Goal: Information Seeking & Learning: Learn about a topic

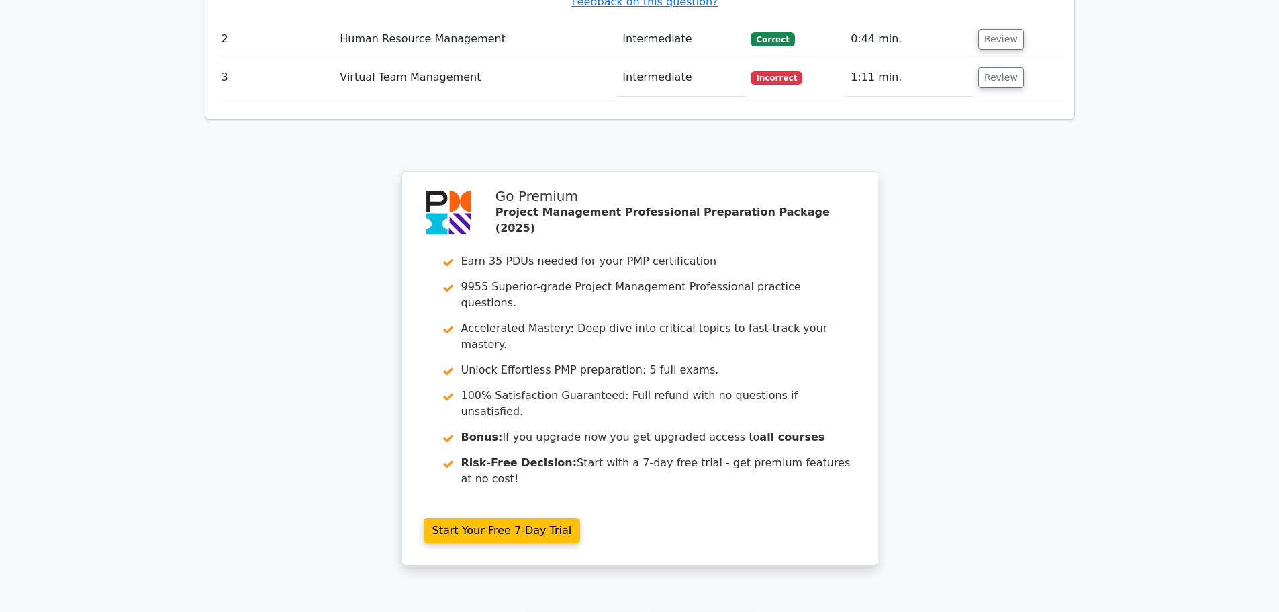
scroll to position [1612, 0]
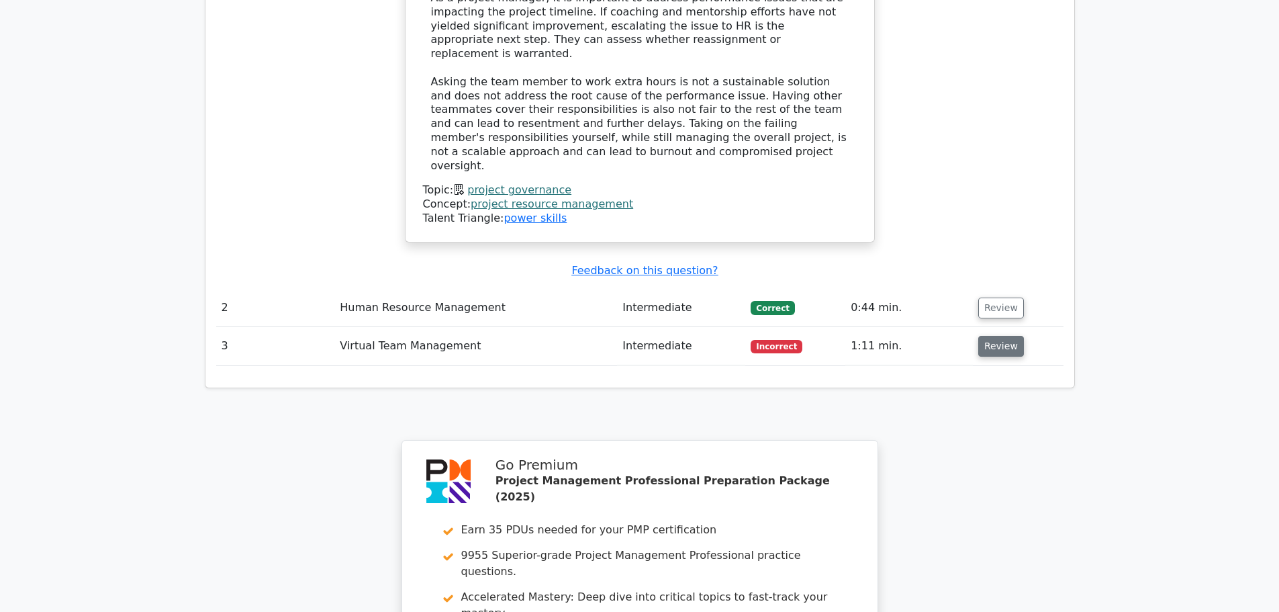
click at [991, 336] on button "Review" at bounding box center [1001, 346] width 46 height 21
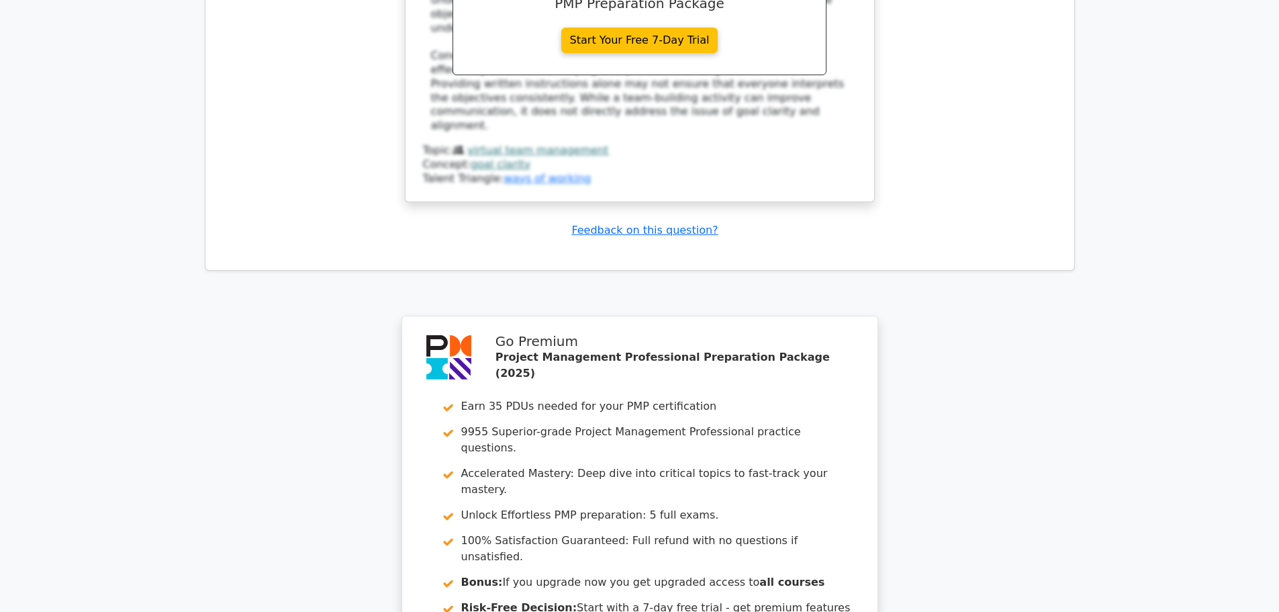
scroll to position [2575, 0]
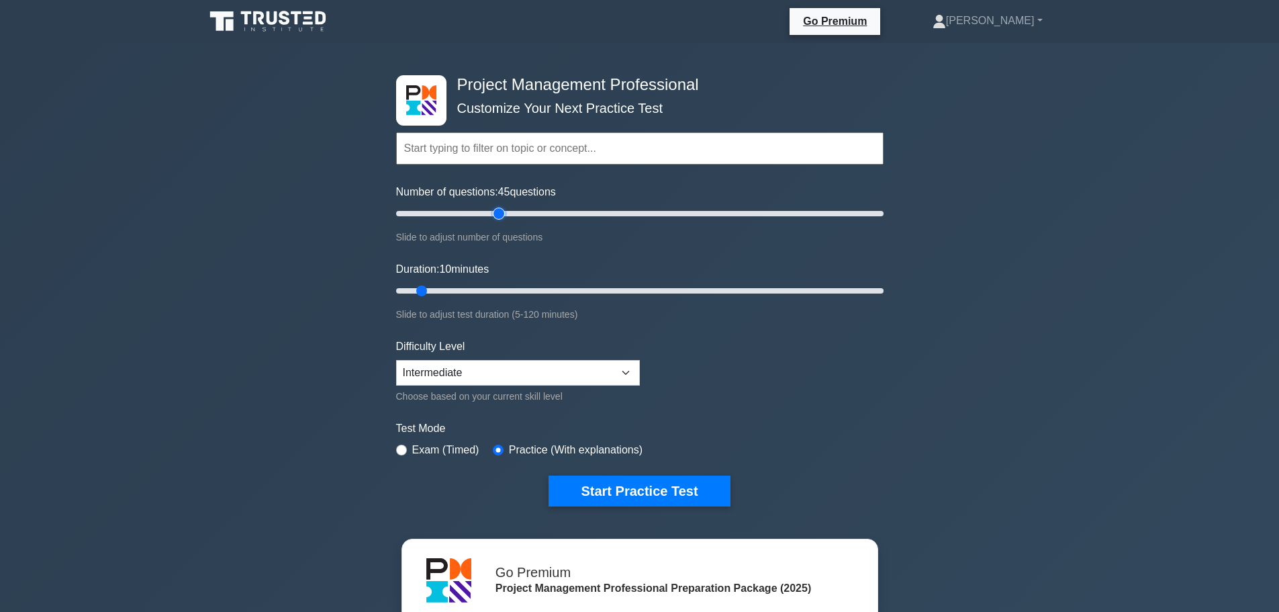
click at [502, 210] on input "Number of questions: 45 questions" at bounding box center [640, 213] width 488 height 16
click at [483, 212] on input "Number of questions: 40 questions" at bounding box center [640, 213] width 488 height 16
type input "35"
click at [473, 213] on input "Number of questions: 40 questions" at bounding box center [640, 213] width 488 height 16
click at [456, 287] on input "Duration: 20 minutes" at bounding box center [640, 291] width 488 height 16
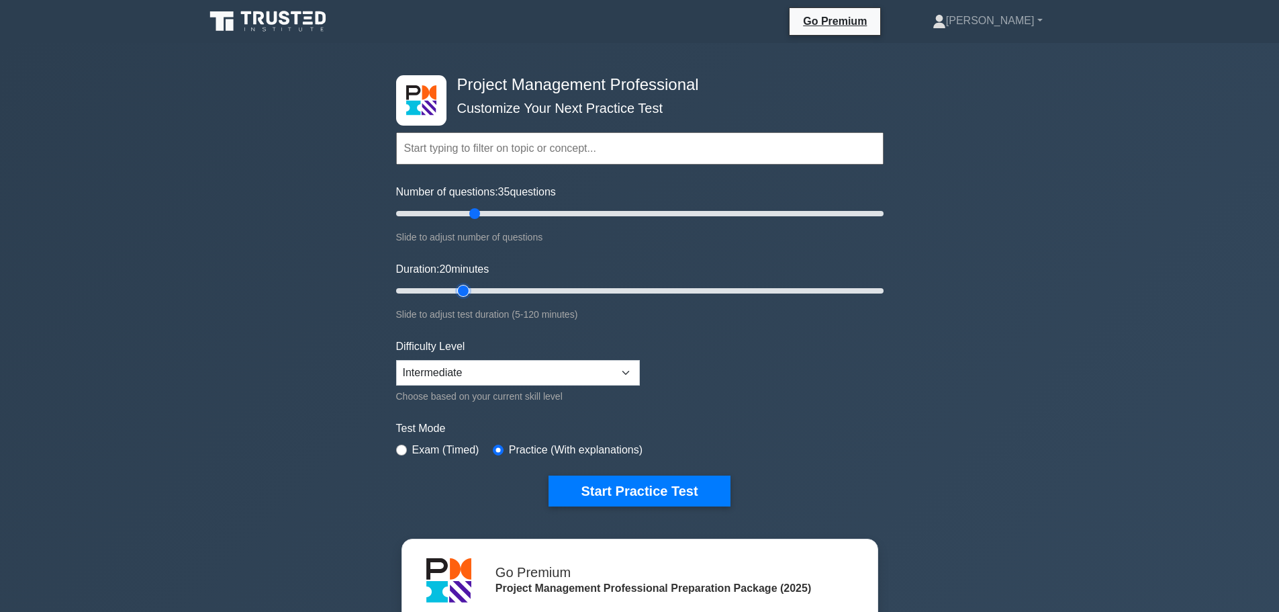
click at [473, 287] on input "Duration: 20 minutes" at bounding box center [640, 291] width 488 height 16
click at [479, 287] on input "Duration: 20 minutes" at bounding box center [640, 291] width 488 height 16
click at [491, 290] on input "Duration: 25 minutes" at bounding box center [640, 291] width 488 height 16
type input "30"
click at [498, 289] on input "Duration: 25 minutes" at bounding box center [640, 291] width 488 height 16
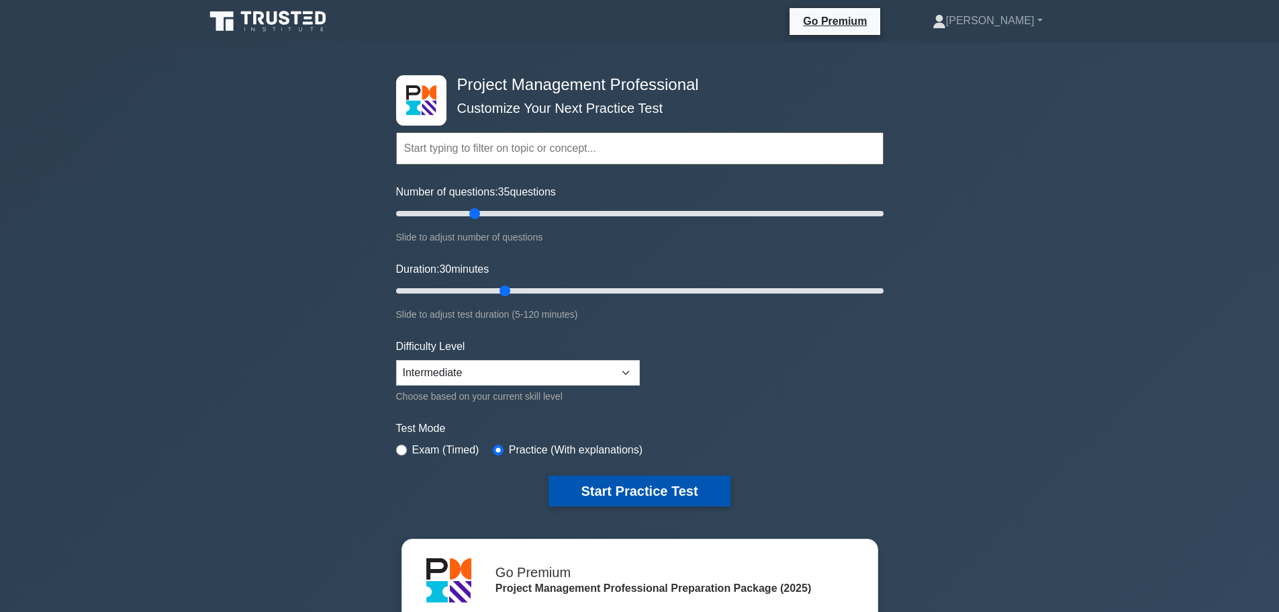
click at [640, 481] on button "Start Practice Test" at bounding box center [639, 490] width 181 height 31
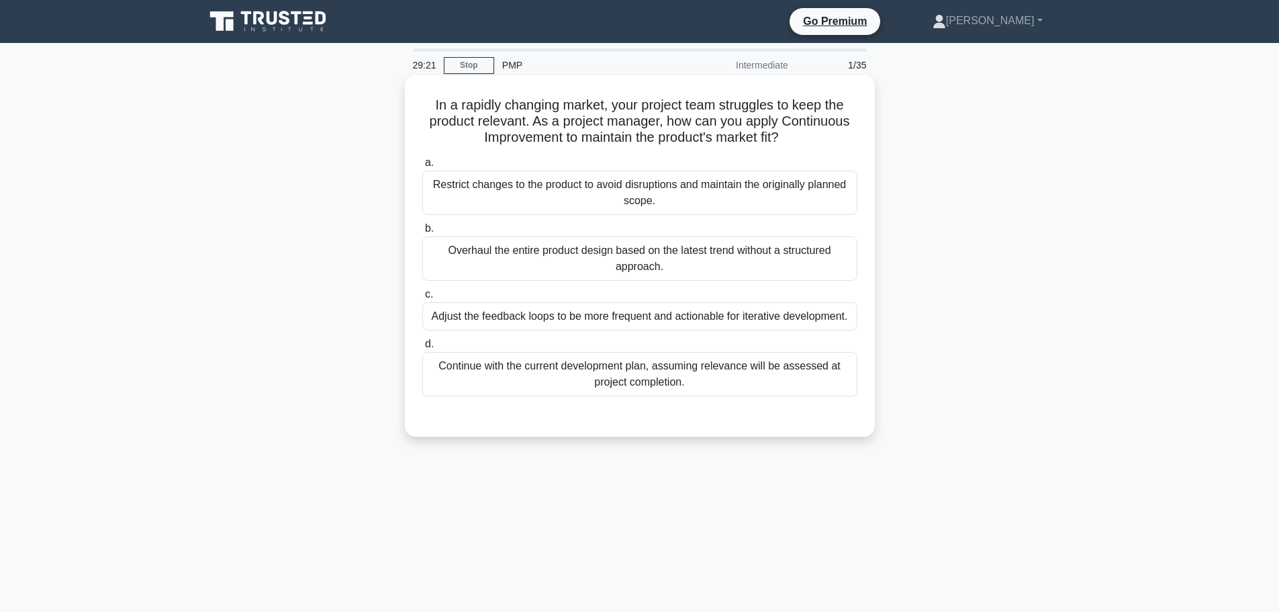
click at [587, 322] on div "Adjust the feedback loops to be more frequent and actionable for iterative deve…" at bounding box center [639, 316] width 435 height 28
click at [422, 299] on input "c. Adjust the feedback loops to be more frequent and actionable for iterative d…" at bounding box center [422, 294] width 0 height 9
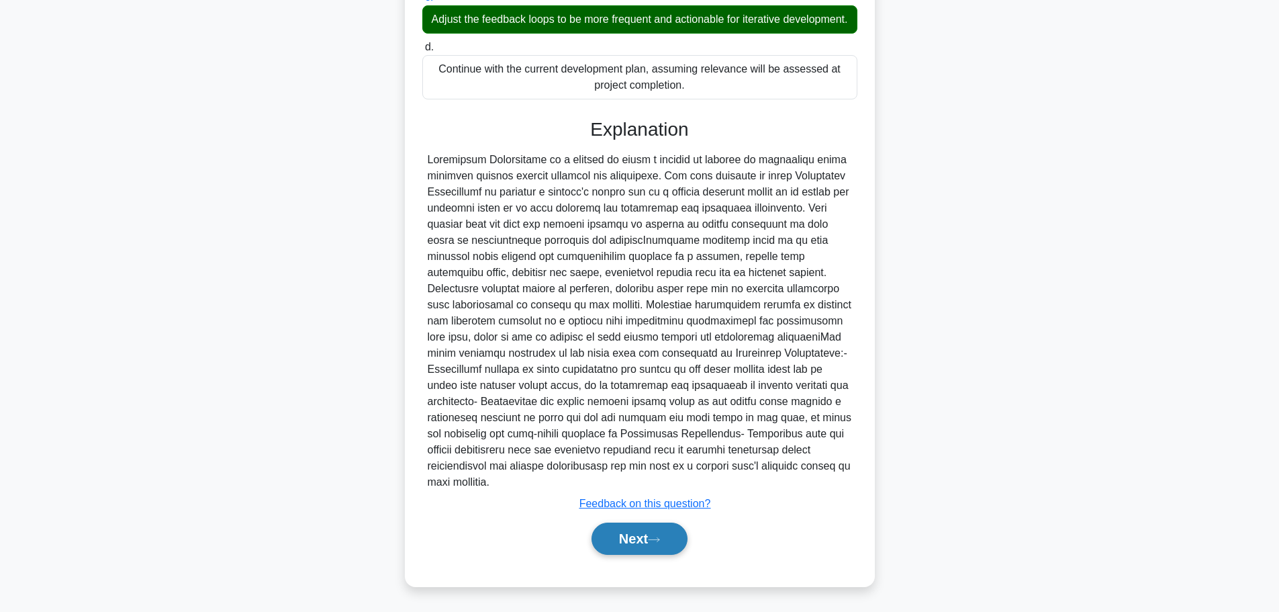
click at [639, 536] on button "Next" at bounding box center [640, 538] width 96 height 32
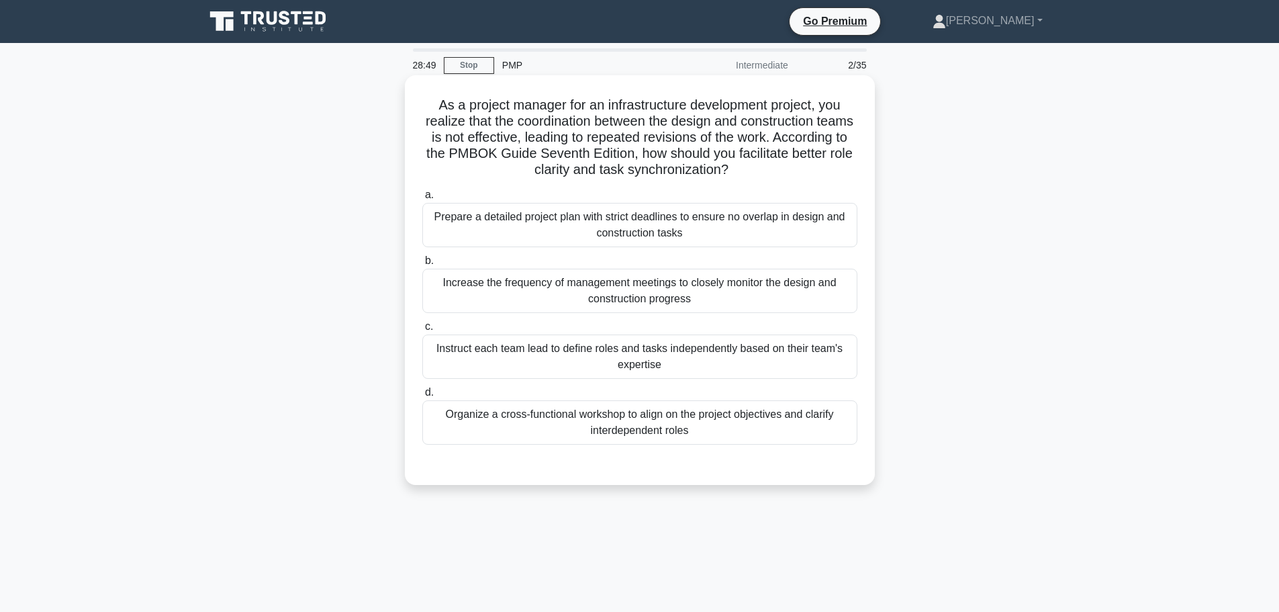
click at [731, 420] on div "Organize a cross-functional workshop to align on the project objectives and cla…" at bounding box center [639, 422] width 435 height 44
click at [422, 397] on input "d. Organize a cross-functional workshop to align on the project objectives and …" at bounding box center [422, 392] width 0 height 9
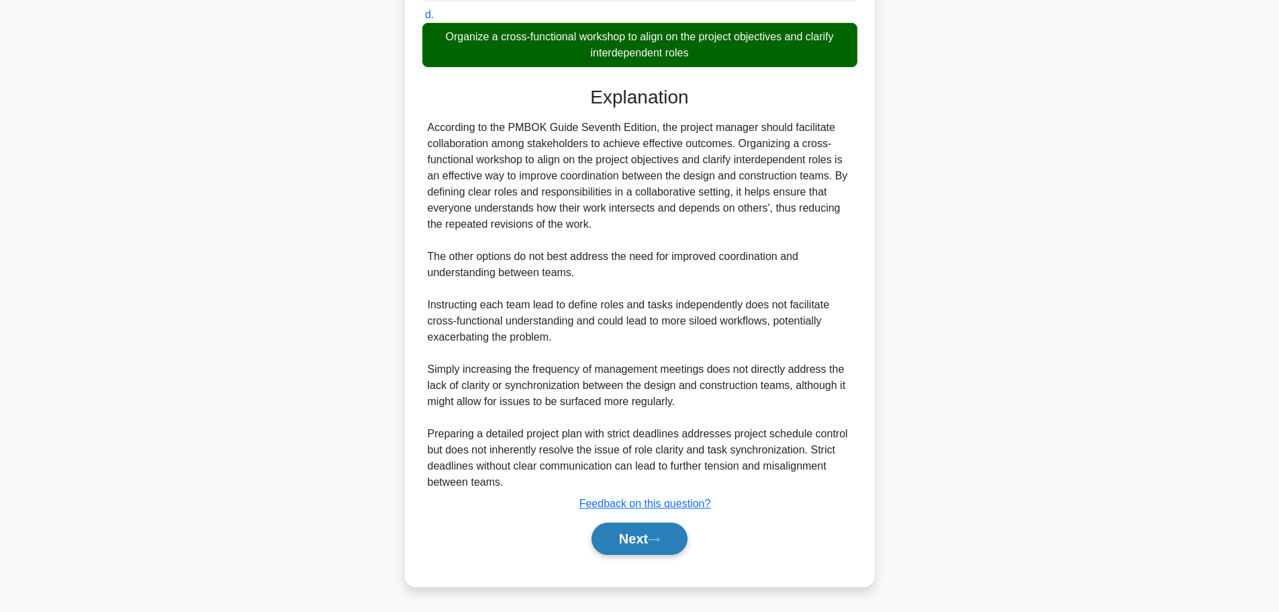
click at [639, 540] on button "Next" at bounding box center [640, 538] width 96 height 32
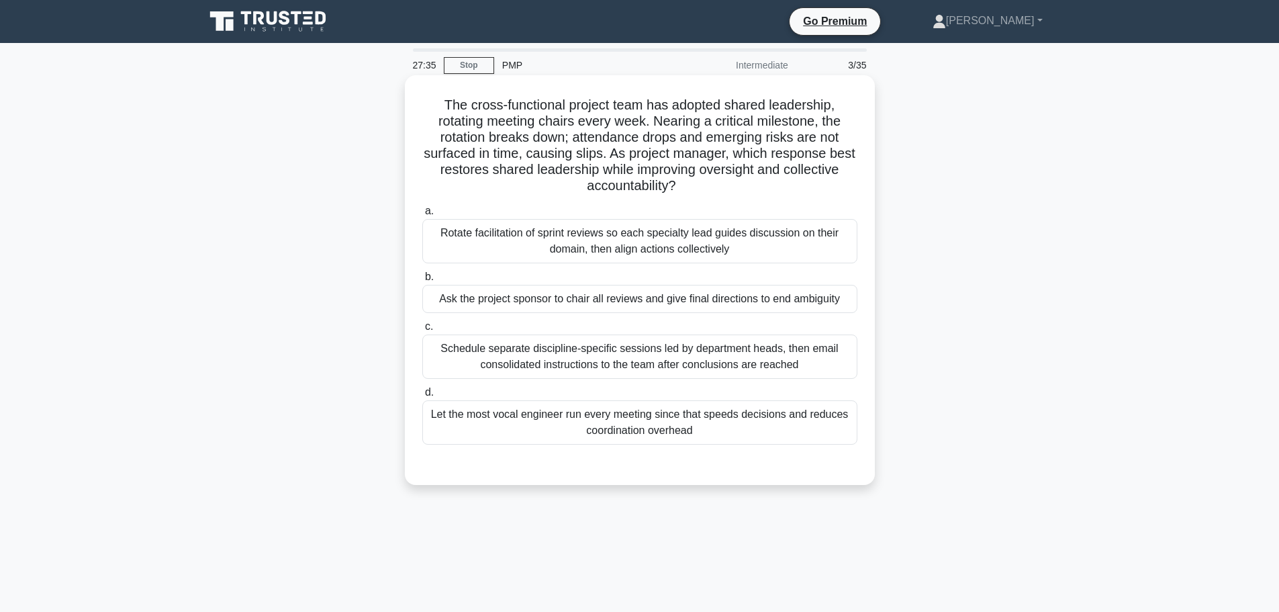
click at [704, 255] on div "Rotate facilitation of sprint reviews so each specialty lead guides discussion …" at bounding box center [639, 241] width 435 height 44
click at [422, 216] on input "a. Rotate facilitation of sprint reviews so each specialty lead guides discussi…" at bounding box center [422, 211] width 0 height 9
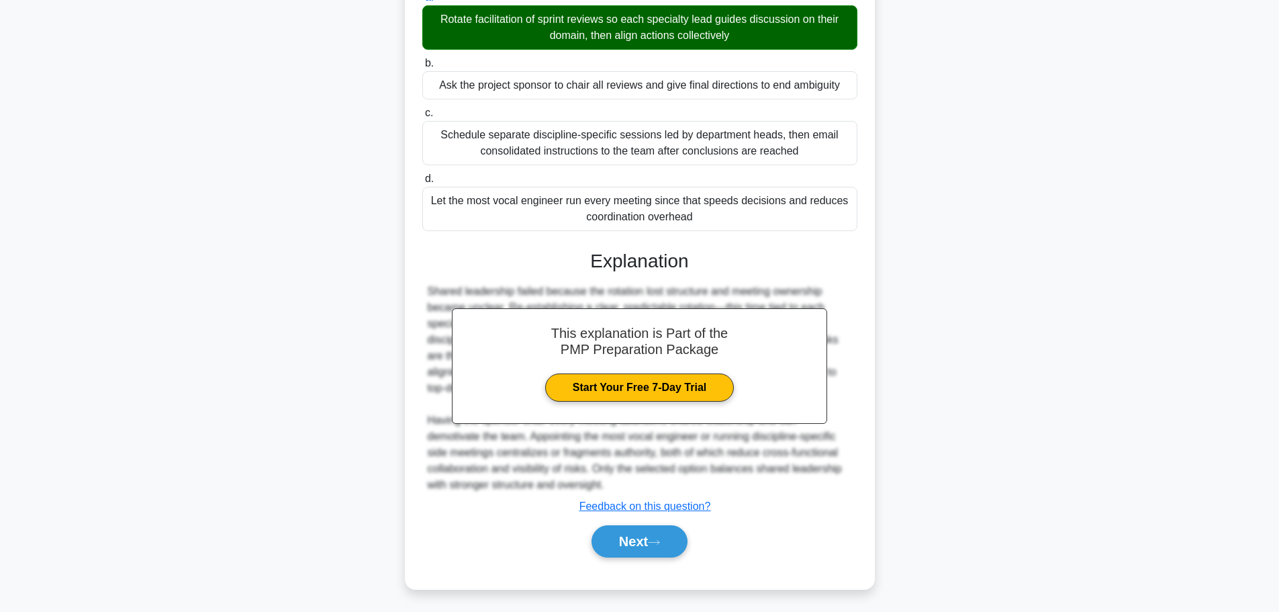
scroll to position [217, 0]
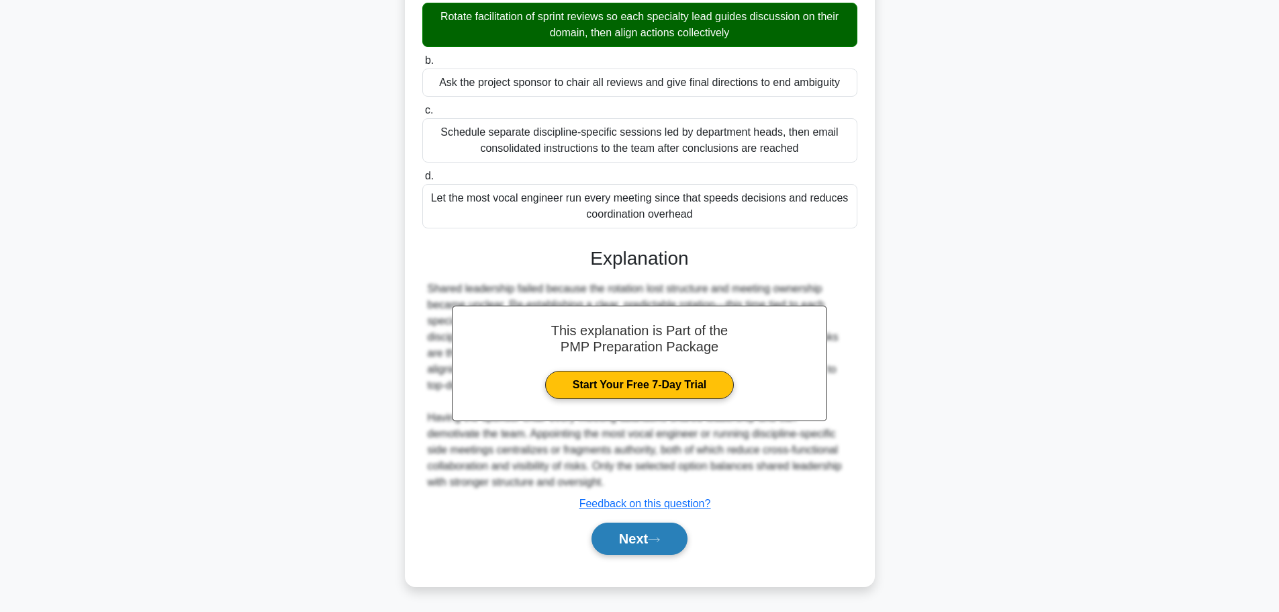
click at [635, 530] on button "Next" at bounding box center [640, 538] width 96 height 32
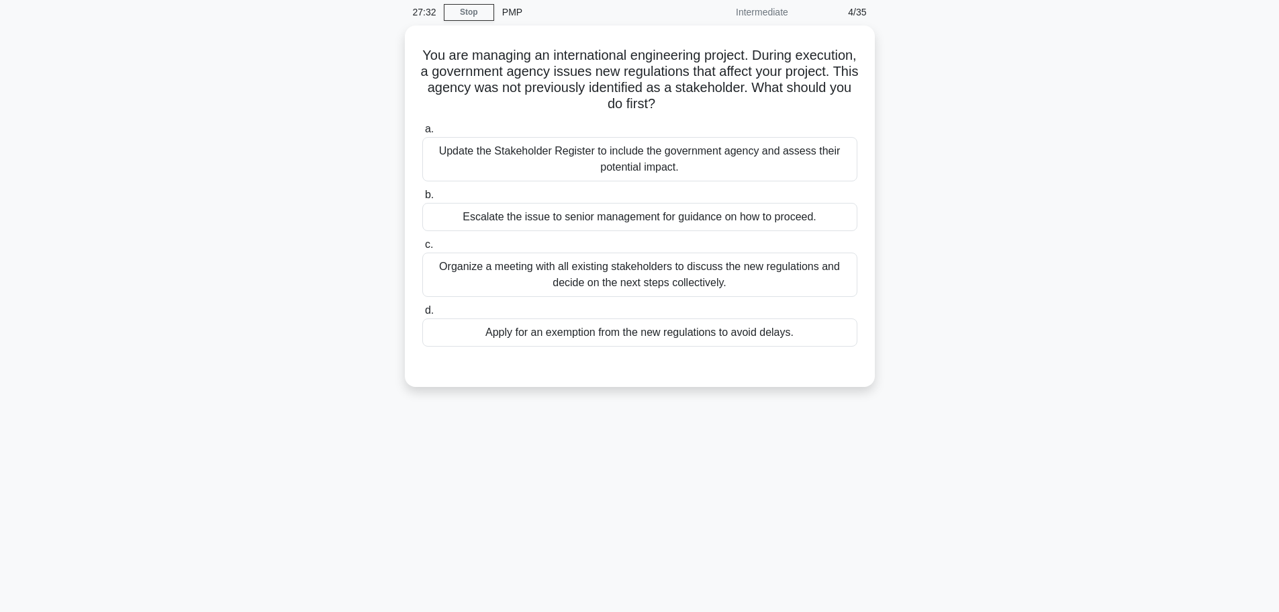
scroll to position [0, 0]
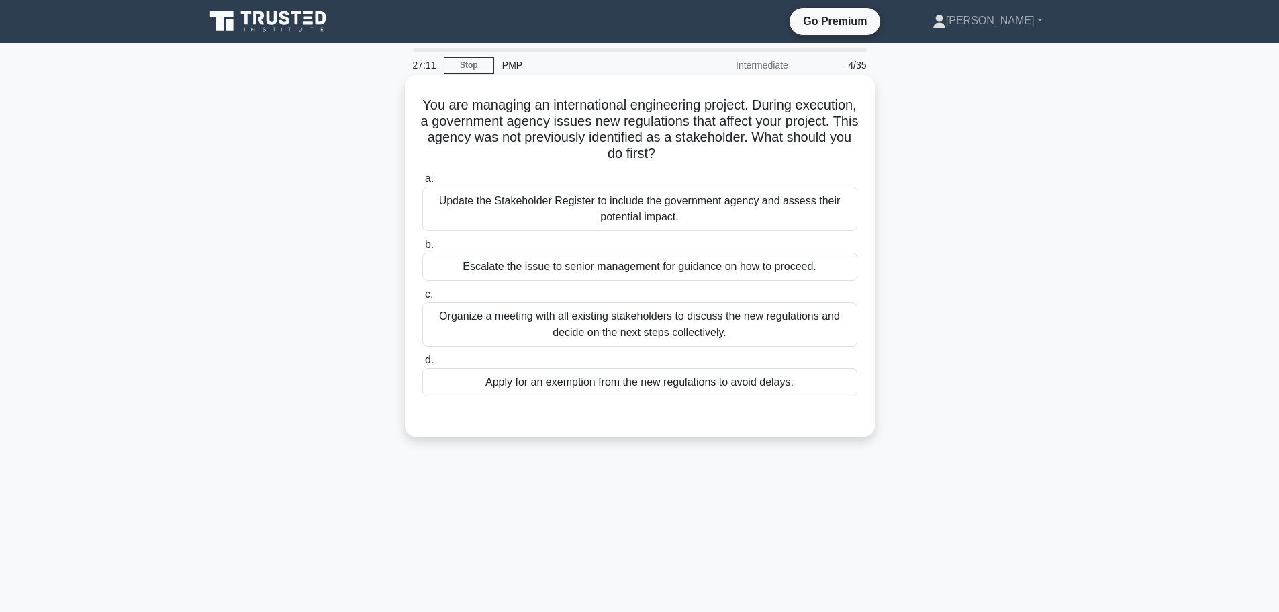
click at [619, 208] on div "Update the Stakeholder Register to include the government agency and assess the…" at bounding box center [639, 209] width 435 height 44
click at [422, 183] on input "a. Update the Stakeholder Register to include the government agency and assess …" at bounding box center [422, 179] width 0 height 9
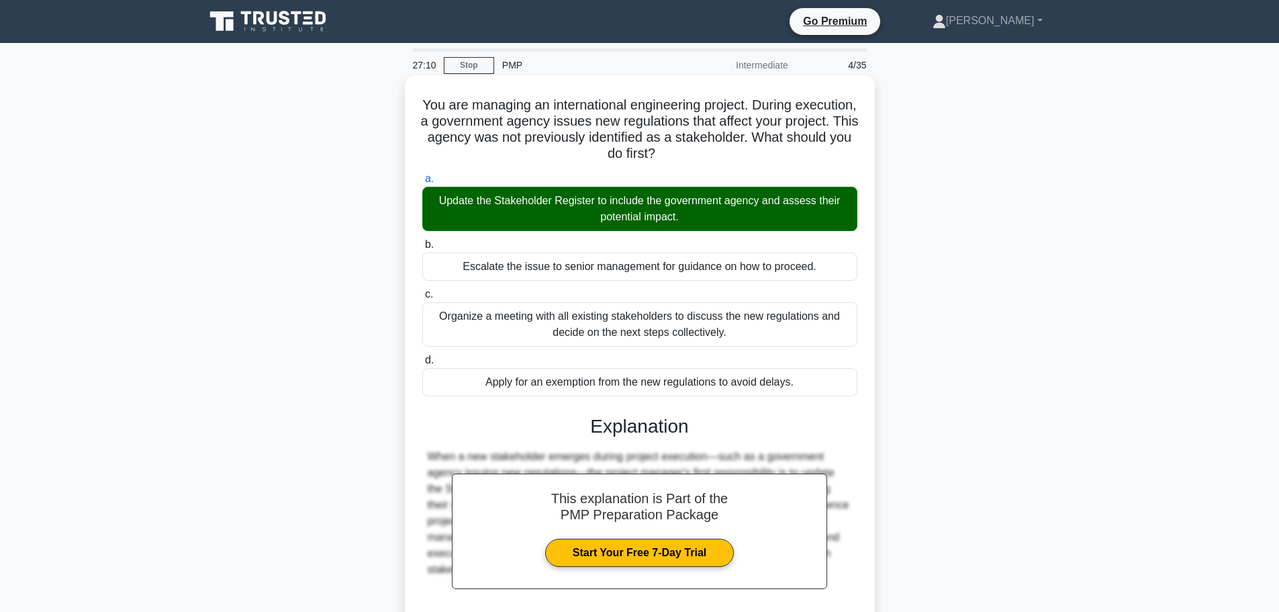
scroll to position [120, 0]
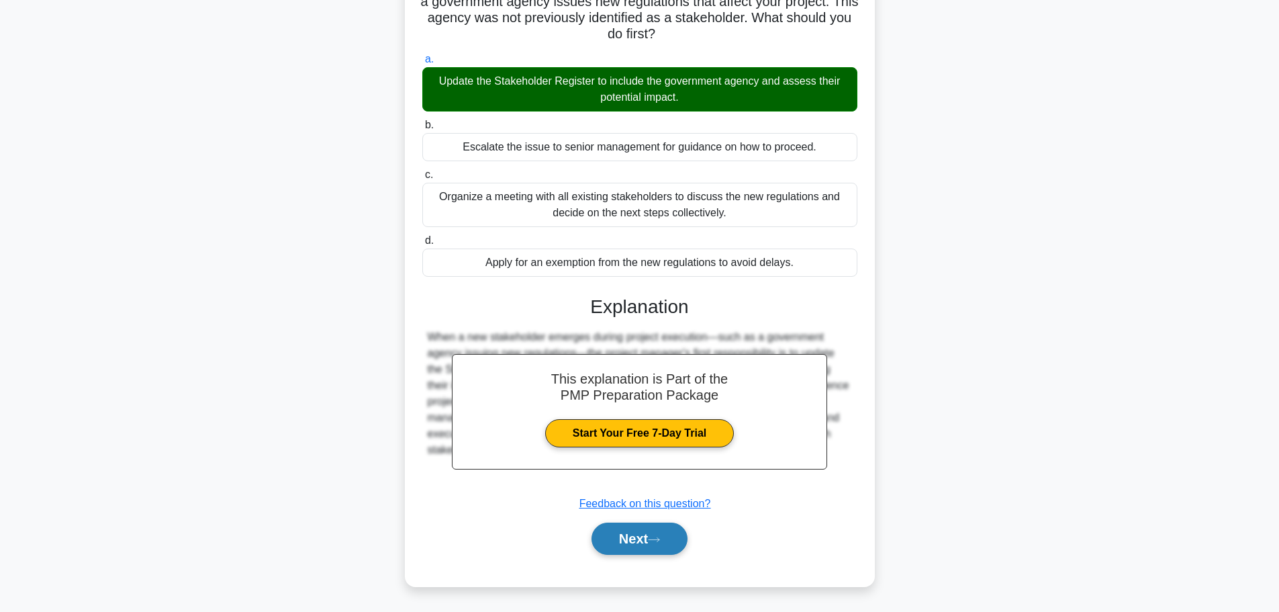
click at [640, 555] on button "Next" at bounding box center [640, 538] width 96 height 32
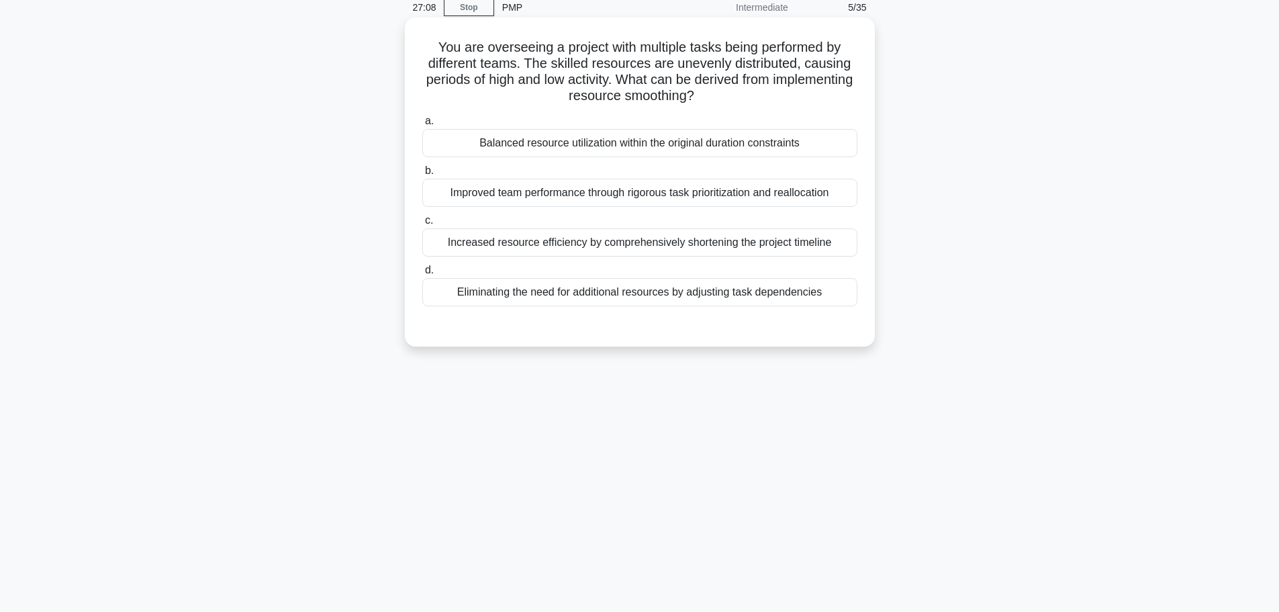
scroll to position [0, 0]
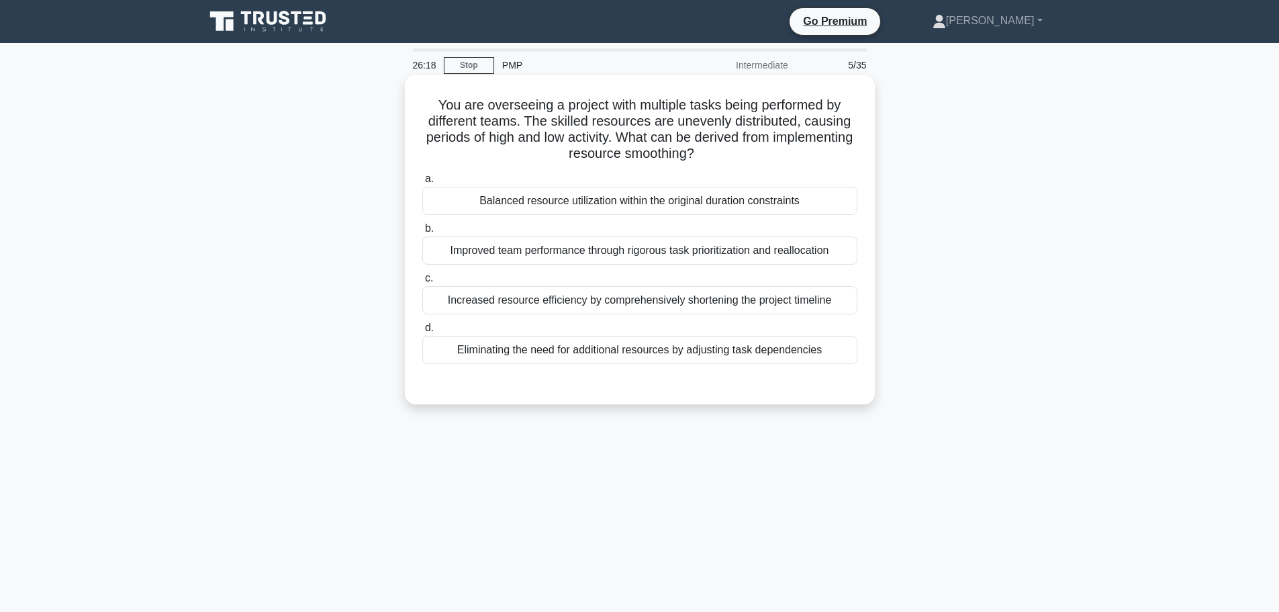
click at [694, 251] on div "Improved team performance through rigorous task prioritization and reallocation" at bounding box center [639, 250] width 435 height 28
click at [422, 233] on input "b. Improved team performance through rigorous task prioritization and reallocat…" at bounding box center [422, 228] width 0 height 9
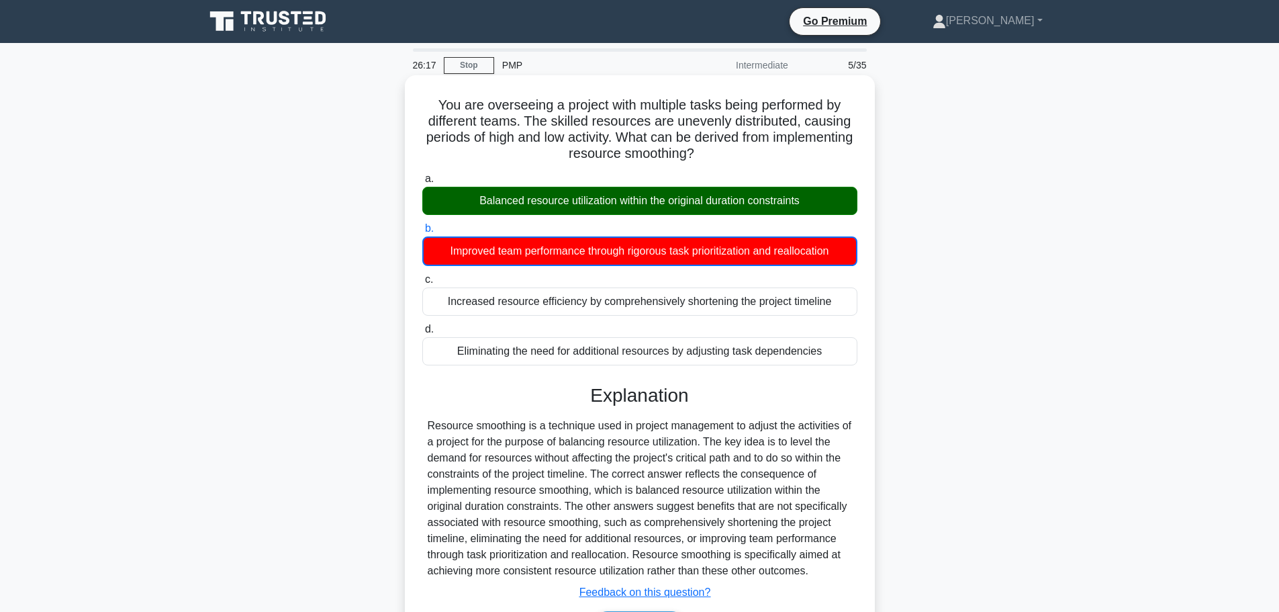
scroll to position [113, 0]
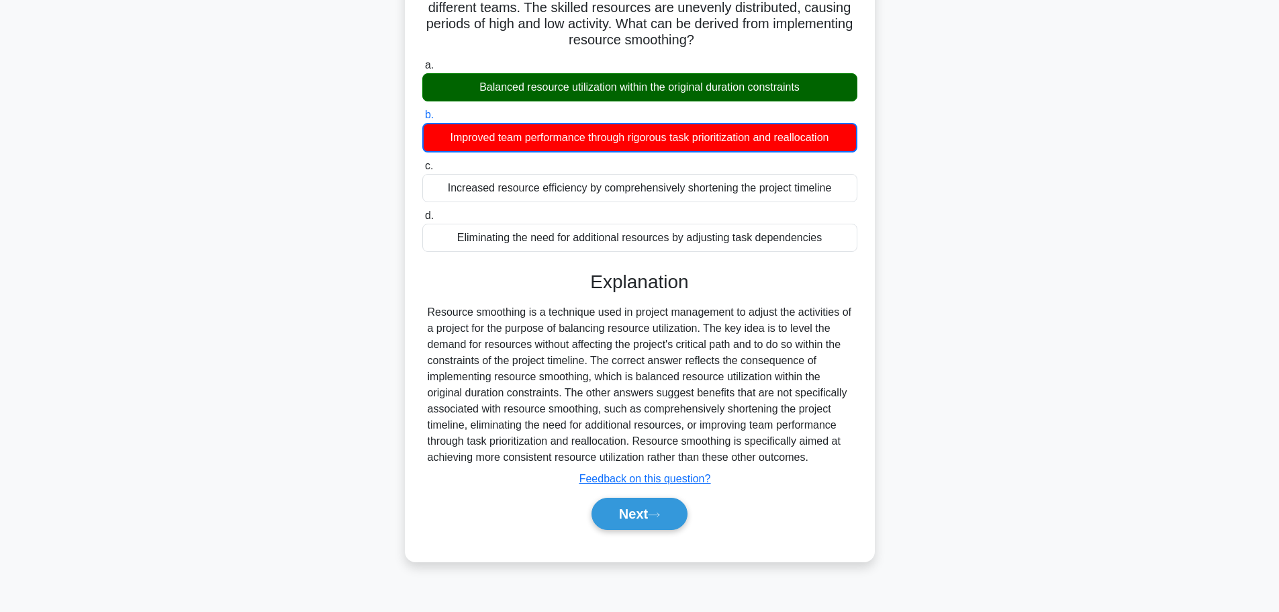
click at [653, 498] on div "Next" at bounding box center [639, 513] width 435 height 43
click at [653, 509] on button "Next" at bounding box center [640, 514] width 96 height 32
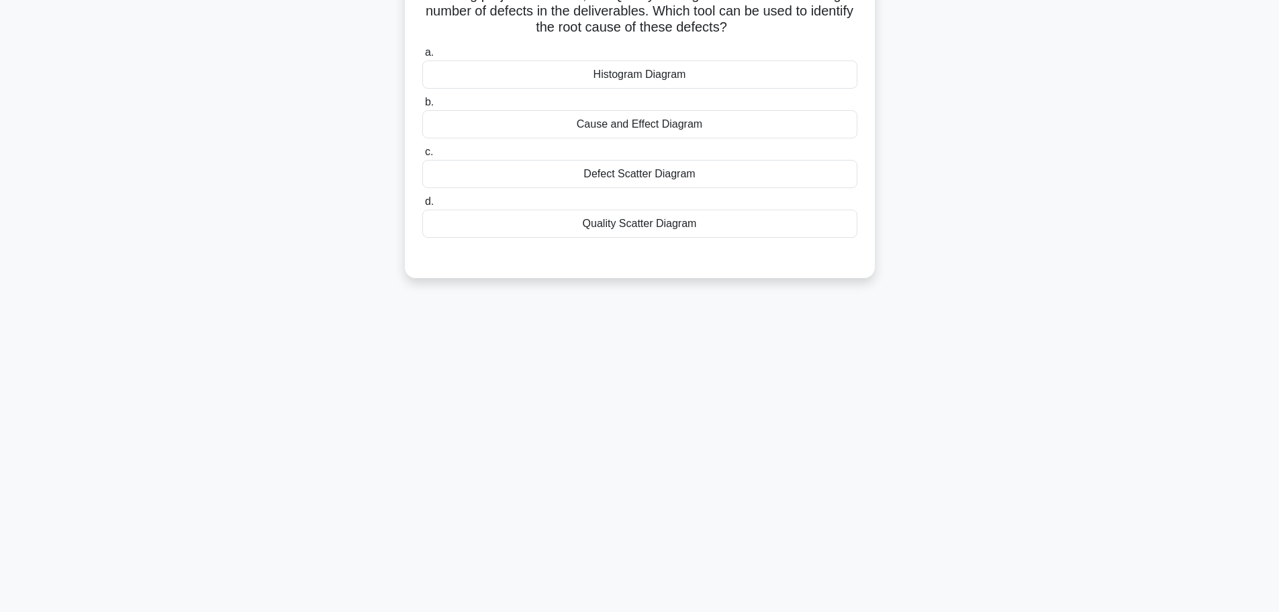
scroll to position [0, 0]
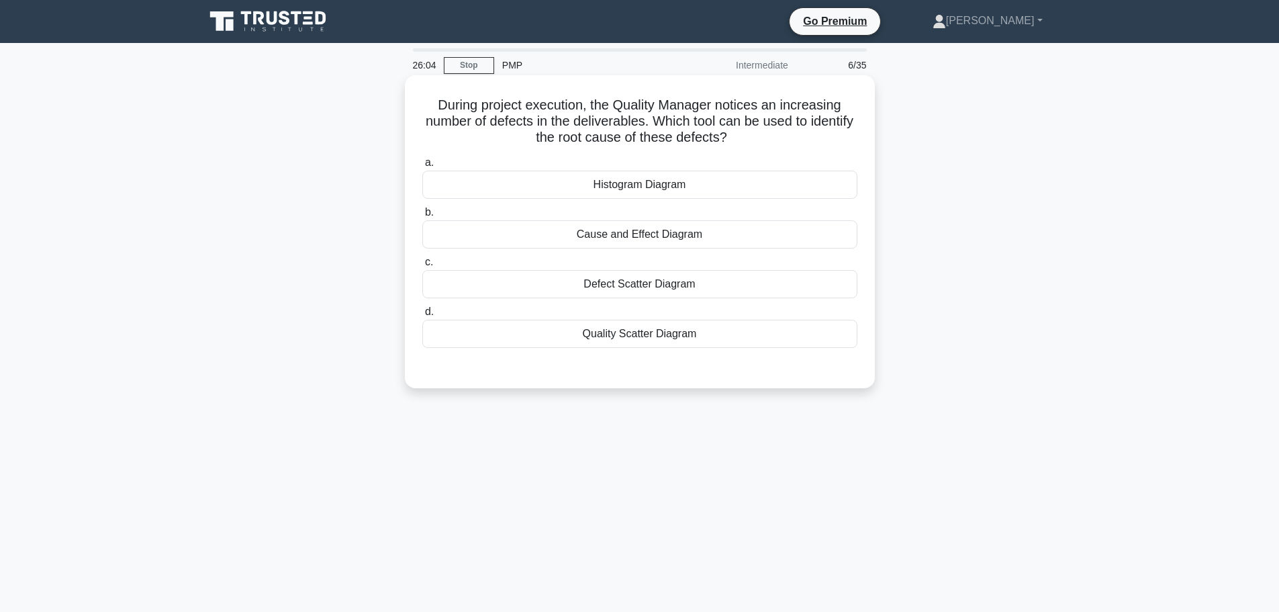
click at [655, 235] on div "Cause and Effect Diagram" at bounding box center [639, 234] width 435 height 28
click at [422, 217] on input "b. Cause and Effect Diagram" at bounding box center [422, 212] width 0 height 9
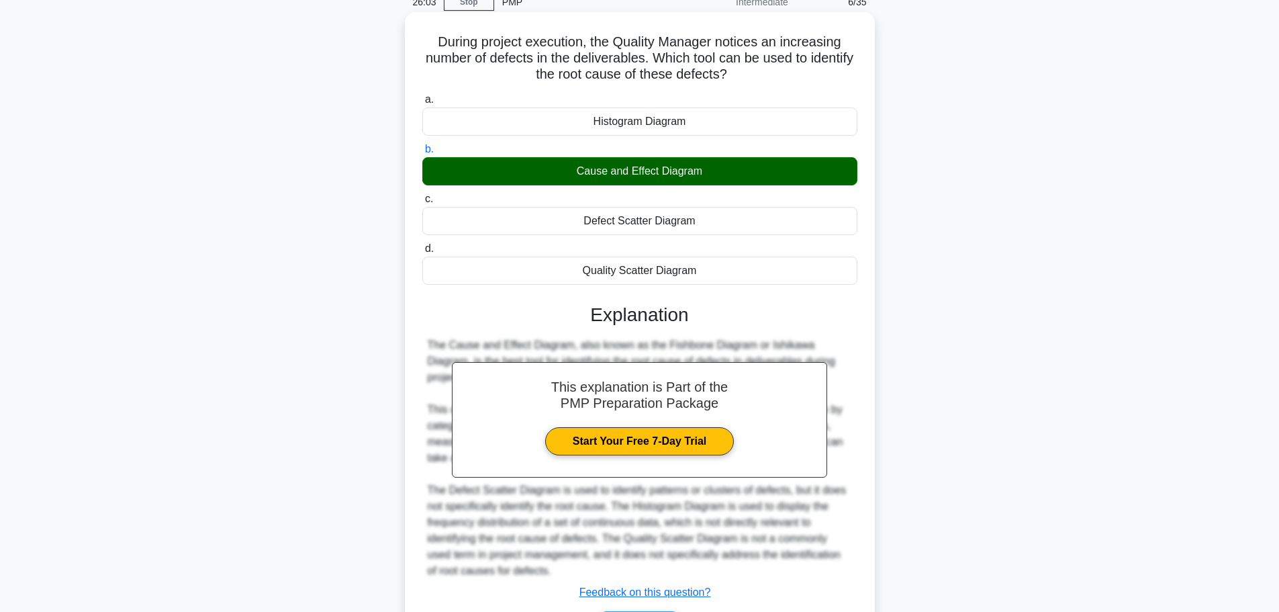
scroll to position [152, 0]
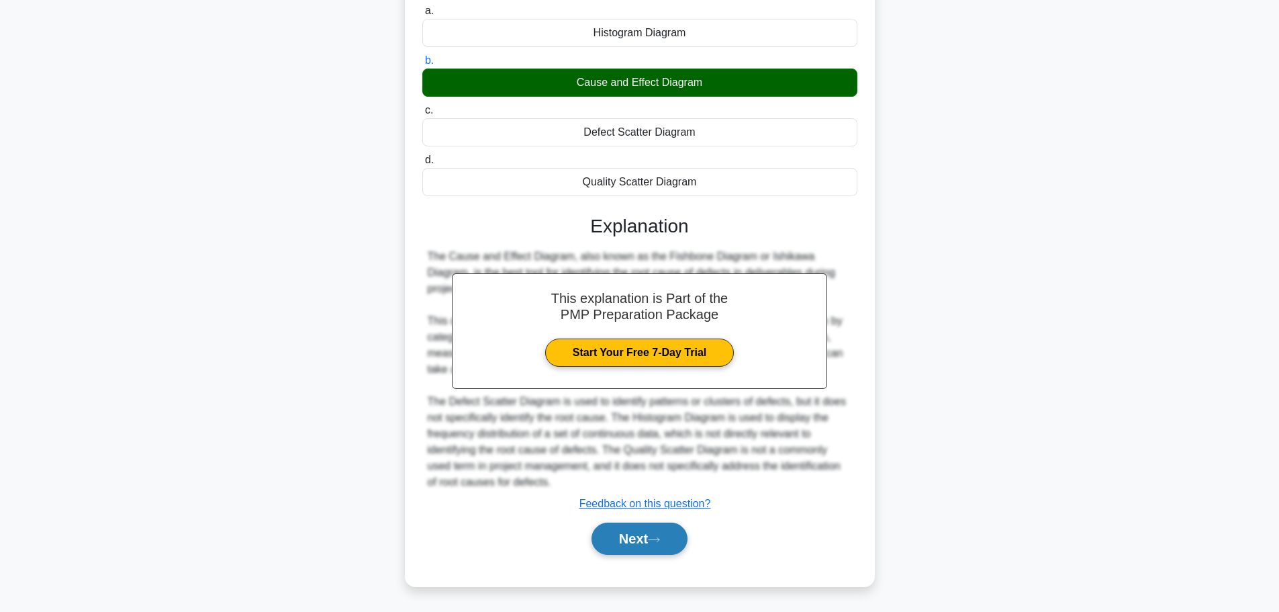
click at [660, 541] on icon at bounding box center [654, 539] width 12 height 7
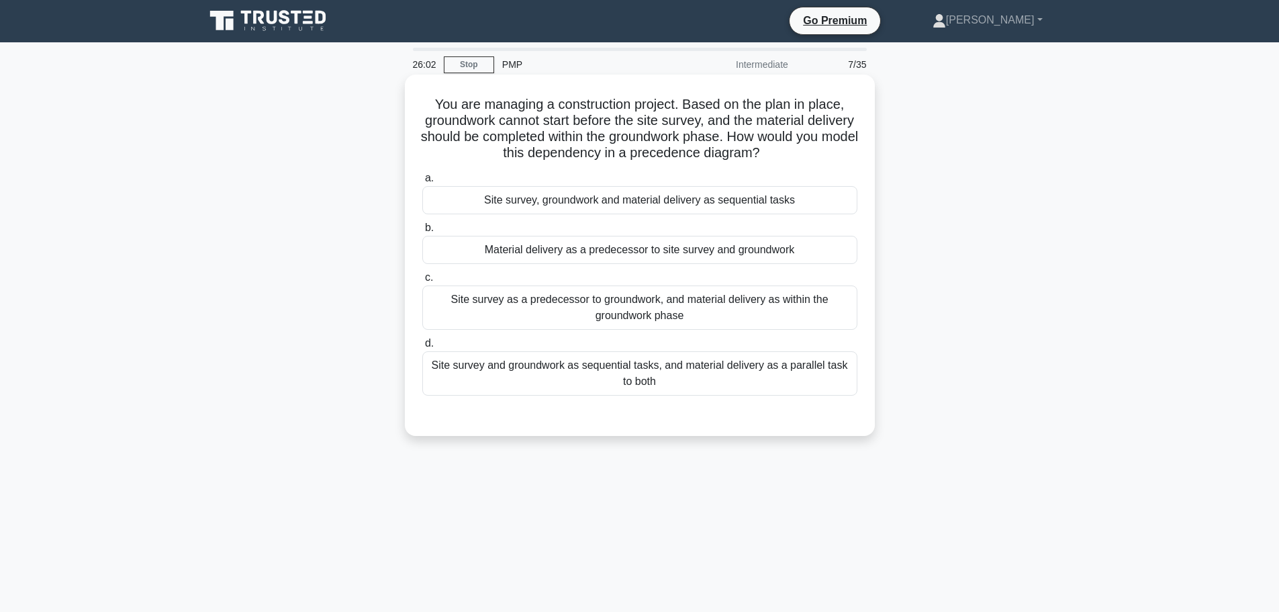
scroll to position [0, 0]
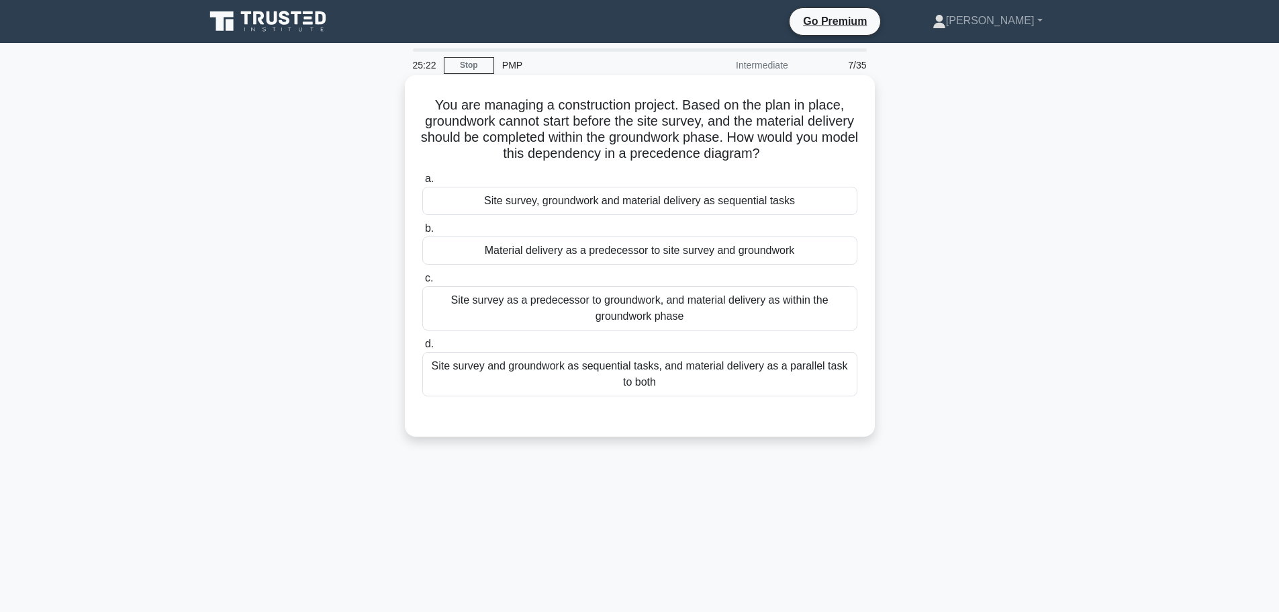
click at [551, 201] on div "Site survey, groundwork and material delivery as sequential tasks" at bounding box center [639, 201] width 435 height 28
click at [422, 183] on input "a. Site survey, groundwork and material delivery as sequential tasks" at bounding box center [422, 179] width 0 height 9
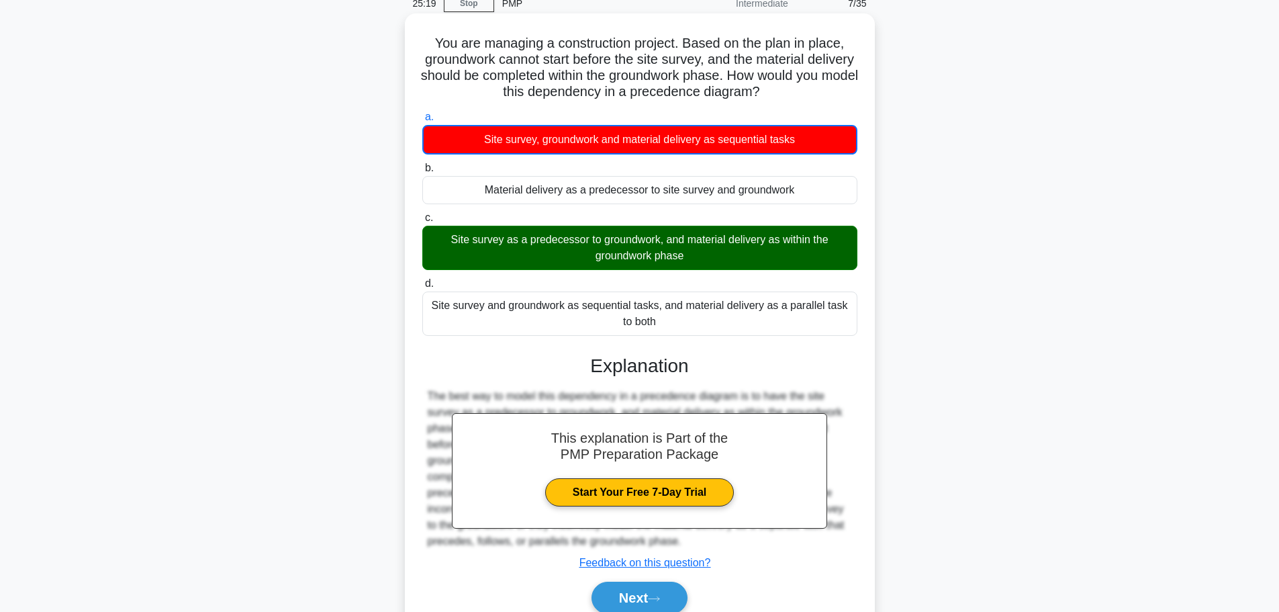
scroll to position [122, 0]
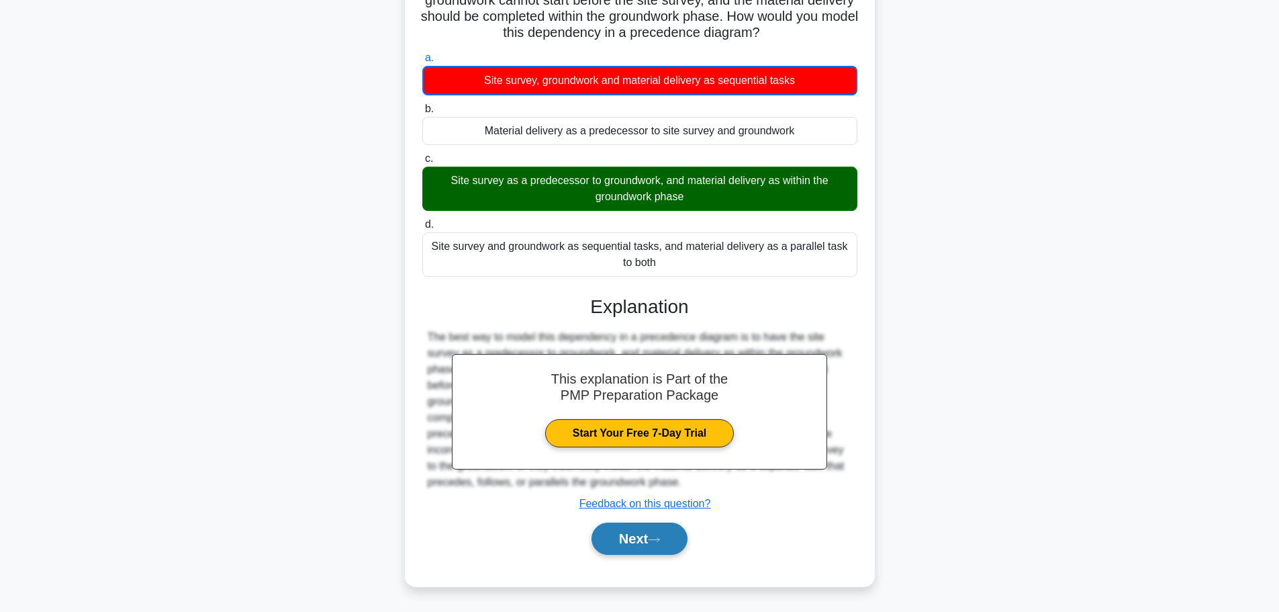
click at [645, 532] on button "Next" at bounding box center [640, 538] width 96 height 32
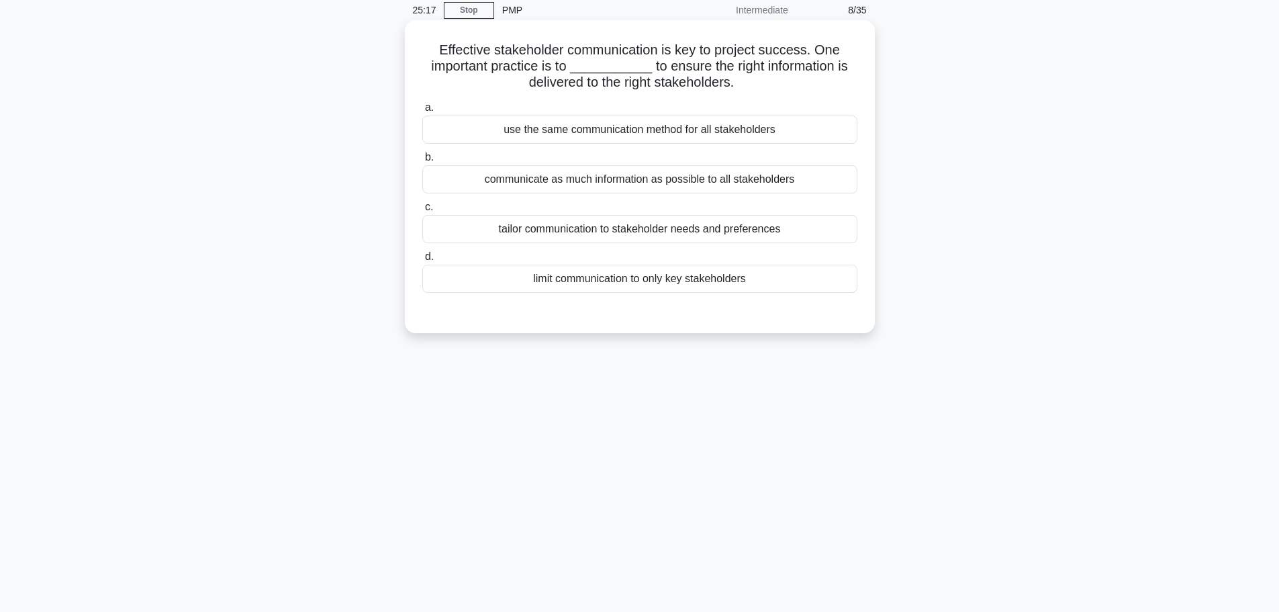
scroll to position [0, 0]
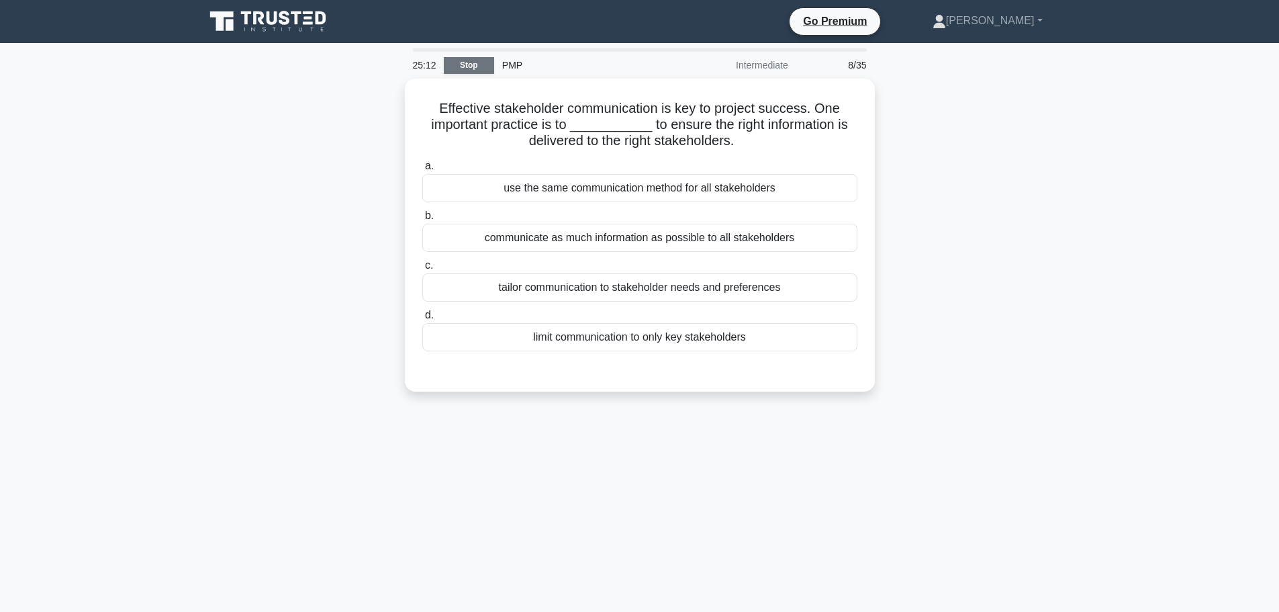
click at [477, 59] on link "Stop" at bounding box center [469, 65] width 50 height 17
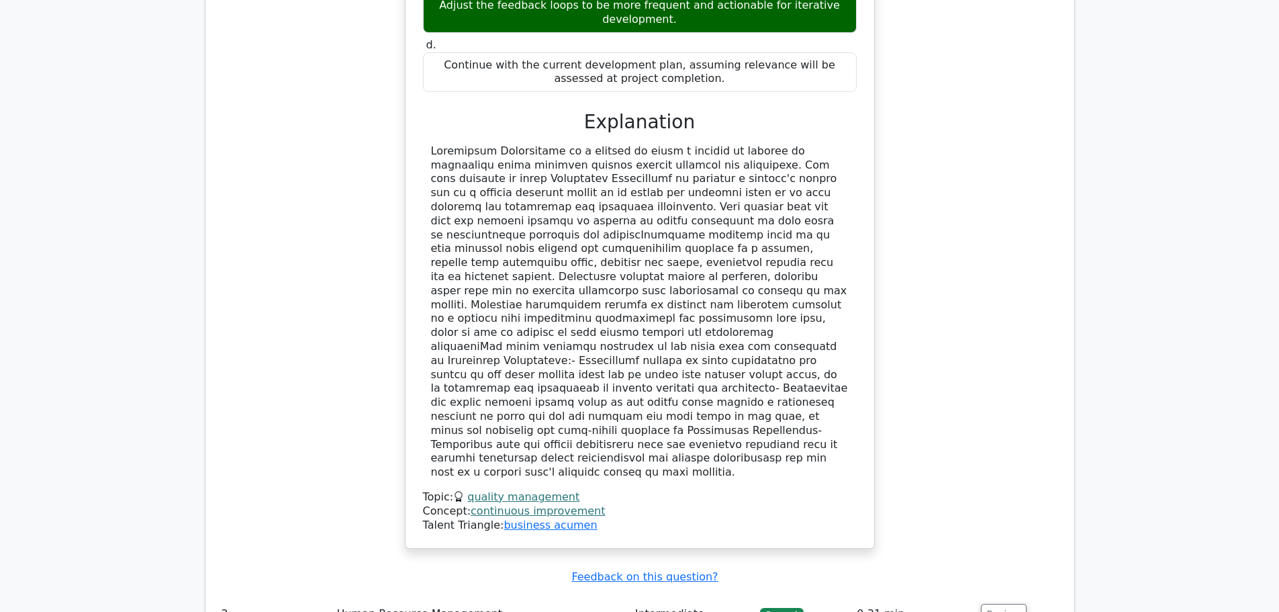
scroll to position [1813, 0]
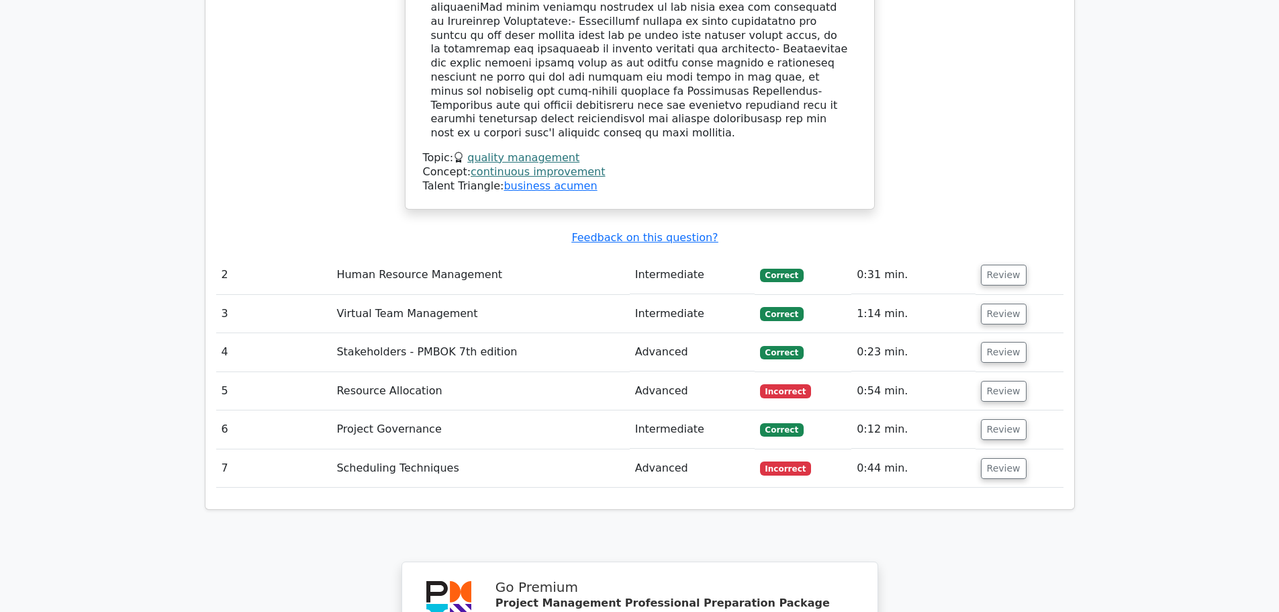
click at [426, 372] on td "Resource Allocation" at bounding box center [480, 391] width 298 height 38
click at [997, 381] on button "Review" at bounding box center [1004, 391] width 46 height 21
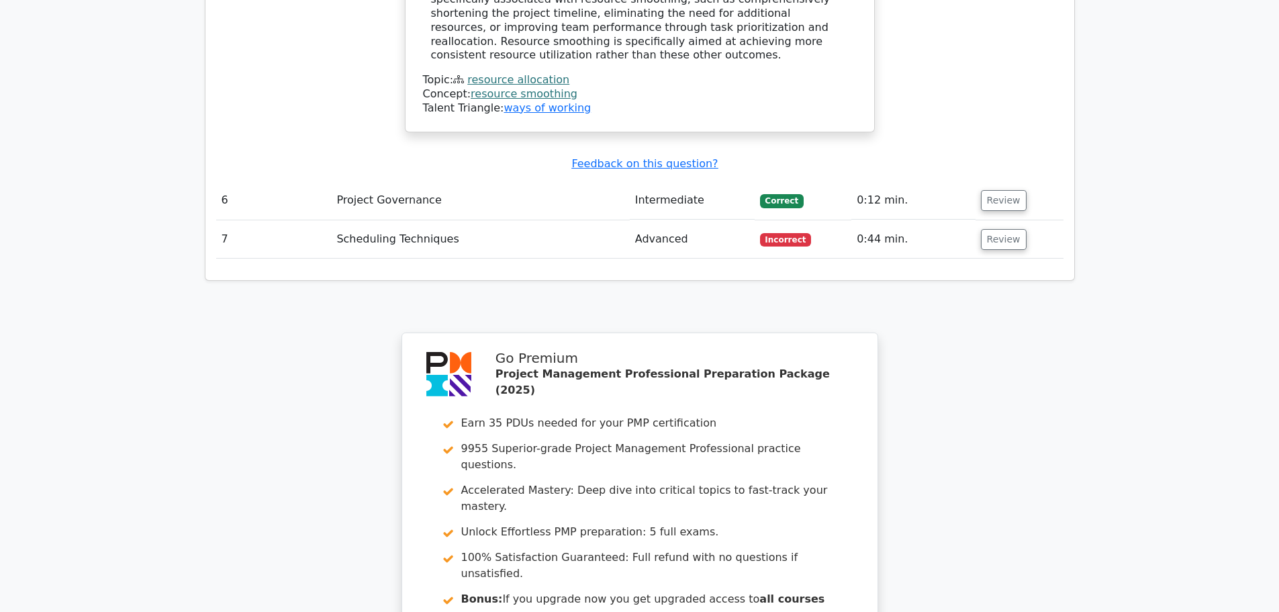
scroll to position [2686, 0]
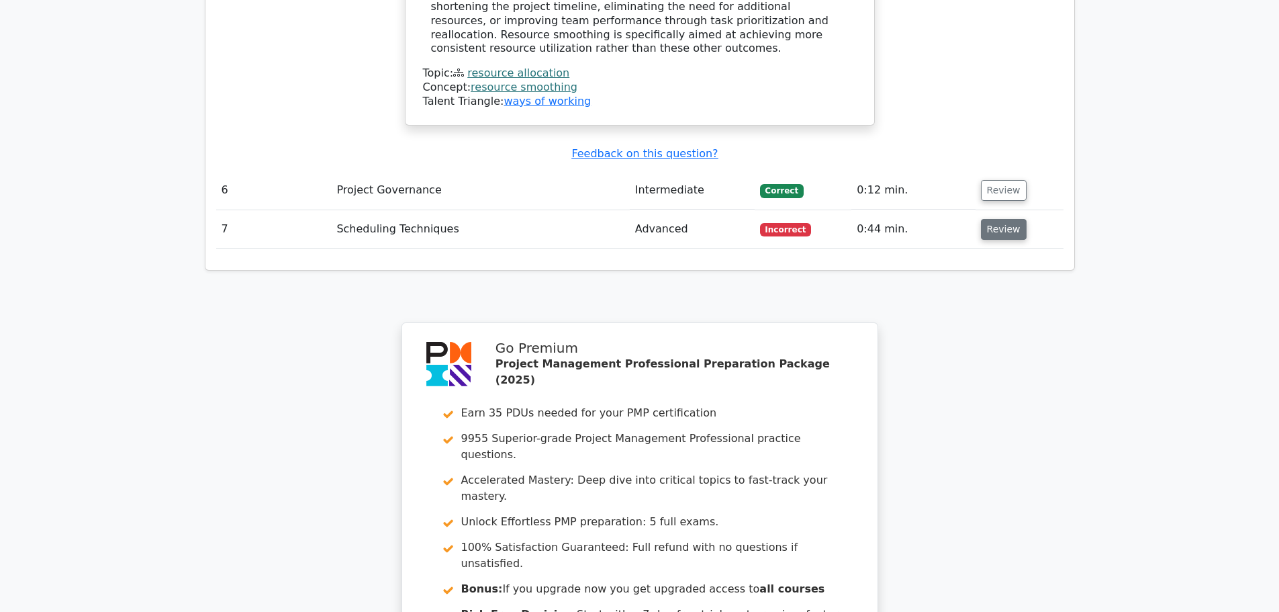
click at [986, 219] on button "Review" at bounding box center [1004, 229] width 46 height 21
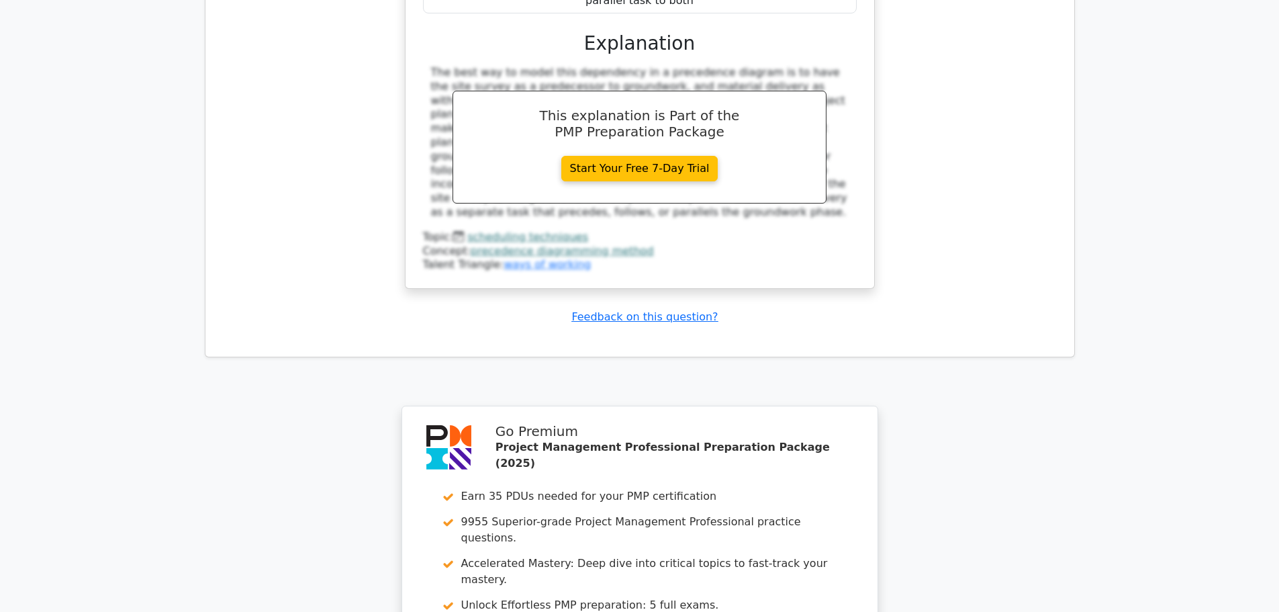
scroll to position [3425, 0]
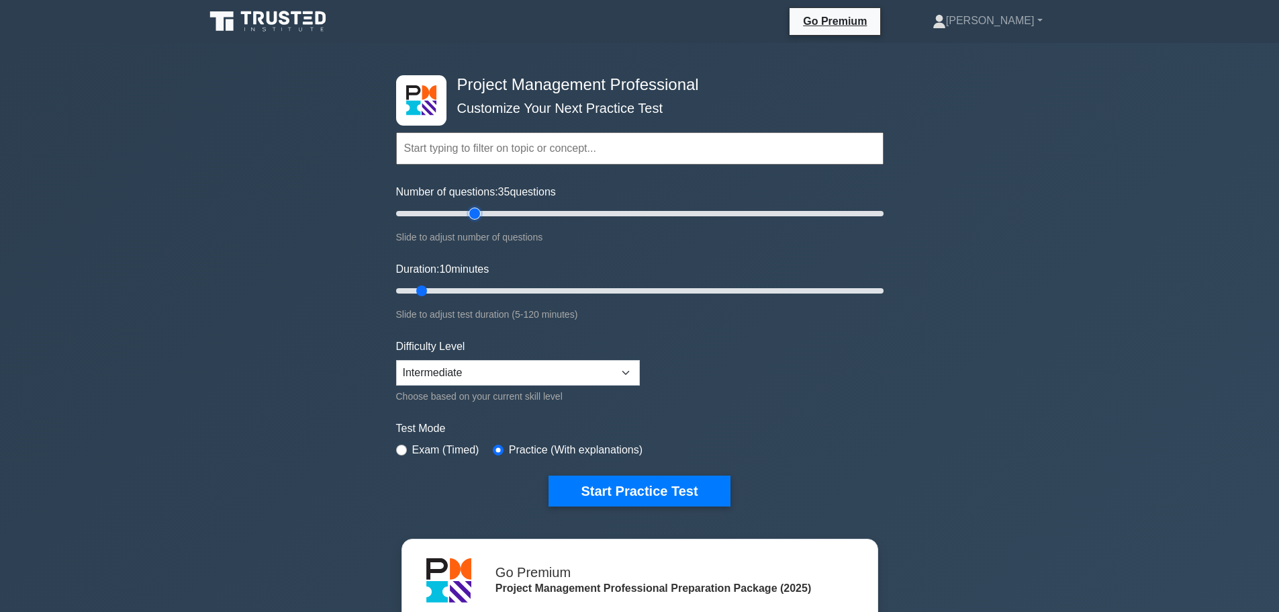
type input "35"
click at [477, 209] on input "Number of questions: 35 questions" at bounding box center [640, 213] width 488 height 16
click at [476, 285] on input "Duration: 25 minutes" at bounding box center [640, 291] width 488 height 16
click at [490, 285] on input "Duration: 25 minutes" at bounding box center [640, 291] width 488 height 16
type input "30"
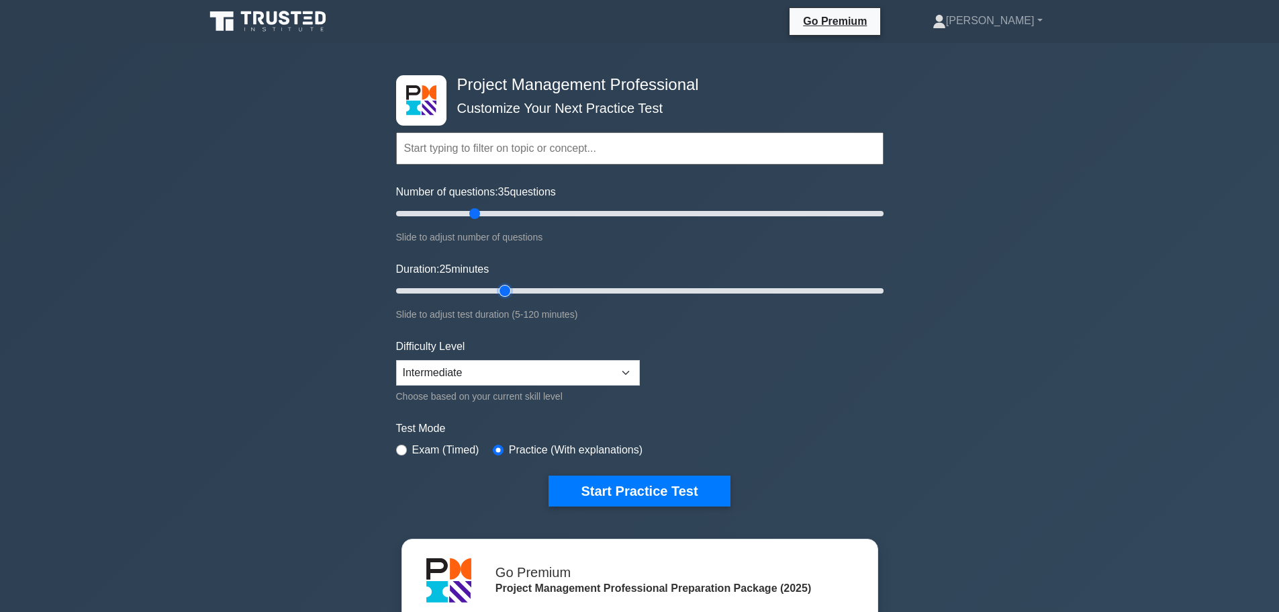
click at [499, 289] on input "Duration: 25 minutes" at bounding box center [640, 291] width 488 height 16
click at [629, 482] on button "Start Practice Test" at bounding box center [639, 490] width 181 height 31
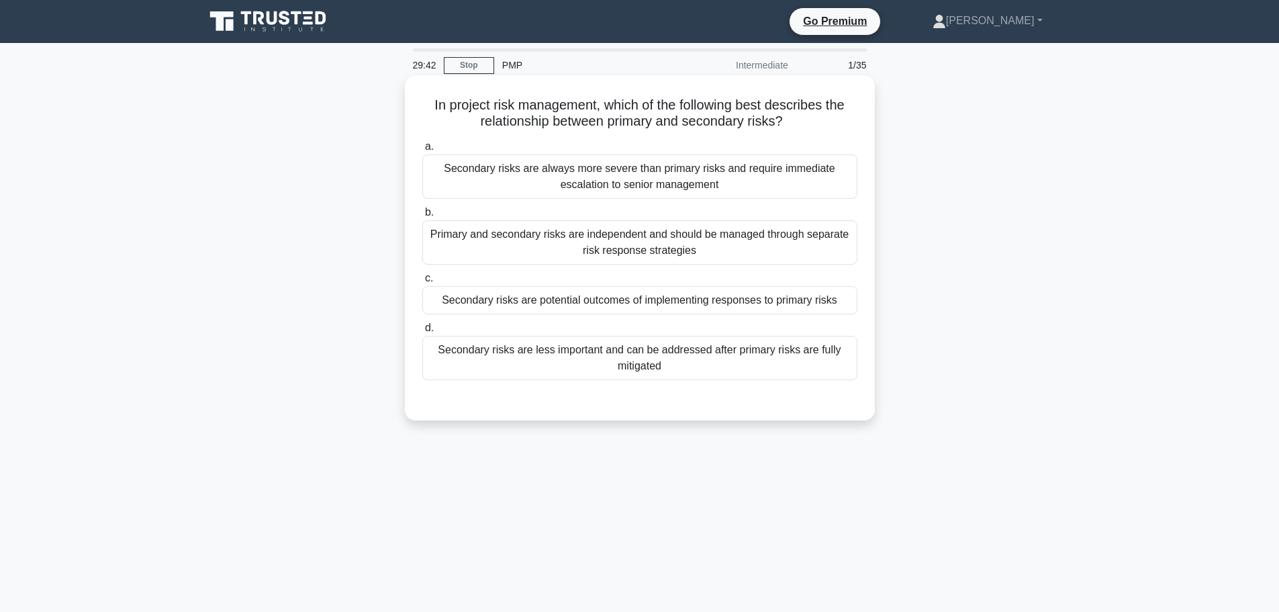
click at [719, 357] on div "Secondary risks are less important and can be addressed after primary risks are…" at bounding box center [639, 358] width 435 height 44
click at [422, 332] on input "d. Secondary risks are less important and can be addressed after primary risks …" at bounding box center [422, 328] width 0 height 9
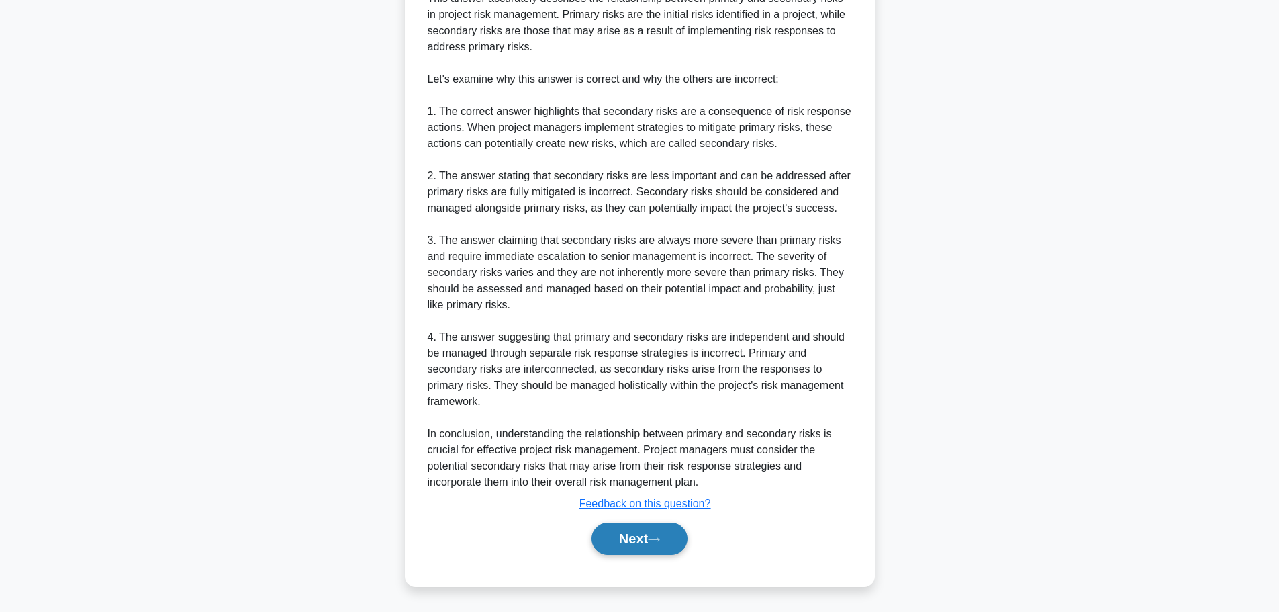
click at [624, 530] on button "Next" at bounding box center [640, 538] width 96 height 32
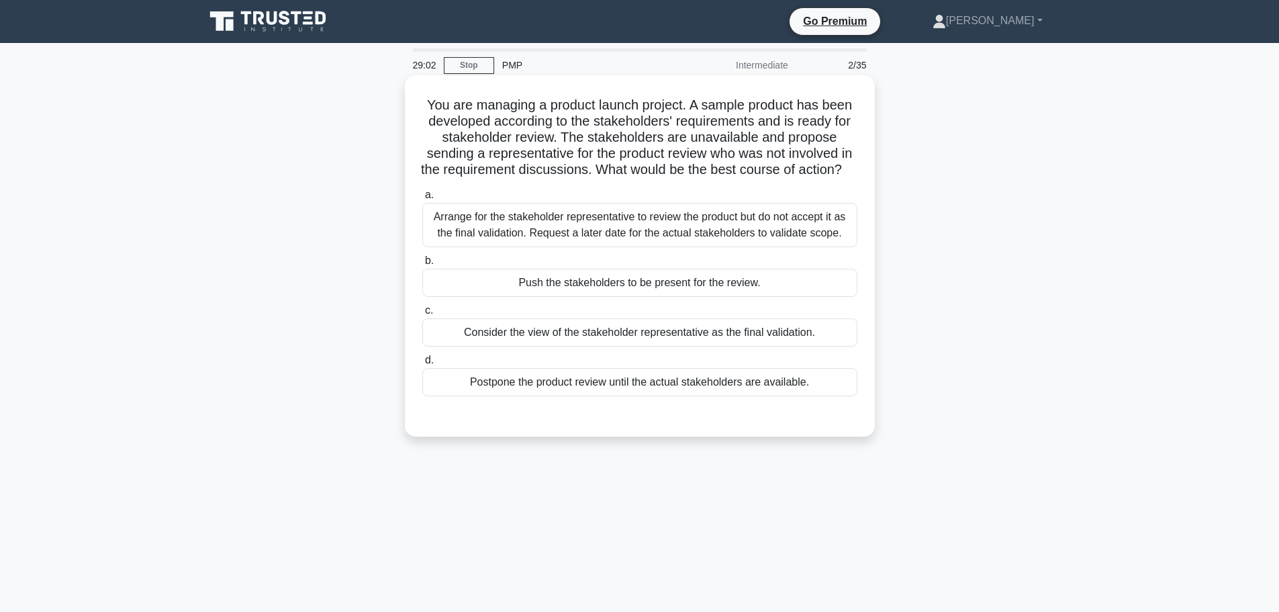
click at [572, 247] on div "Arrange for the stakeholder representative to review the product but do not acc…" at bounding box center [639, 225] width 435 height 44
click at [422, 199] on input "a. Arrange for the stakeholder representative to review the product but do not …" at bounding box center [422, 195] width 0 height 9
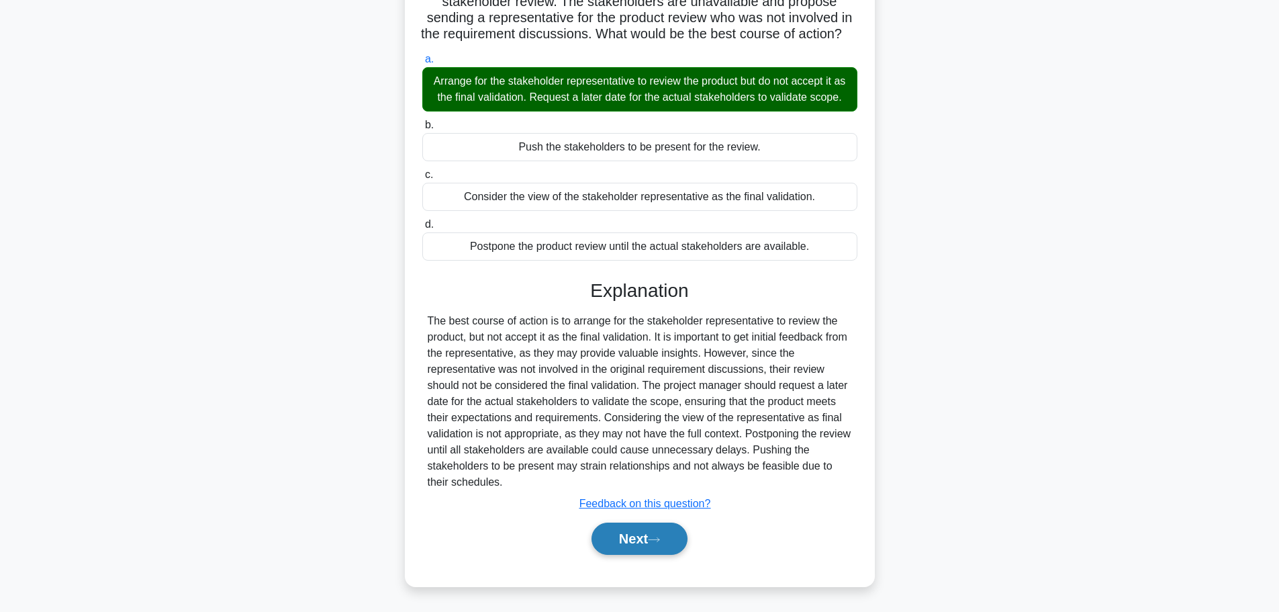
click at [647, 543] on button "Next" at bounding box center [640, 538] width 96 height 32
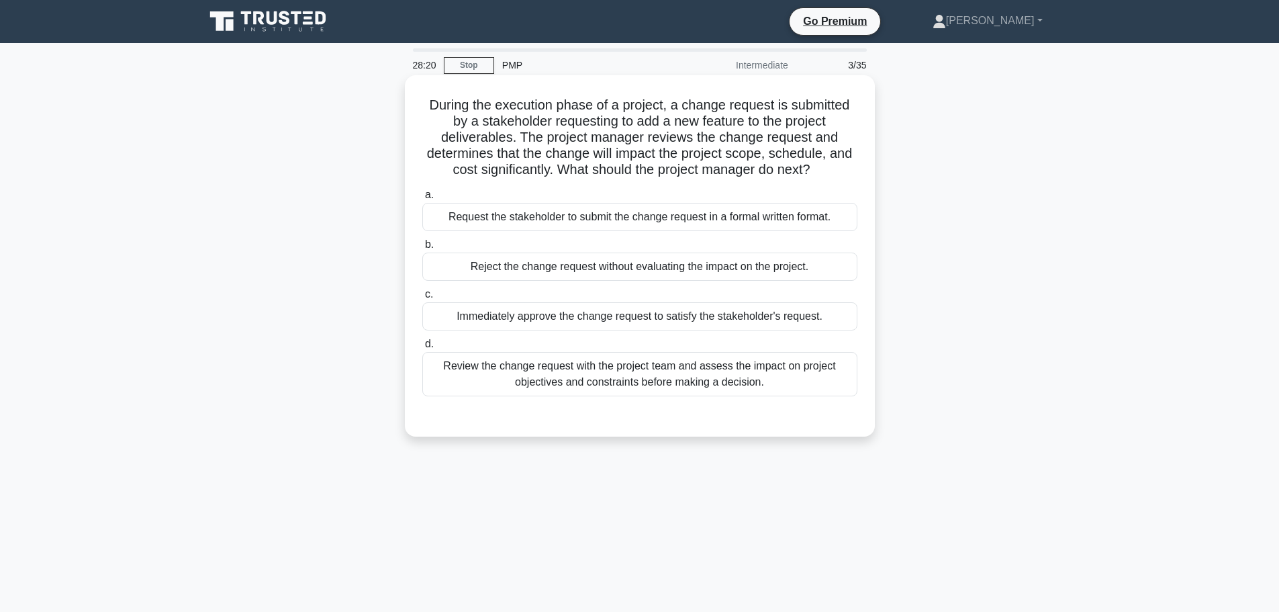
click at [649, 373] on div "Review the change request with the project team and assess the impact on projec…" at bounding box center [639, 374] width 435 height 44
click at [422, 349] on input "d. Review the change request with the project team and assess the impact on pro…" at bounding box center [422, 344] width 0 height 9
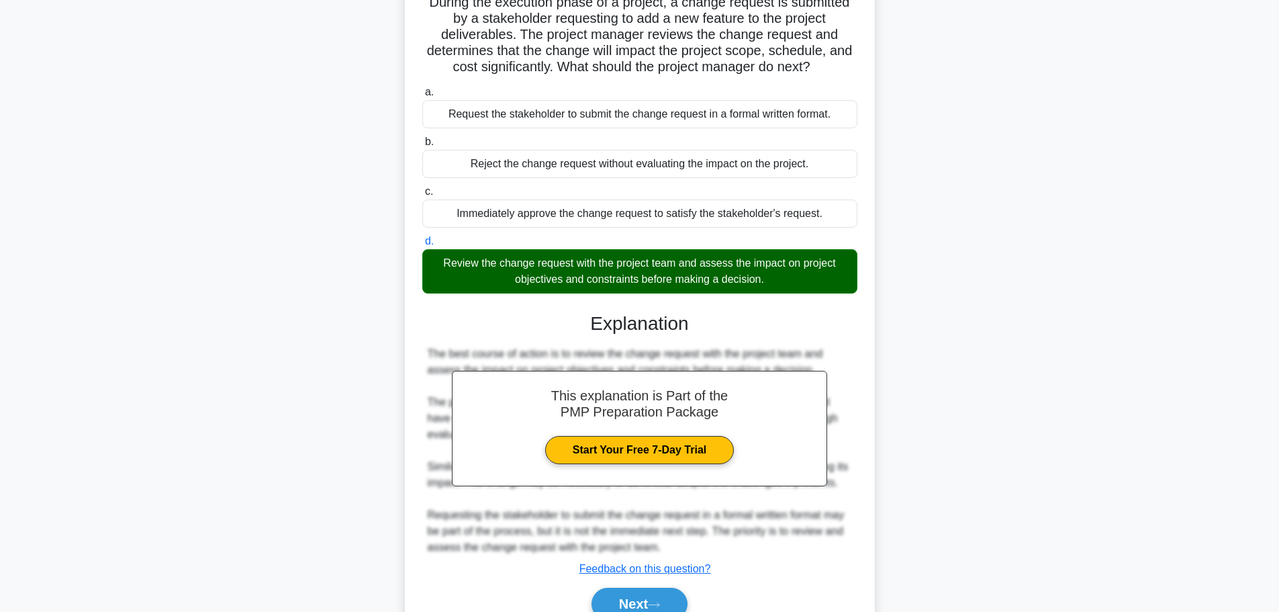
scroll to position [169, 0]
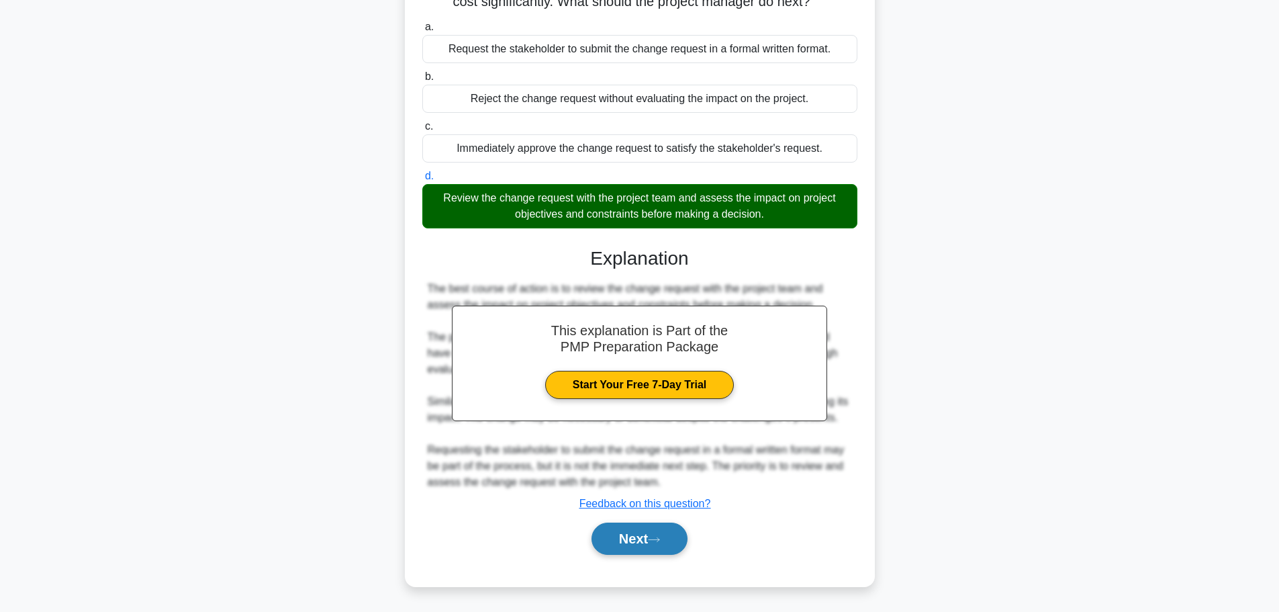
click at [645, 530] on button "Next" at bounding box center [640, 538] width 96 height 32
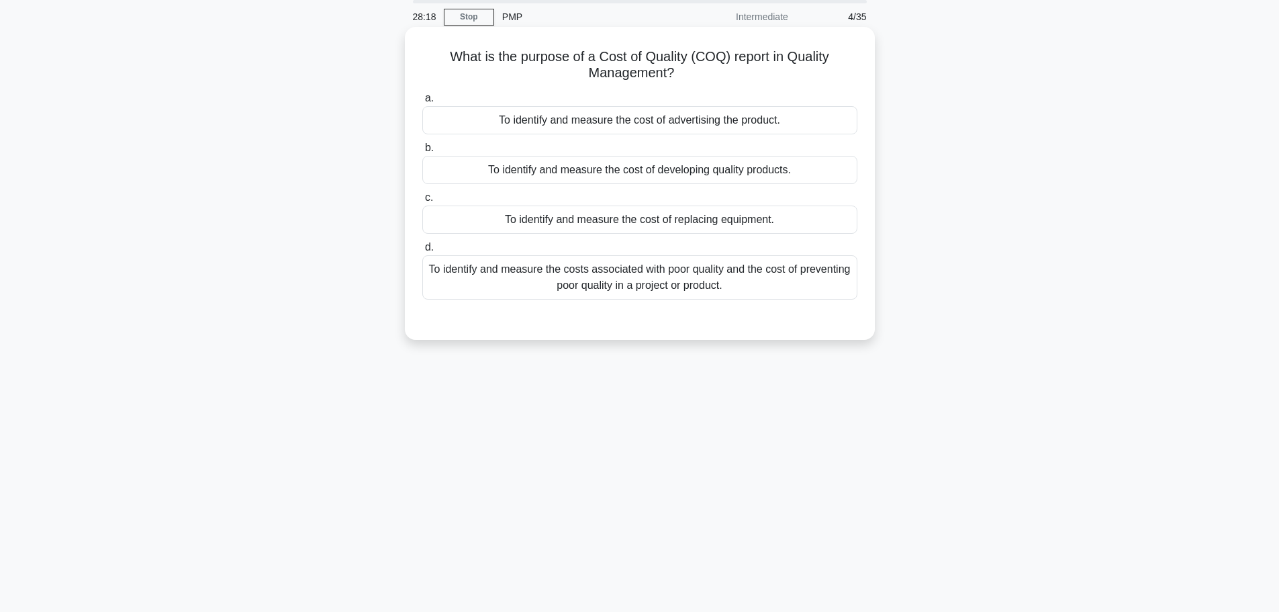
scroll to position [0, 0]
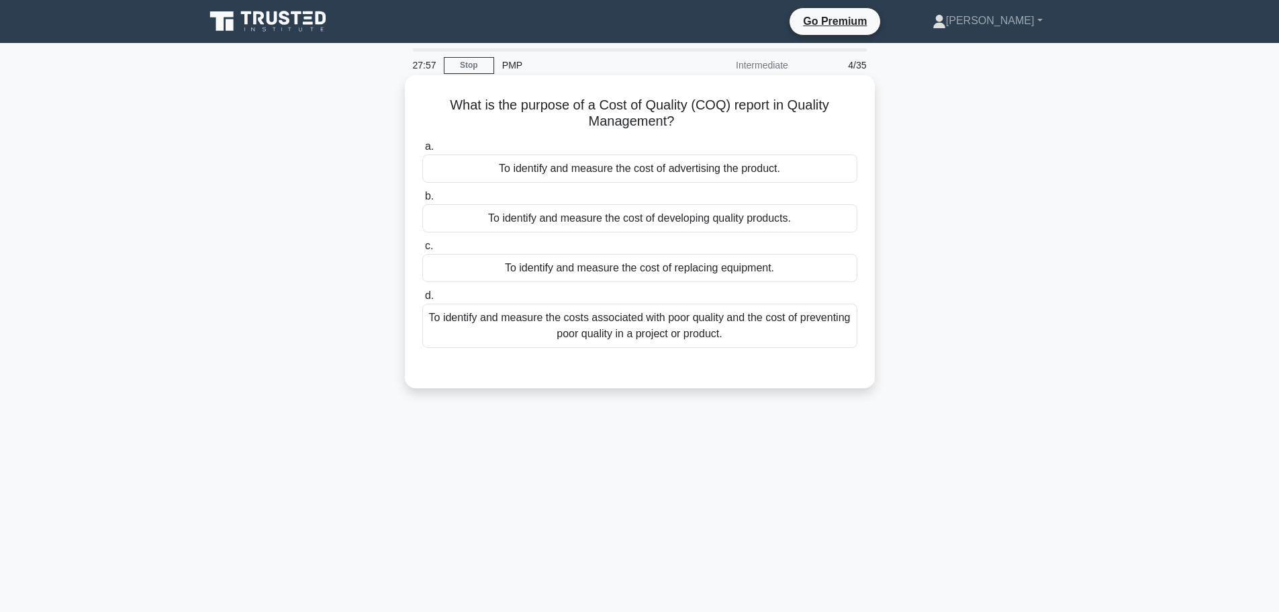
click at [675, 340] on div "To identify and measure the costs associated with poor quality and the cost of …" at bounding box center [639, 326] width 435 height 44
click at [422, 300] on input "d. To identify and measure the costs associated with poor quality and the cost …" at bounding box center [422, 295] width 0 height 9
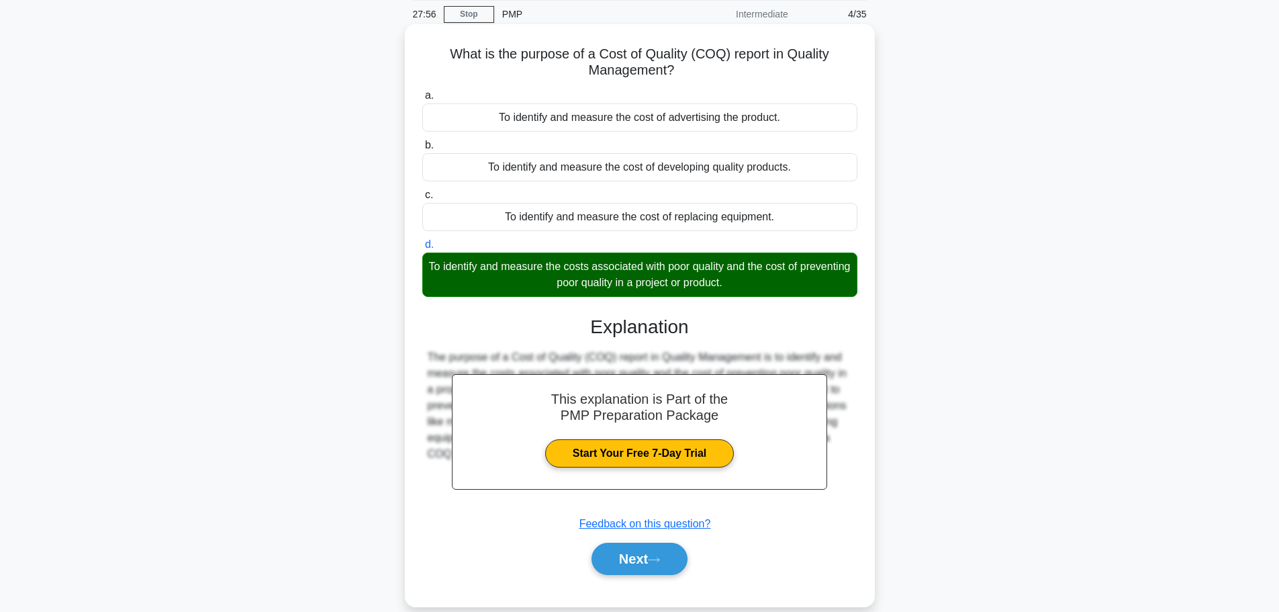
scroll to position [113, 0]
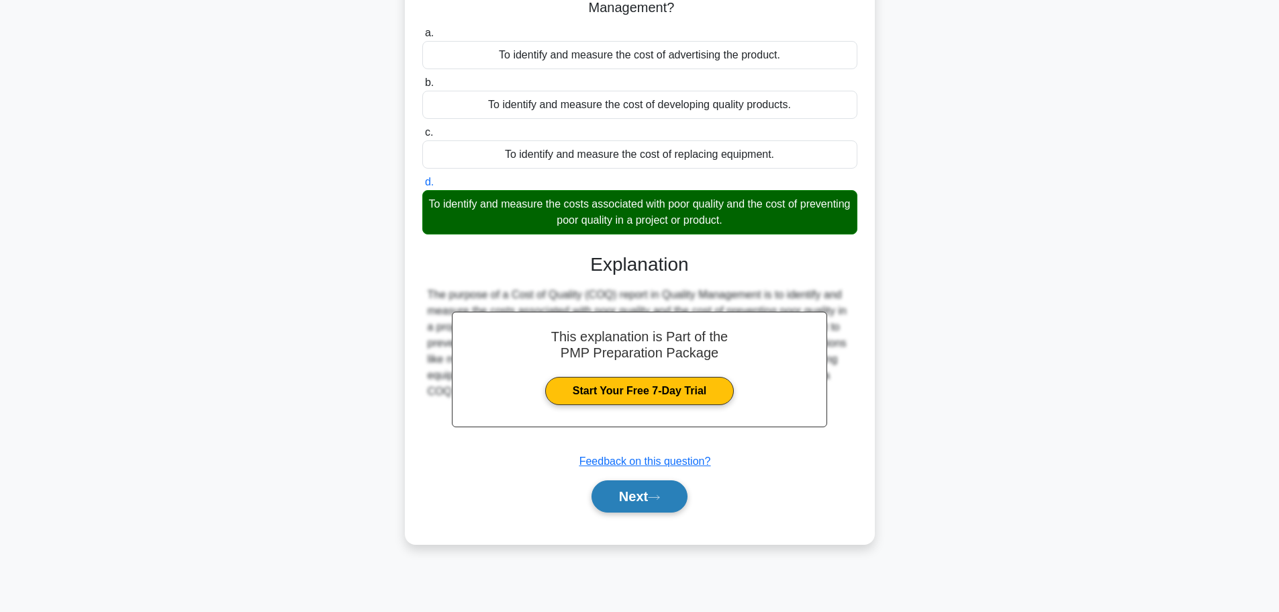
click at [647, 499] on button "Next" at bounding box center [640, 496] width 96 height 32
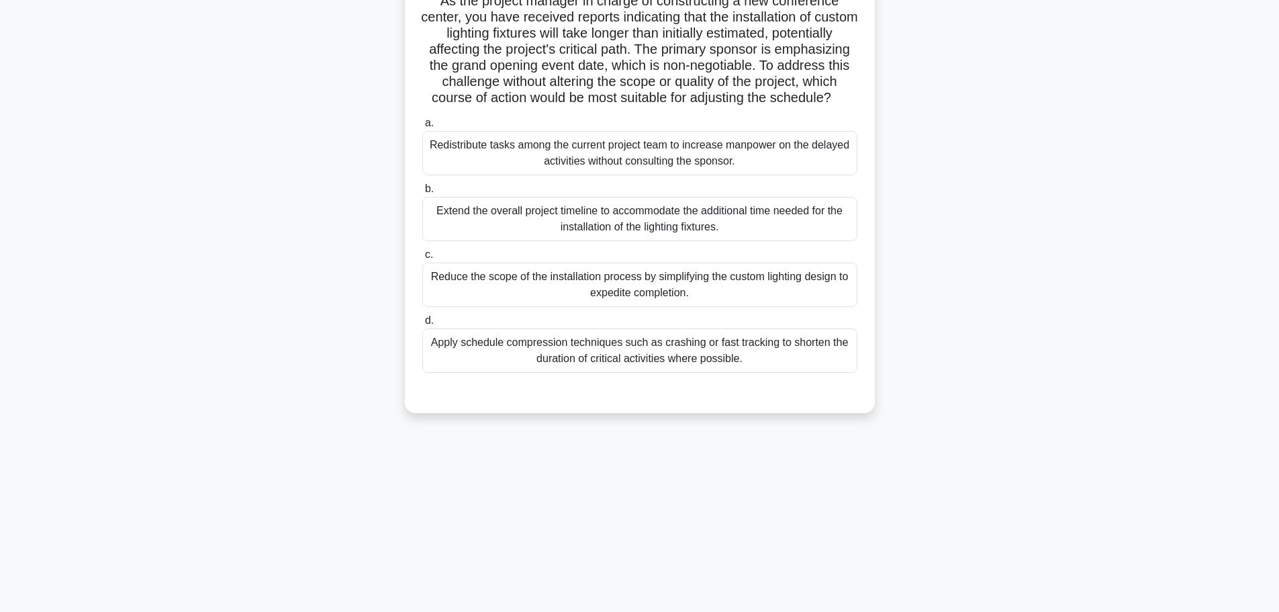
scroll to position [0, 0]
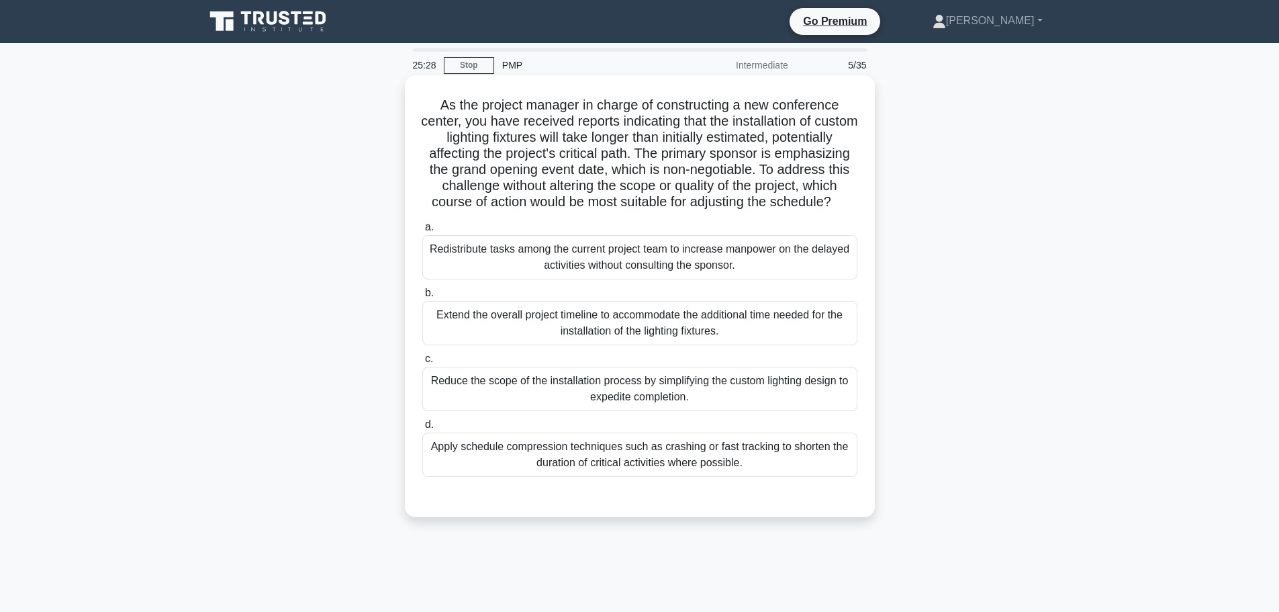
click at [608, 477] on div "Apply schedule compression techniques such as crashing or fast tracking to shor…" at bounding box center [639, 454] width 435 height 44
click at [422, 429] on input "d. Apply schedule compression techniques such as crashing or fast tracking to s…" at bounding box center [422, 424] width 0 height 9
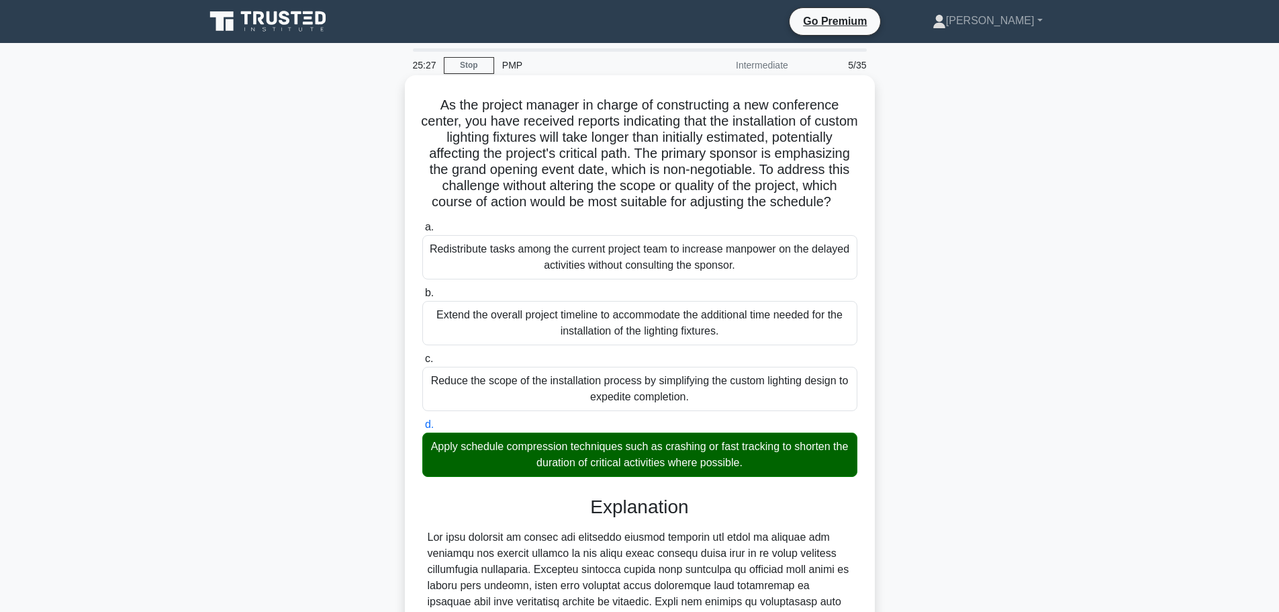
scroll to position [265, 0]
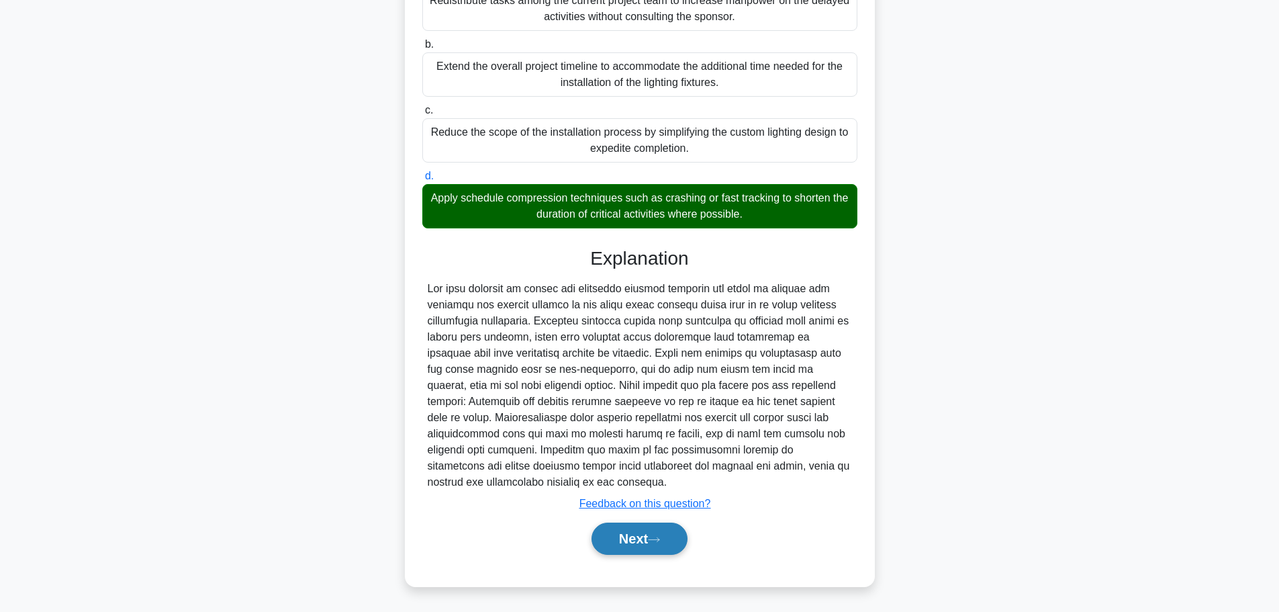
click at [622, 542] on button "Next" at bounding box center [640, 538] width 96 height 32
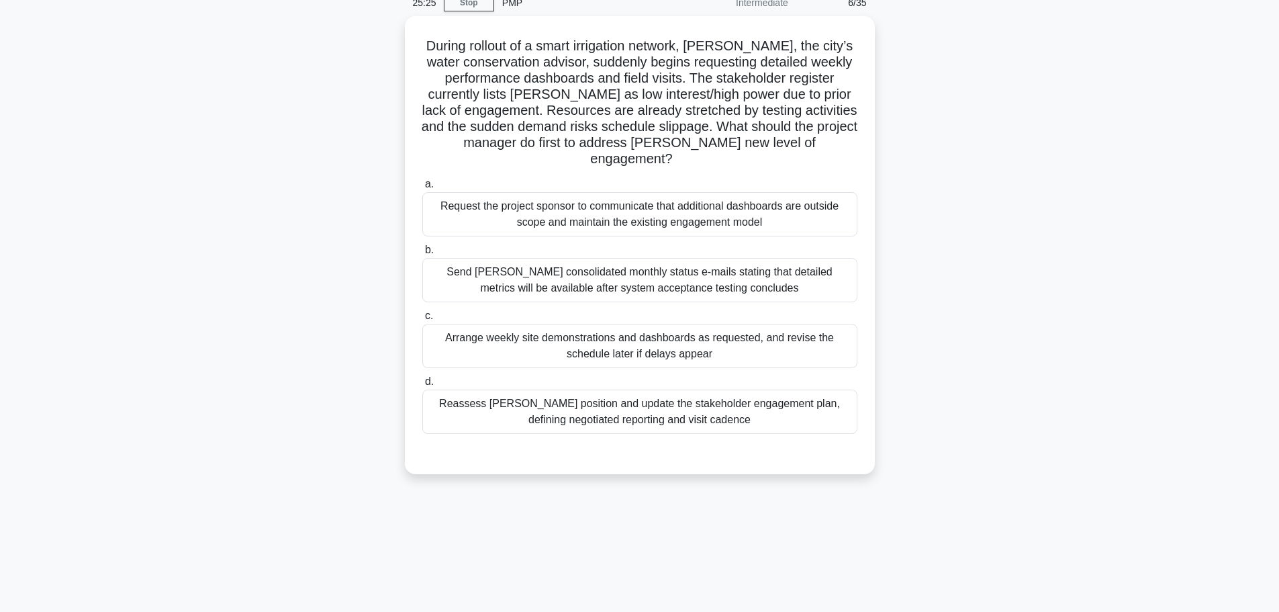
scroll to position [0, 0]
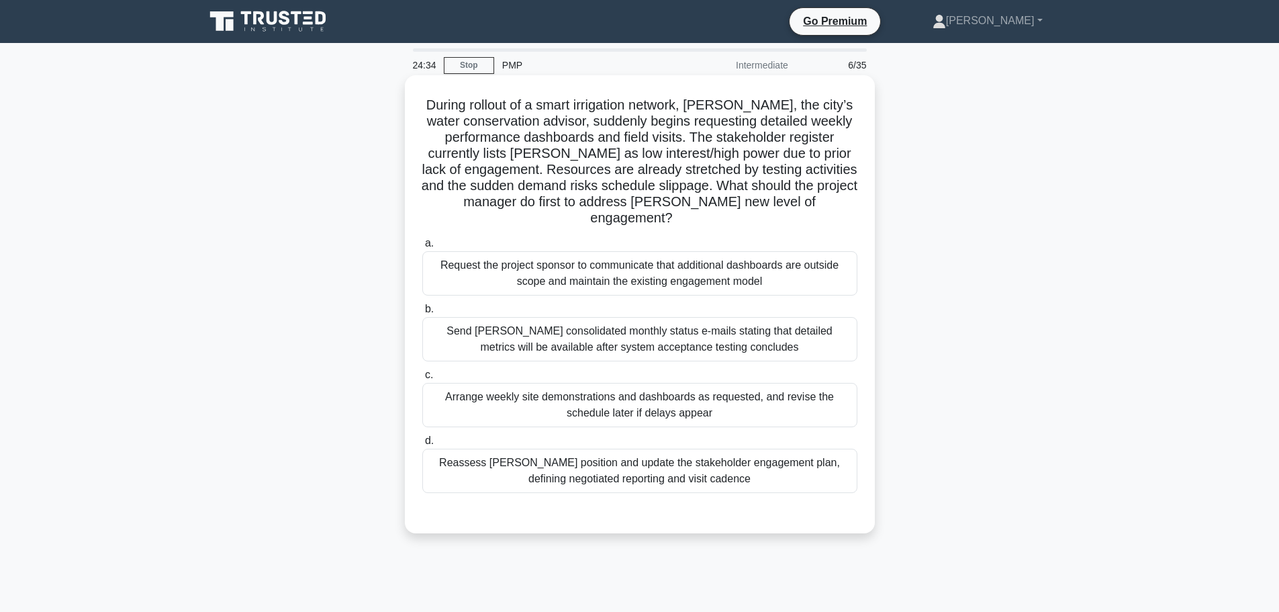
click at [663, 467] on div "Reassess Terry’s position and update the stakeholder engagement plan, defining …" at bounding box center [639, 471] width 435 height 44
click at [422, 445] on input "d. Reassess Terry’s position and update the stakeholder engagement plan, defini…" at bounding box center [422, 440] width 0 height 9
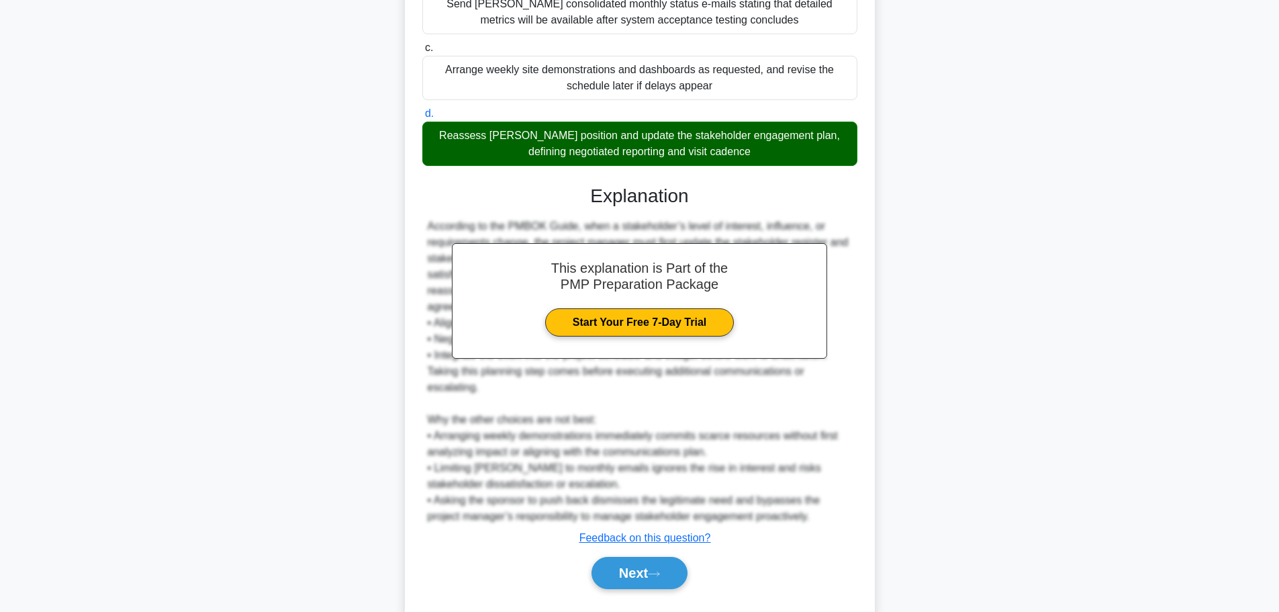
scroll to position [336, 0]
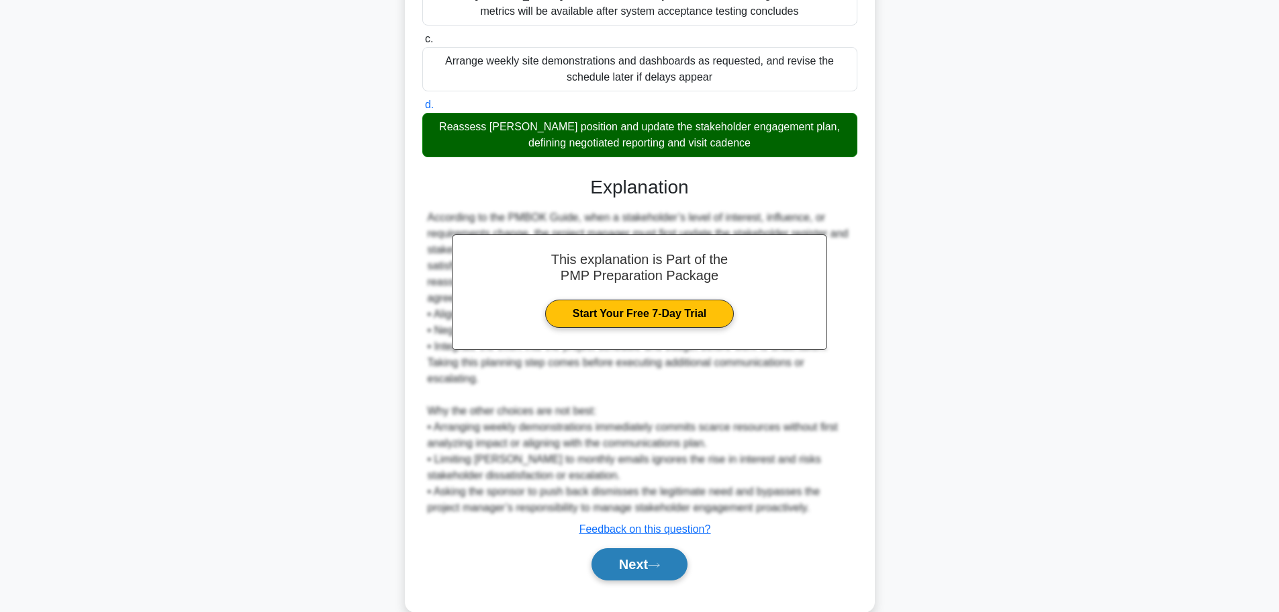
click at [647, 549] on button "Next" at bounding box center [640, 564] width 96 height 32
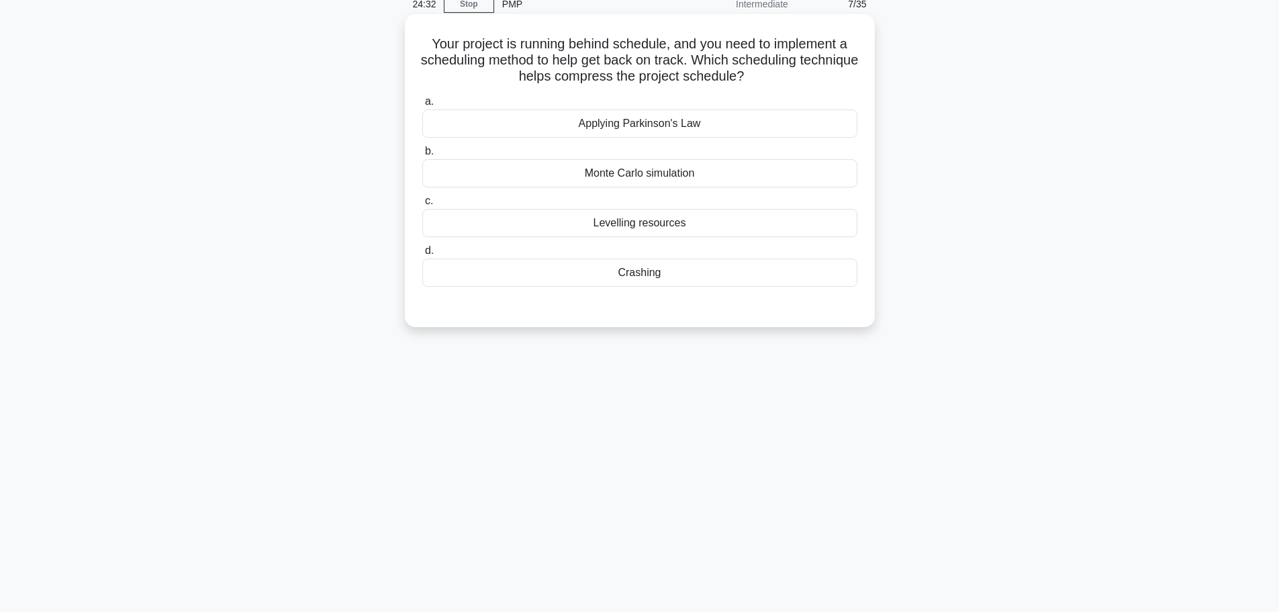
scroll to position [0, 0]
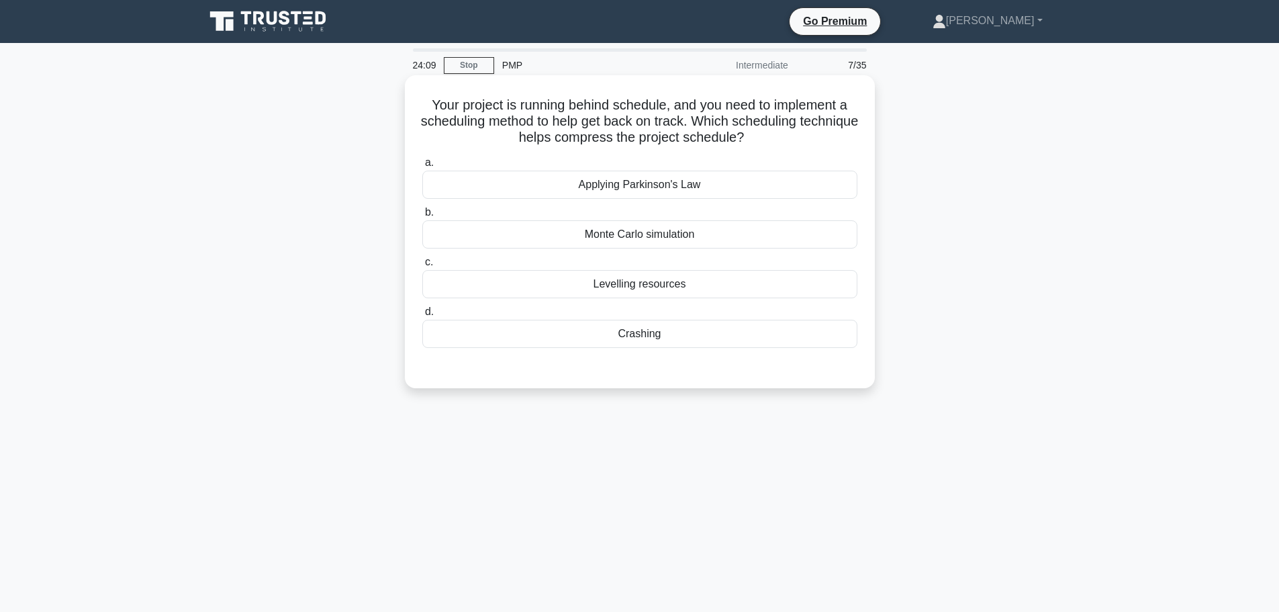
click at [641, 331] on div "Crashing" at bounding box center [639, 334] width 435 height 28
click at [422, 316] on input "d. Crashing" at bounding box center [422, 312] width 0 height 9
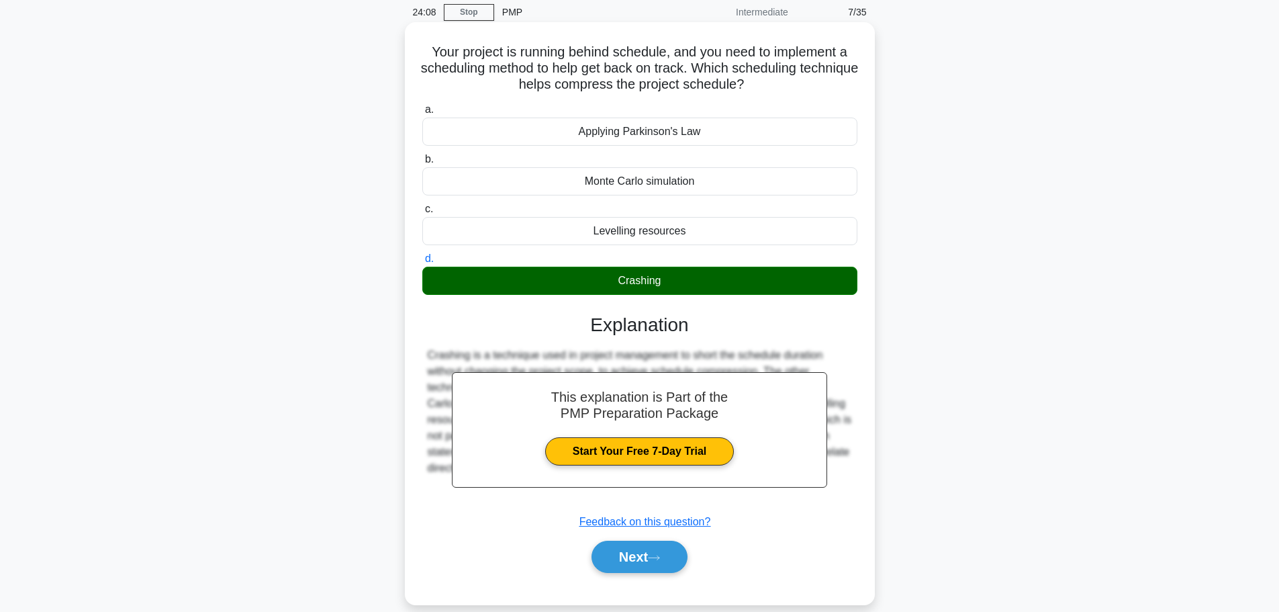
scroll to position [113, 0]
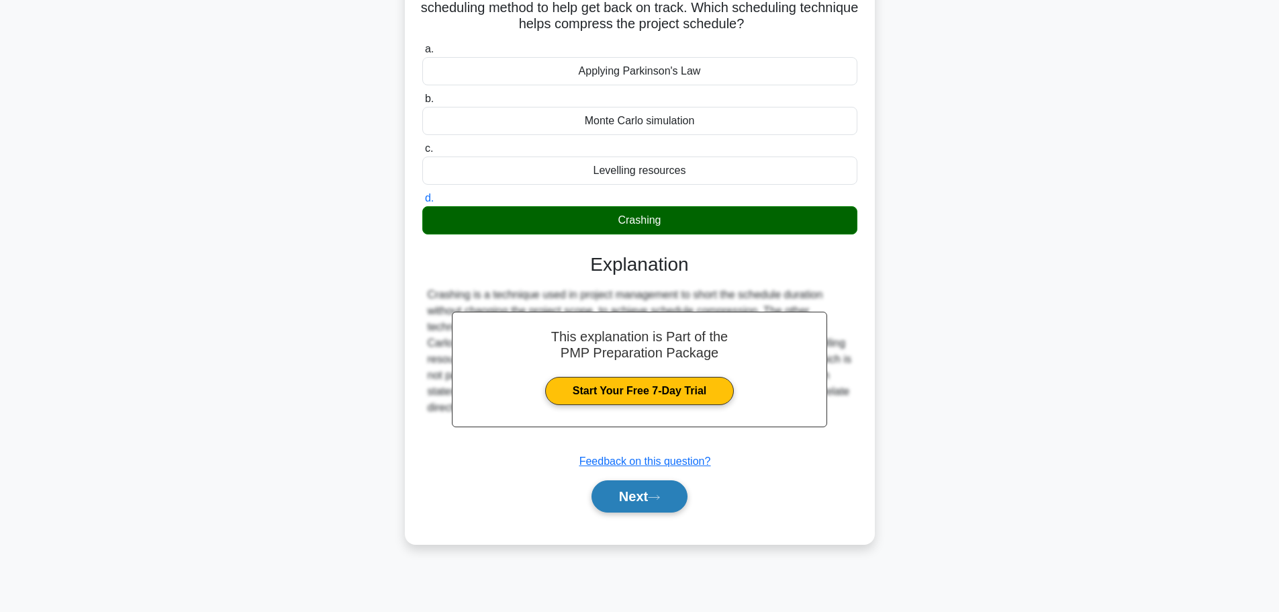
click at [659, 495] on icon at bounding box center [654, 497] width 12 height 7
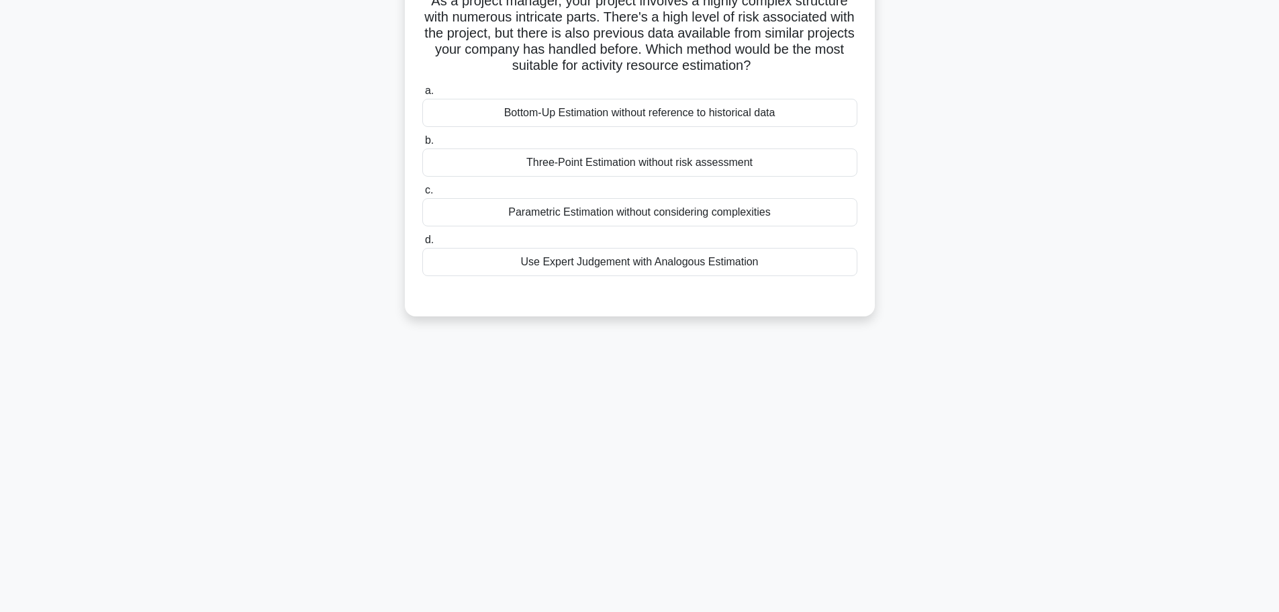
scroll to position [0, 0]
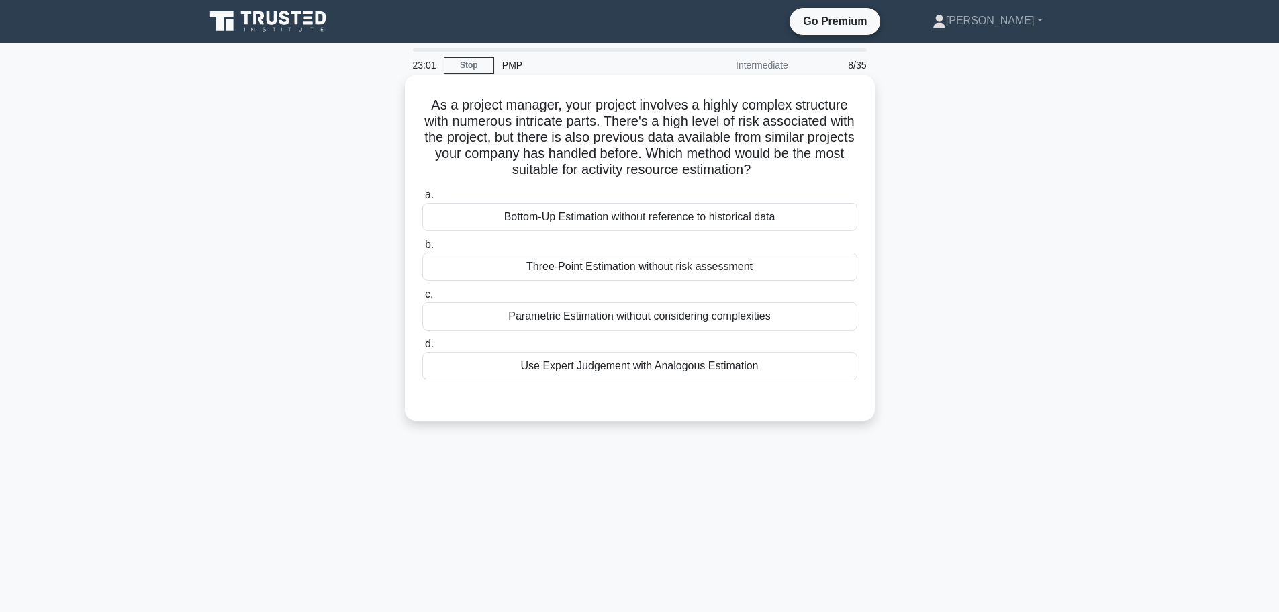
click at [616, 318] on div "Parametric Estimation without considering complexities" at bounding box center [639, 316] width 435 height 28
click at [422, 299] on input "c. Parametric Estimation without considering complexities" at bounding box center [422, 294] width 0 height 9
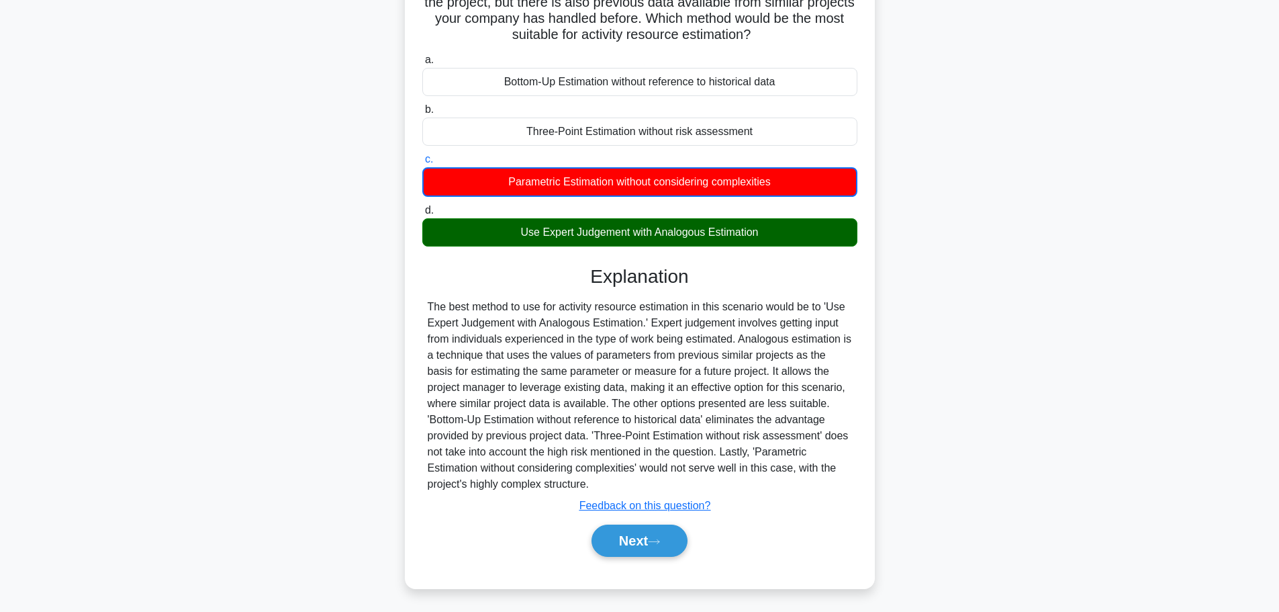
scroll to position [138, 0]
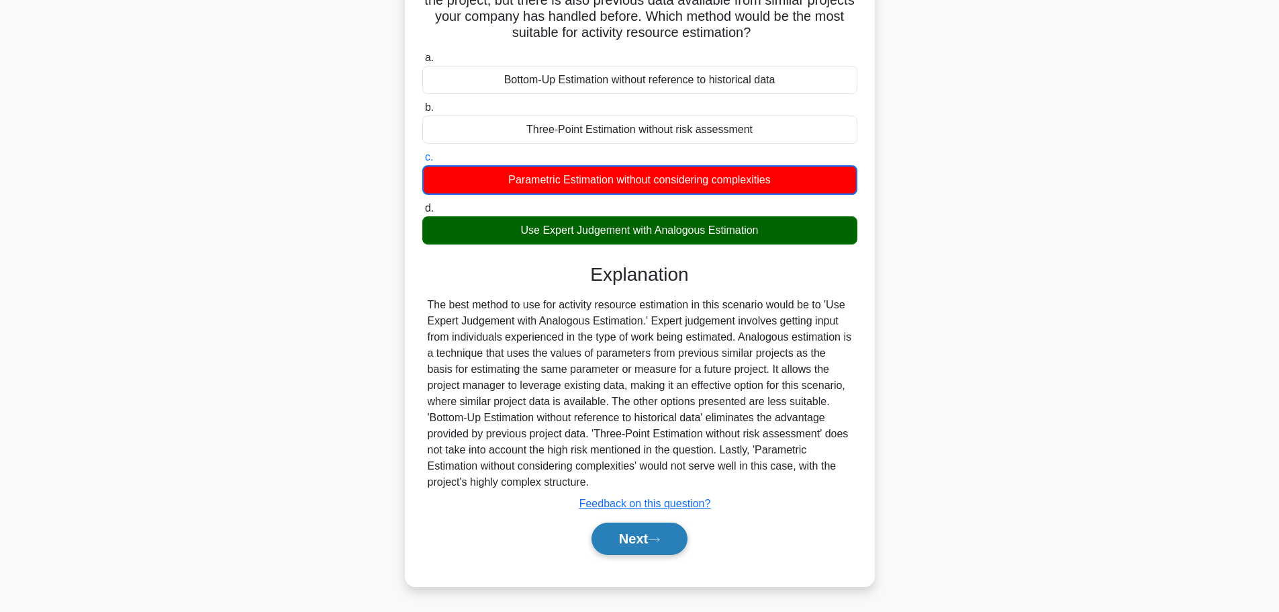
click at [639, 538] on button "Next" at bounding box center [640, 538] width 96 height 32
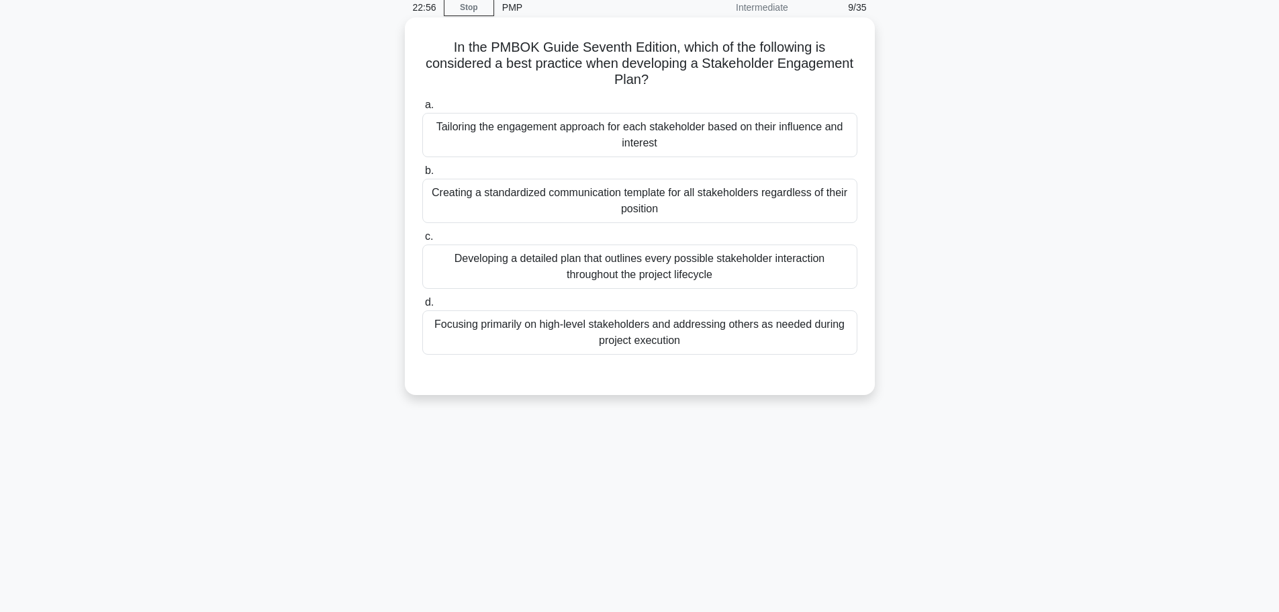
scroll to position [0, 0]
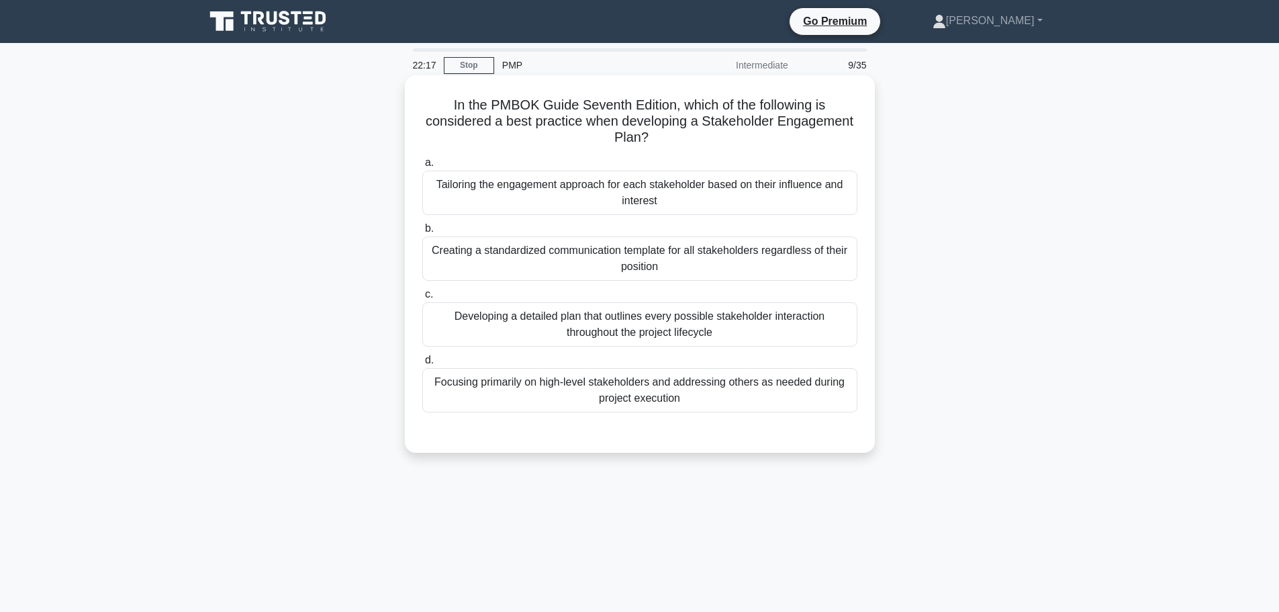
click at [689, 195] on div "Tailoring the engagement approach for each stakeholder based on their influence…" at bounding box center [639, 193] width 435 height 44
click at [422, 167] on input "a. Tailoring the engagement approach for each stakeholder based on their influe…" at bounding box center [422, 162] width 0 height 9
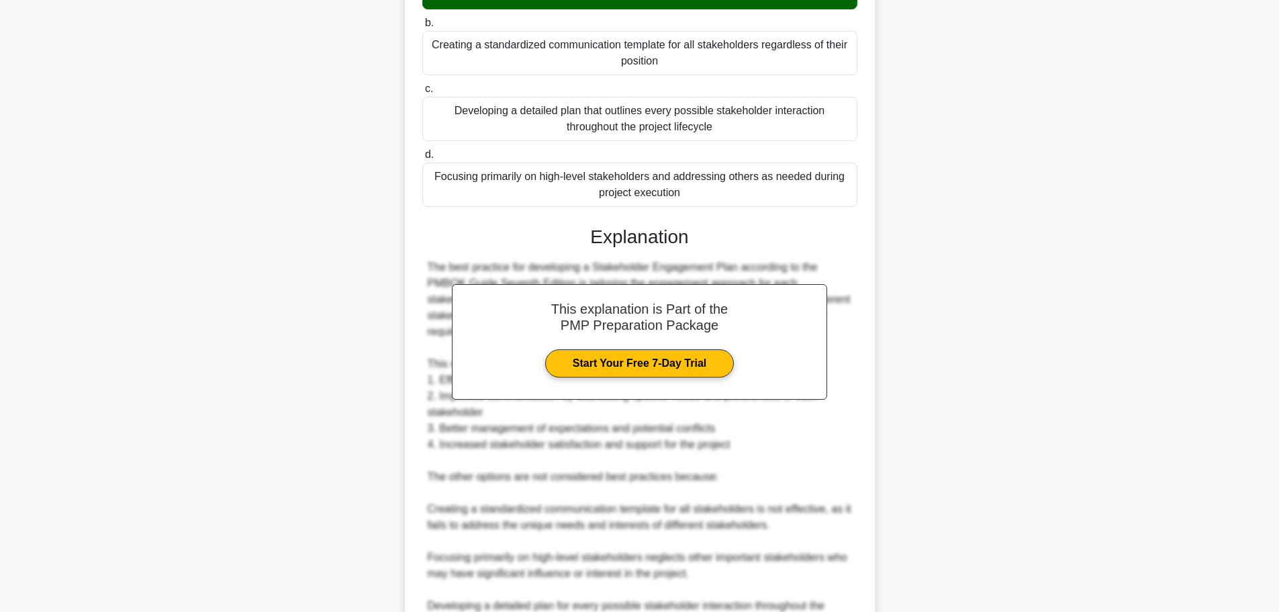
scroll to position [403, 0]
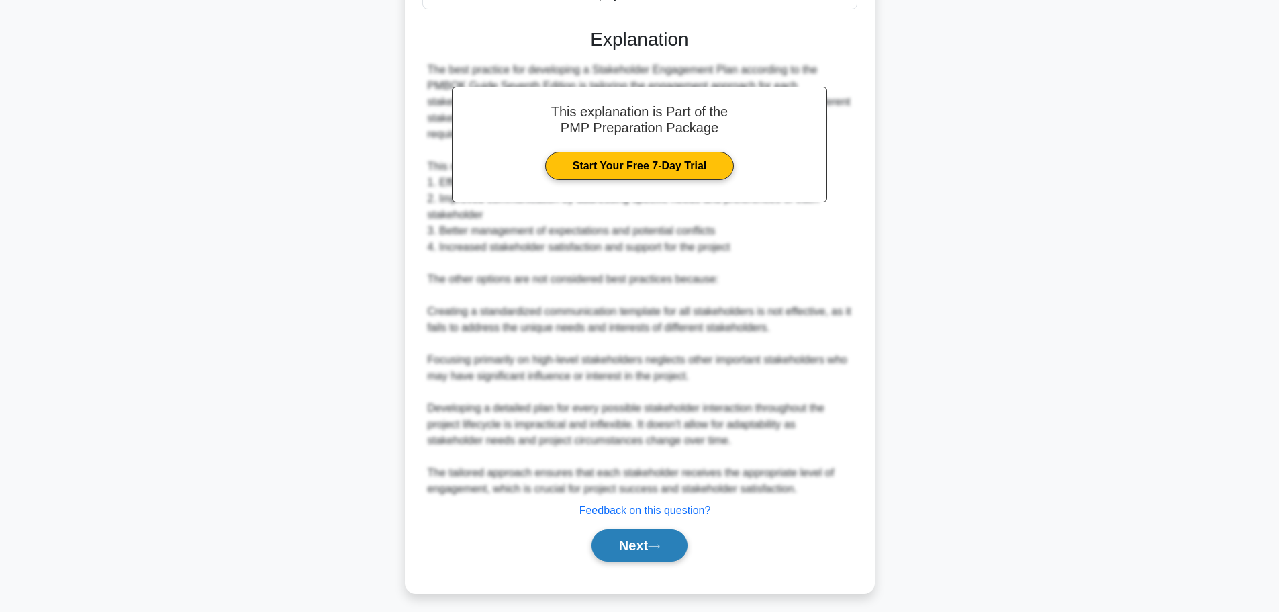
click at [661, 541] on button "Next" at bounding box center [640, 545] width 96 height 32
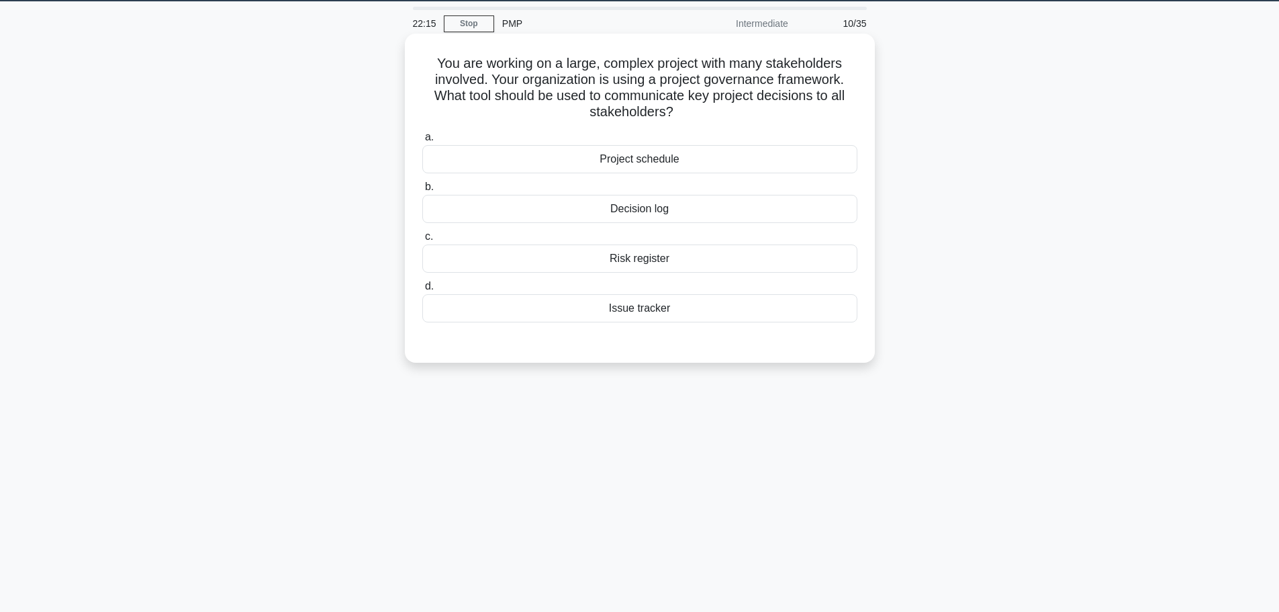
scroll to position [0, 0]
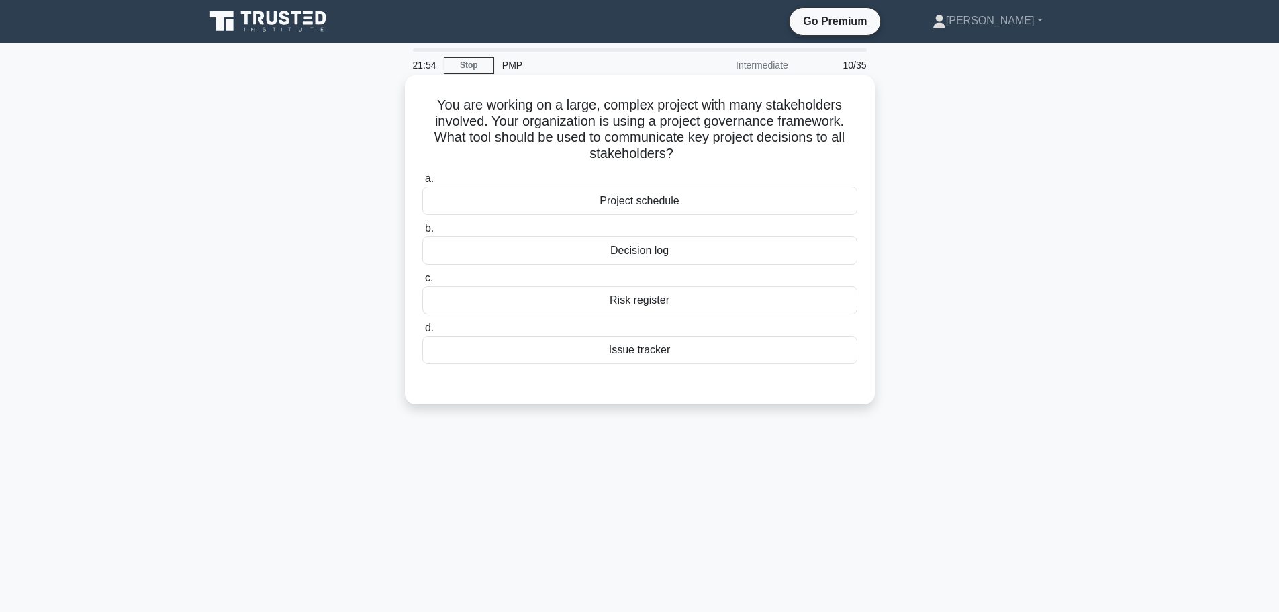
click at [700, 197] on div "Project schedule" at bounding box center [639, 201] width 435 height 28
click at [422, 183] on input "a. Project schedule" at bounding box center [422, 179] width 0 height 9
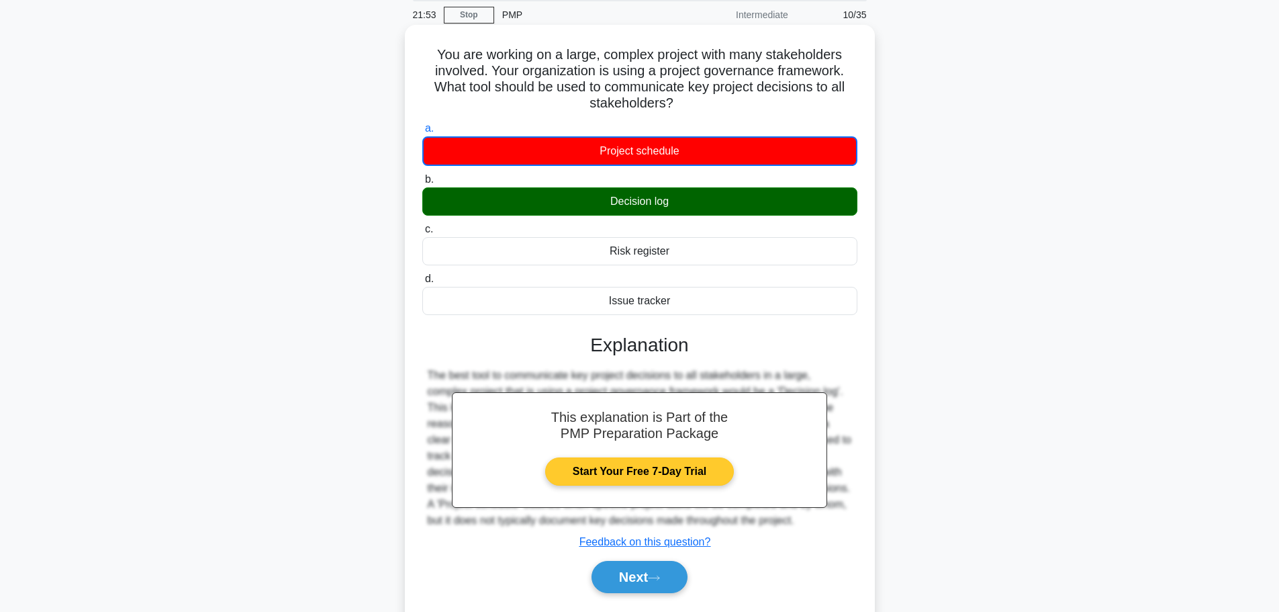
scroll to position [113, 0]
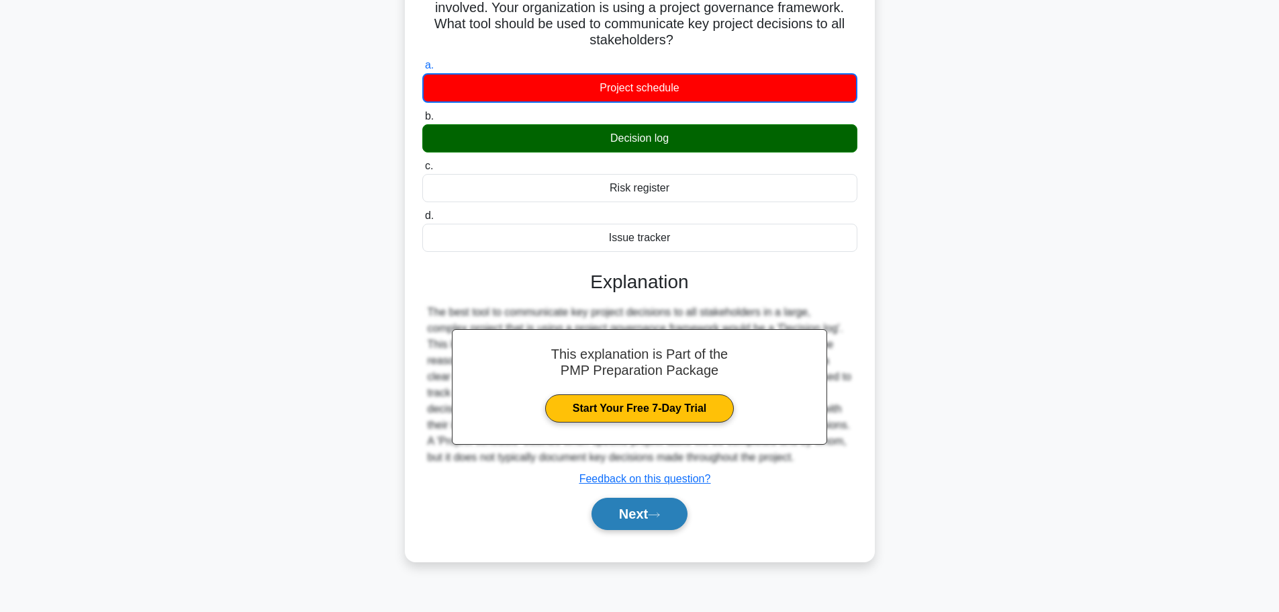
click at [645, 516] on button "Next" at bounding box center [640, 514] width 96 height 32
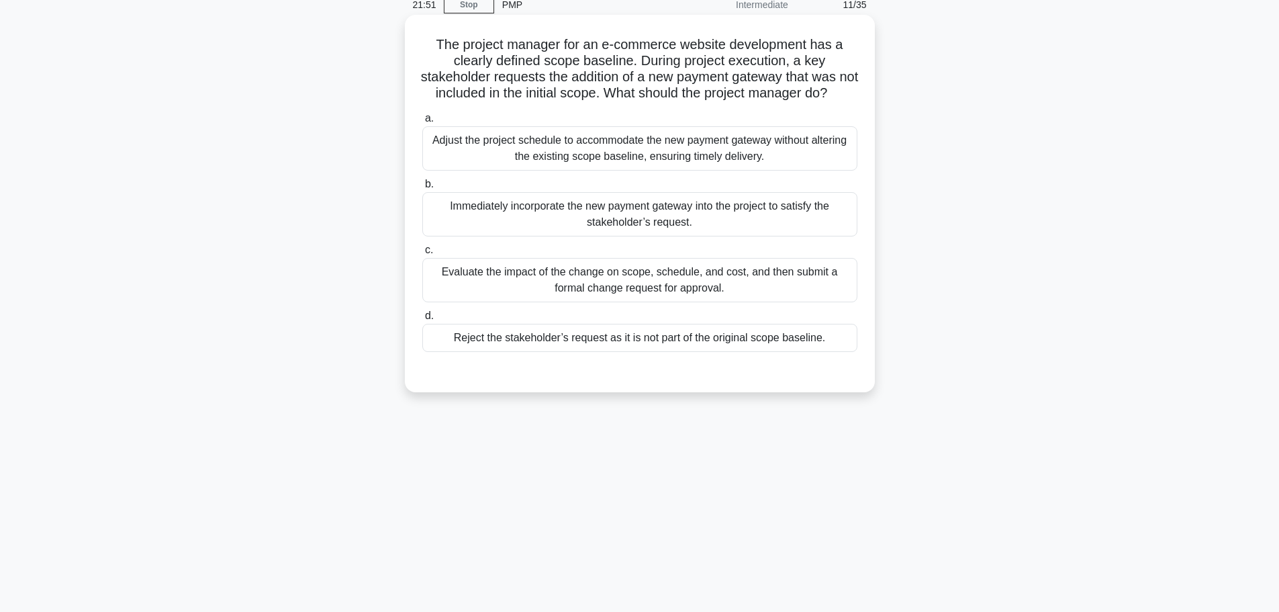
scroll to position [0, 0]
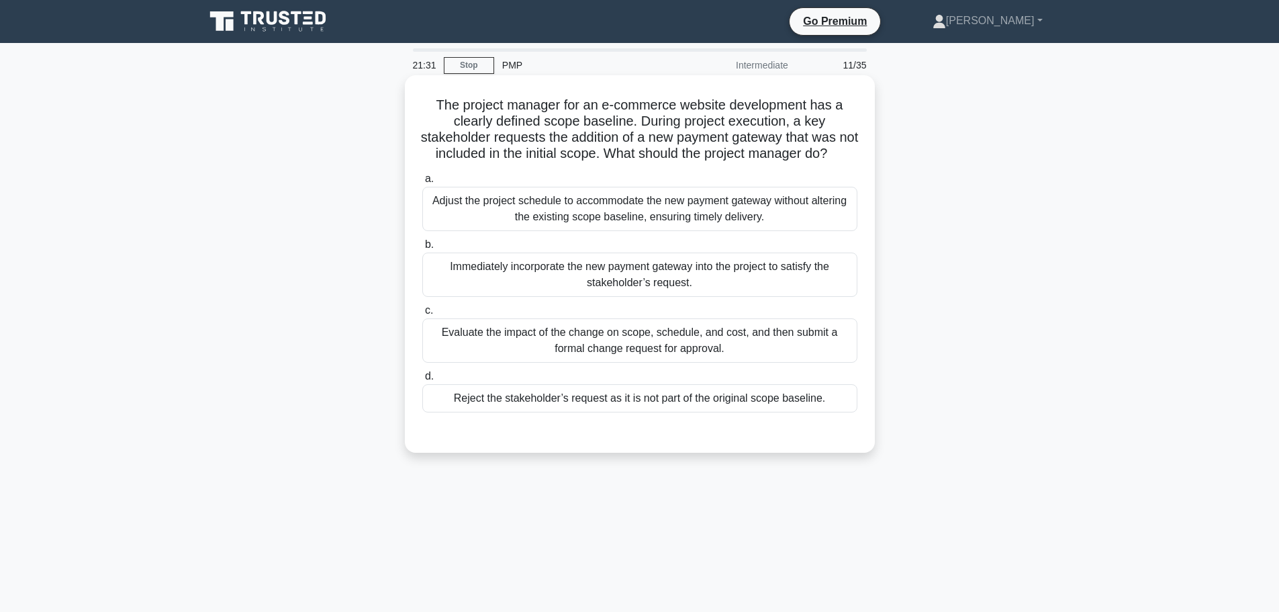
click at [614, 360] on div "Evaluate the impact of the change on scope, schedule, and cost, and then submit…" at bounding box center [639, 340] width 435 height 44
click at [422, 315] on input "c. Evaluate the impact of the change on scope, schedule, and cost, and then sub…" at bounding box center [422, 310] width 0 height 9
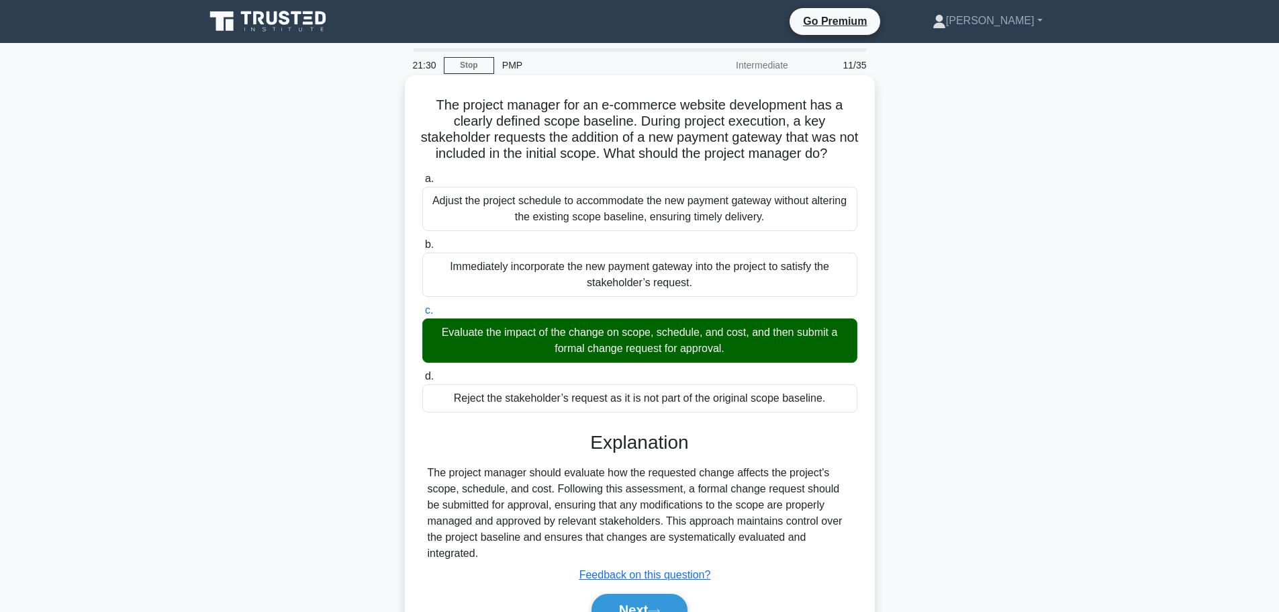
scroll to position [113, 0]
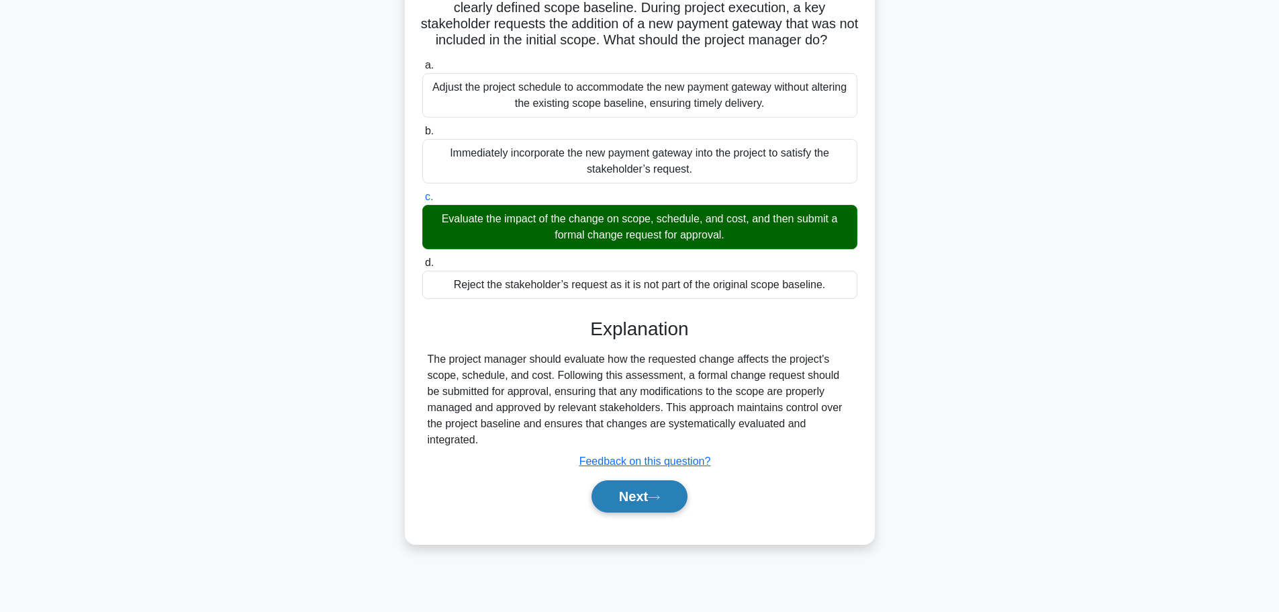
click at [633, 512] on button "Next" at bounding box center [640, 496] width 96 height 32
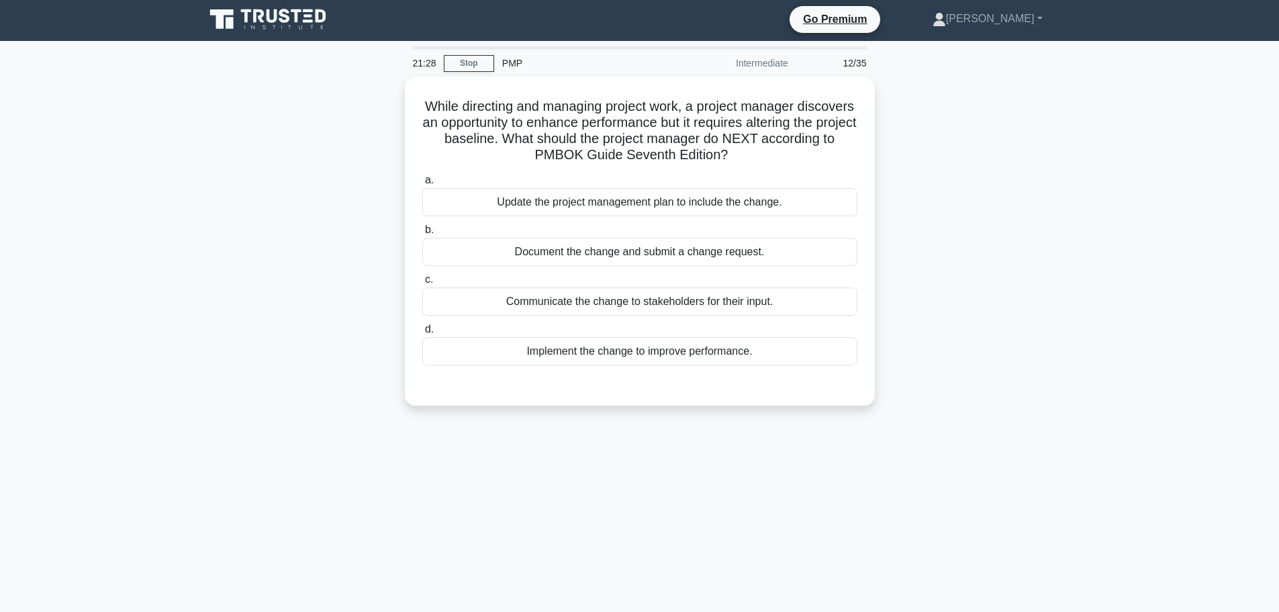
scroll to position [0, 0]
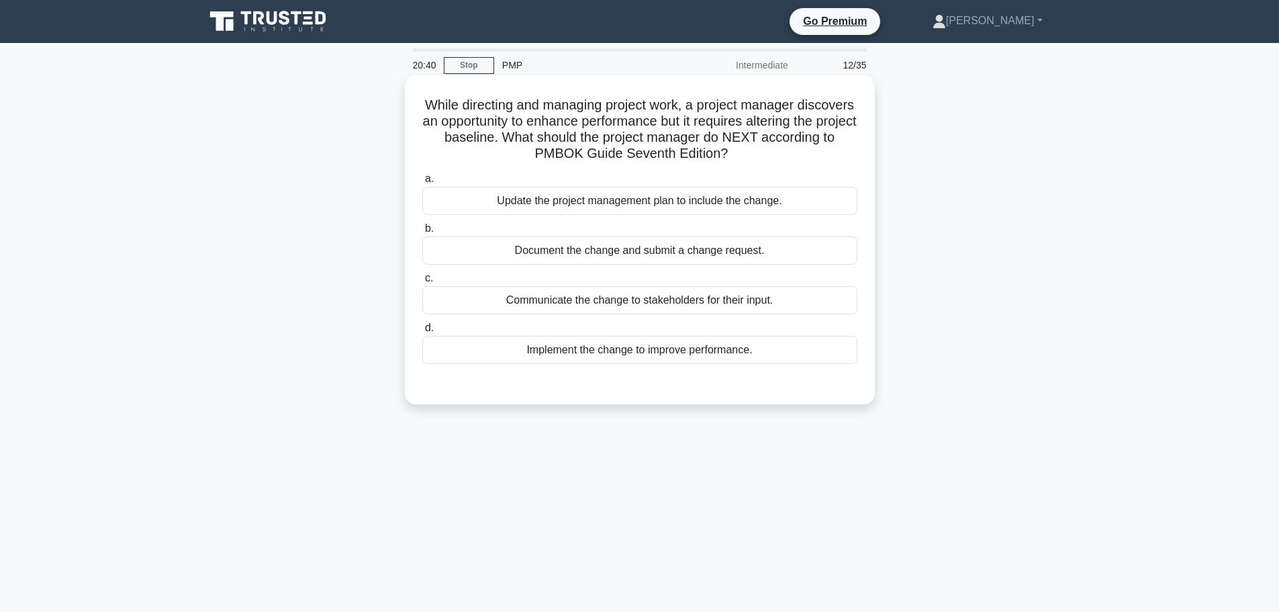
click at [654, 257] on div "Document the change and submit a change request." at bounding box center [639, 250] width 435 height 28
click at [422, 233] on input "b. Document the change and submit a change request." at bounding box center [422, 228] width 0 height 9
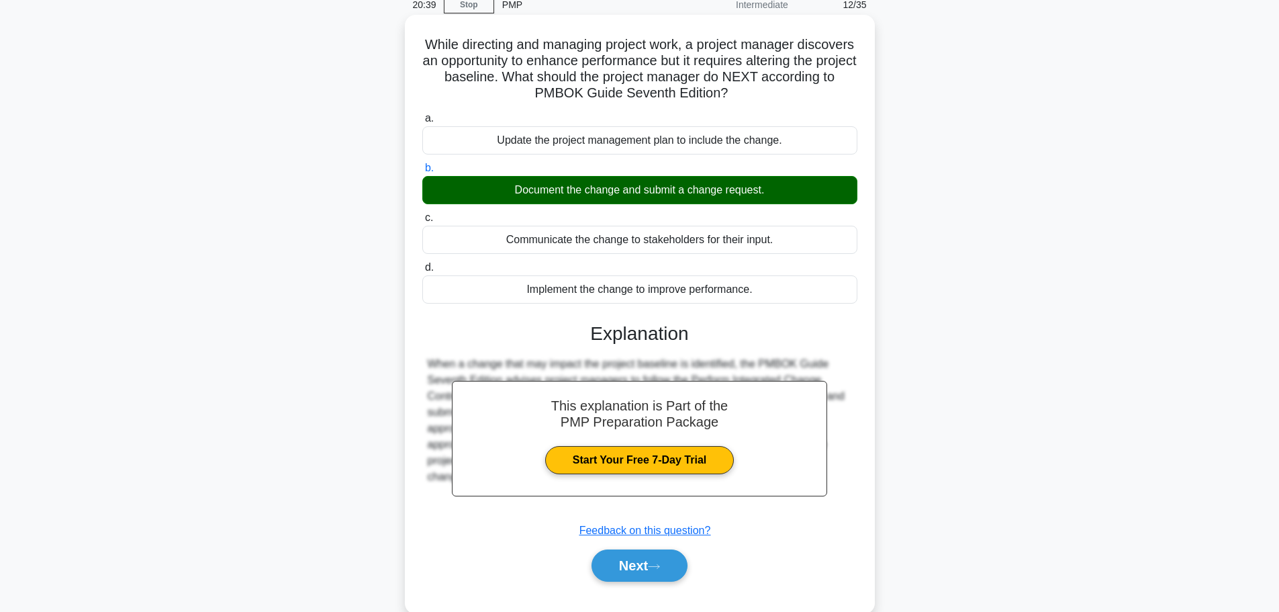
scroll to position [113, 0]
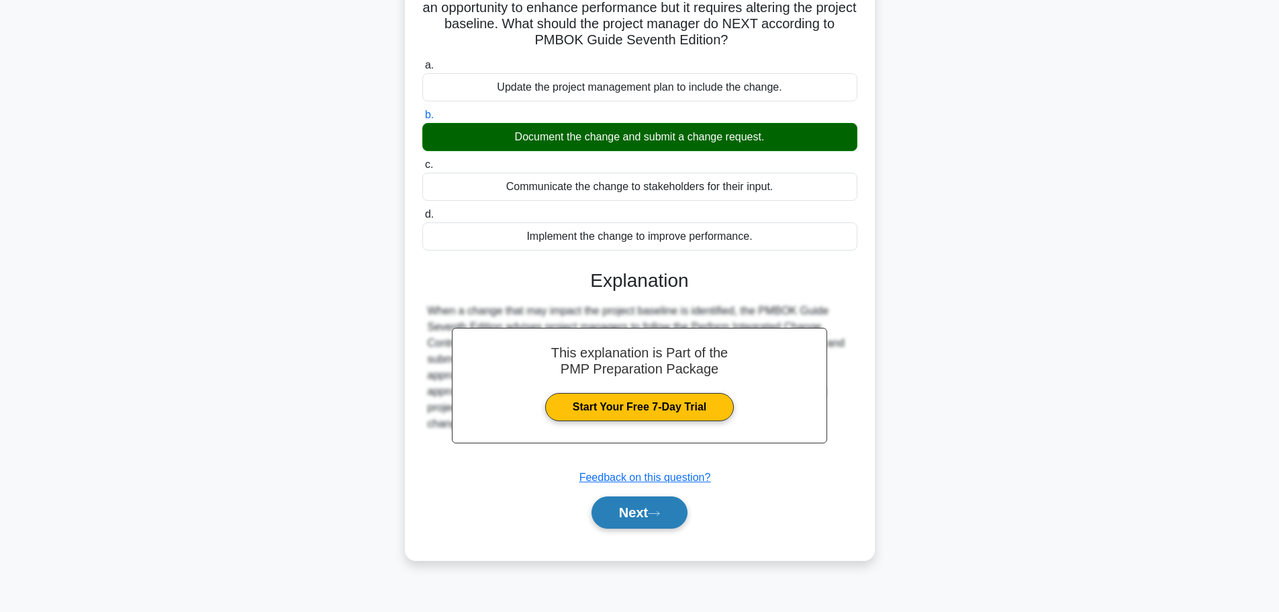
click at [648, 520] on button "Next" at bounding box center [640, 512] width 96 height 32
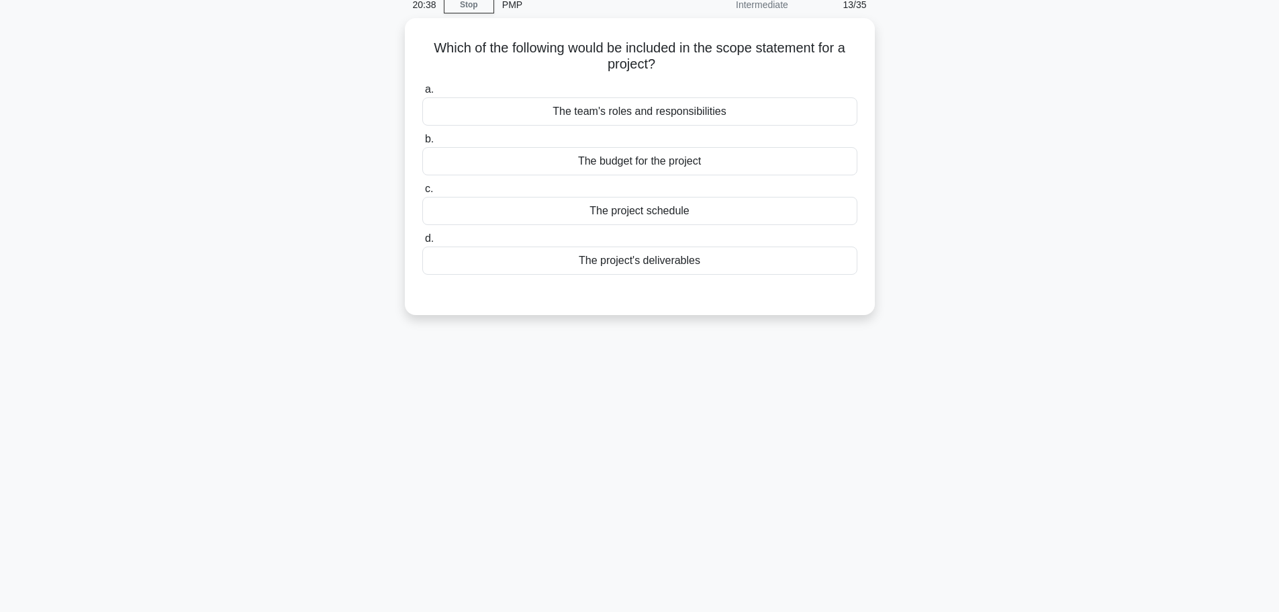
scroll to position [0, 0]
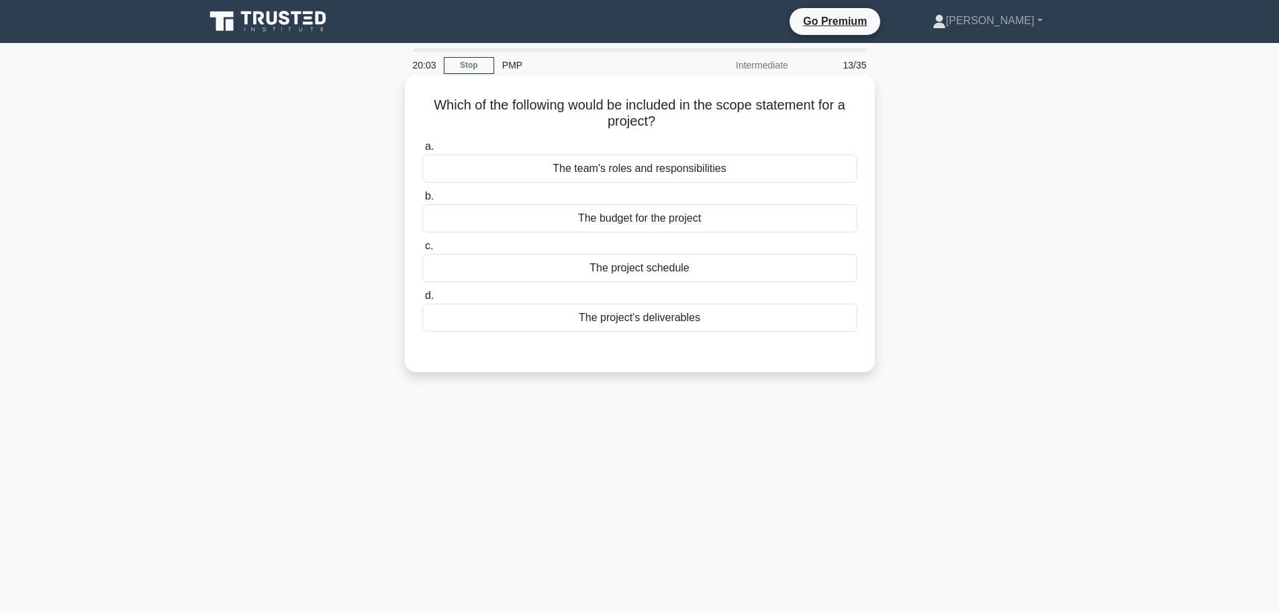
click at [722, 324] on div "The project's deliverables" at bounding box center [639, 318] width 435 height 28
click at [422, 300] on input "d. The project's deliverables" at bounding box center [422, 295] width 0 height 9
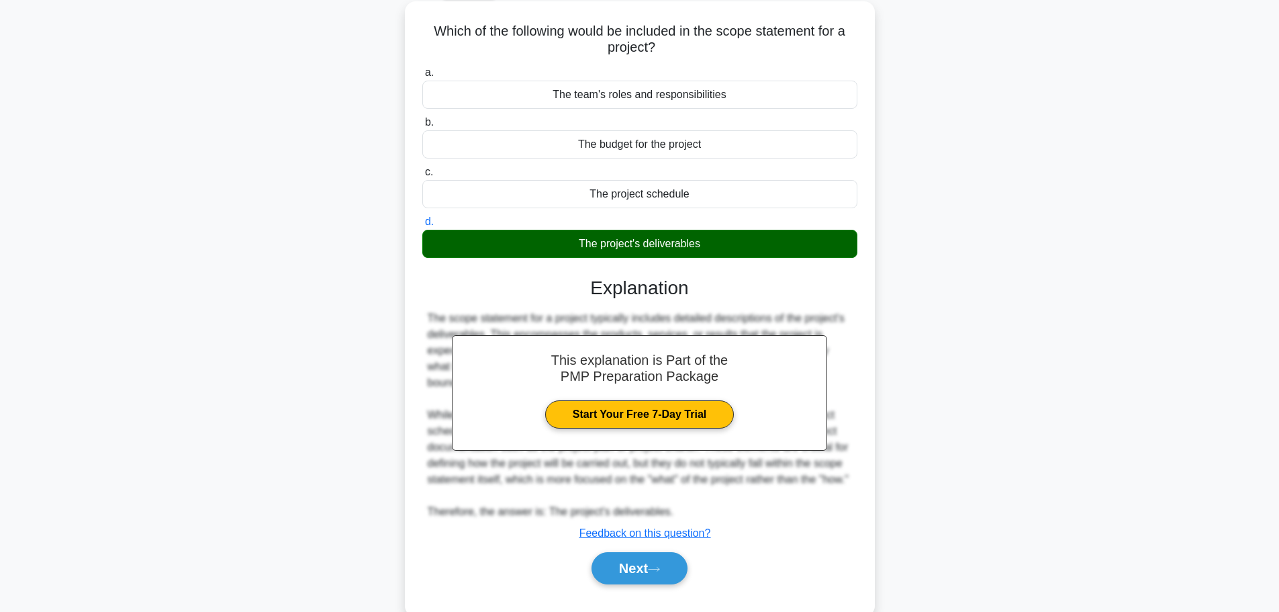
scroll to position [120, 0]
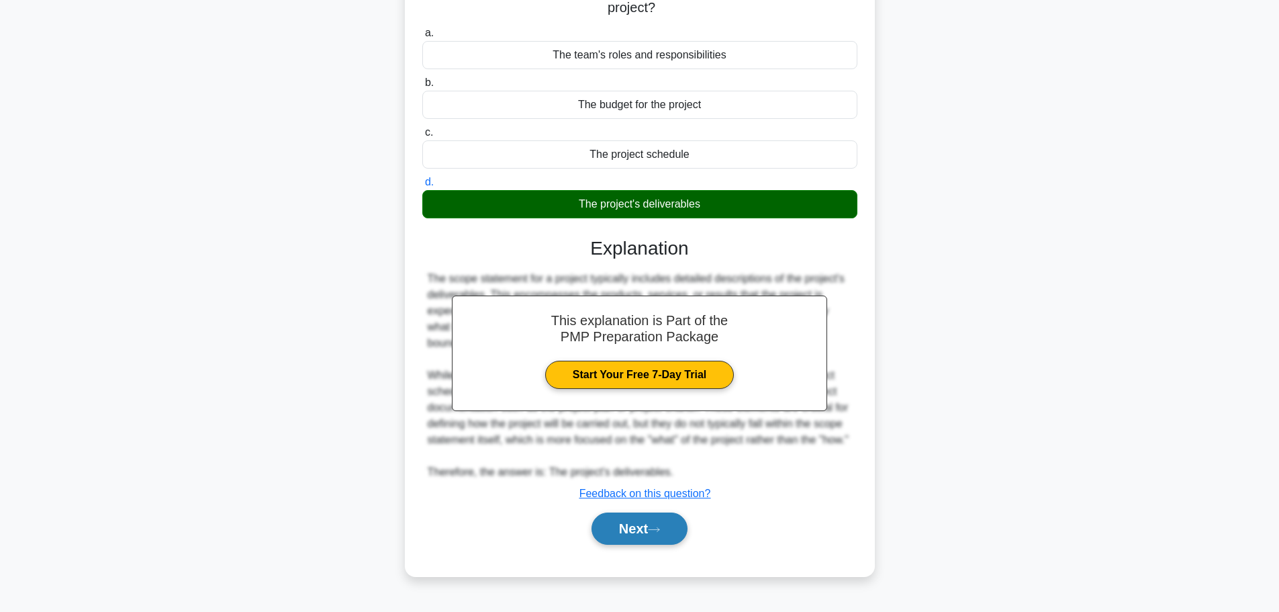
click at [649, 536] on button "Next" at bounding box center [640, 528] width 96 height 32
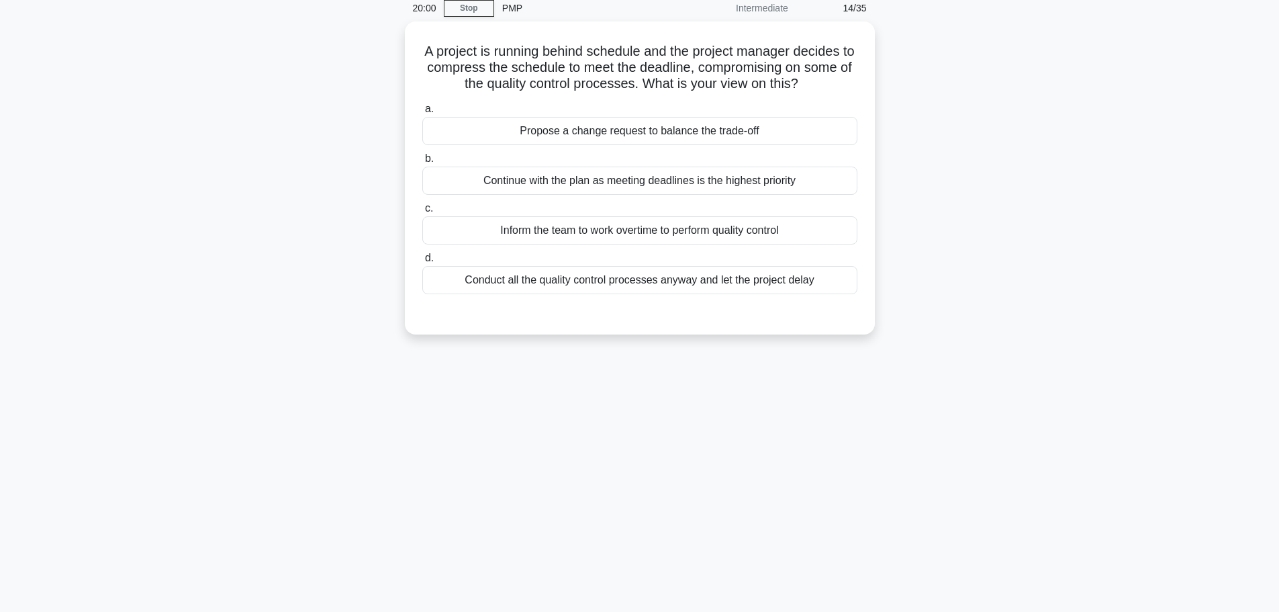
scroll to position [0, 0]
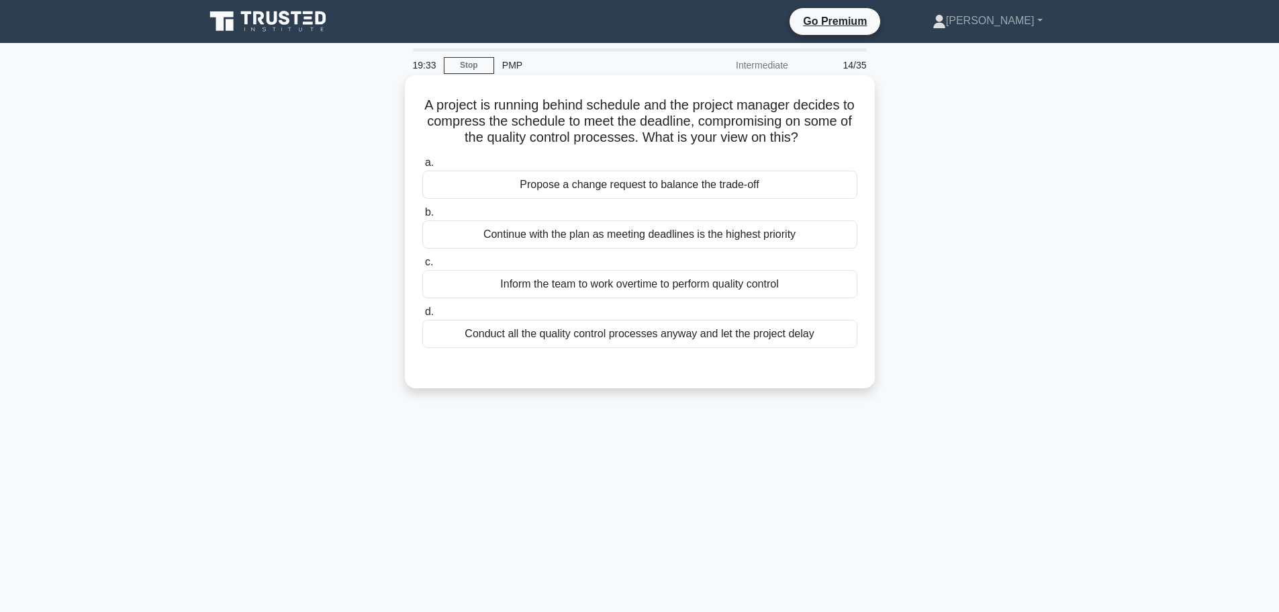
click at [667, 188] on div "Propose a change request to balance the trade-off" at bounding box center [639, 185] width 435 height 28
click at [422, 167] on input "a. Propose a change request to balance the trade-off" at bounding box center [422, 162] width 0 height 9
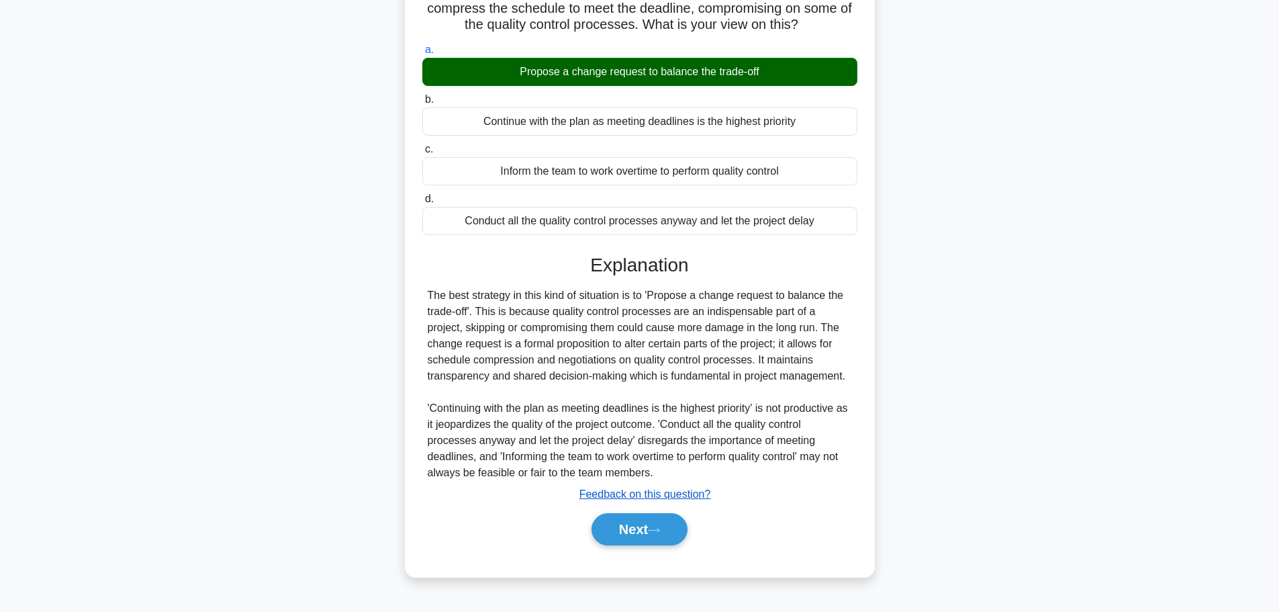
scroll to position [113, 0]
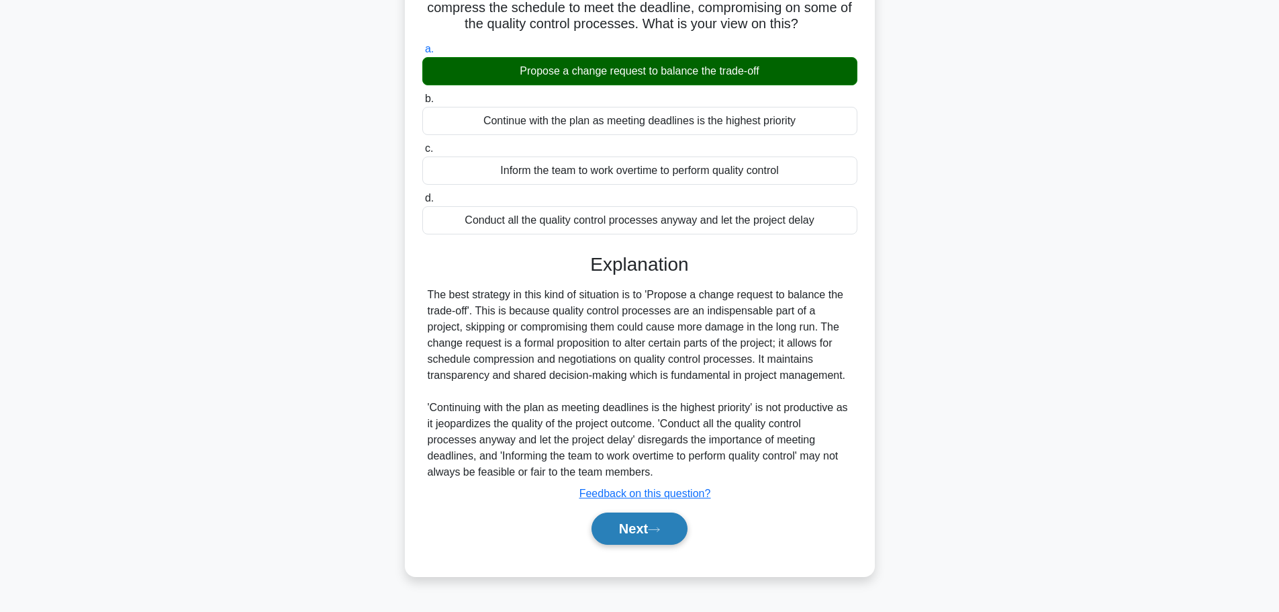
click at [667, 520] on button "Next" at bounding box center [640, 528] width 96 height 32
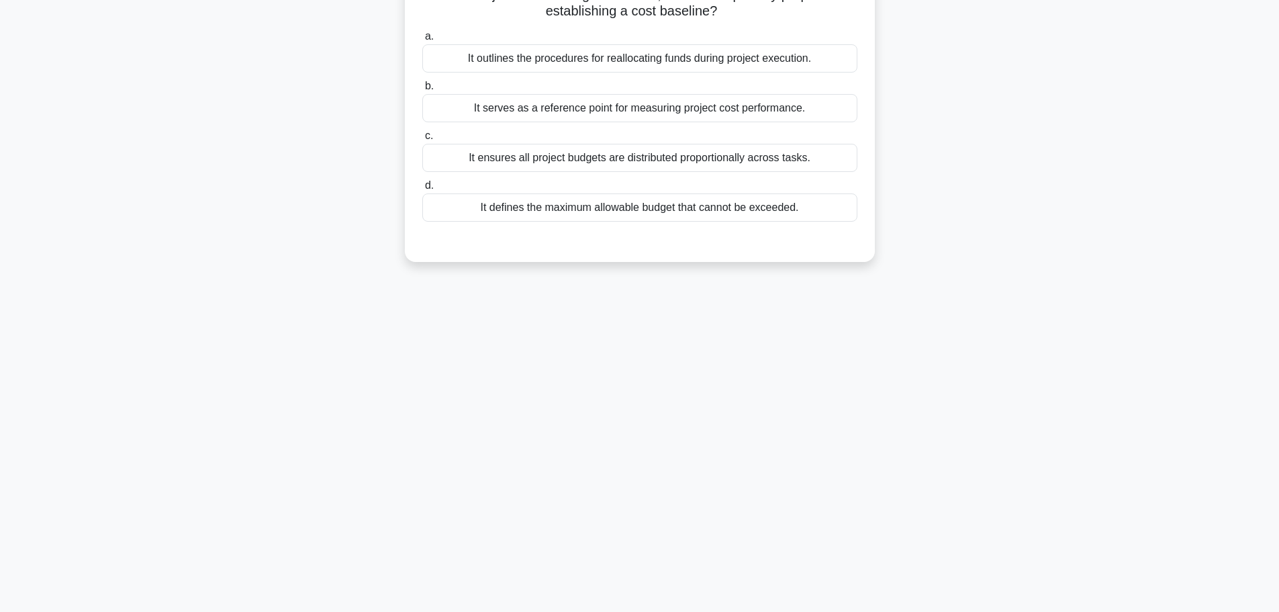
scroll to position [0, 0]
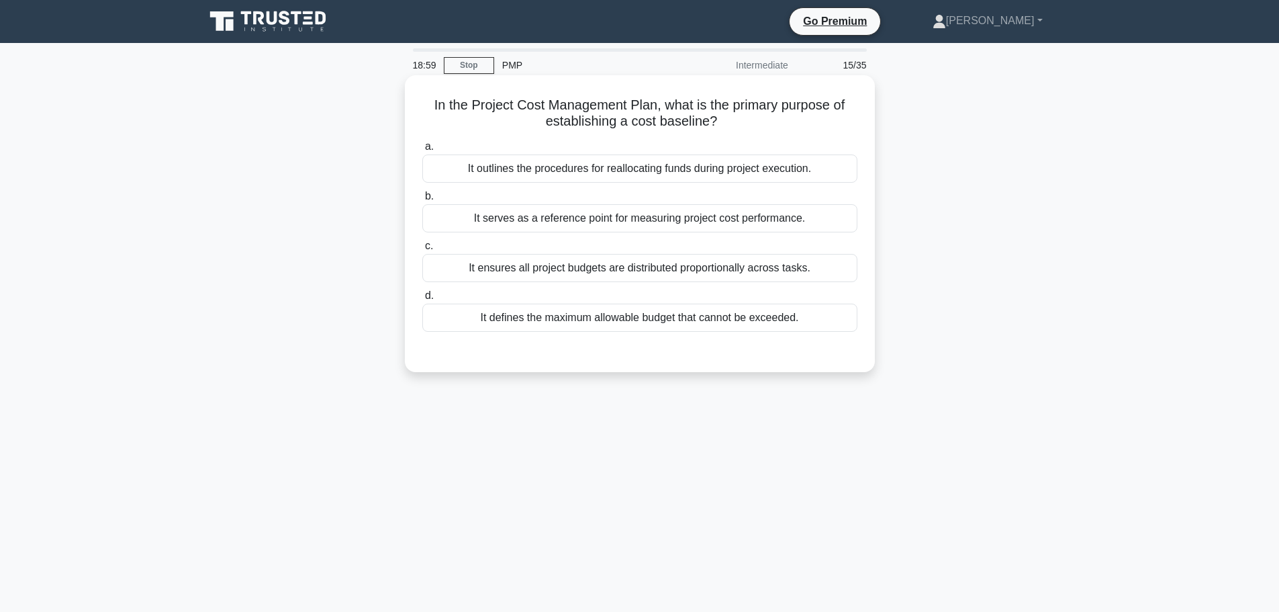
click at [702, 218] on div "It serves as a reference point for measuring project cost performance." at bounding box center [639, 218] width 435 height 28
click at [422, 201] on input "b. It serves as a reference point for measuring project cost performance." at bounding box center [422, 196] width 0 height 9
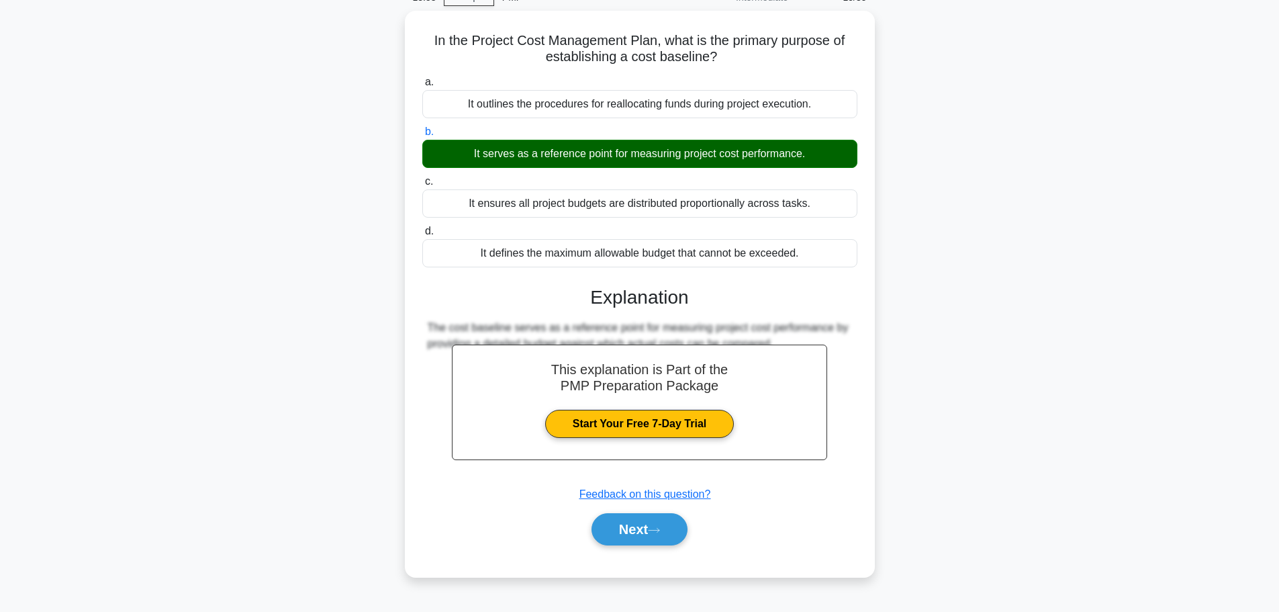
scroll to position [113, 0]
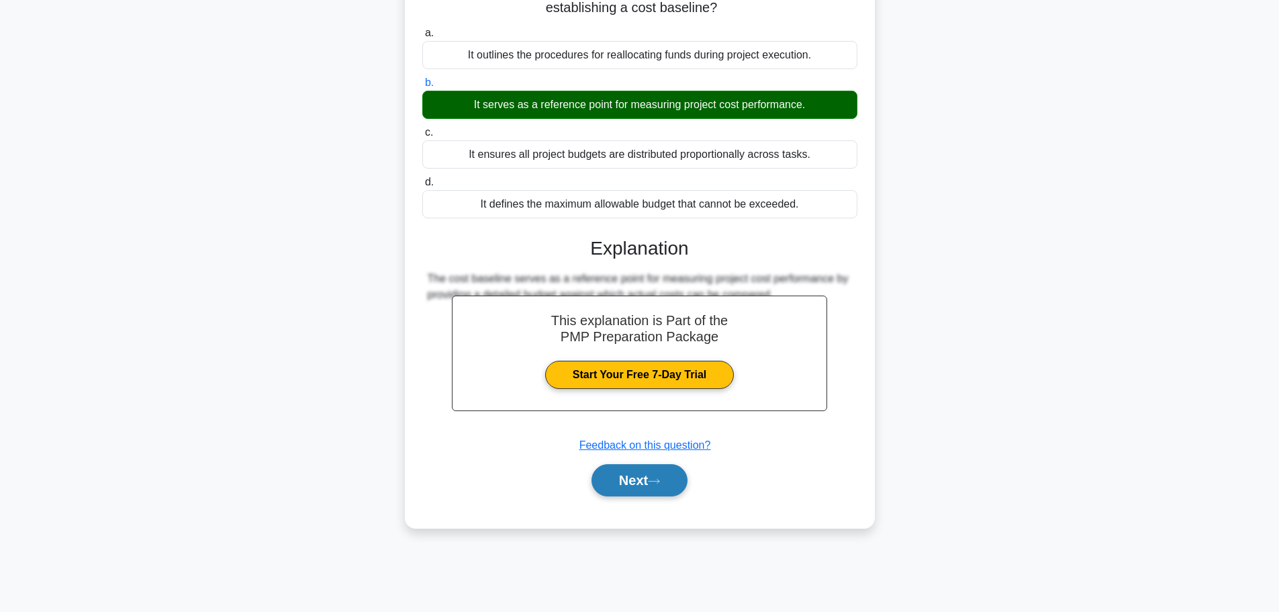
click at [653, 477] on button "Next" at bounding box center [640, 480] width 96 height 32
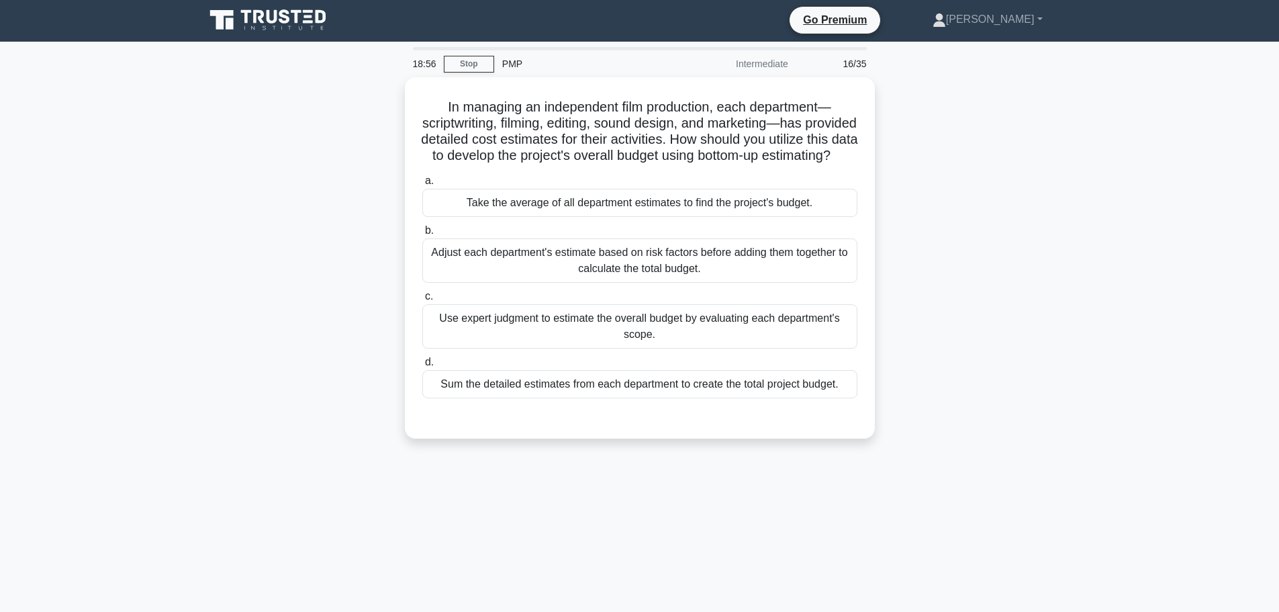
scroll to position [0, 0]
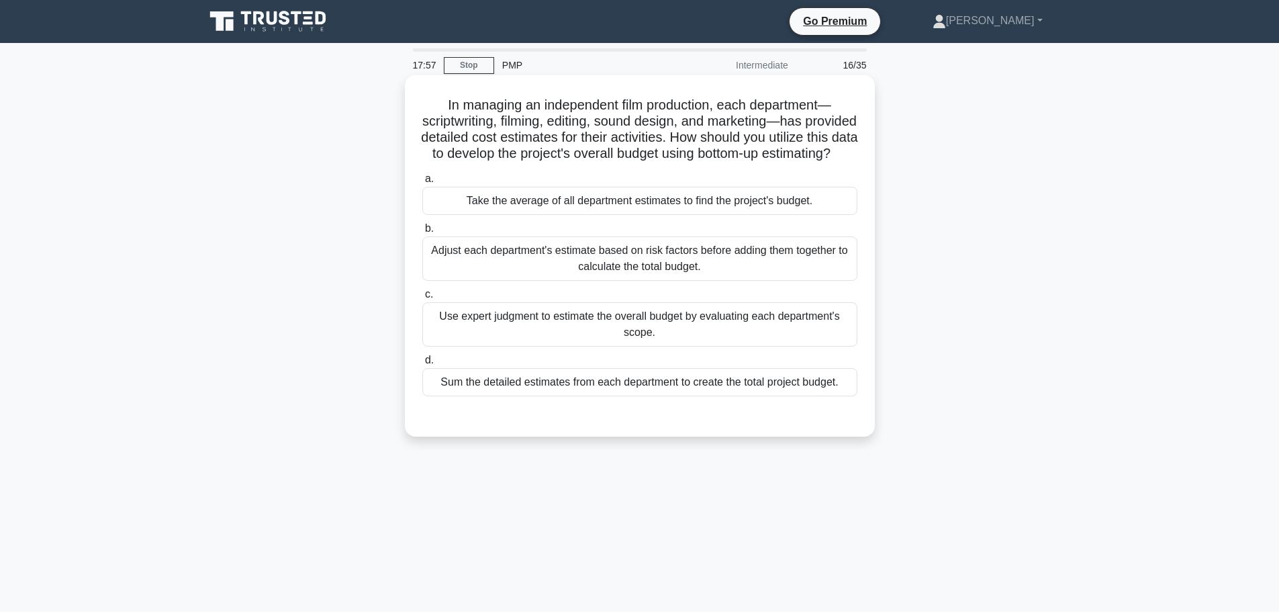
click at [582, 270] on div "Adjust each department's estimate based on risk factors before adding them toge…" at bounding box center [639, 258] width 435 height 44
click at [422, 233] on input "b. Adjust each department's estimate based on risk factors before adding them t…" at bounding box center [422, 228] width 0 height 9
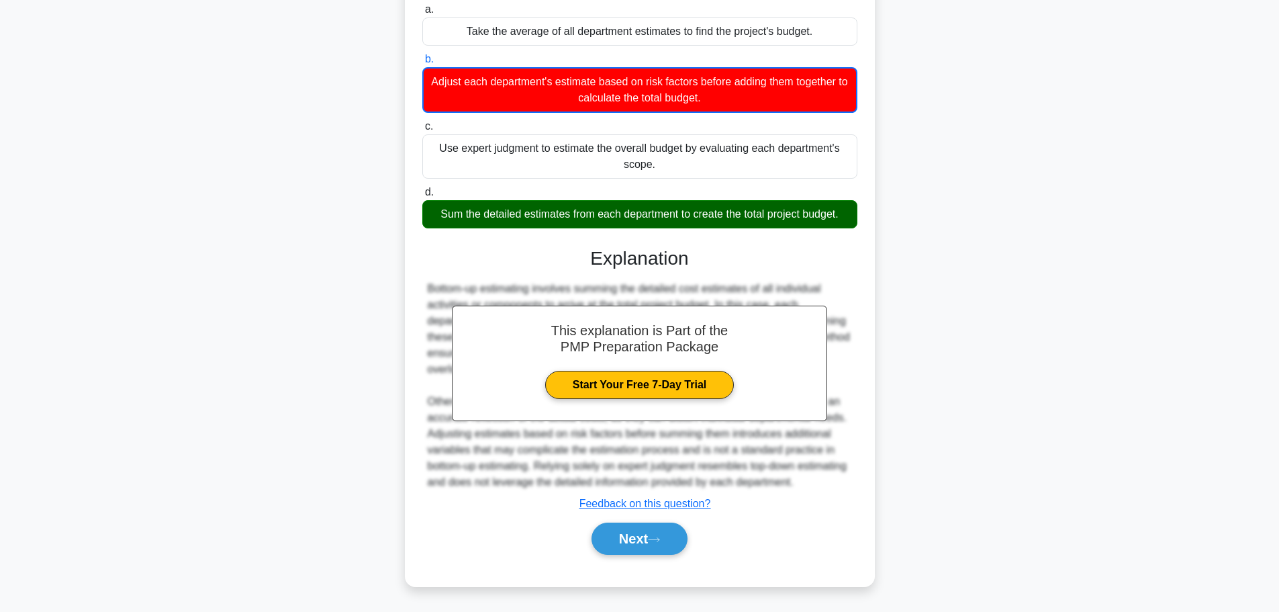
scroll to position [186, 0]
click at [645, 547] on button "Next" at bounding box center [640, 538] width 96 height 32
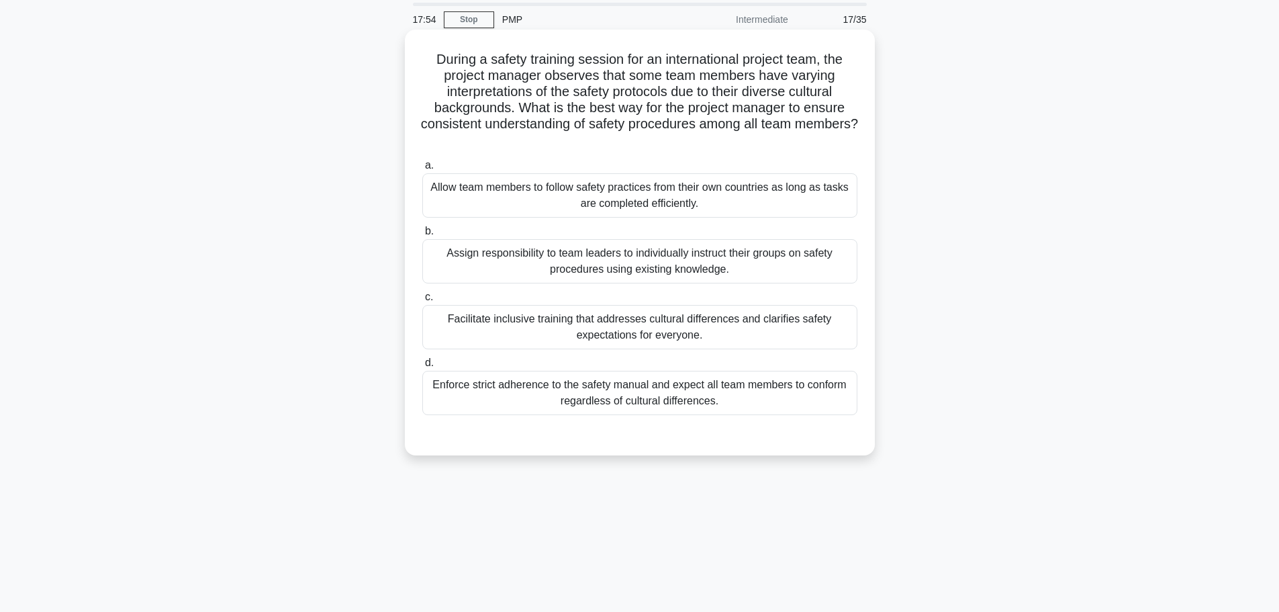
scroll to position [0, 0]
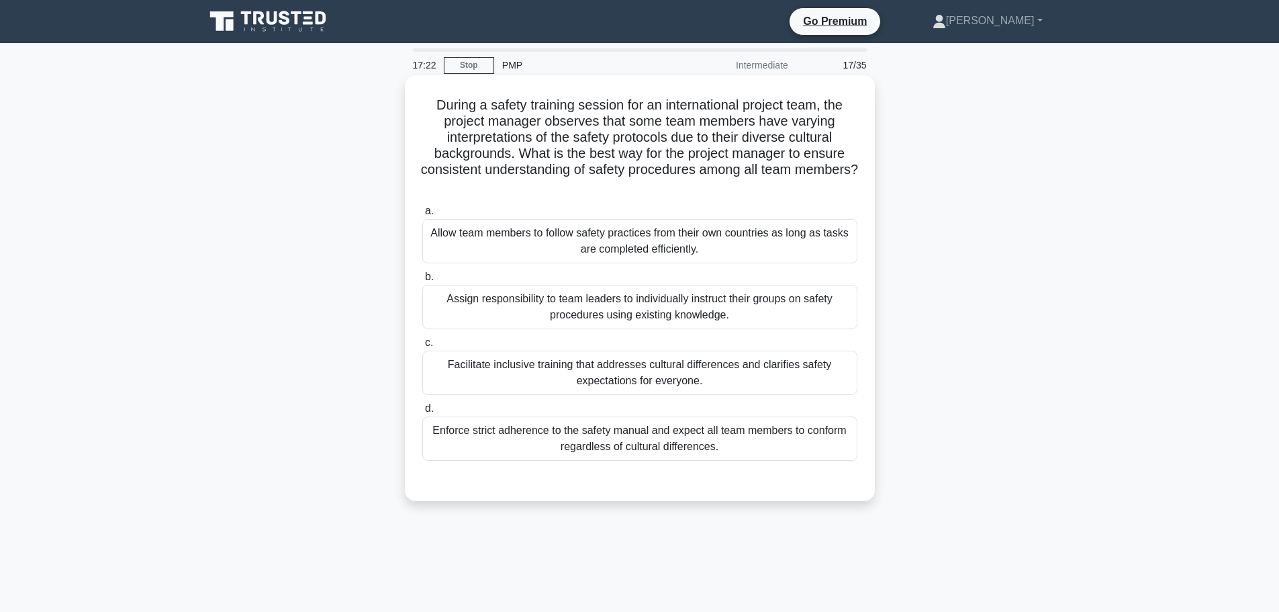
click at [686, 429] on div "Enforce strict adherence to the safety manual and expect all team members to co…" at bounding box center [639, 438] width 435 height 44
click at [422, 413] on input "d. Enforce strict adherence to the safety manual and expect all team members to…" at bounding box center [422, 408] width 0 height 9
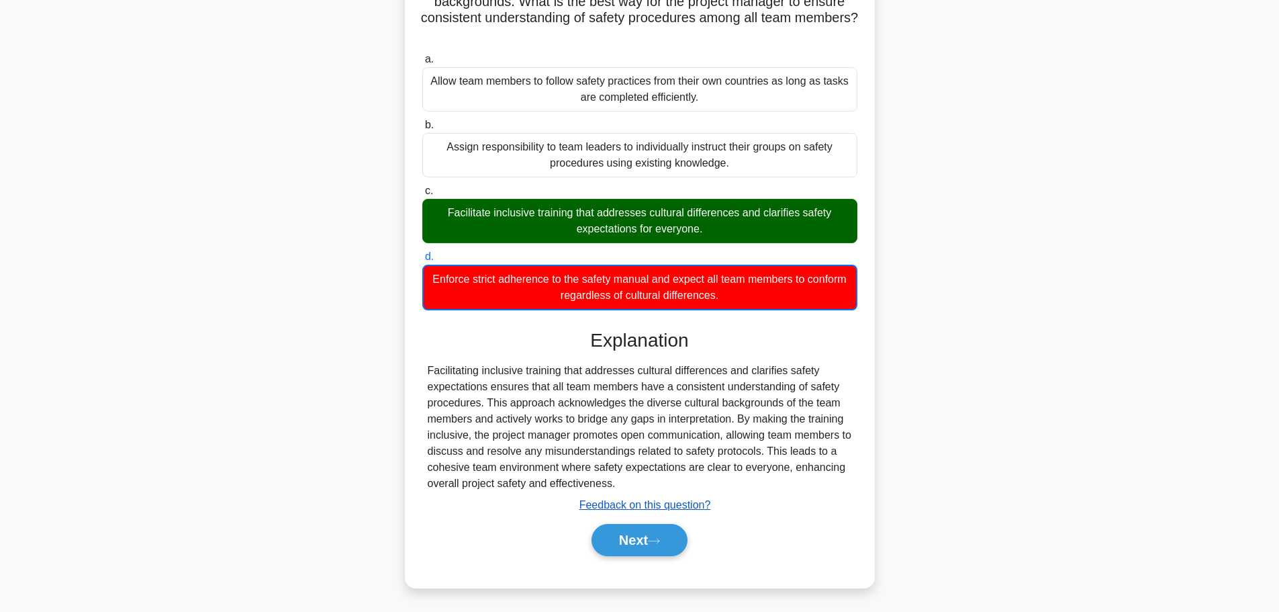
scroll to position [154, 0]
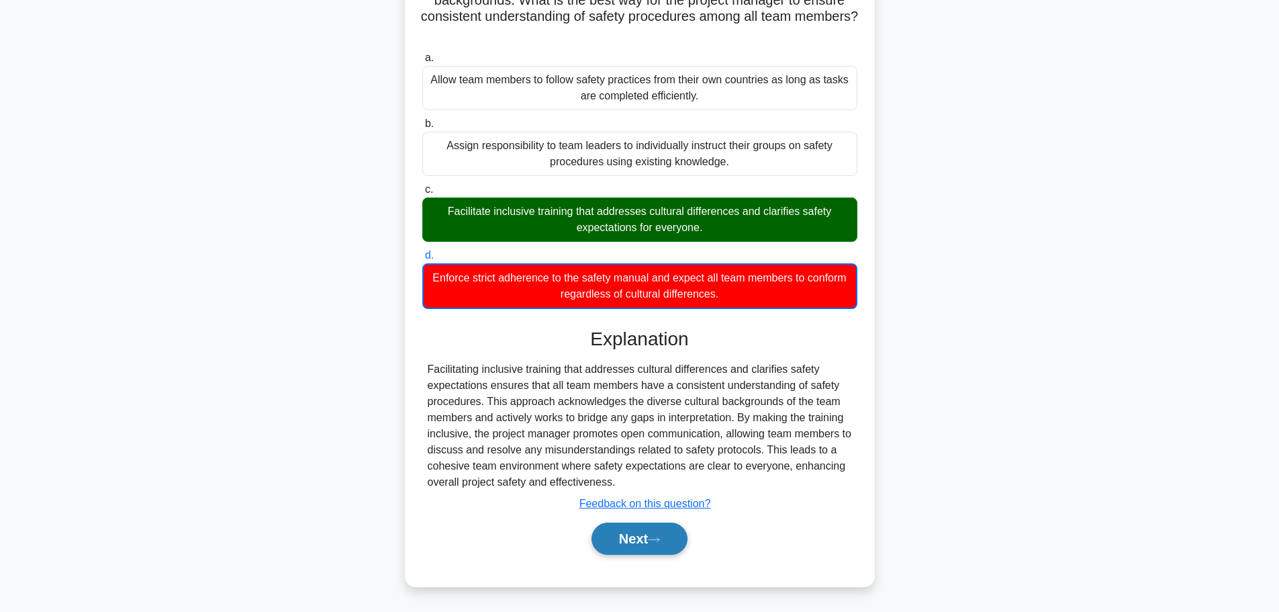
click at [633, 547] on button "Next" at bounding box center [640, 538] width 96 height 32
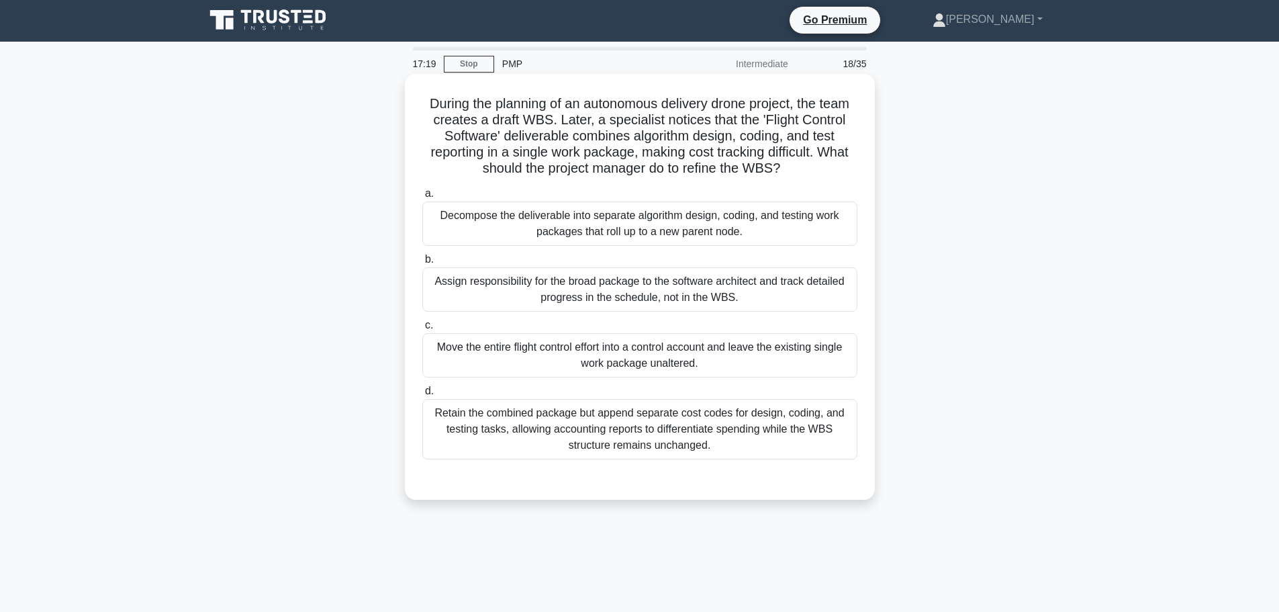
scroll to position [0, 0]
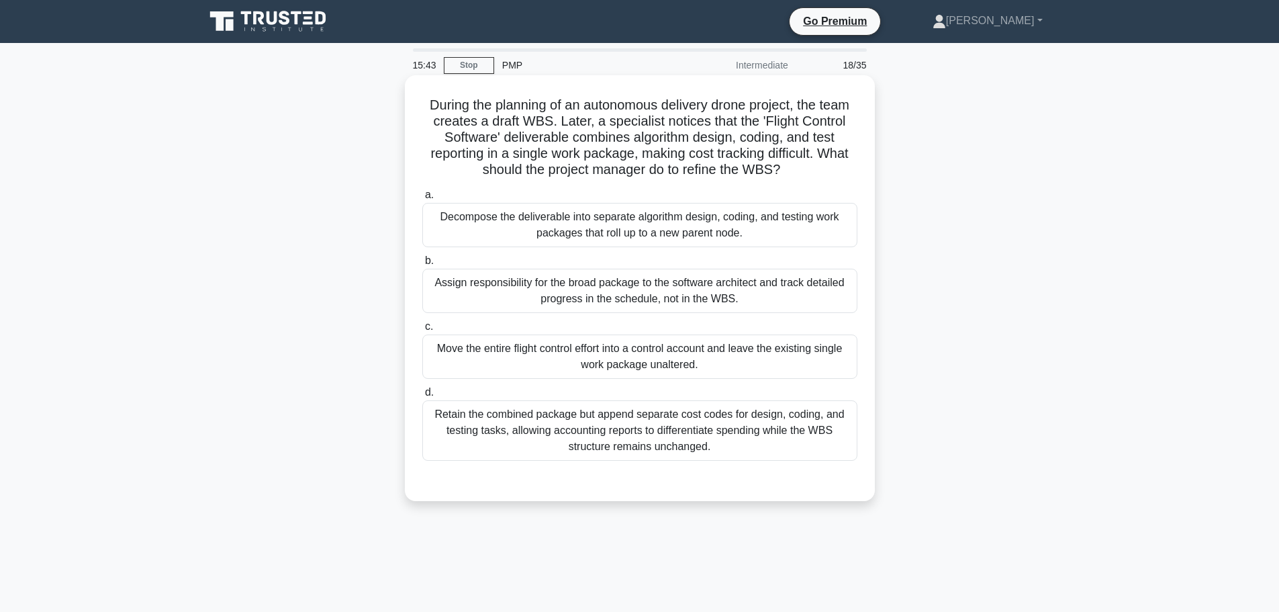
click at [504, 294] on div "Assign responsibility for the broad package to the software architect and track…" at bounding box center [639, 291] width 435 height 44
click at [422, 265] on input "b. Assign responsibility for the broad package to the software architect and tr…" at bounding box center [422, 261] width 0 height 9
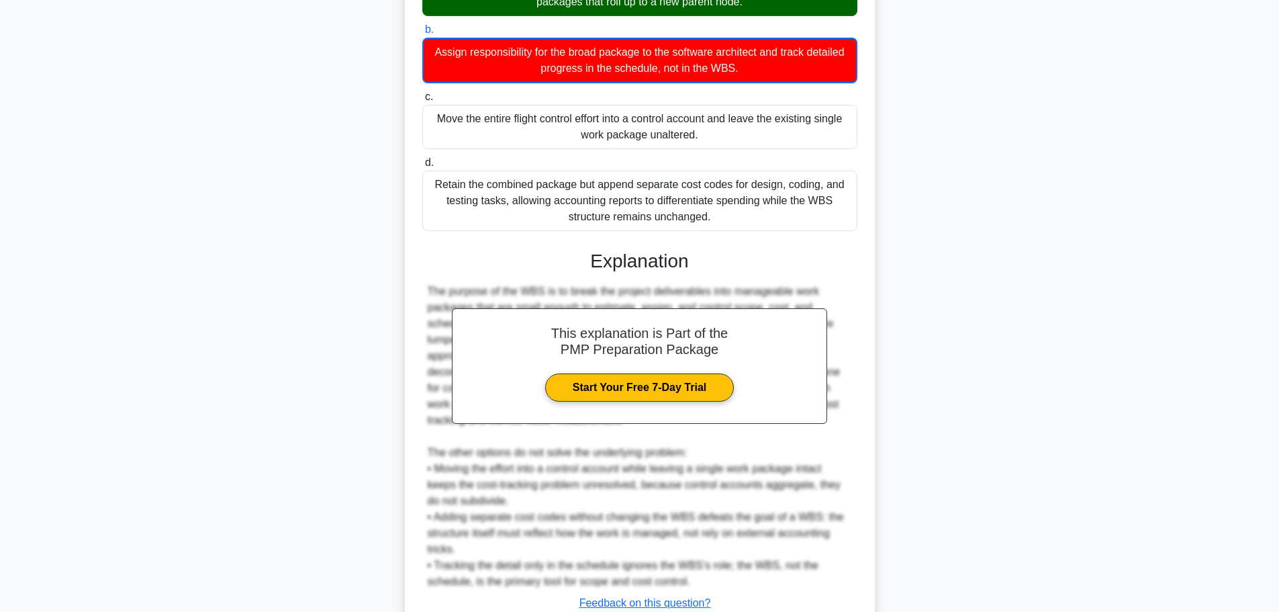
scroll to position [269, 0]
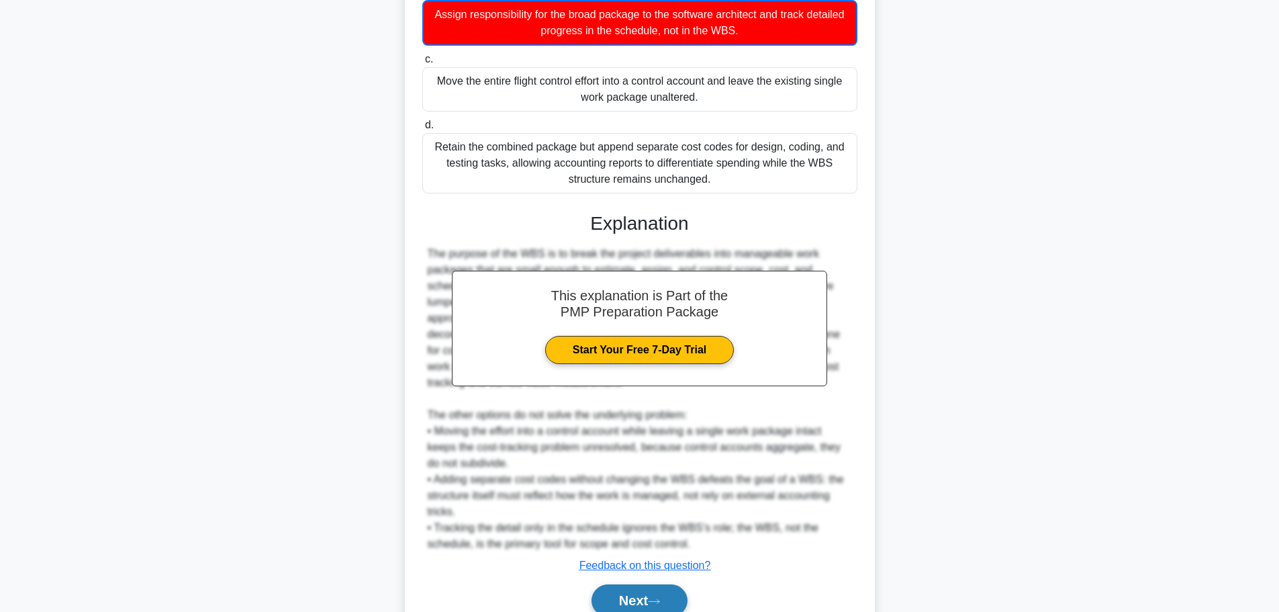
click at [625, 602] on button "Next" at bounding box center [640, 600] width 96 height 32
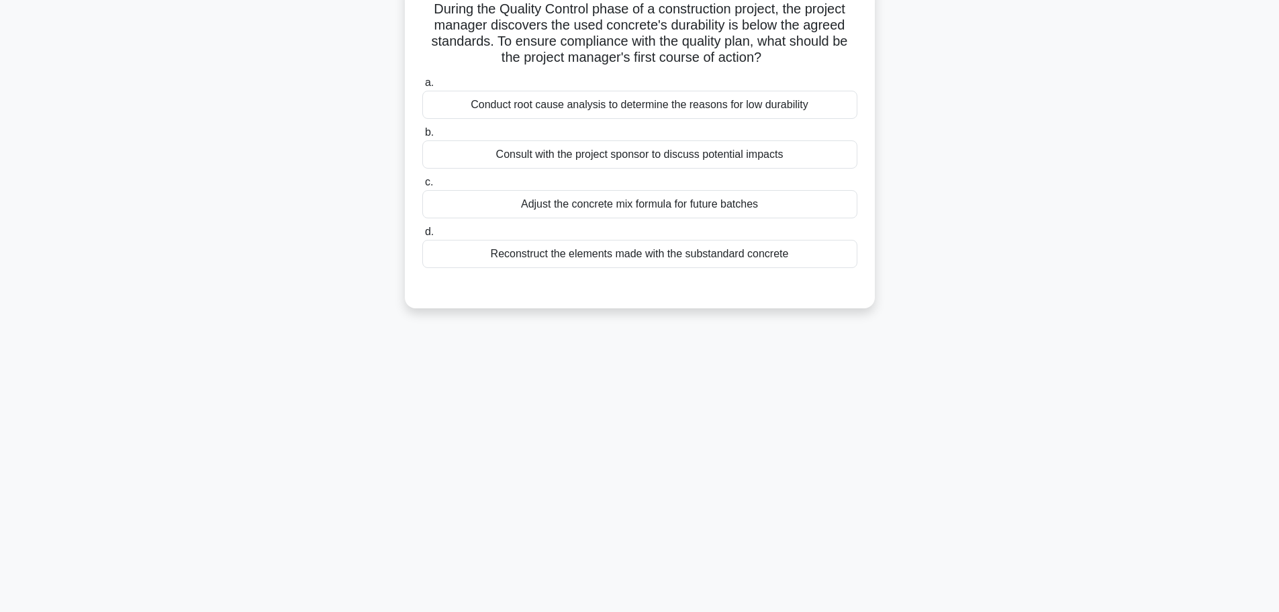
scroll to position [0, 0]
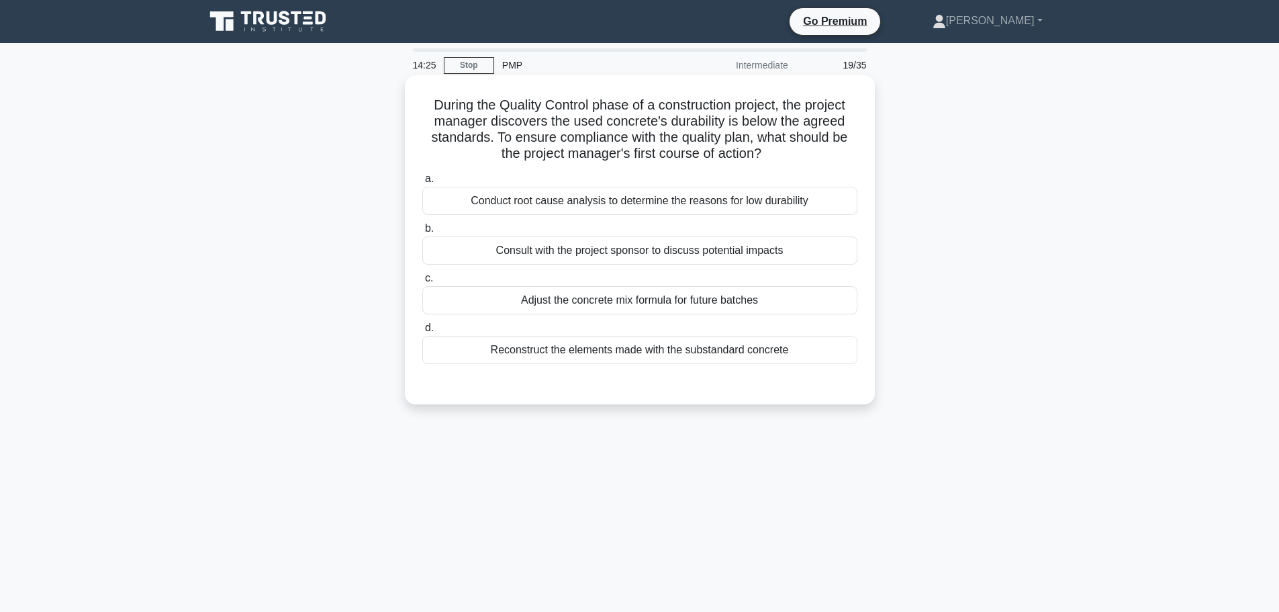
click at [665, 199] on div "Conduct root cause analysis to determine the reasons for low durability" at bounding box center [639, 201] width 435 height 28
click at [422, 183] on input "a. Conduct root cause analysis to determine the reasons for low durability" at bounding box center [422, 179] width 0 height 9
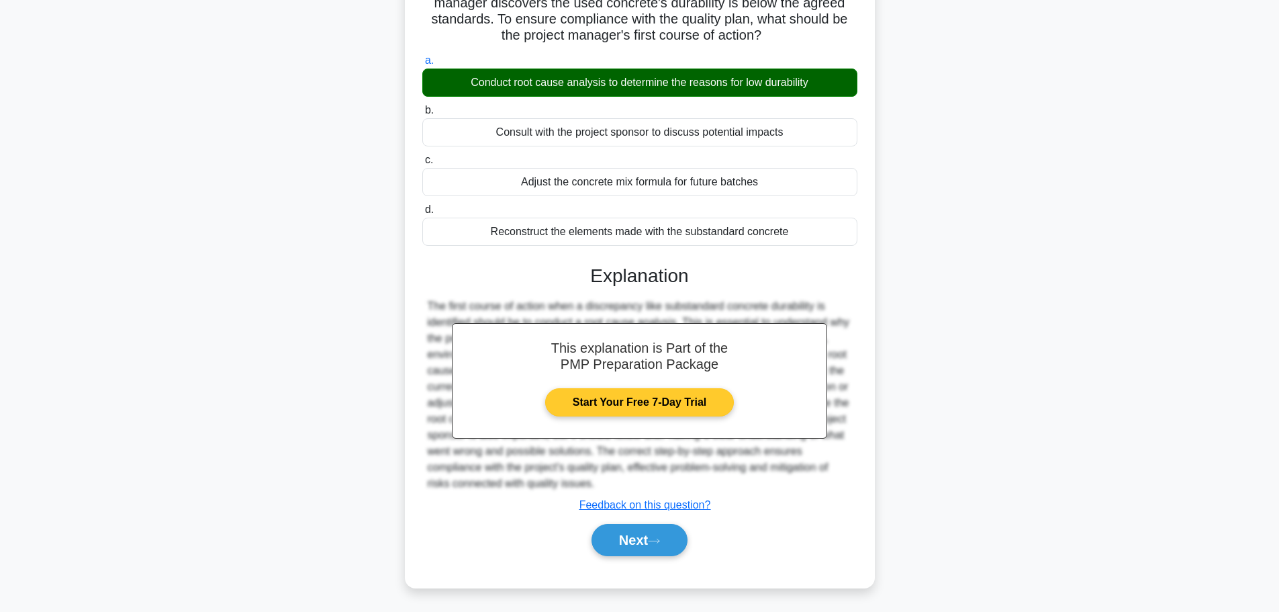
scroll to position [120, 0]
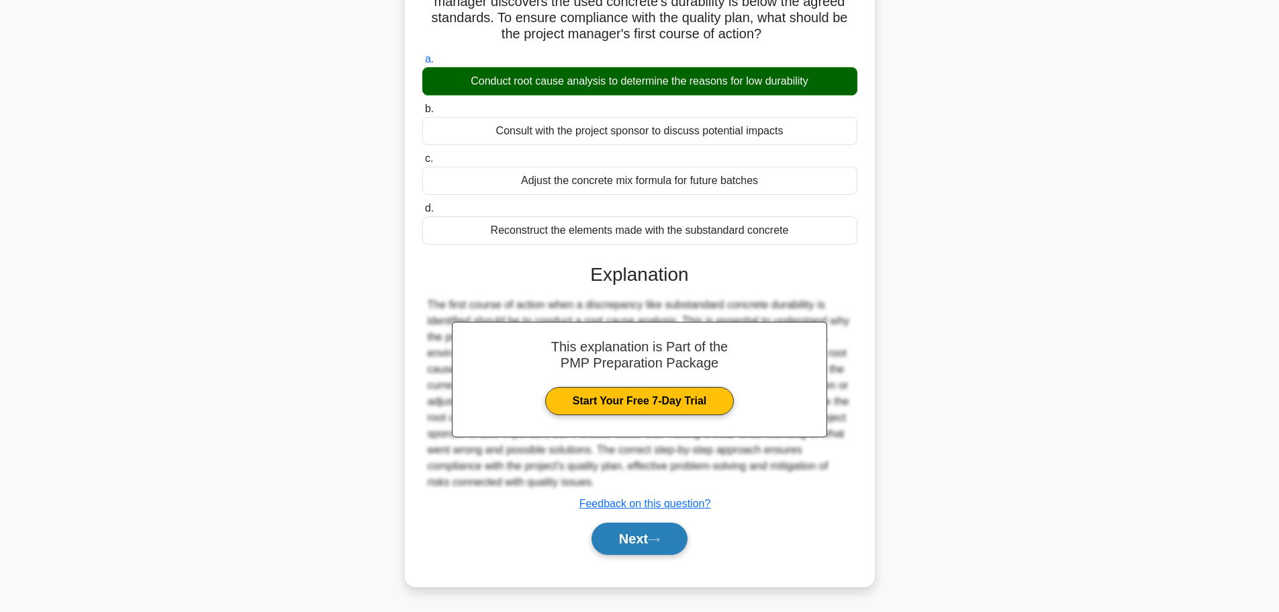
click at [644, 527] on button "Next" at bounding box center [640, 538] width 96 height 32
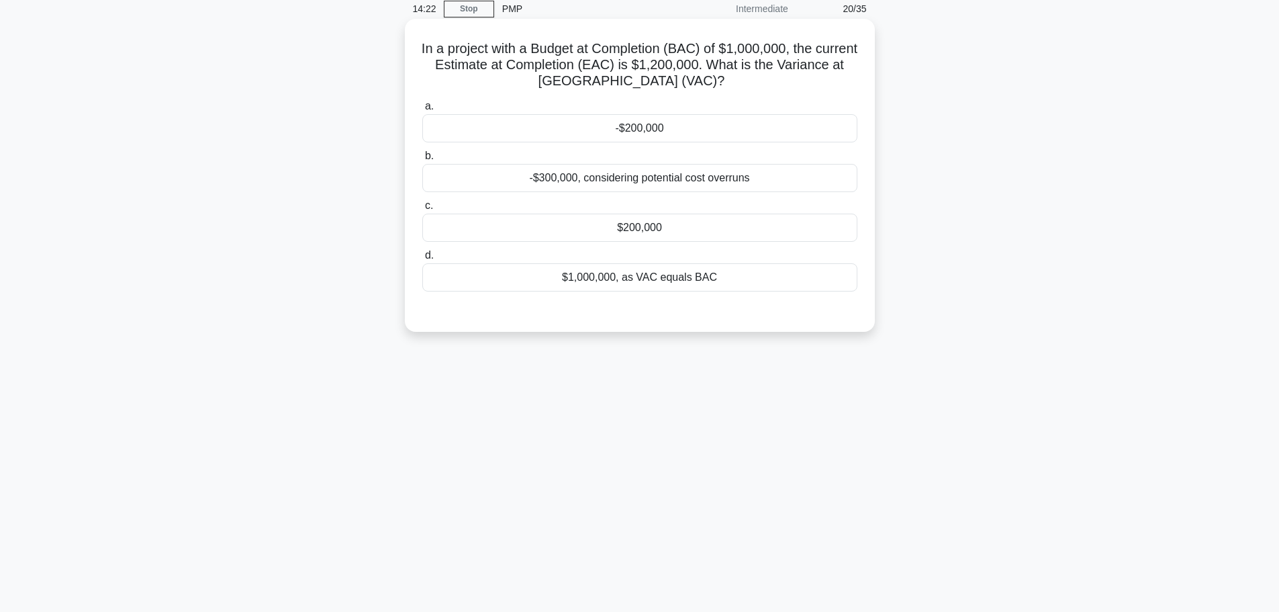
scroll to position [0, 0]
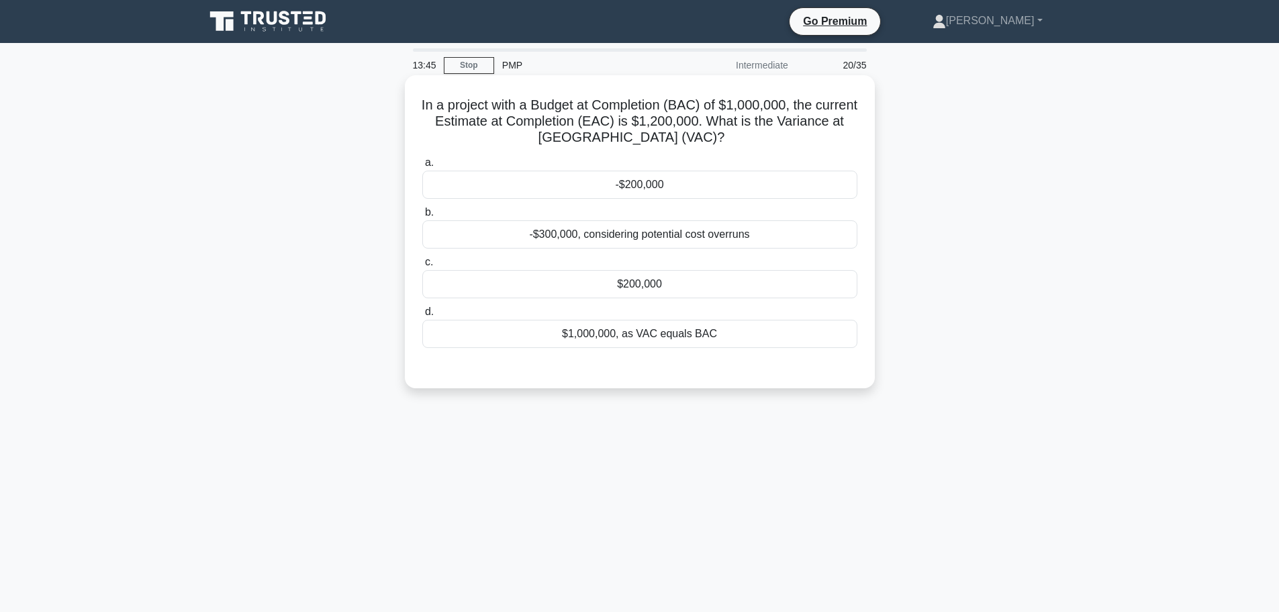
click at [697, 335] on div "$1,000,000, as VAC equals BAC" at bounding box center [639, 334] width 435 height 28
click at [422, 316] on input "d. $1,000,000, as VAC equals BAC" at bounding box center [422, 312] width 0 height 9
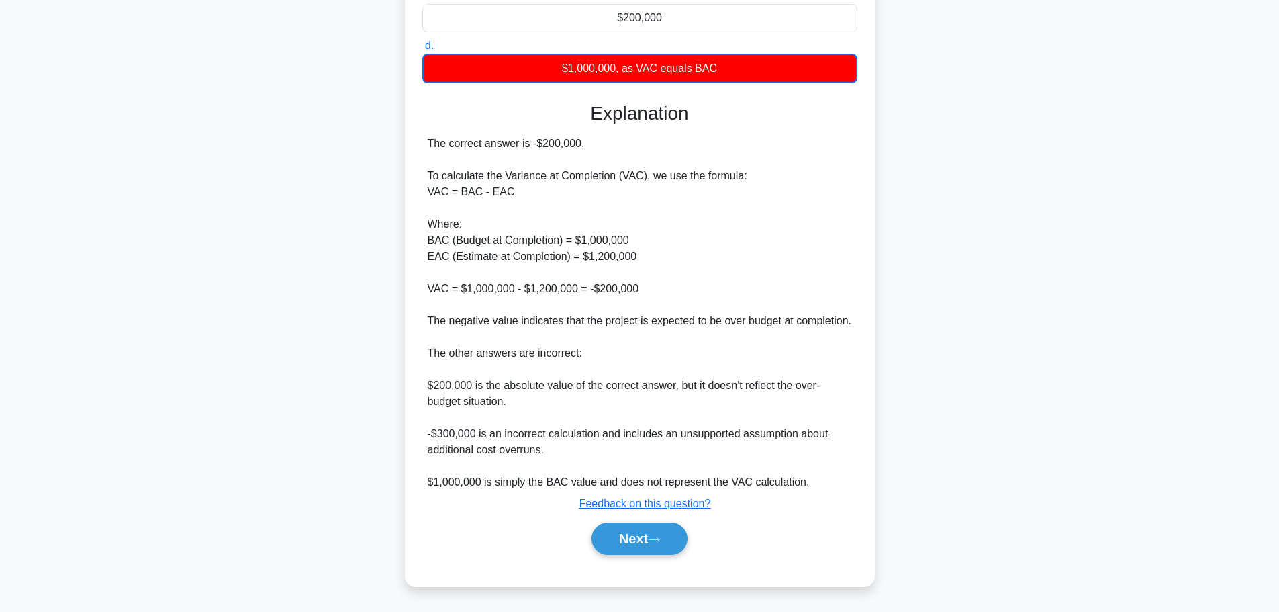
scroll to position [283, 0]
click at [625, 536] on button "Next" at bounding box center [640, 538] width 96 height 32
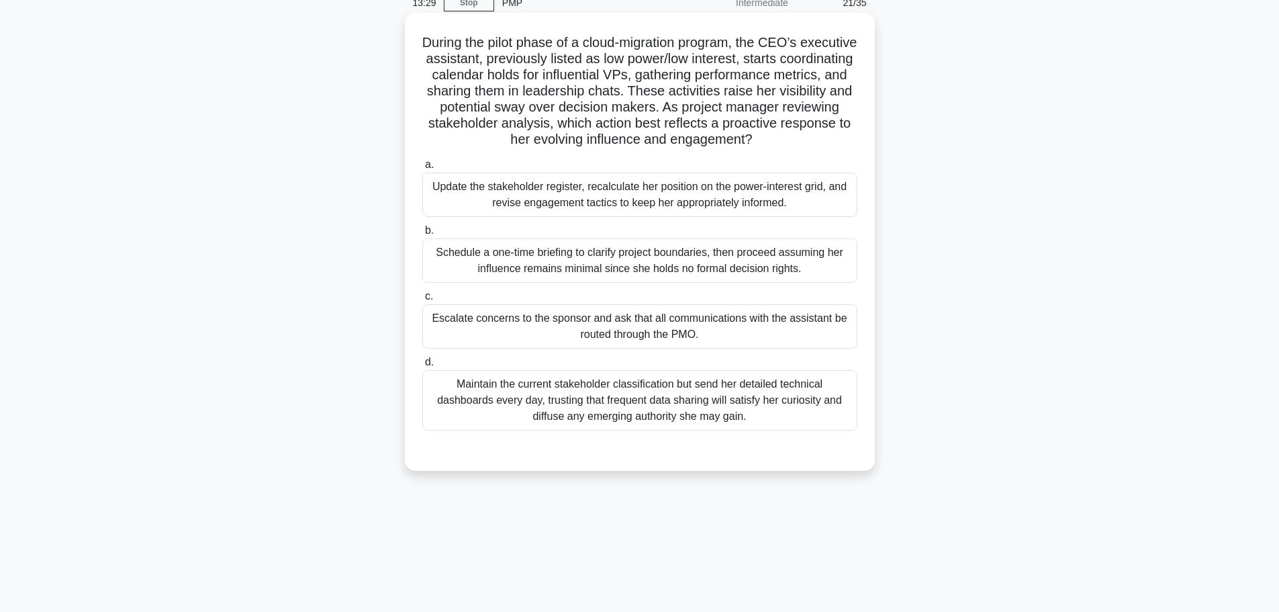
scroll to position [0, 0]
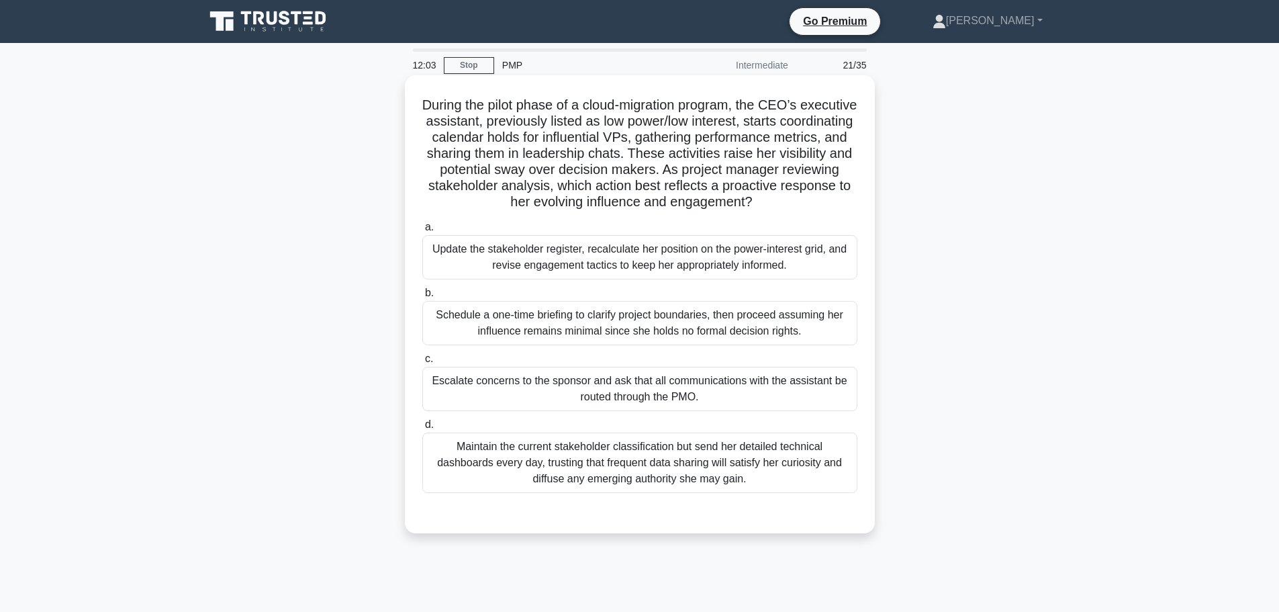
click at [625, 262] on div "Update the stakeholder register, recalculate her position on the power-interest…" at bounding box center [639, 257] width 435 height 44
click at [422, 232] on input "a. Update the stakeholder register, recalculate her position on the power-inter…" at bounding box center [422, 227] width 0 height 9
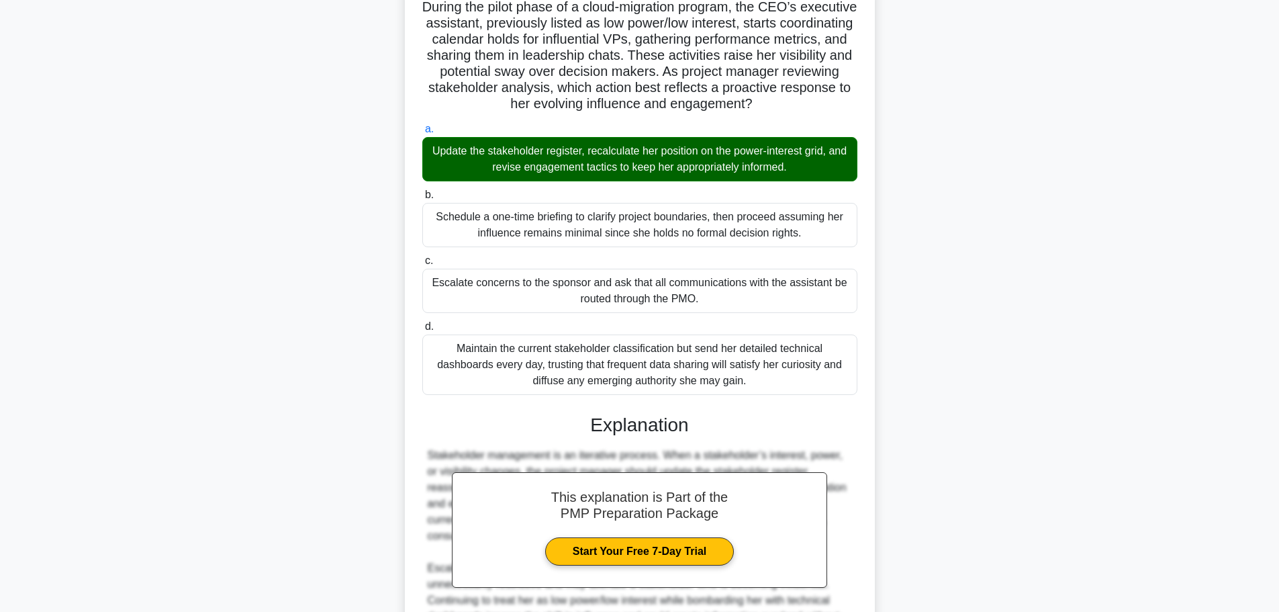
scroll to position [265, 0]
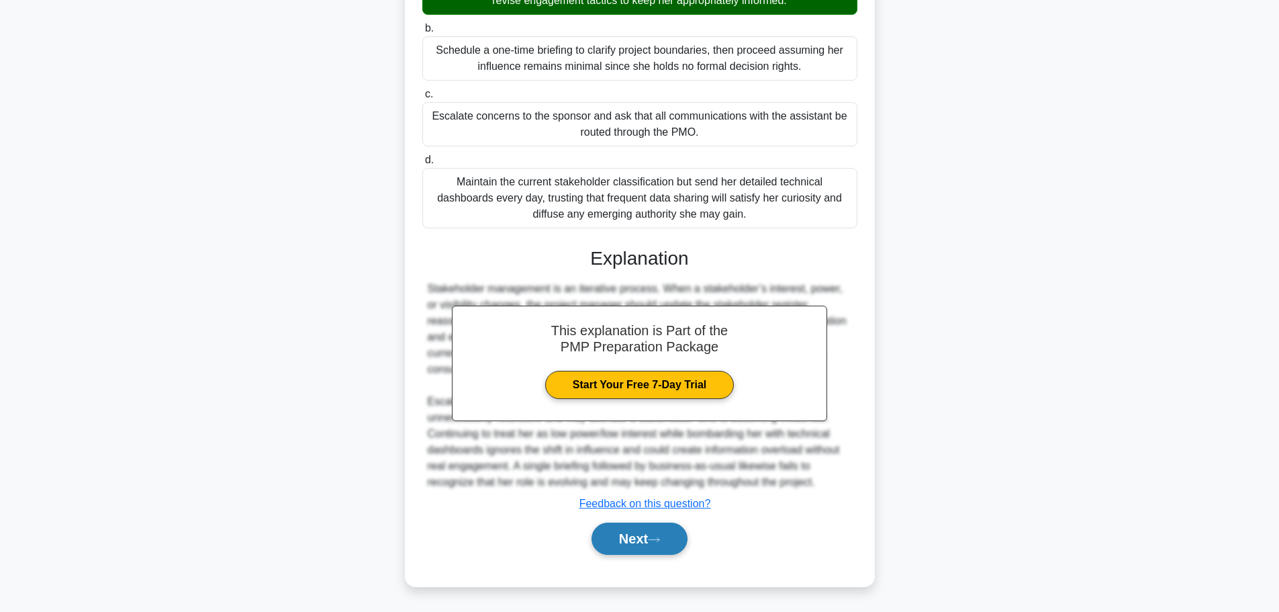
click at [628, 545] on button "Next" at bounding box center [640, 538] width 96 height 32
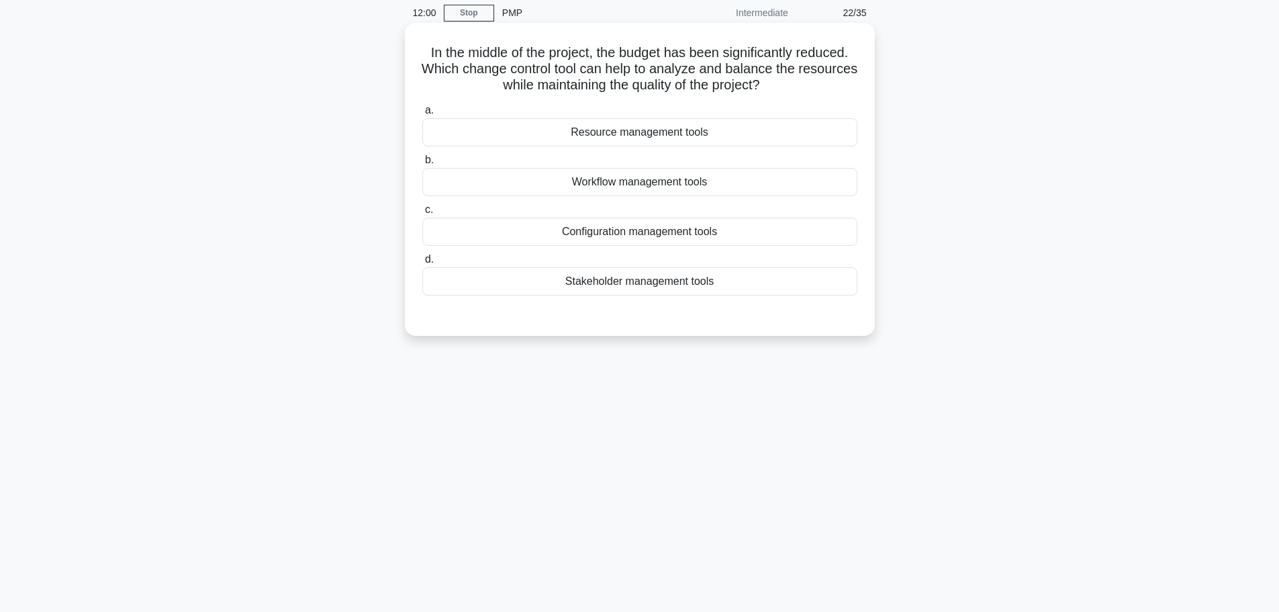
scroll to position [0, 0]
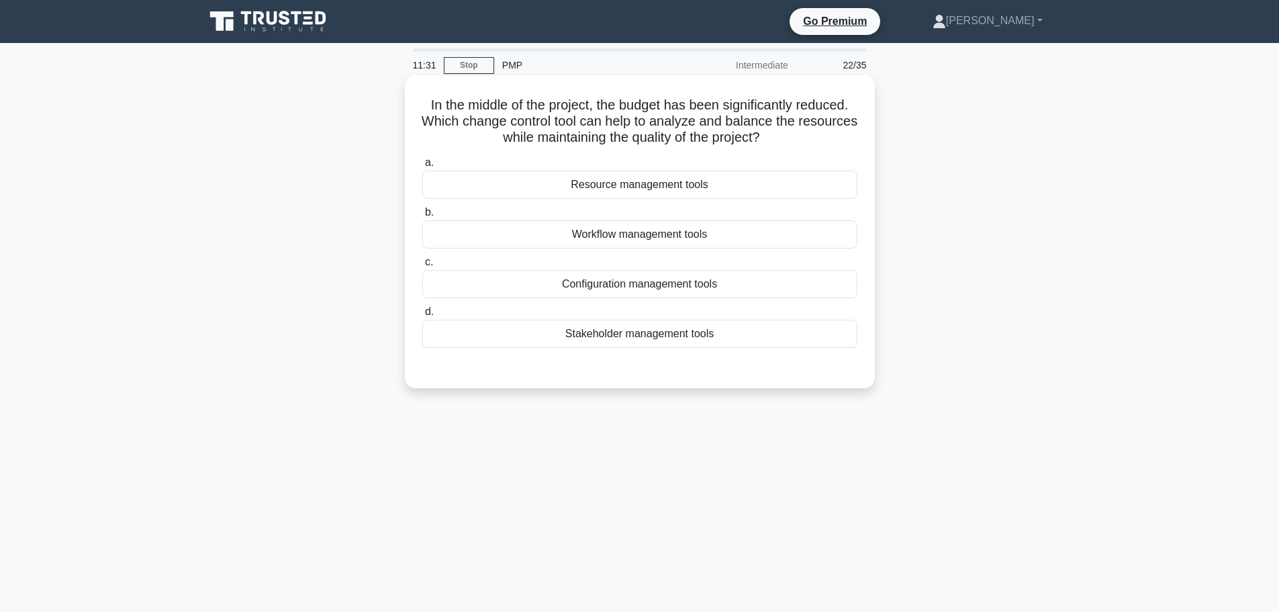
click at [626, 185] on div "Resource management tools" at bounding box center [639, 185] width 435 height 28
click at [422, 167] on input "a. Resource management tools" at bounding box center [422, 162] width 0 height 9
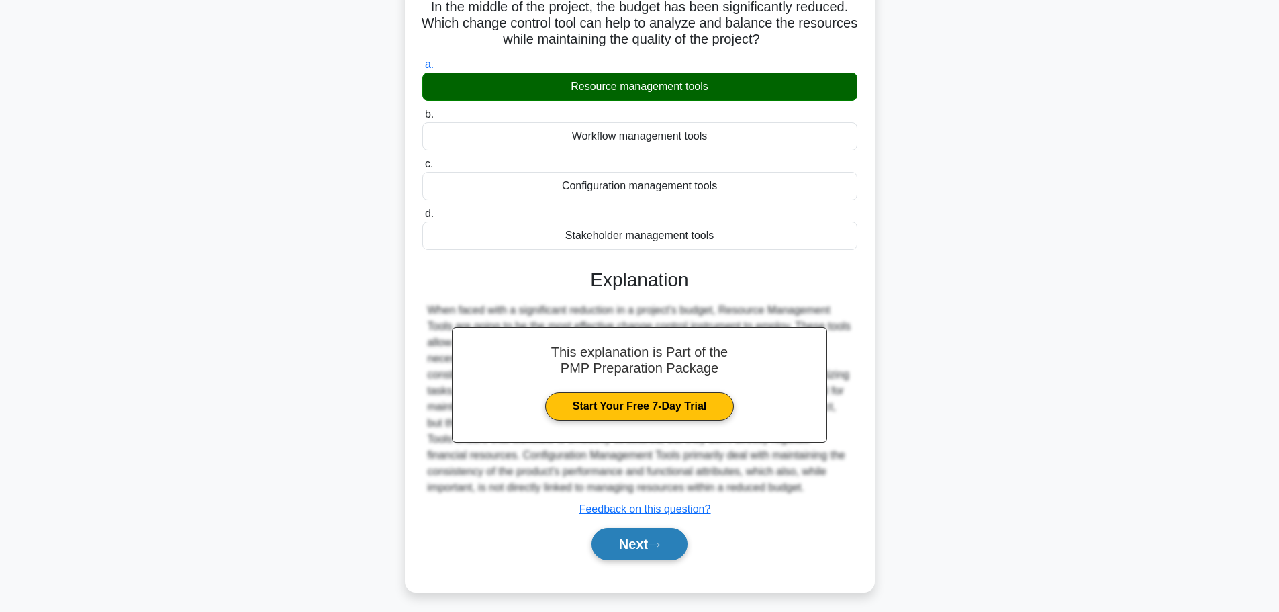
scroll to position [113, 0]
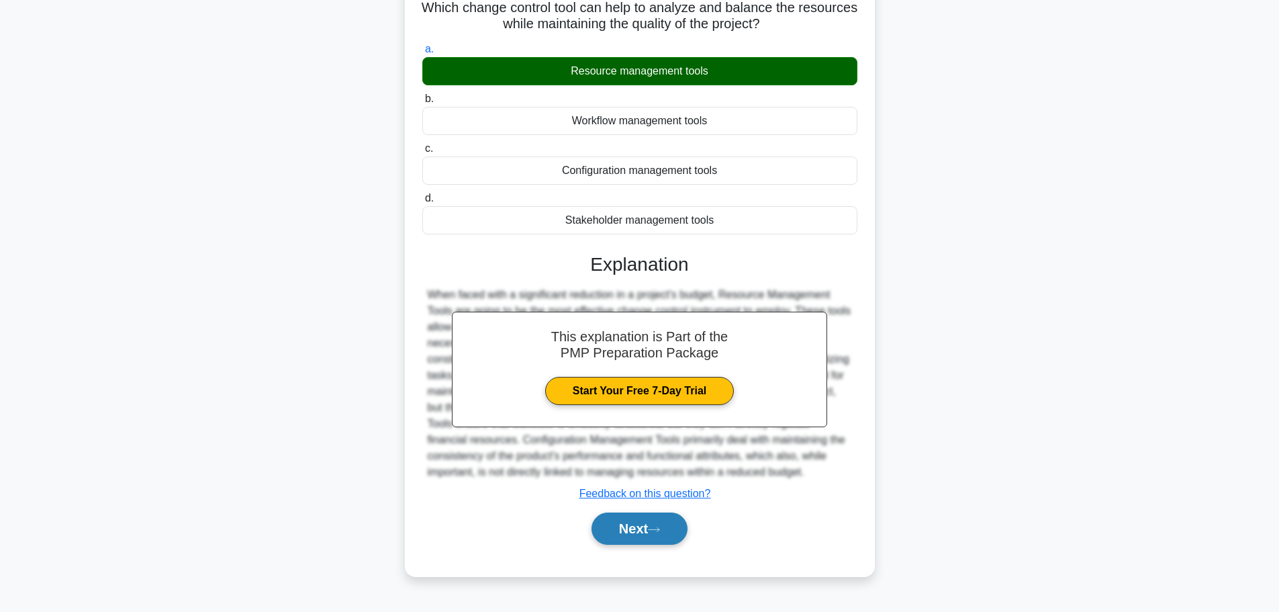
click at [635, 530] on button "Next" at bounding box center [640, 528] width 96 height 32
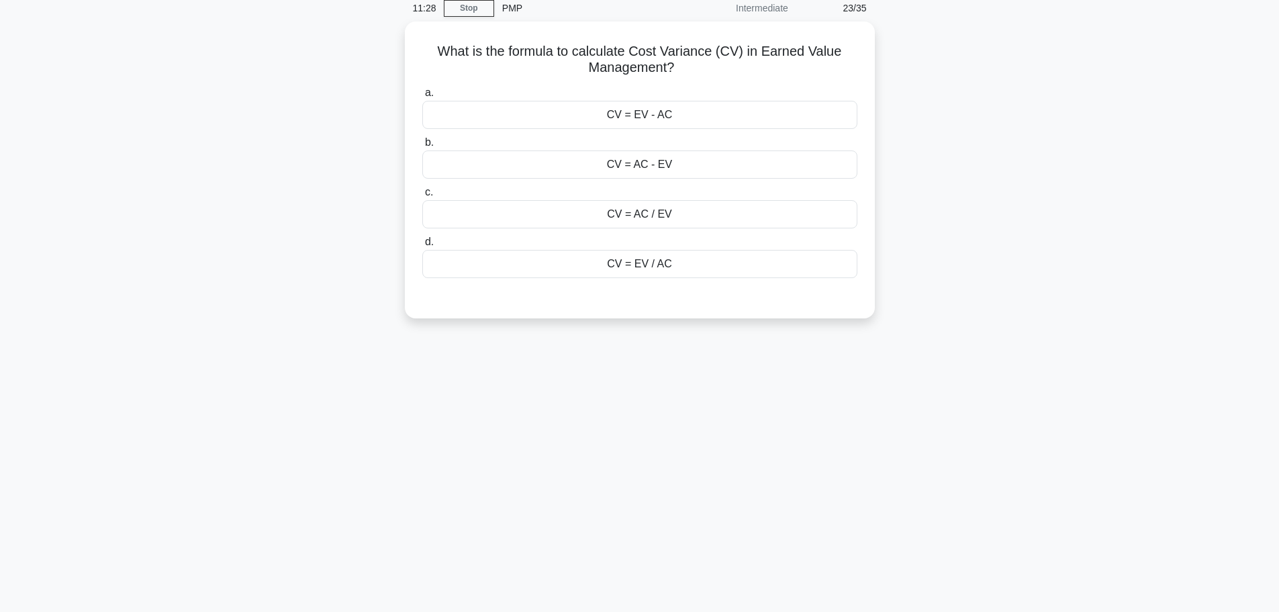
scroll to position [0, 0]
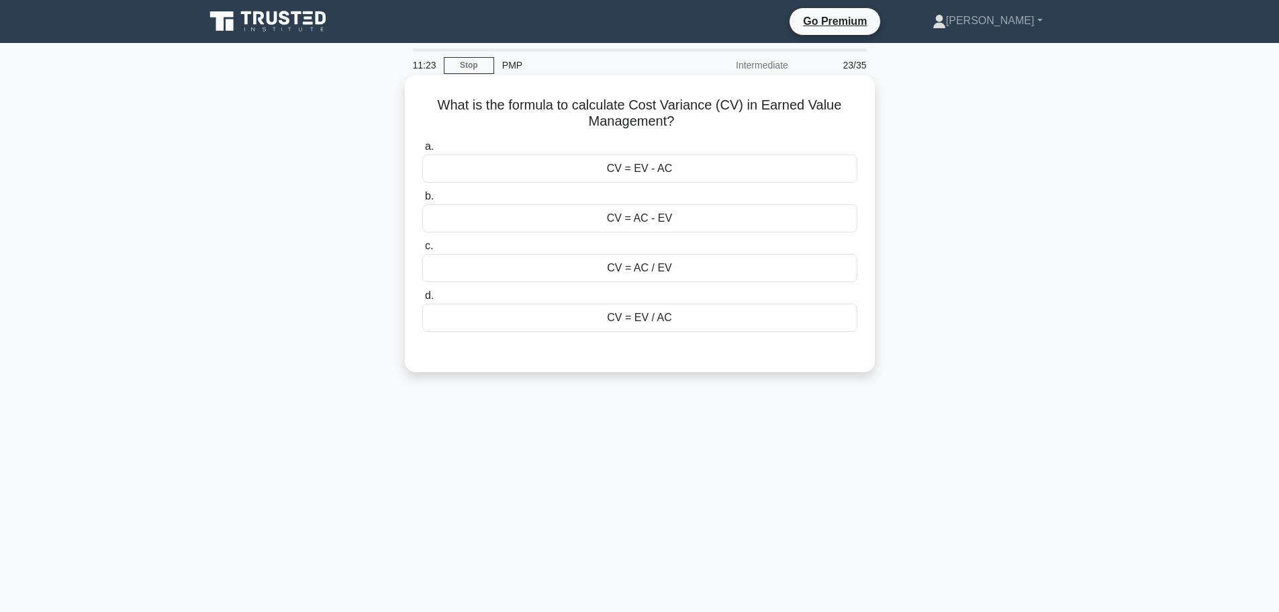
click at [690, 169] on div "CV = EV - AC" at bounding box center [639, 168] width 435 height 28
click at [422, 151] on input "a. CV = EV - AC" at bounding box center [422, 146] width 0 height 9
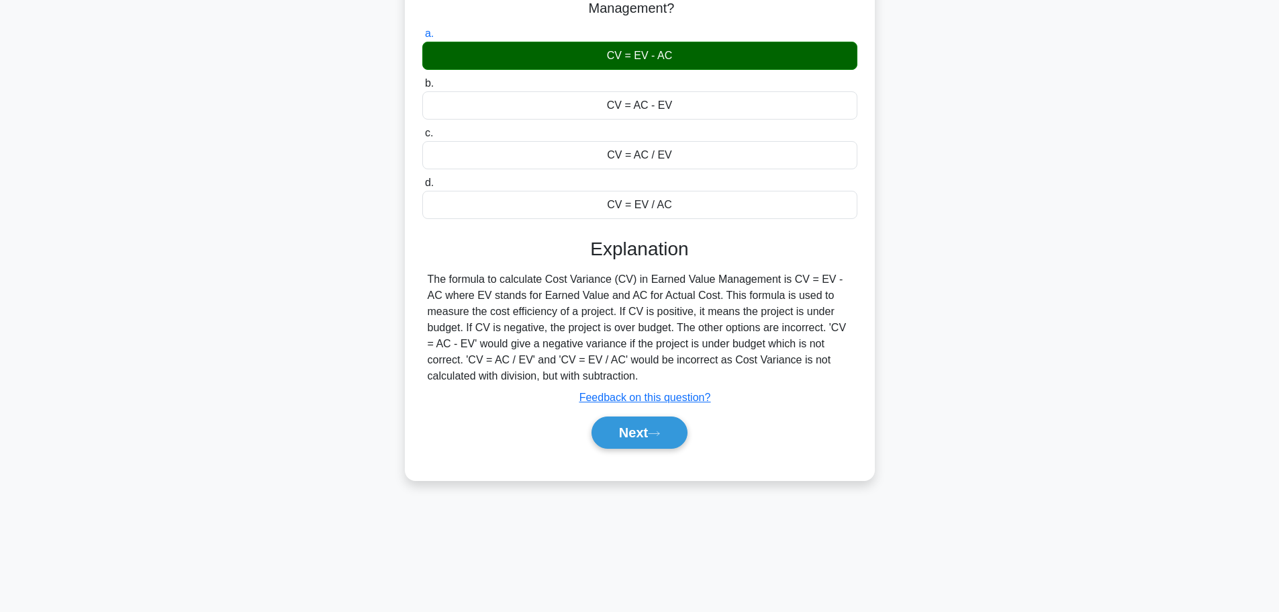
scroll to position [113, 0]
click at [659, 433] on icon at bounding box center [654, 432] width 12 height 7
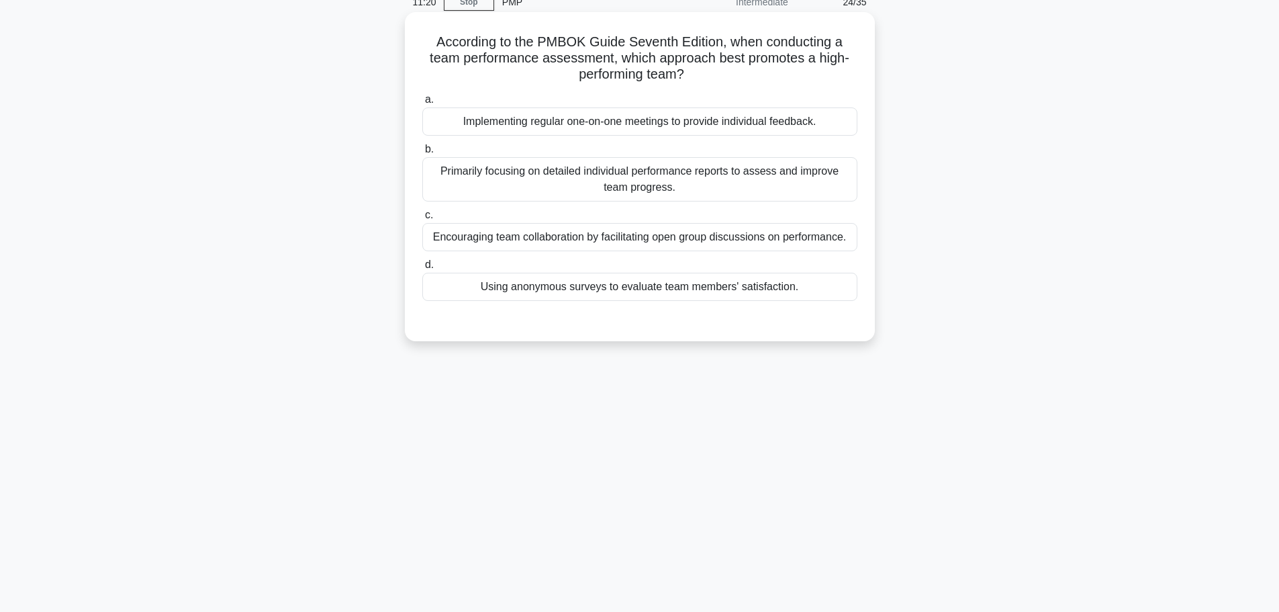
scroll to position [0, 0]
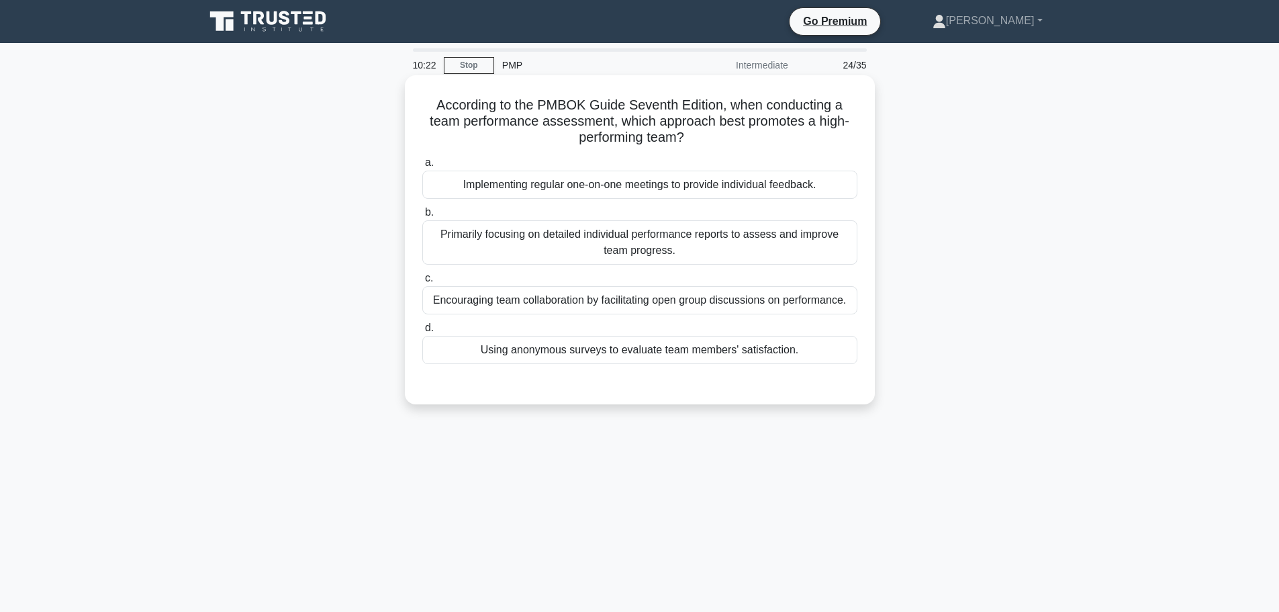
click at [536, 311] on div "Encouraging team collaboration by facilitating open group discussions on perfor…" at bounding box center [639, 300] width 435 height 28
click at [422, 283] on input "c. Encouraging team collaboration by facilitating open group discussions on per…" at bounding box center [422, 278] width 0 height 9
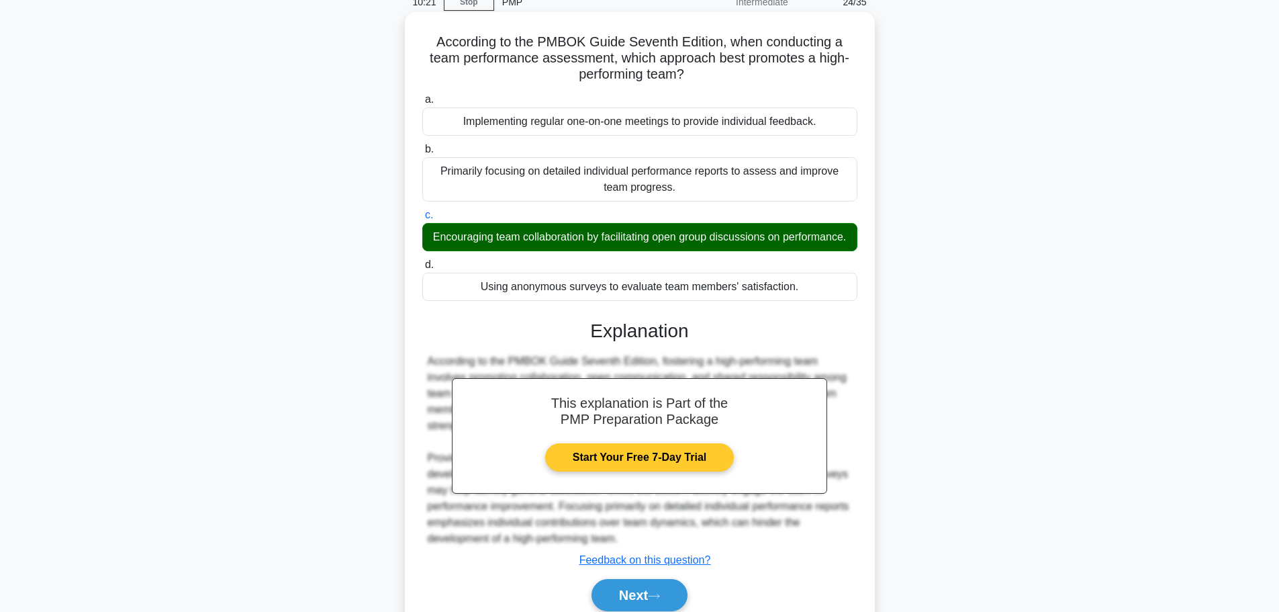
scroll to position [136, 0]
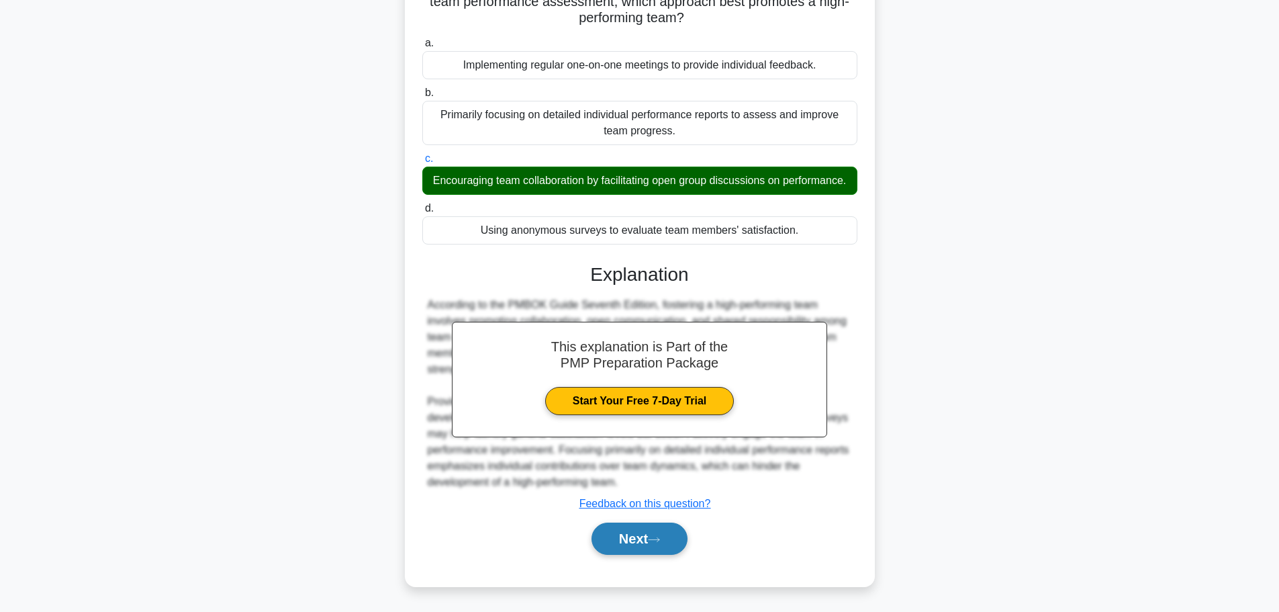
click at [621, 530] on button "Next" at bounding box center [640, 538] width 96 height 32
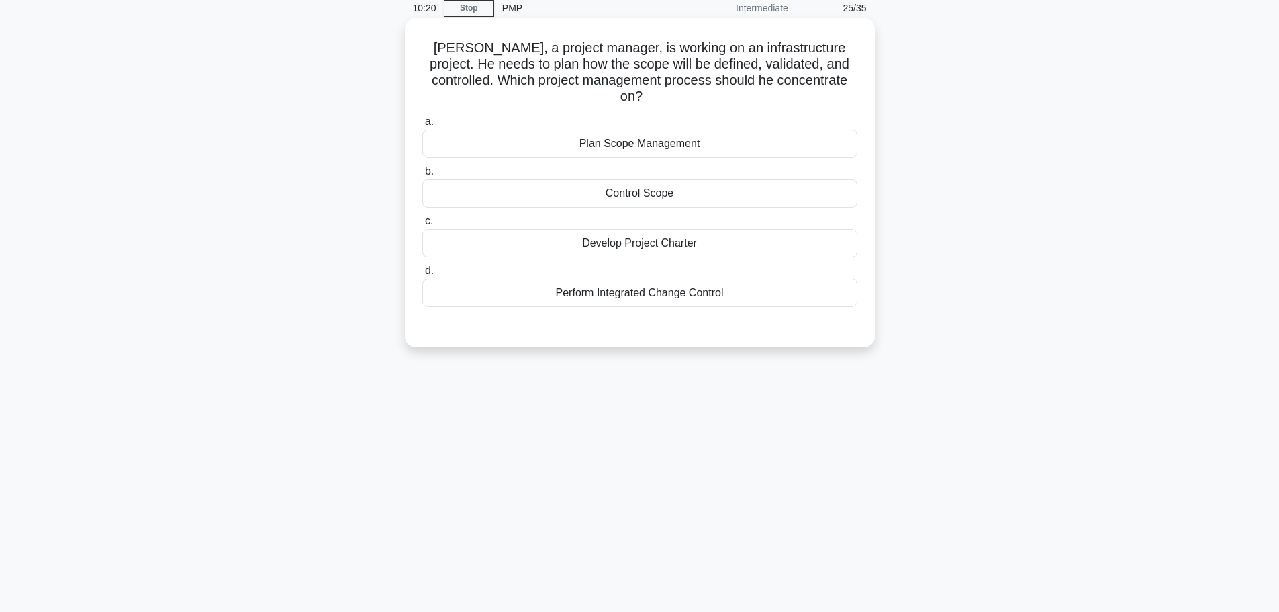
scroll to position [0, 0]
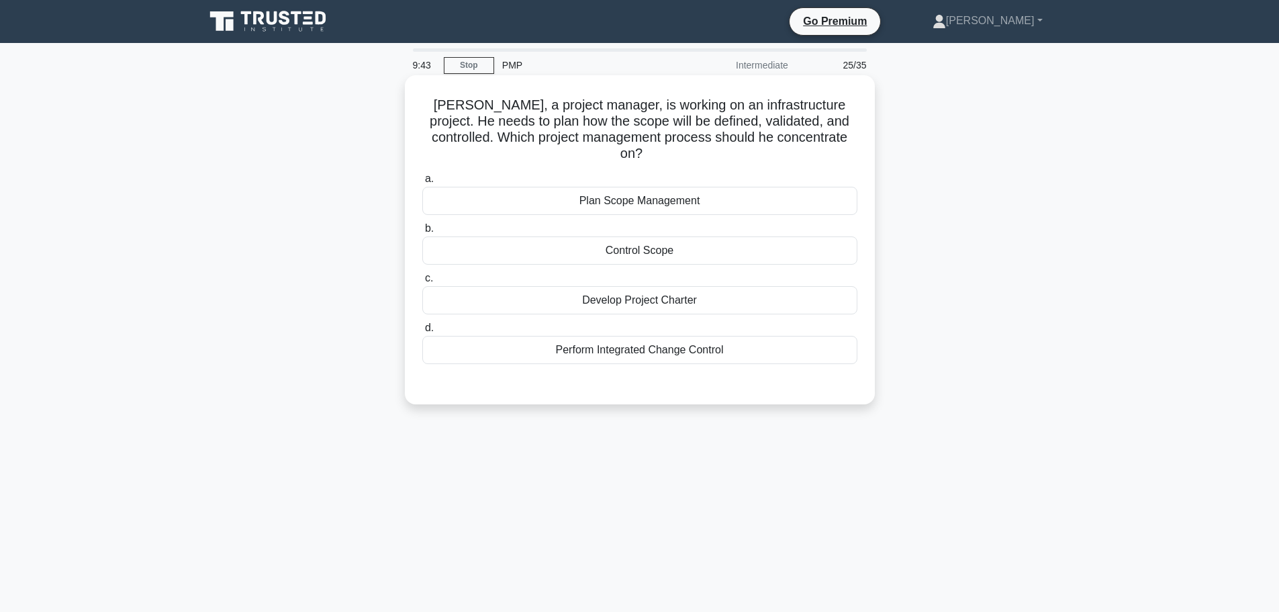
click at [679, 187] on div "Plan Scope Management" at bounding box center [639, 201] width 435 height 28
click at [422, 183] on input "a. Plan Scope Management" at bounding box center [422, 179] width 0 height 9
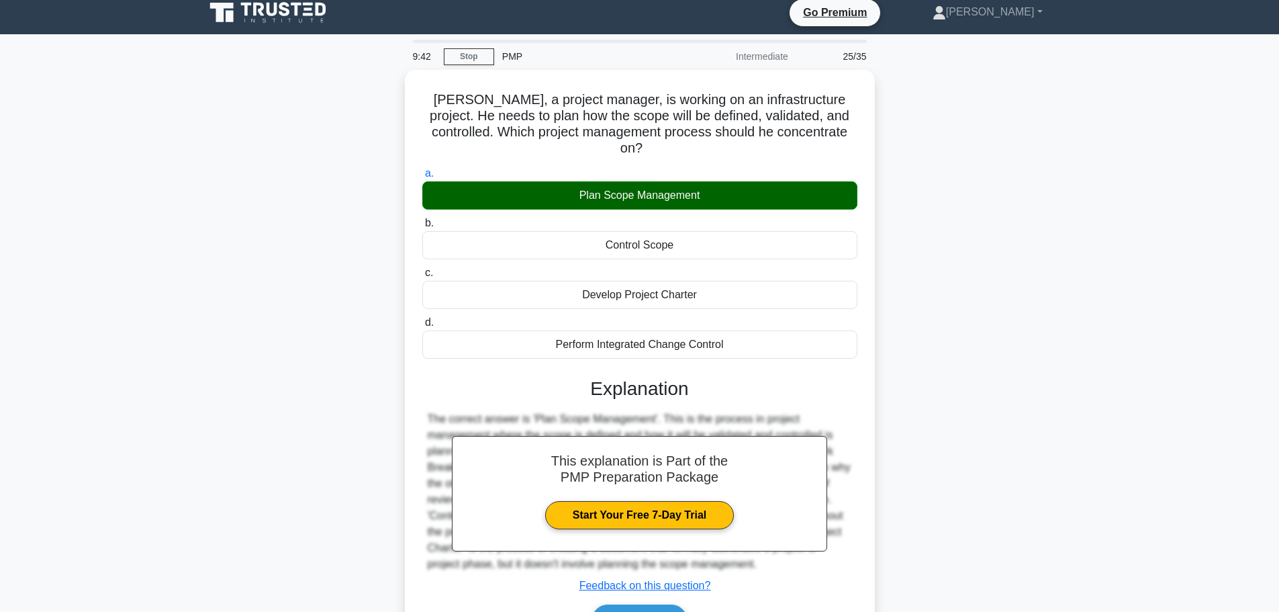
scroll to position [113, 0]
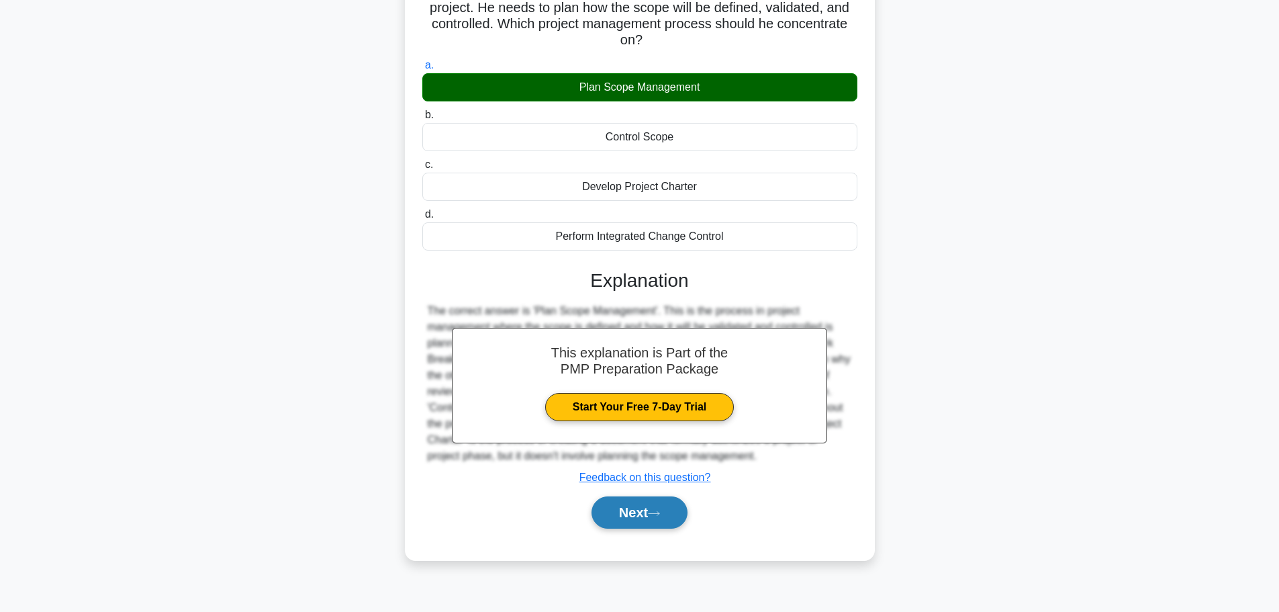
click at [659, 504] on button "Next" at bounding box center [640, 512] width 96 height 32
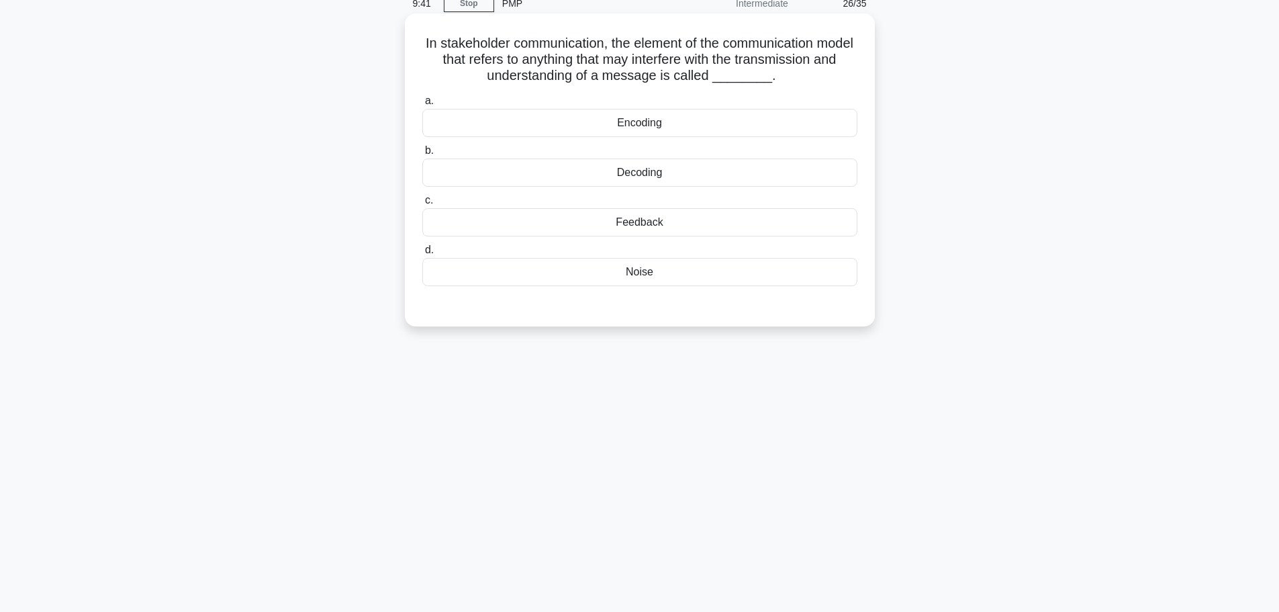
scroll to position [0, 0]
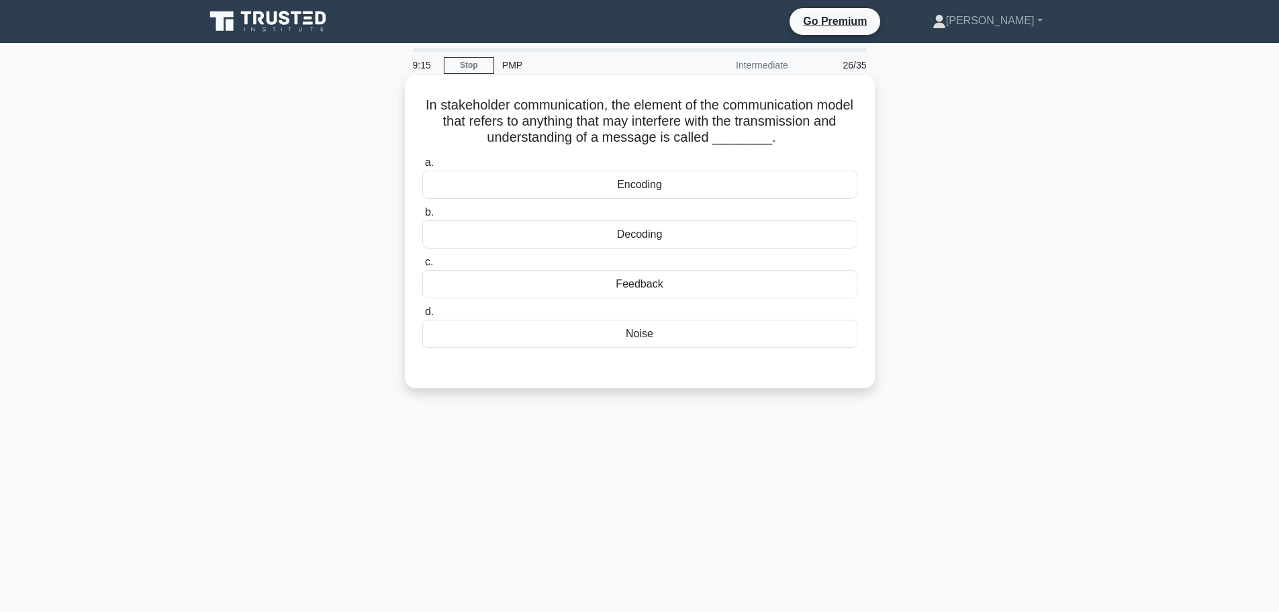
click at [692, 235] on div "Decoding" at bounding box center [639, 234] width 435 height 28
click at [422, 217] on input "b. Decoding" at bounding box center [422, 212] width 0 height 9
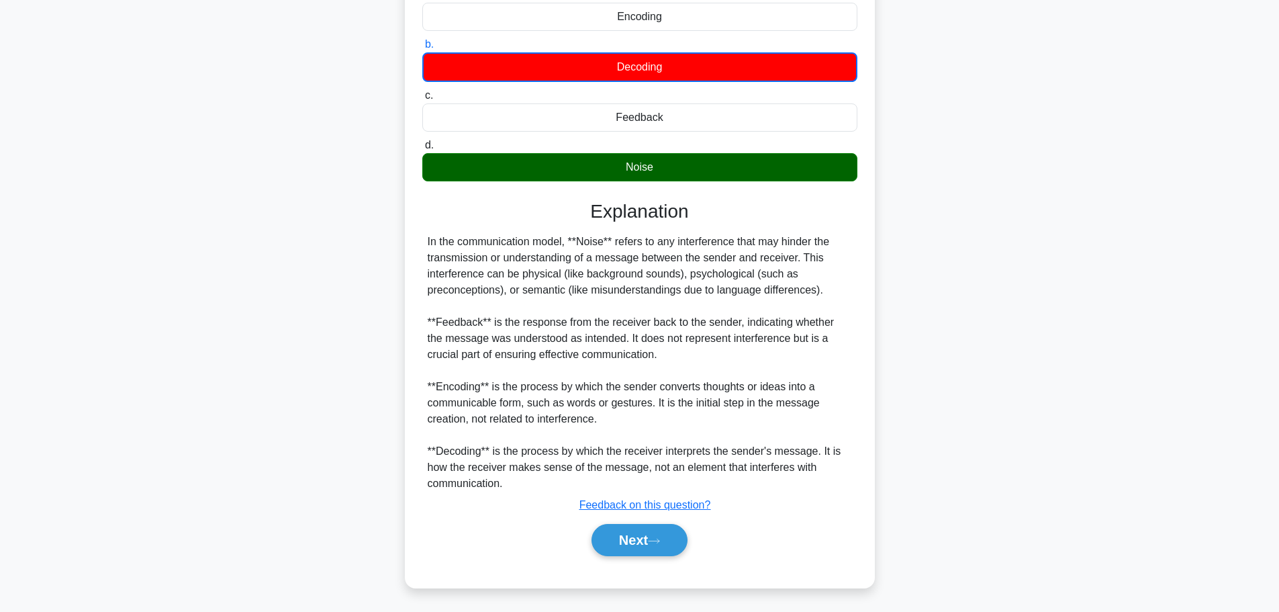
scroll to position [170, 0]
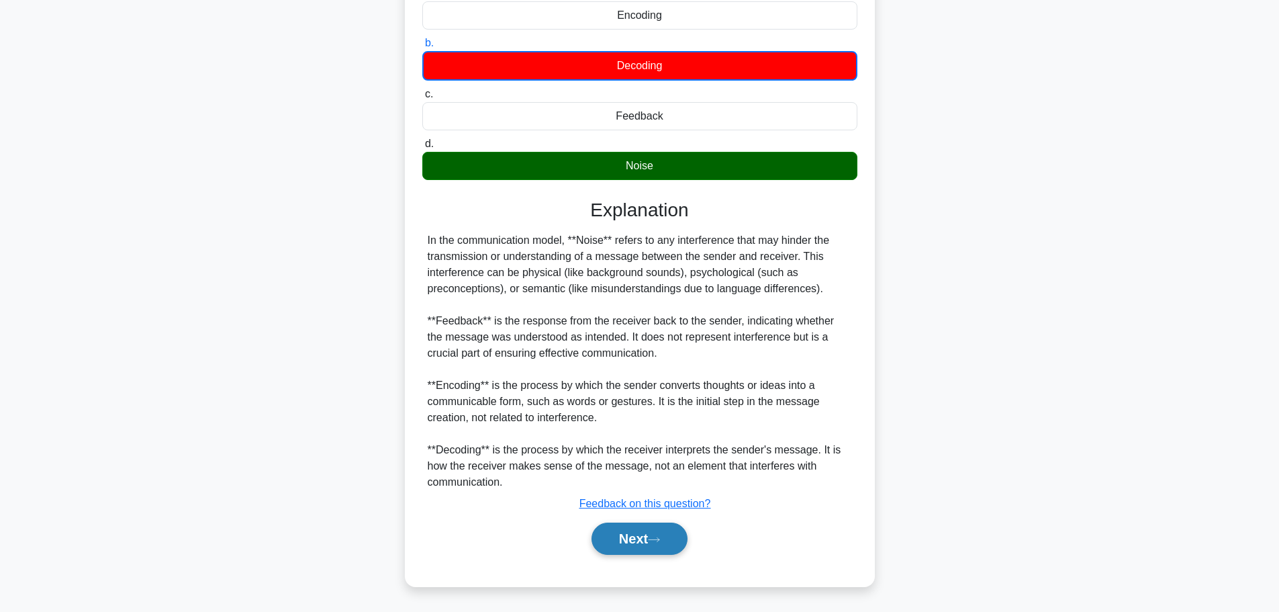
click at [650, 545] on button "Next" at bounding box center [640, 538] width 96 height 32
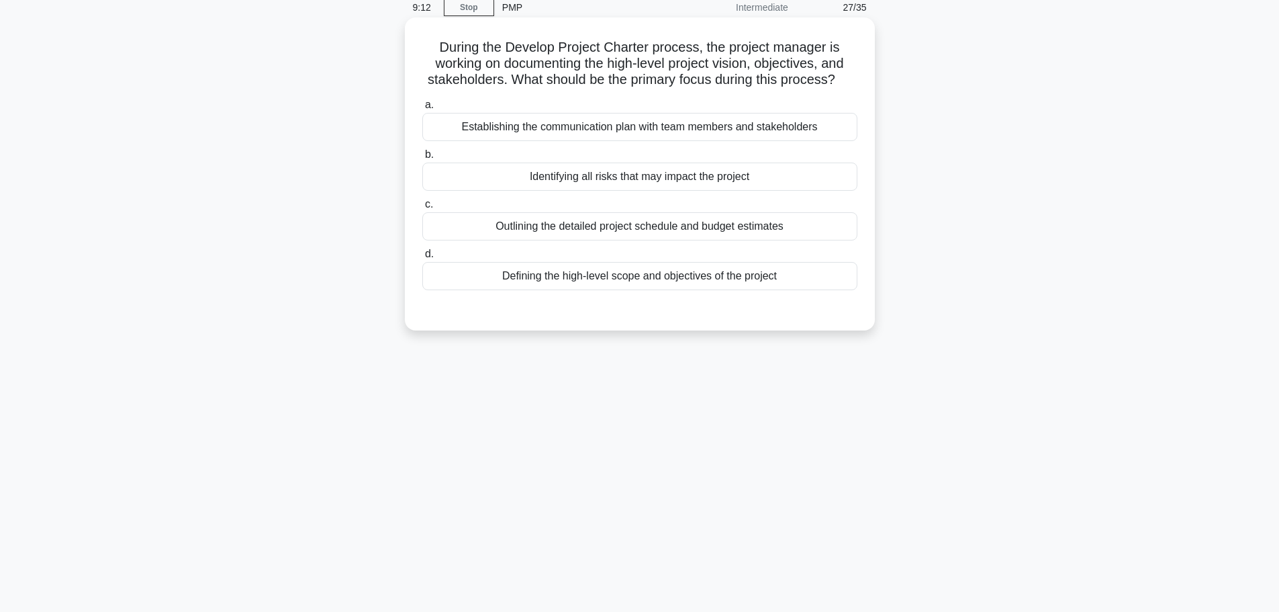
scroll to position [0, 0]
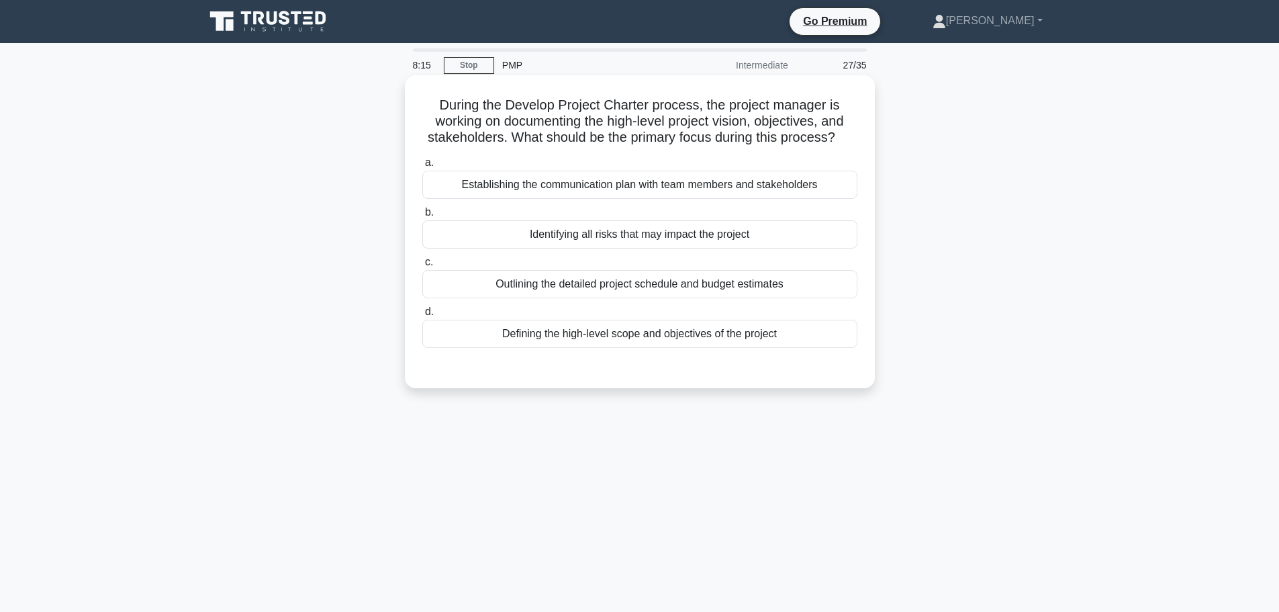
click at [719, 340] on div "Defining the high-level scope and objectives of the project" at bounding box center [639, 334] width 435 height 28
click at [422, 316] on input "d. Defining the high-level scope and objectives of the project" at bounding box center [422, 312] width 0 height 9
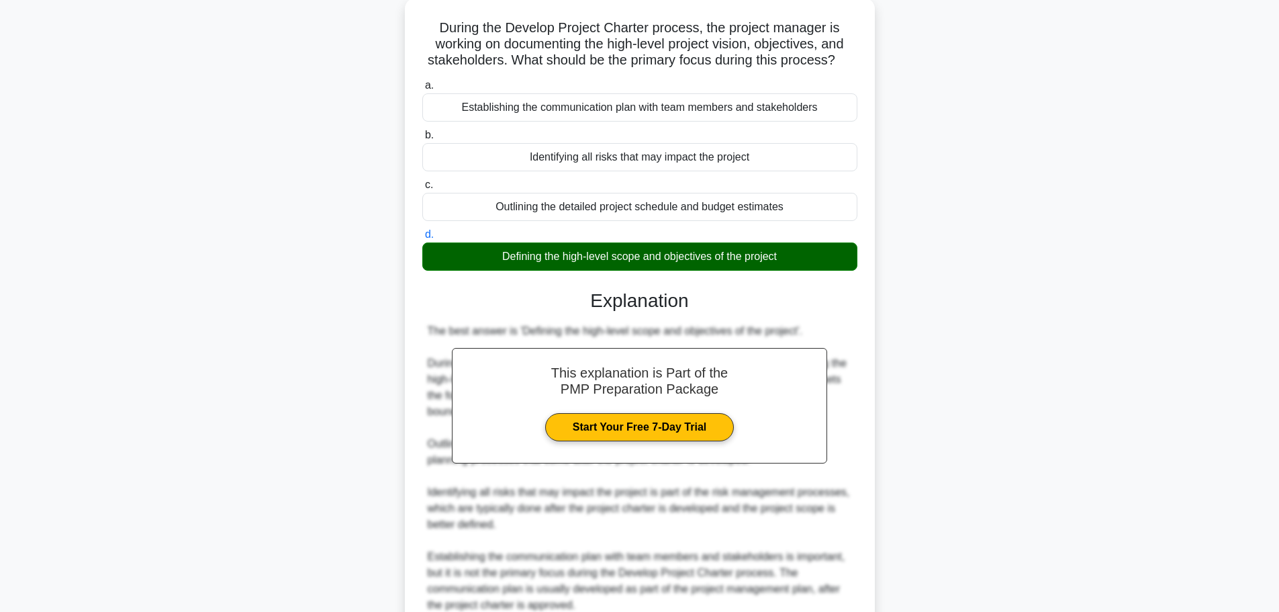
scroll to position [201, 0]
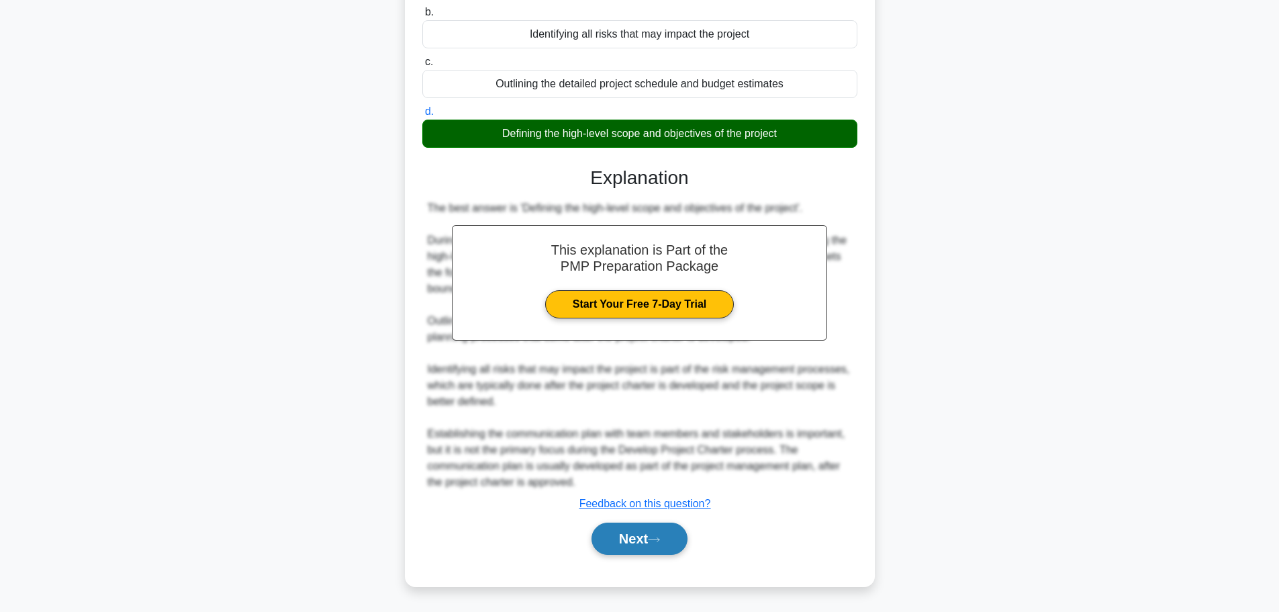
click at [660, 528] on button "Next" at bounding box center [640, 538] width 96 height 32
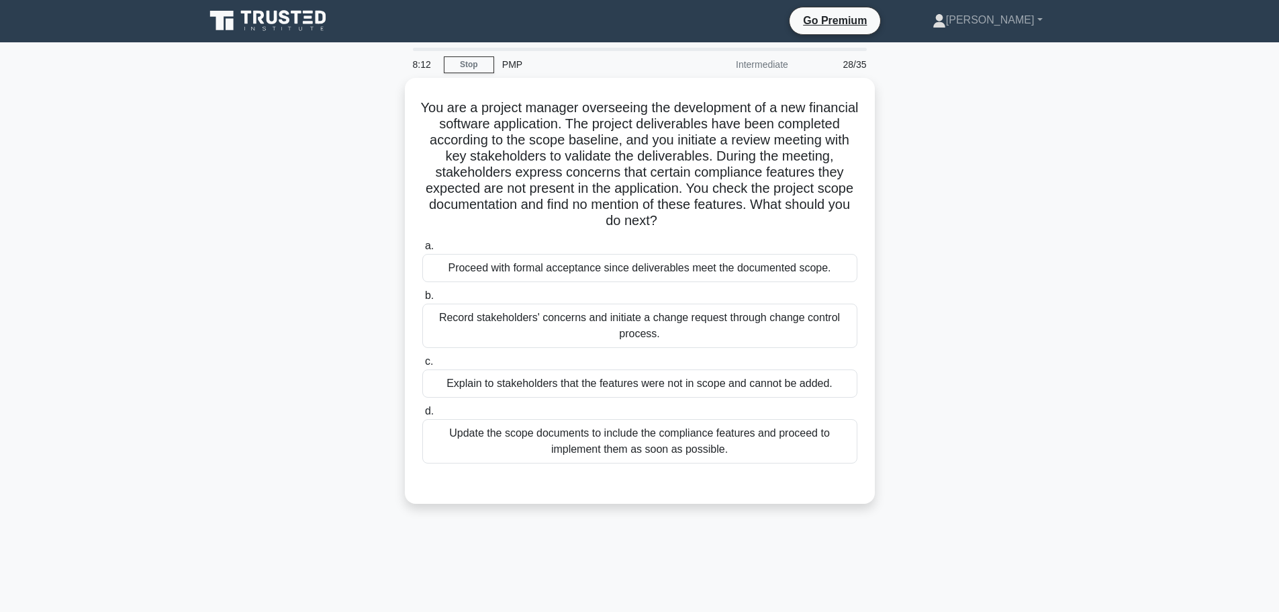
scroll to position [0, 0]
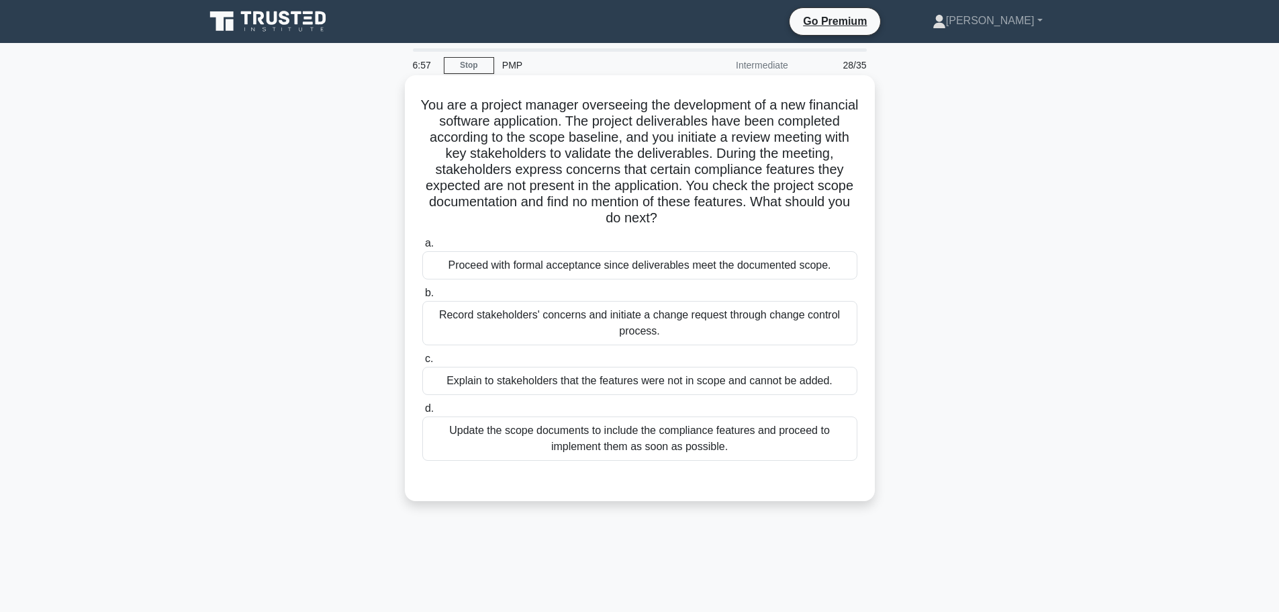
click at [566, 449] on div "Update the scope documents to include the compliance features and proceed to im…" at bounding box center [639, 438] width 435 height 44
click at [422, 413] on input "d. Update the scope documents to include the compliance features and proceed to…" at bounding box center [422, 408] width 0 height 9
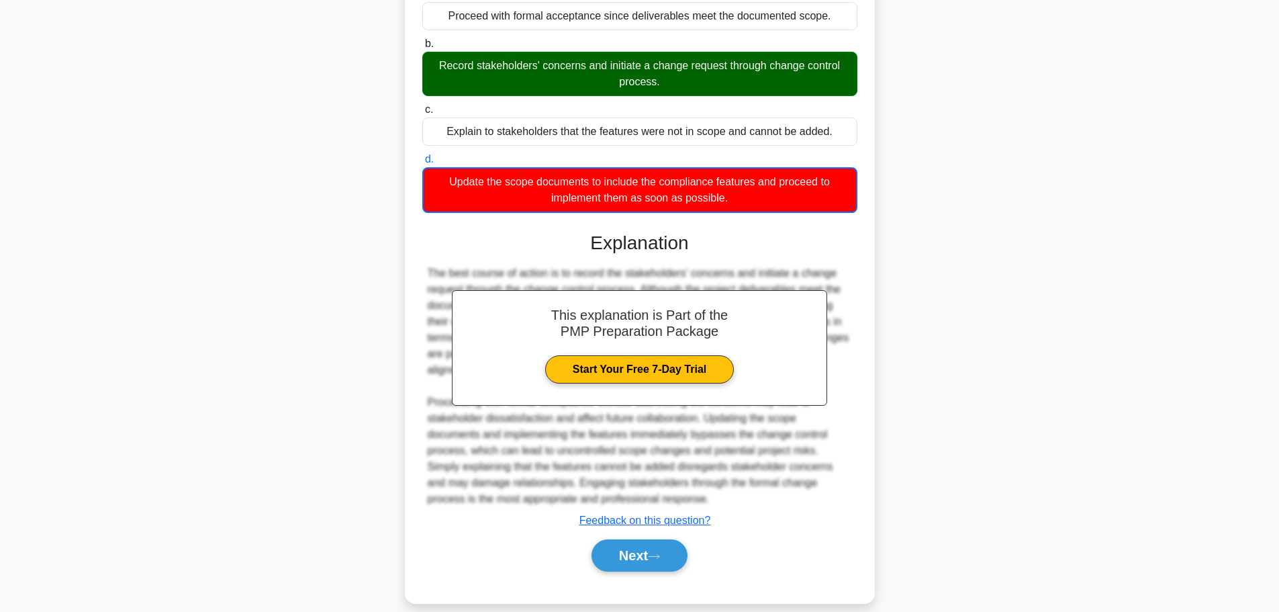
scroll to position [267, 0]
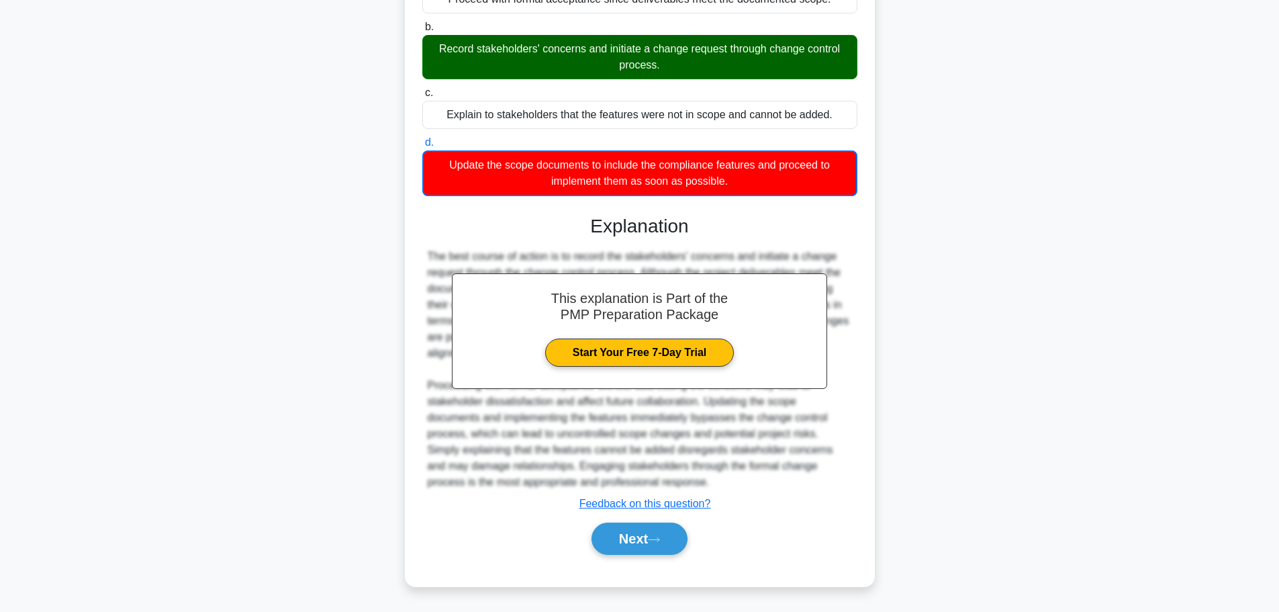
click at [633, 516] on div "This explanation is Part of the PMP Preparation Package Start Your Free 7-Day T…" at bounding box center [639, 379] width 435 height 361
click at [637, 533] on button "Next" at bounding box center [640, 538] width 96 height 32
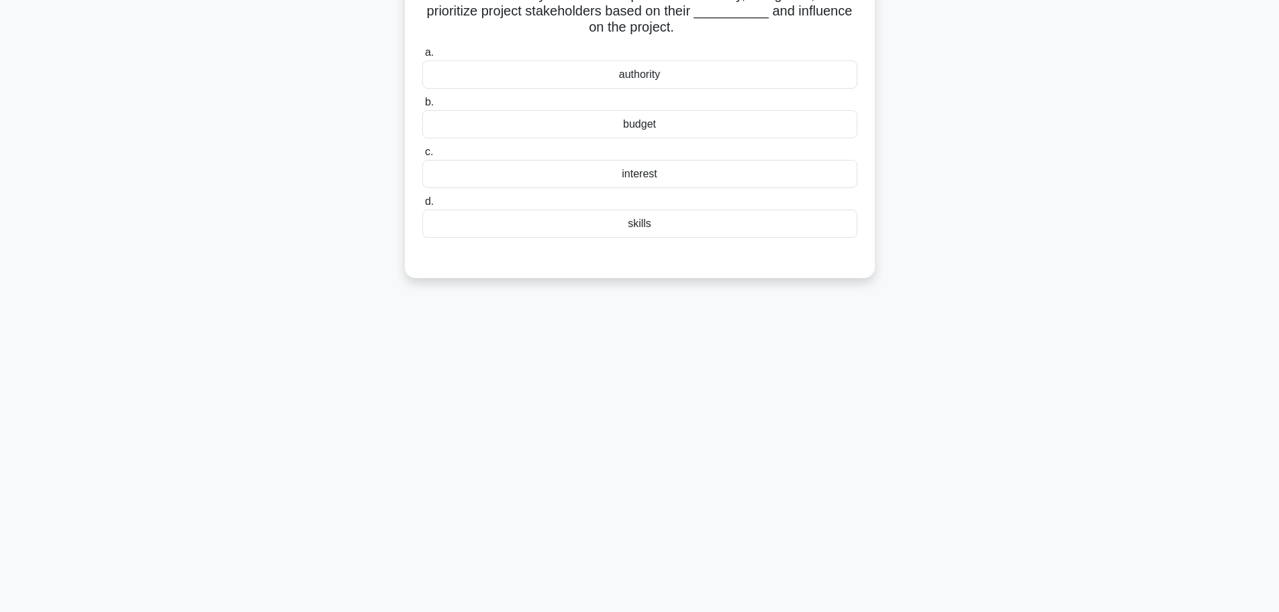
scroll to position [0, 0]
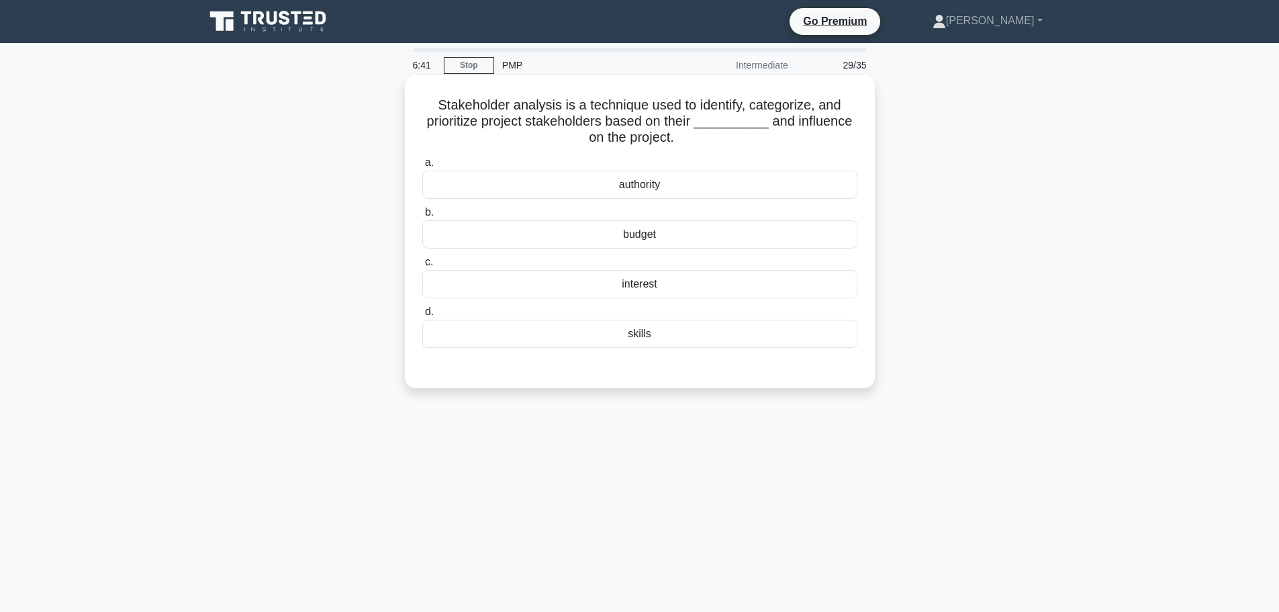
click at [638, 189] on div "authority" at bounding box center [639, 185] width 435 height 28
click at [422, 167] on input "a. authority" at bounding box center [422, 162] width 0 height 9
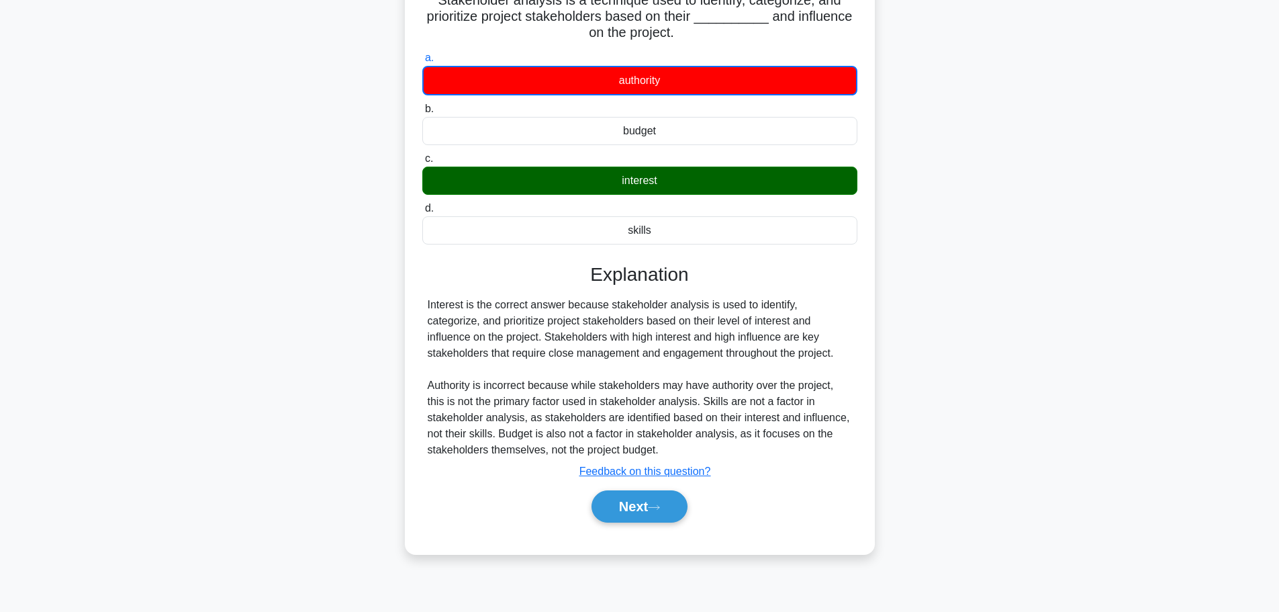
scroll to position [113, 0]
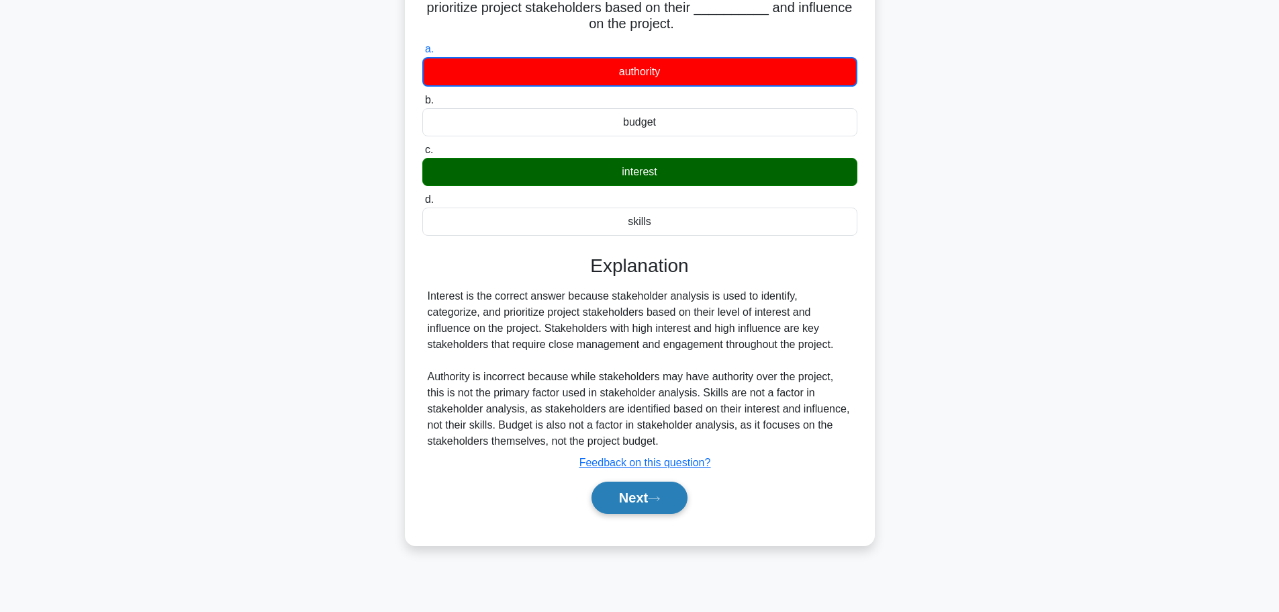
click at [651, 506] on button "Next" at bounding box center [640, 497] width 96 height 32
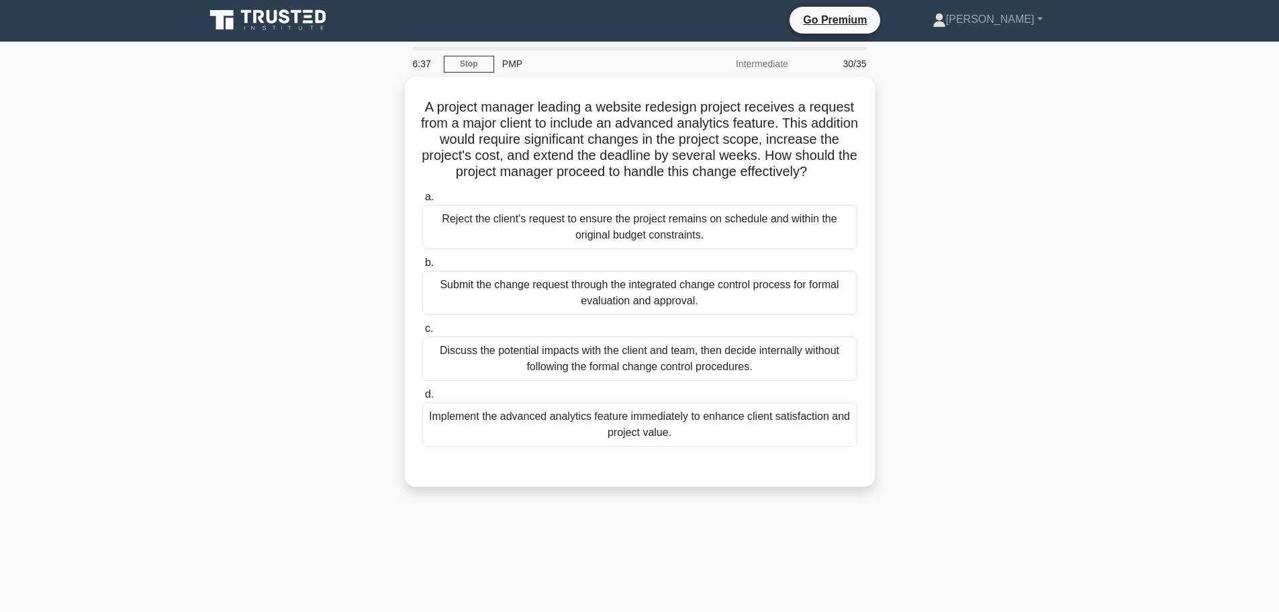
scroll to position [0, 0]
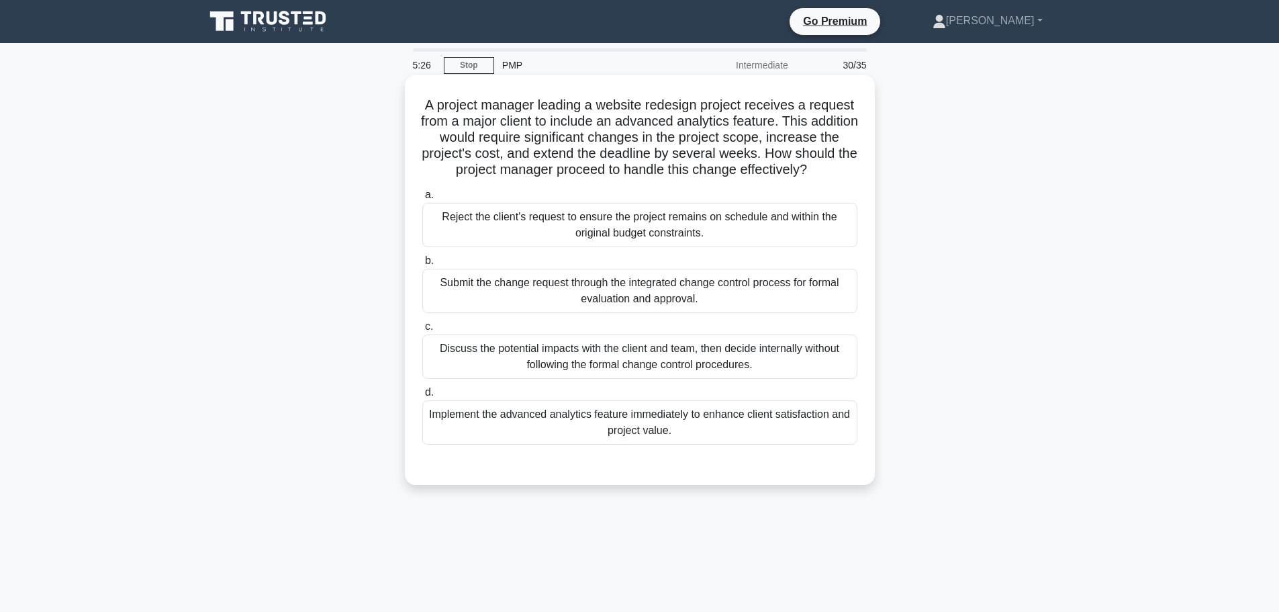
click at [561, 311] on div "Submit the change request through the integrated change control process for for…" at bounding box center [639, 291] width 435 height 44
click at [422, 265] on input "b. Submit the change request through the integrated change control process for …" at bounding box center [422, 261] width 0 height 9
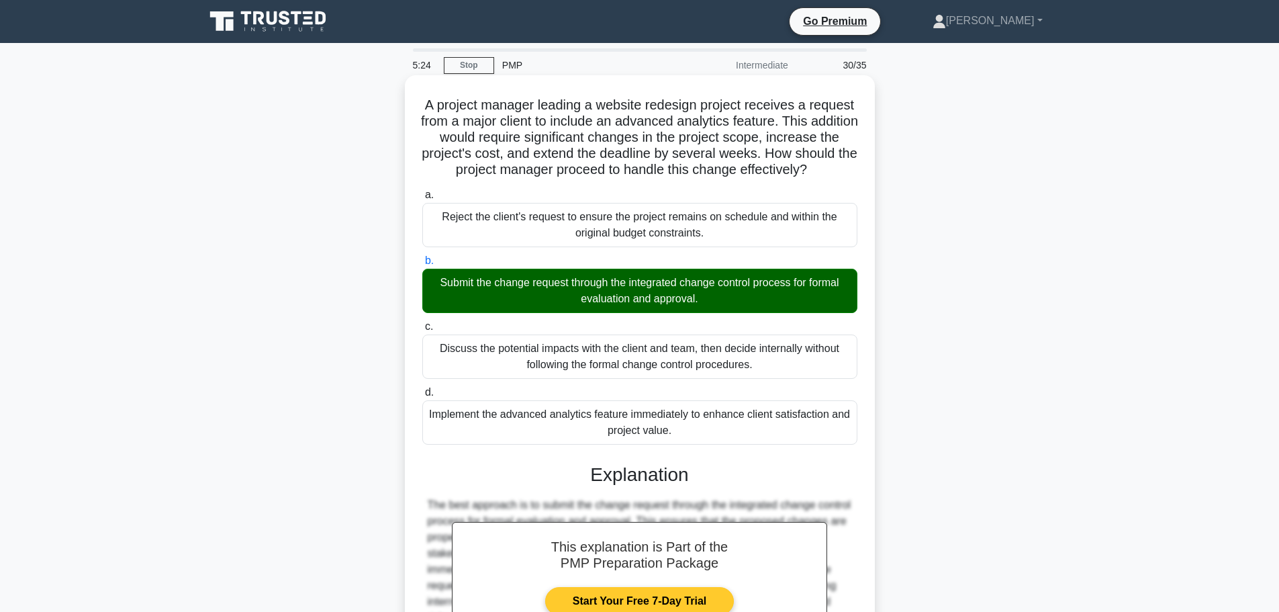
scroll to position [185, 0]
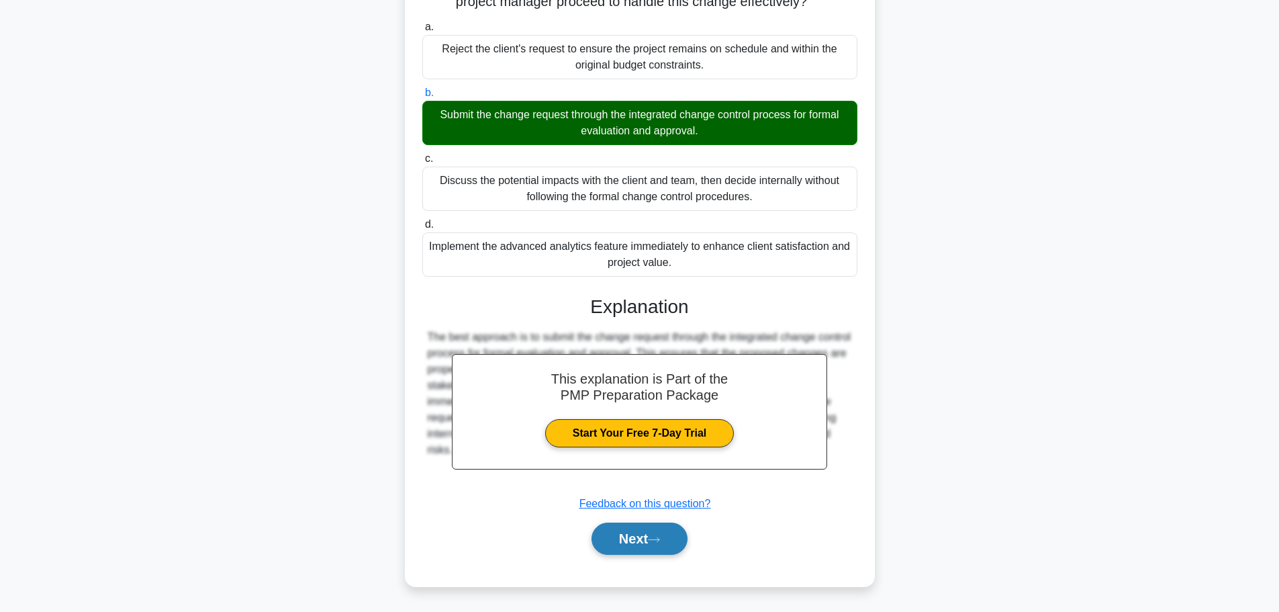
click at [637, 526] on button "Next" at bounding box center [640, 538] width 96 height 32
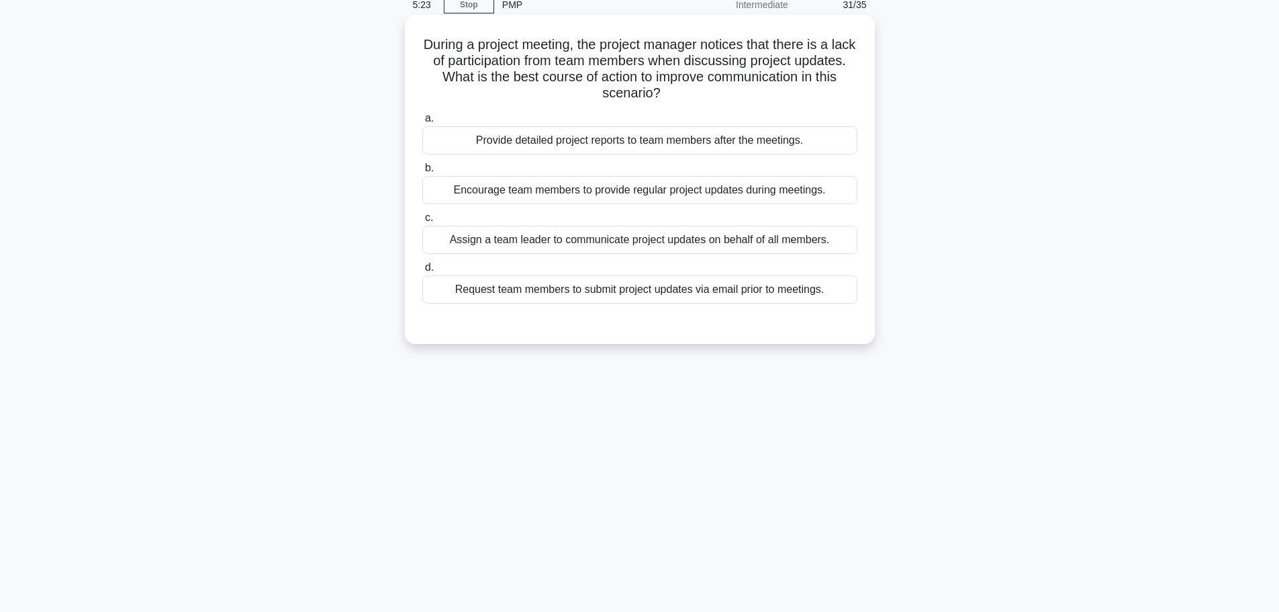
scroll to position [0, 0]
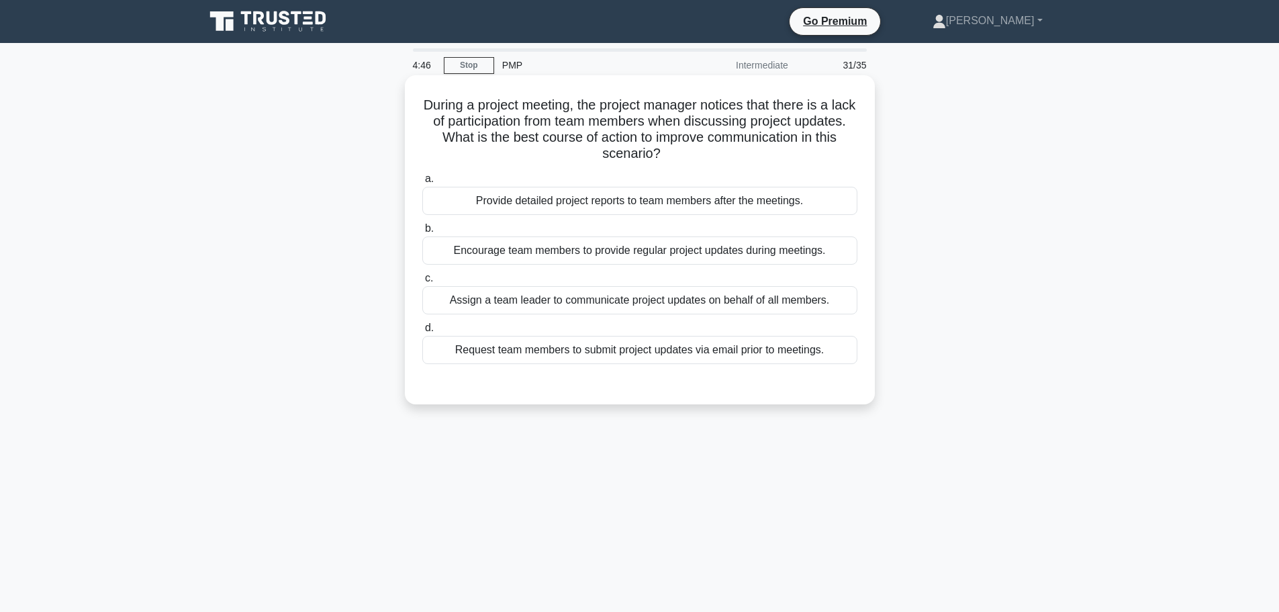
click at [642, 250] on div "Encourage team members to provide regular project updates during meetings." at bounding box center [639, 250] width 435 height 28
click at [422, 233] on input "b. Encourage team members to provide regular project updates during meetings." at bounding box center [422, 228] width 0 height 9
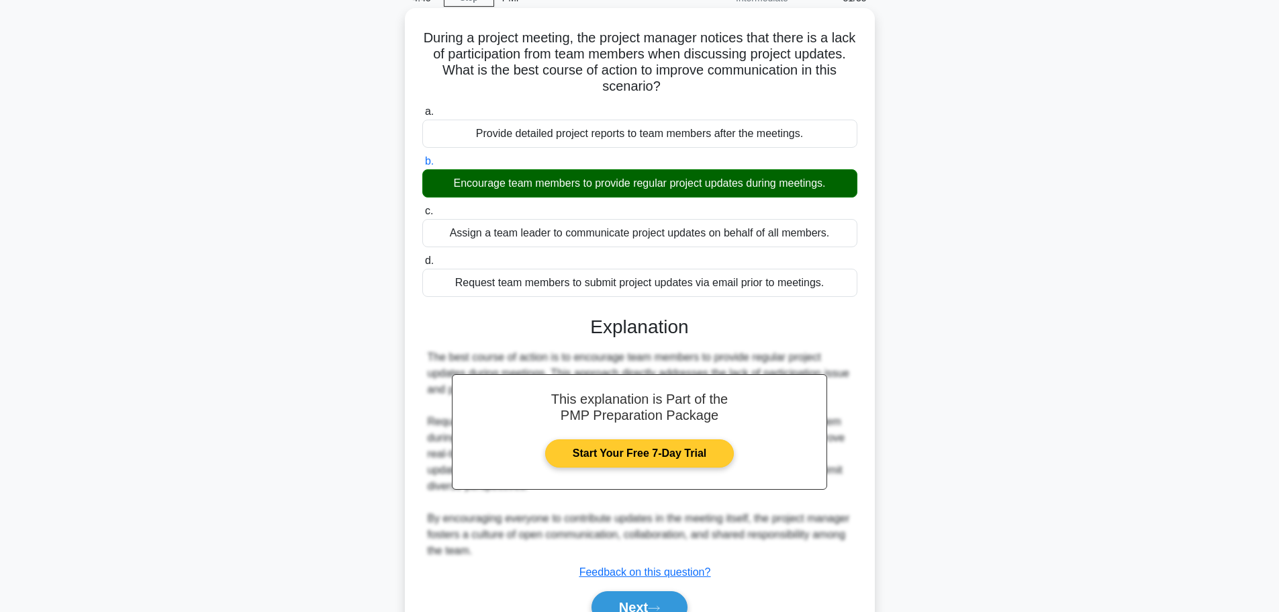
scroll to position [136, 0]
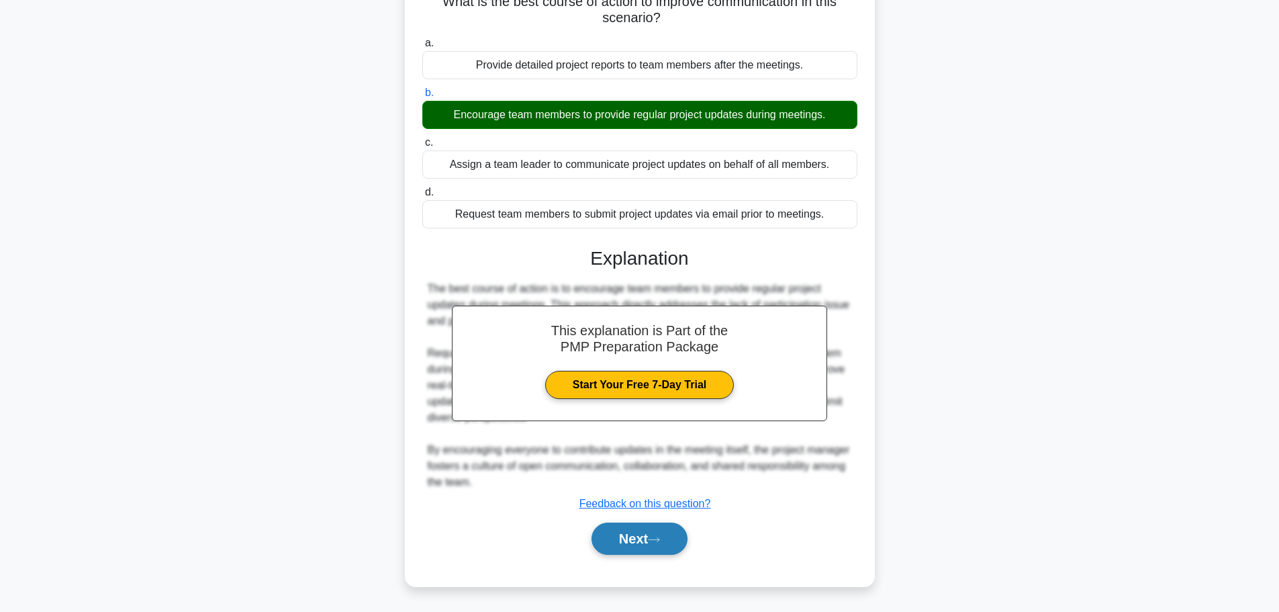
click at [632, 533] on button "Next" at bounding box center [640, 538] width 96 height 32
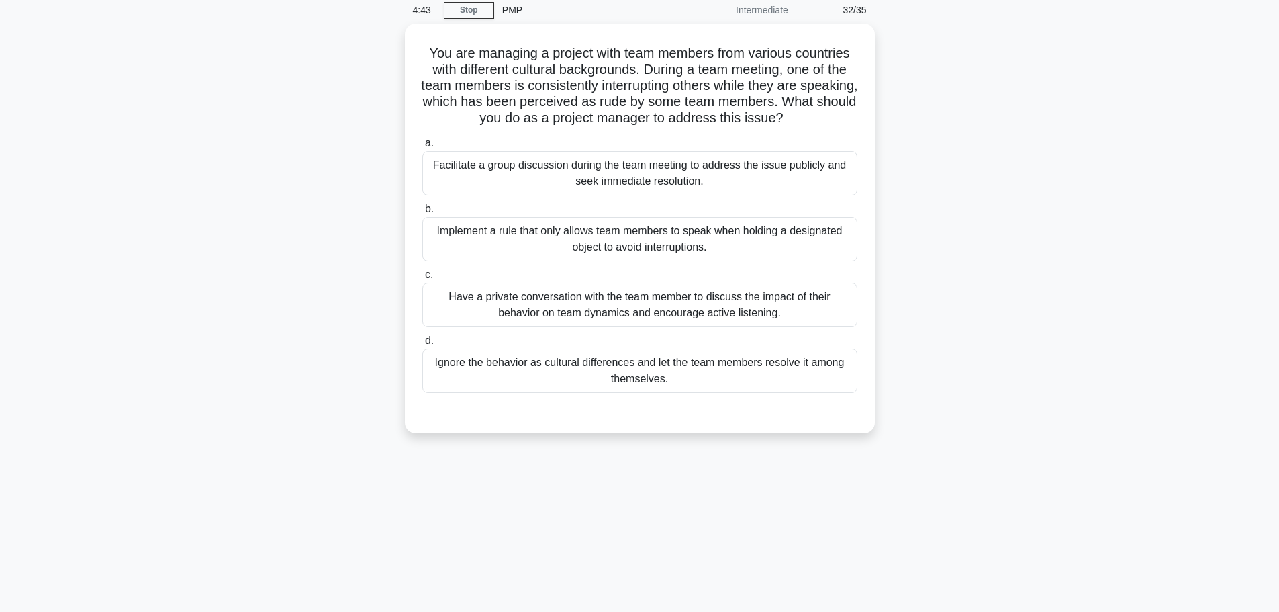
scroll to position [0, 0]
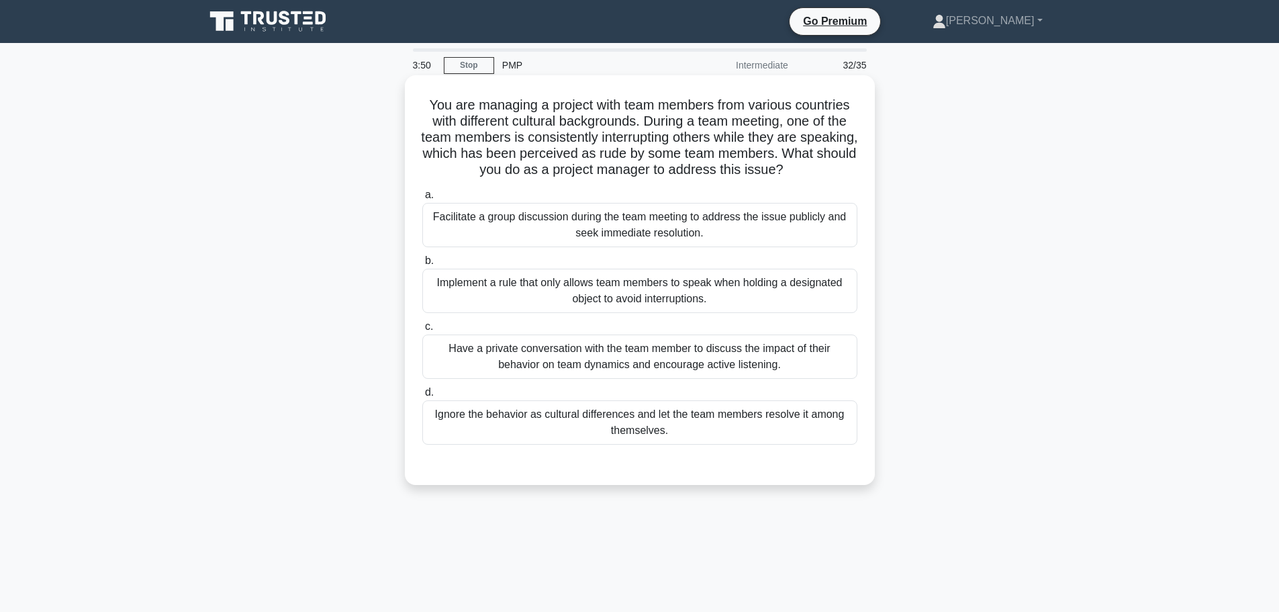
click at [678, 371] on div "Have a private conversation with the team member to discuss the impact of their…" at bounding box center [639, 356] width 435 height 44
click at [422, 331] on input "c. Have a private conversation with the team member to discuss the impact of th…" at bounding box center [422, 326] width 0 height 9
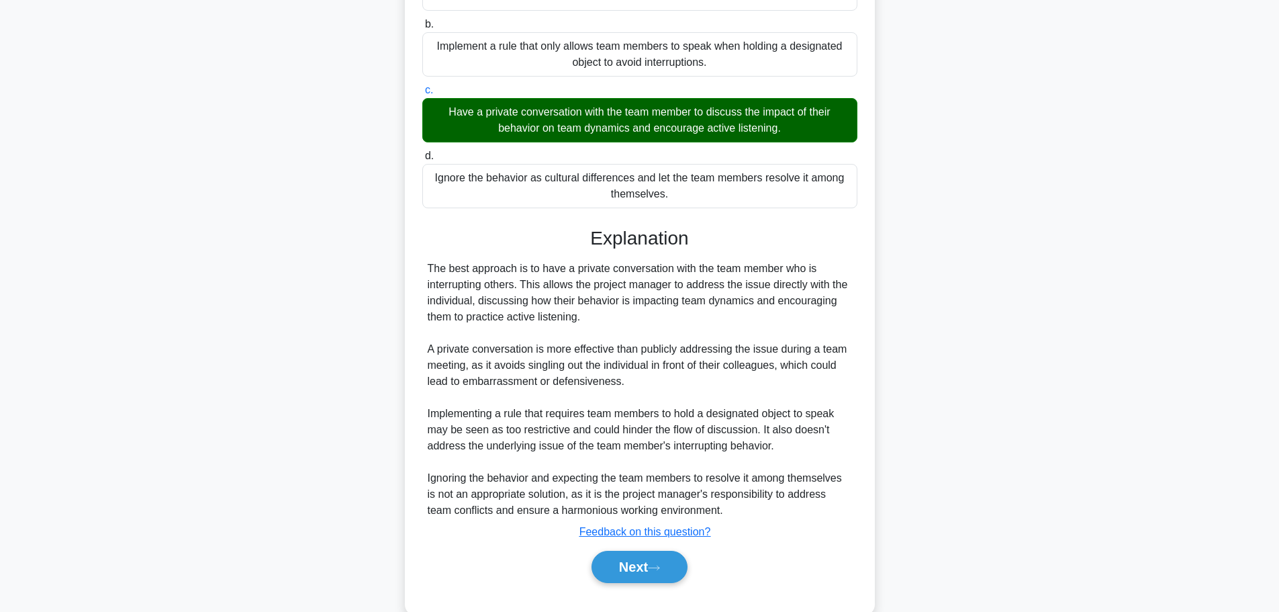
scroll to position [265, 0]
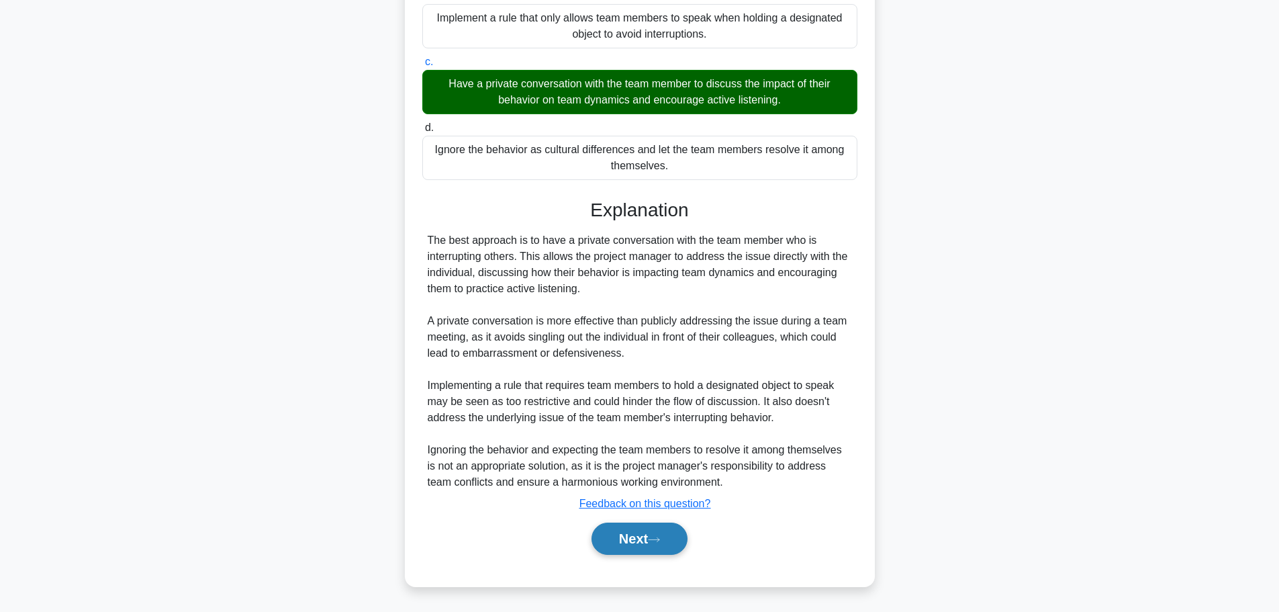
click at [651, 532] on button "Next" at bounding box center [640, 538] width 96 height 32
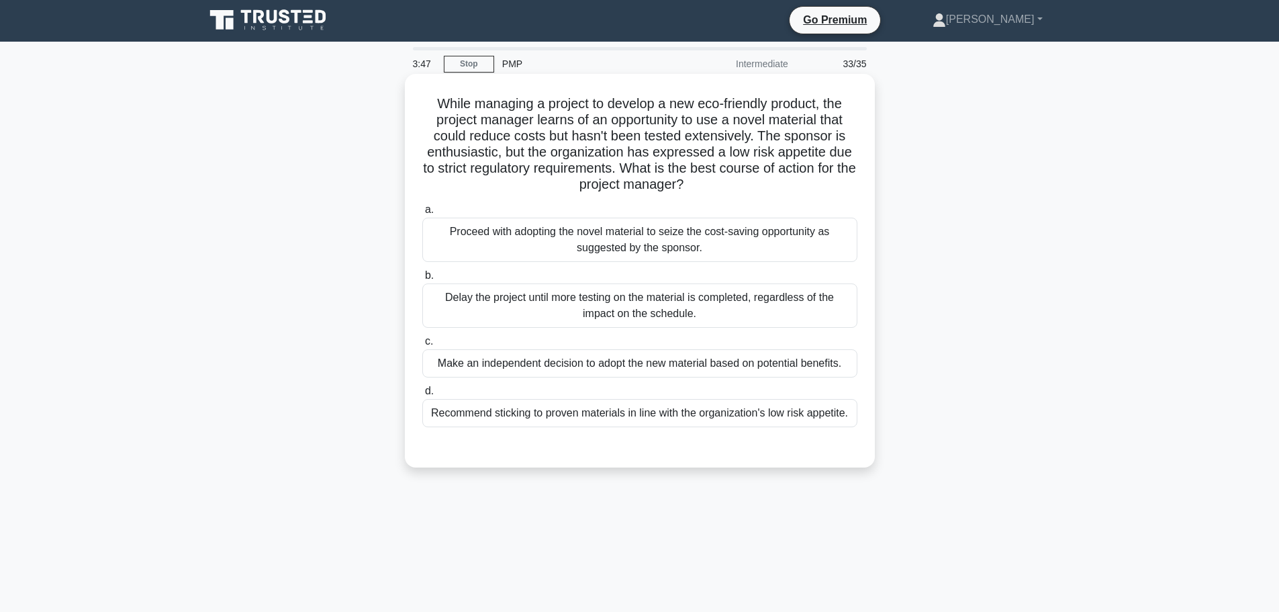
scroll to position [0, 0]
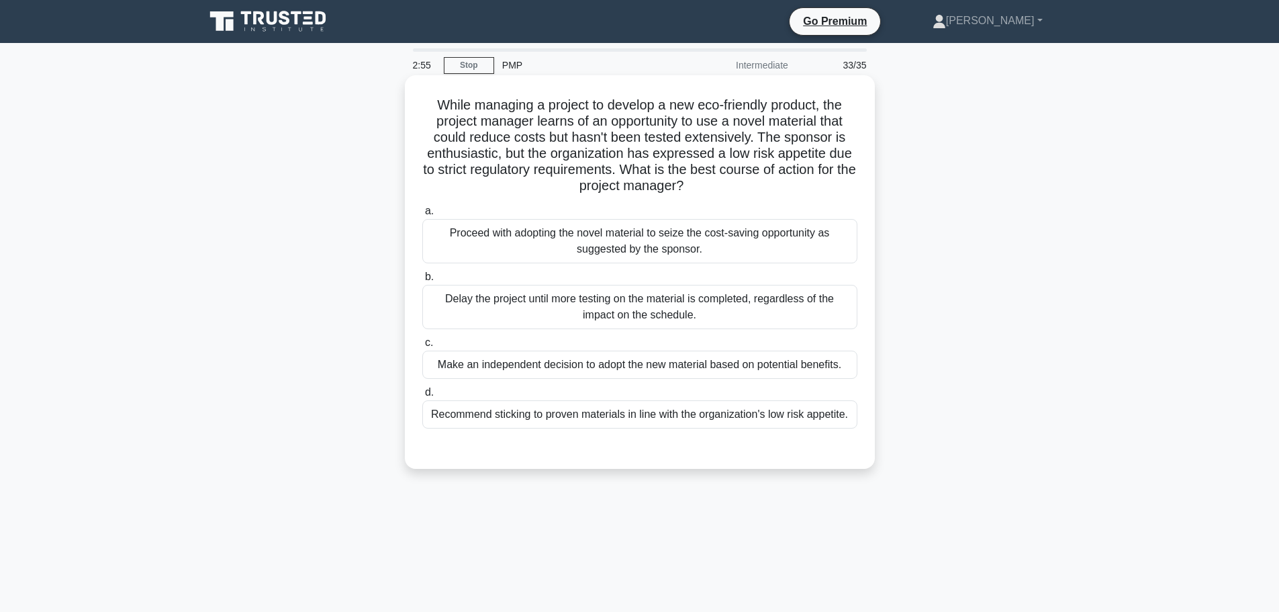
click at [690, 363] on div "Make an independent decision to adopt the new material based on potential benef…" at bounding box center [639, 365] width 435 height 28
click at [422, 347] on input "c. Make an independent decision to adopt the new material based on potential be…" at bounding box center [422, 342] width 0 height 9
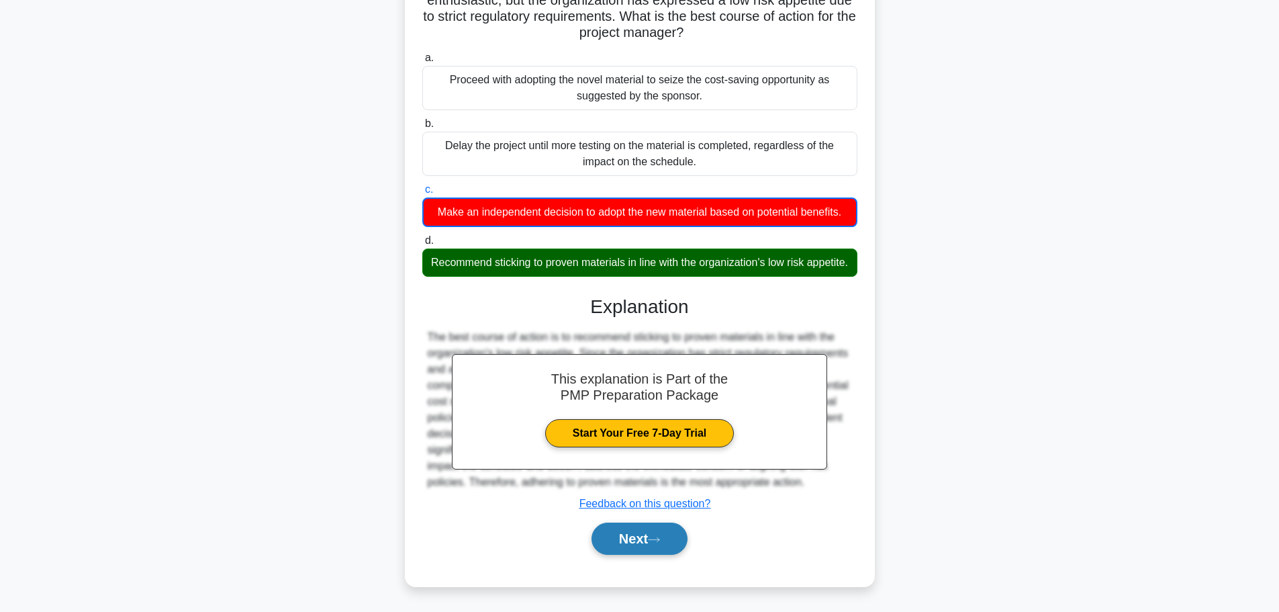
click at [652, 546] on button "Next" at bounding box center [640, 538] width 96 height 32
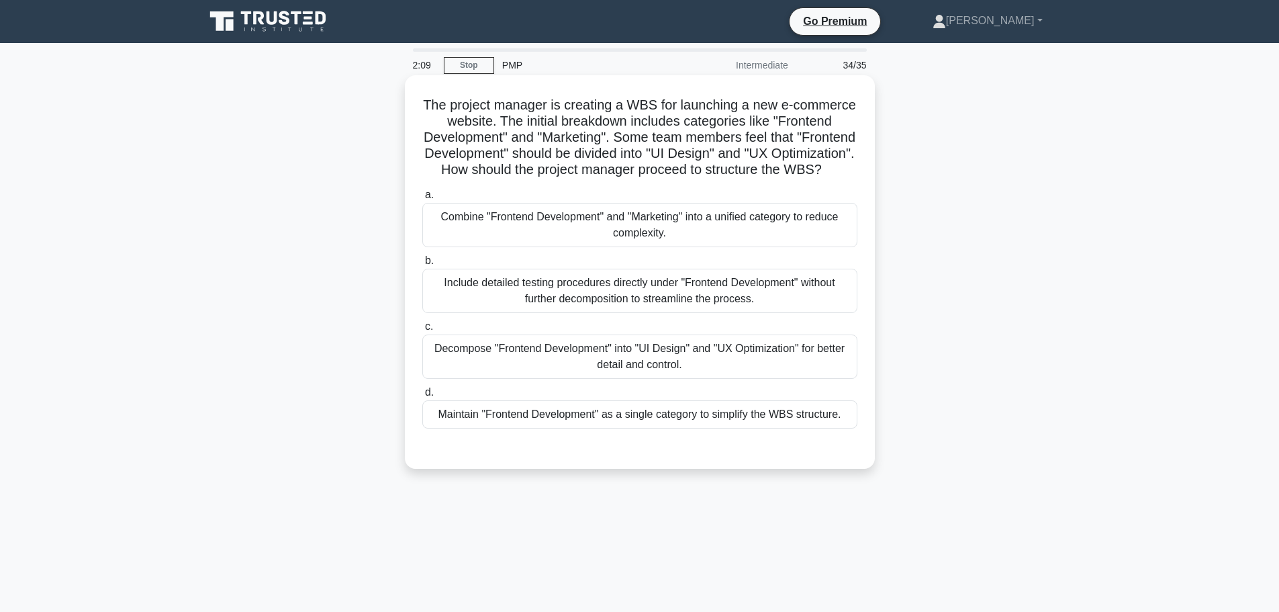
click at [650, 373] on div "Decompose "Frontend Development" into "UI Design" and "UX Optimization" for bet…" at bounding box center [639, 356] width 435 height 44
click at [422, 331] on input "c. Decompose "Frontend Development" into "UI Design" and "UX Optimization" for …" at bounding box center [422, 326] width 0 height 9
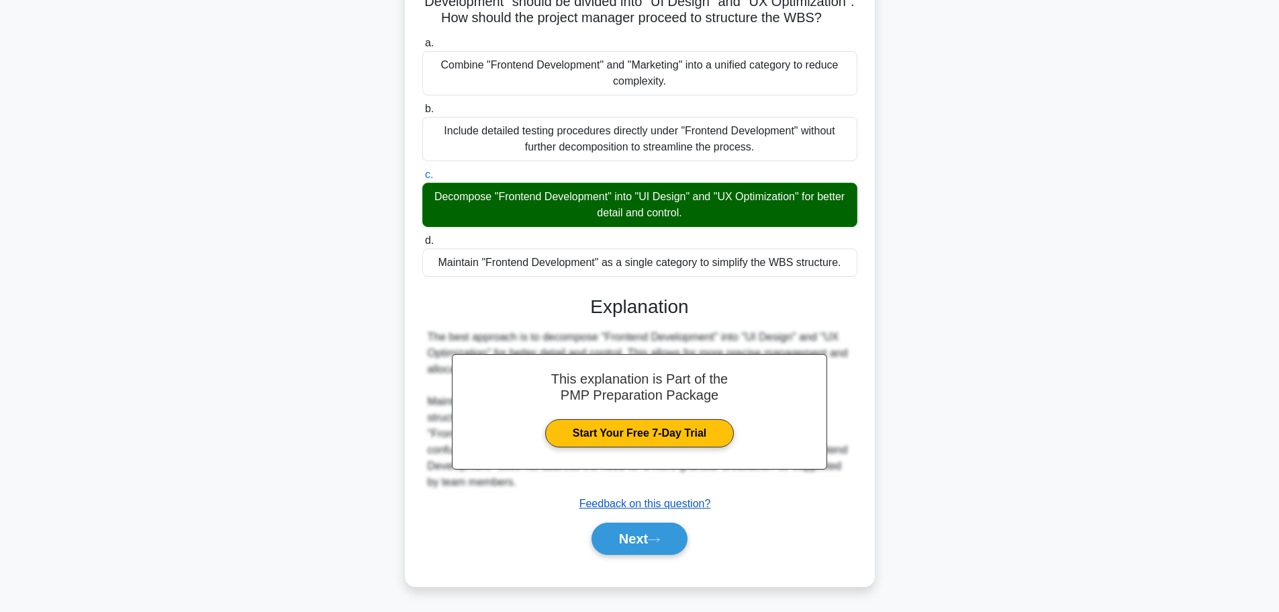
scroll to position [169, 0]
click at [665, 530] on button "Next" at bounding box center [640, 538] width 96 height 32
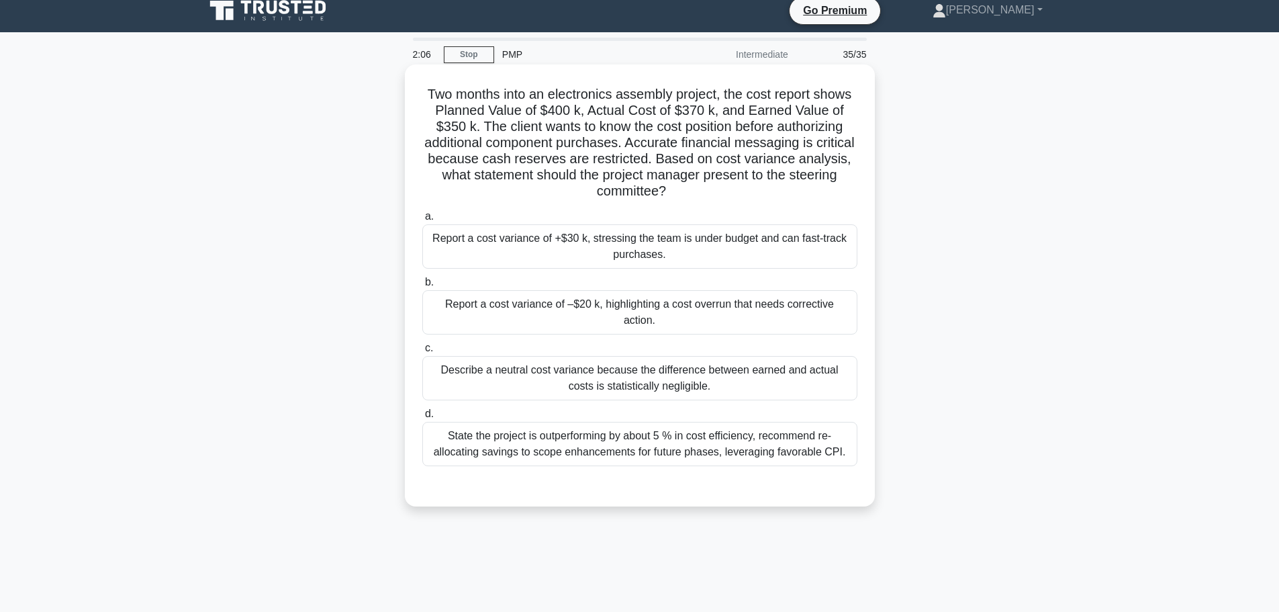
scroll to position [0, 0]
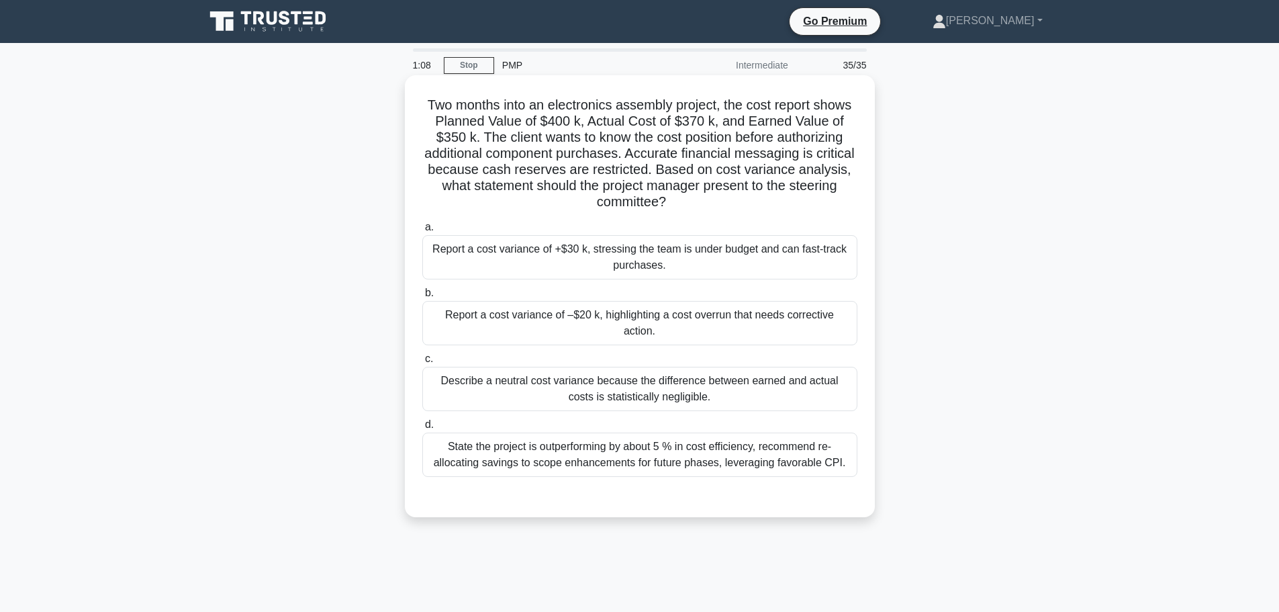
click at [706, 321] on div "Report a cost variance of –$20 k, highlighting a cost overrun that needs correc…" at bounding box center [639, 323] width 435 height 44
click at [422, 297] on input "b. Report a cost variance of –$20 k, highlighting a cost overrun that needs cor…" at bounding box center [422, 293] width 0 height 9
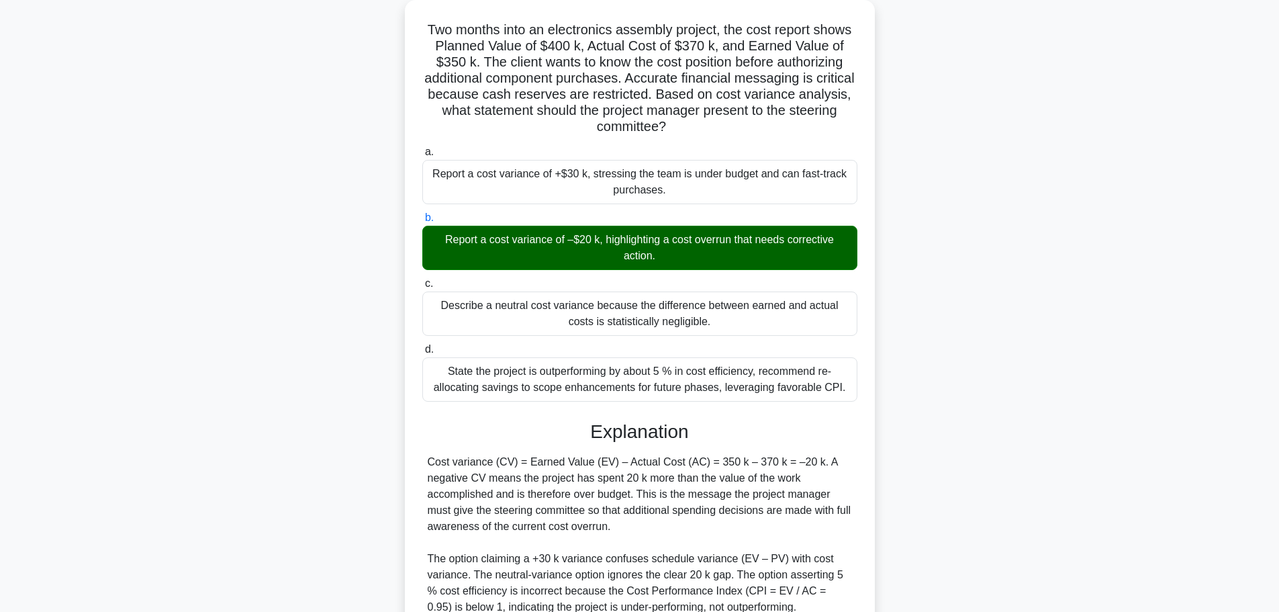
scroll to position [201, 0]
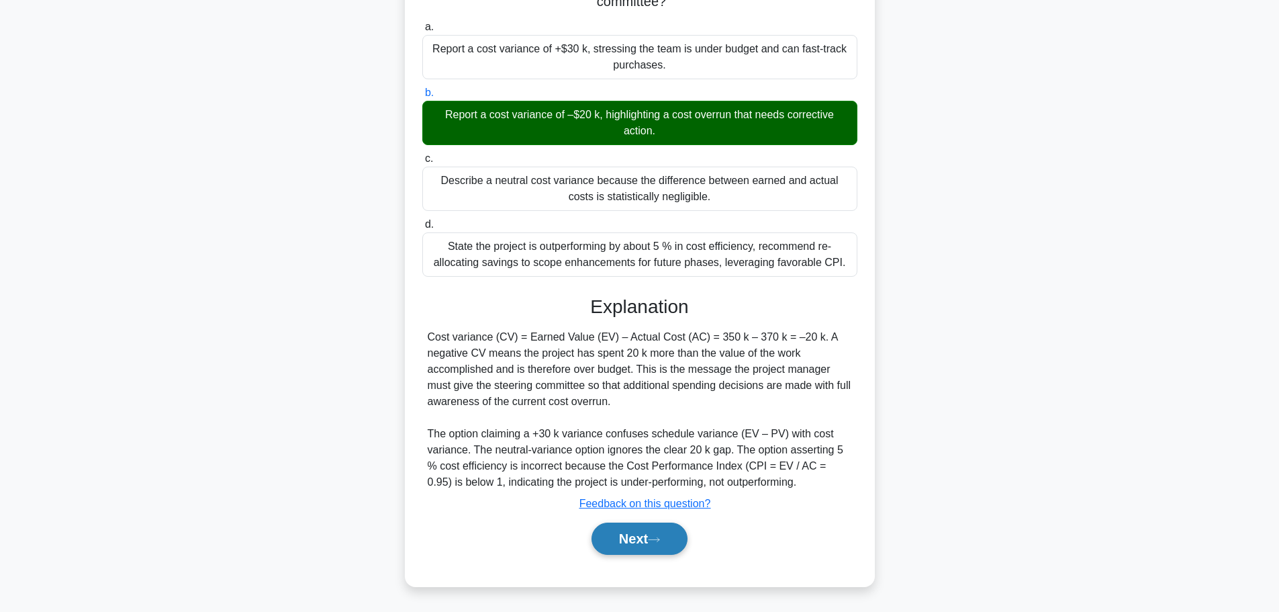
click at [646, 544] on button "Next" at bounding box center [640, 538] width 96 height 32
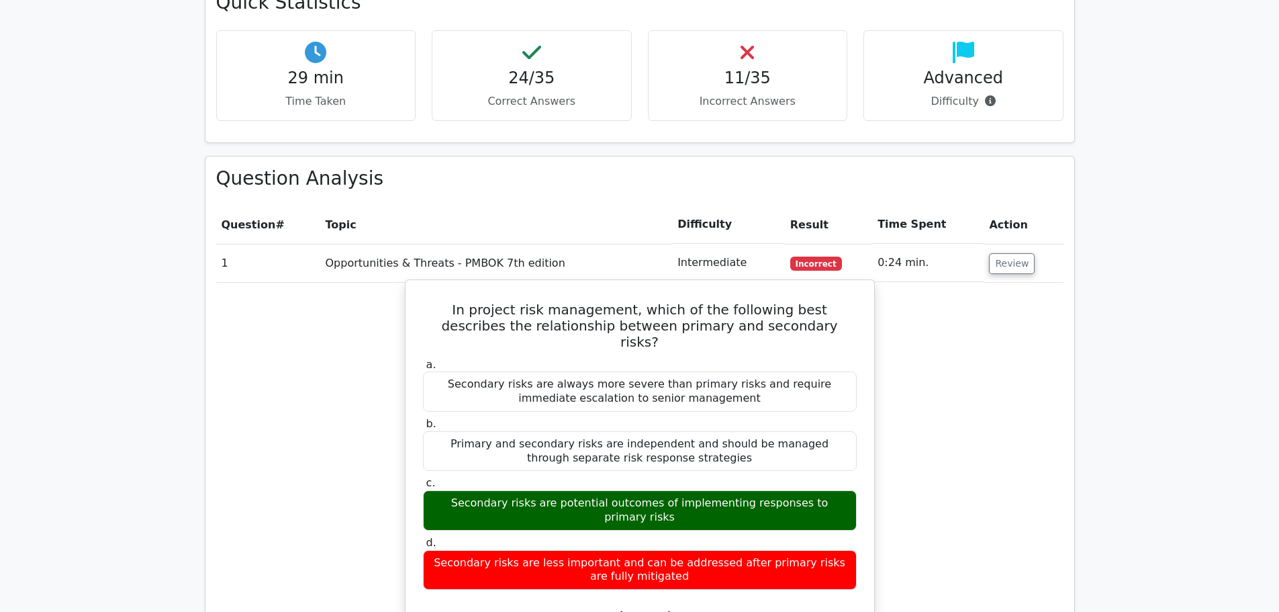
scroll to position [1477, 0]
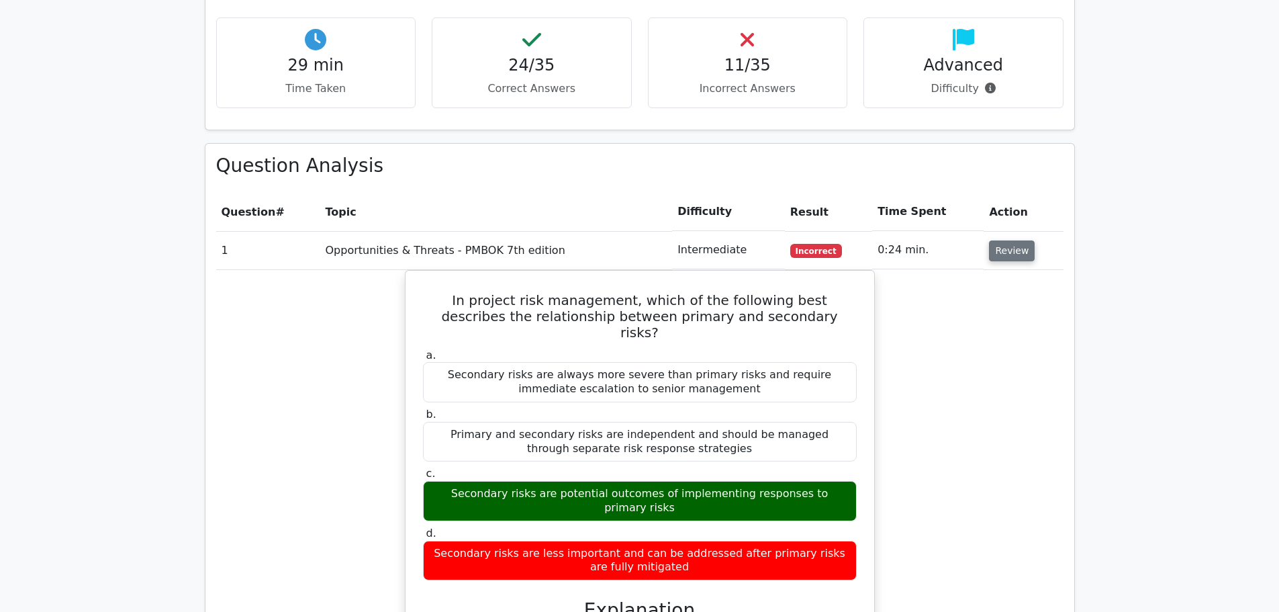
click at [1026, 240] on button "Review" at bounding box center [1012, 250] width 46 height 21
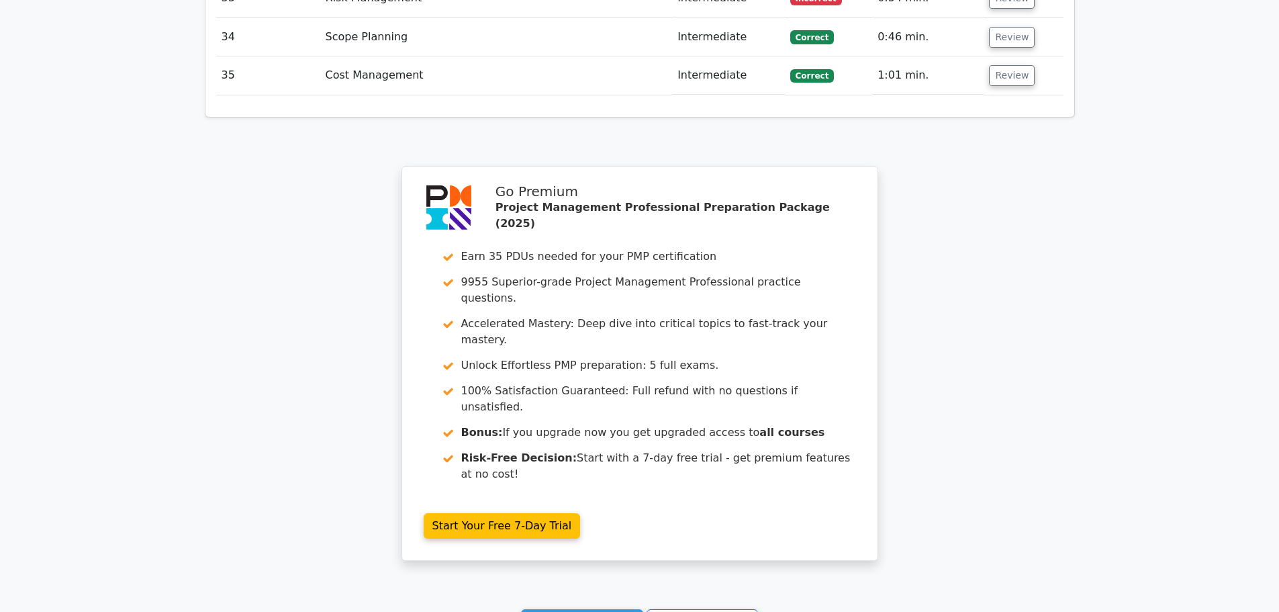
scroll to position [3053, 0]
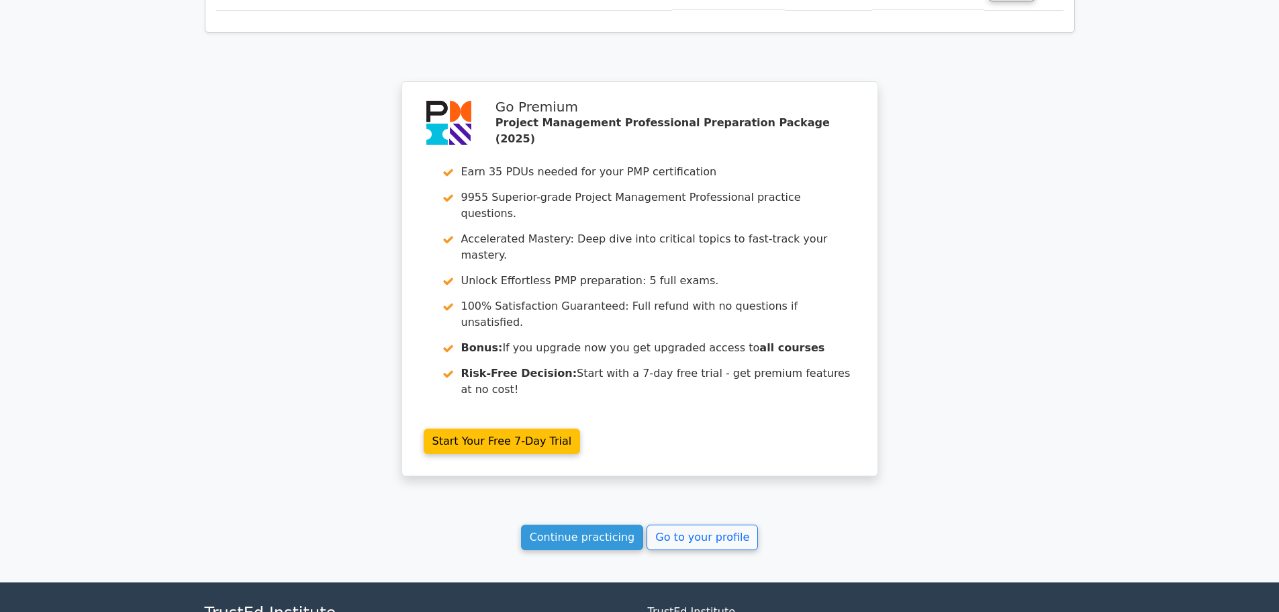
click at [581, 524] on link "Continue practicing" at bounding box center [582, 537] width 123 height 26
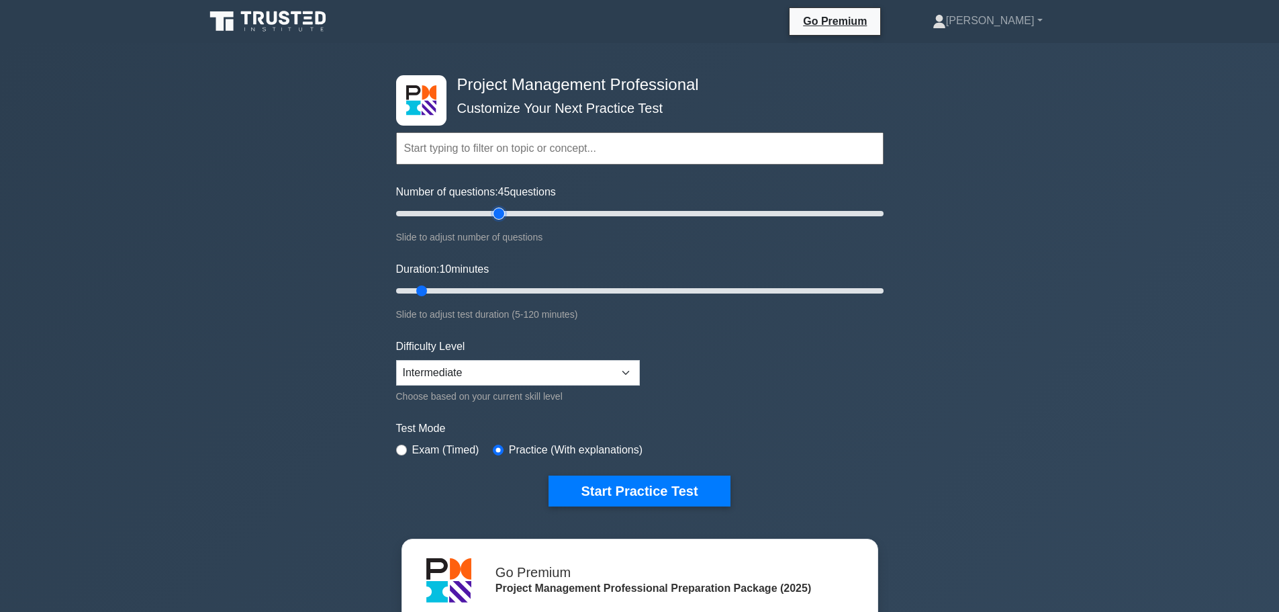
click at [504, 210] on input "Number of questions: 45 questions" at bounding box center [640, 213] width 488 height 16
type input "40"
click at [488, 210] on input "Number of questions: 45 questions" at bounding box center [640, 213] width 488 height 16
click at [494, 290] on input "Duration: 10 minutes" at bounding box center [640, 291] width 488 height 16
click at [509, 285] on input "Duration: 30 minutes" at bounding box center [640, 291] width 488 height 16
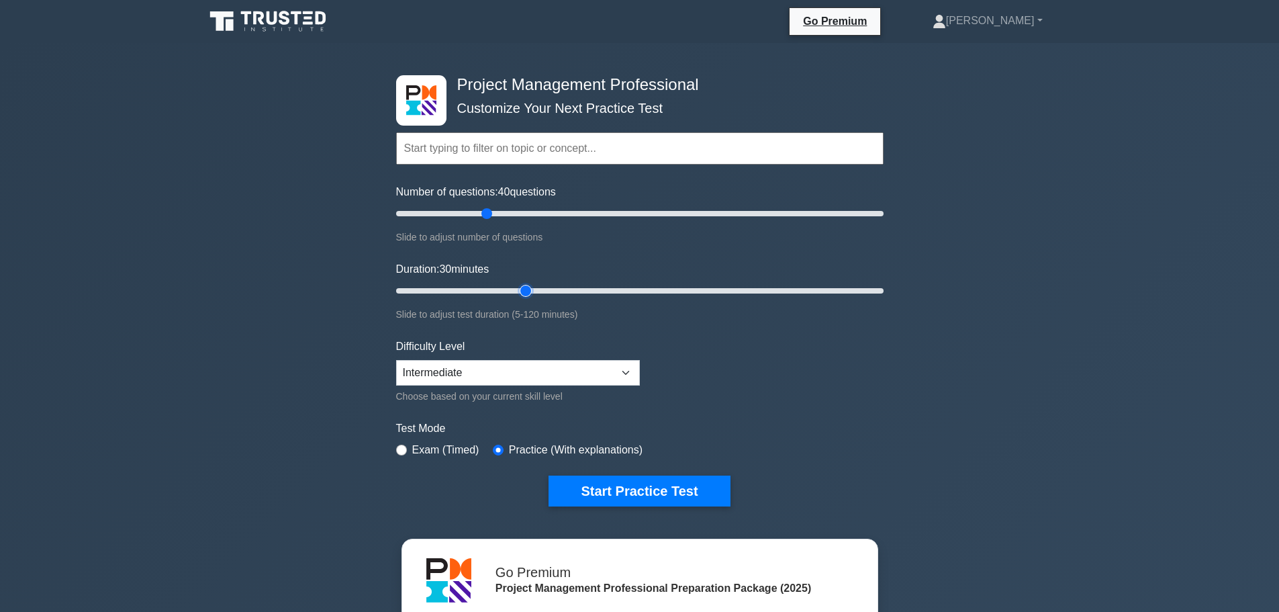
type input "35"
click at [518, 293] on input "Duration: 30 minutes" at bounding box center [640, 291] width 488 height 16
click at [641, 496] on button "Start Practice Test" at bounding box center [639, 490] width 181 height 31
click at [622, 487] on button "Start Practice Test" at bounding box center [639, 490] width 181 height 31
type input "35"
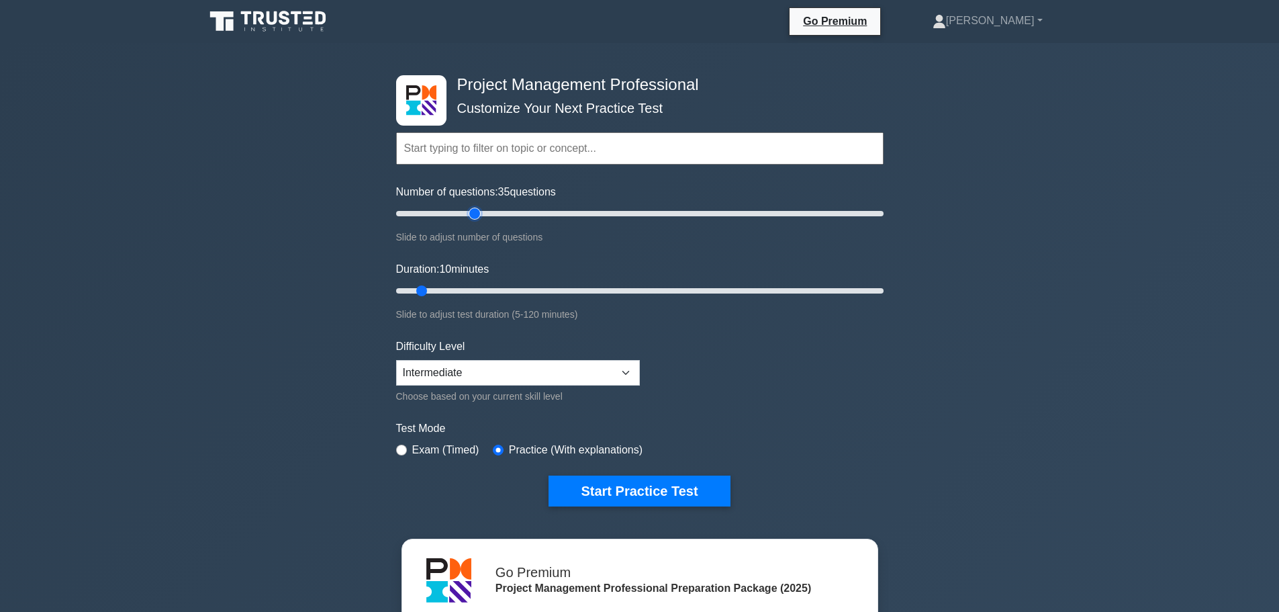
click at [473, 216] on input "Number of questions: 35 questions" at bounding box center [640, 213] width 488 height 16
type input "20"
click at [469, 293] on input "Duration: 10 minutes" at bounding box center [640, 291] width 488 height 16
click at [430, 451] on label "Exam (Timed)" at bounding box center [445, 450] width 67 height 16
click at [398, 451] on input "radio" at bounding box center [401, 450] width 11 height 11
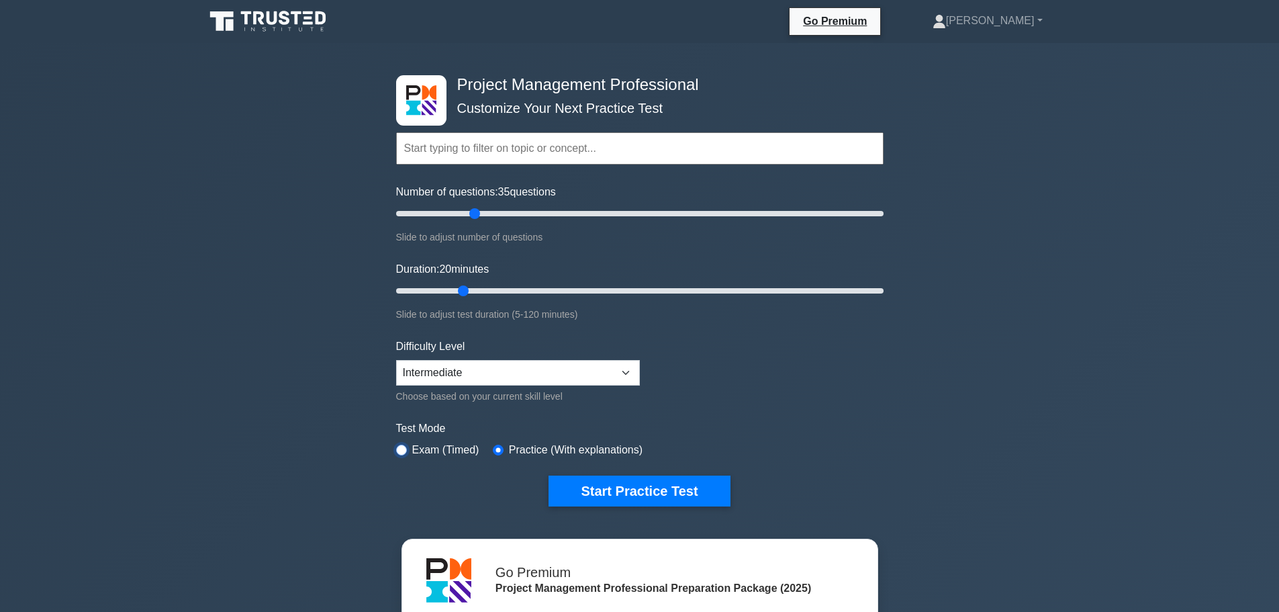
radio input "true"
type input "30"
click at [506, 289] on input "Duration: 30 minutes" at bounding box center [640, 291] width 488 height 16
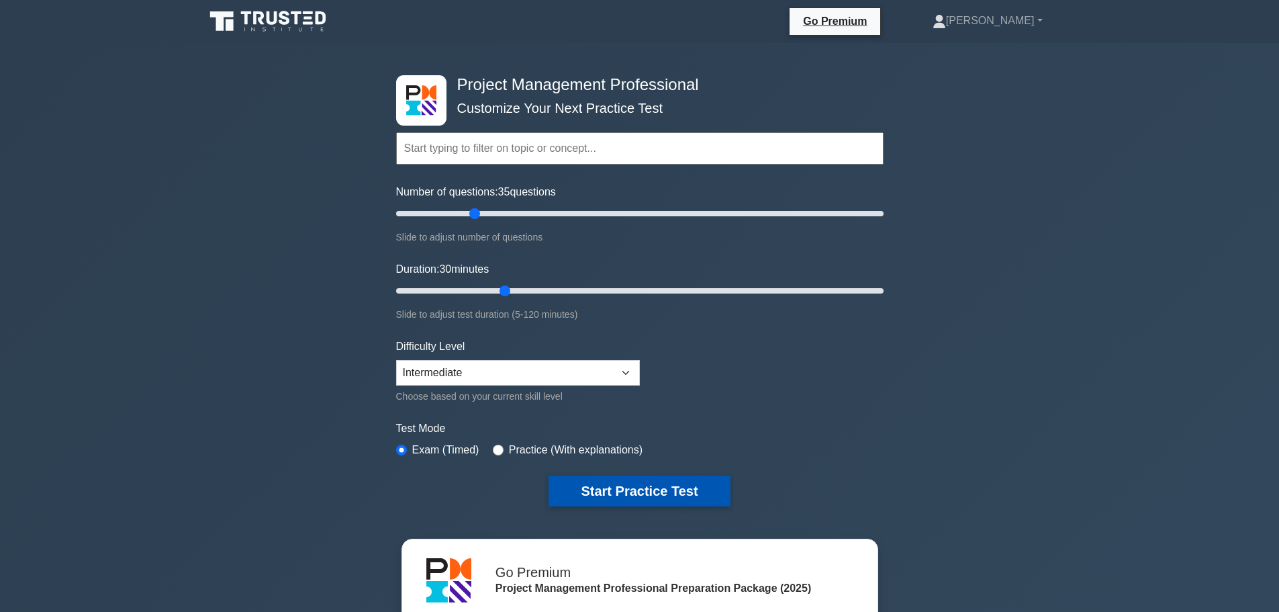
click at [622, 486] on button "Start Practice Test" at bounding box center [639, 490] width 181 height 31
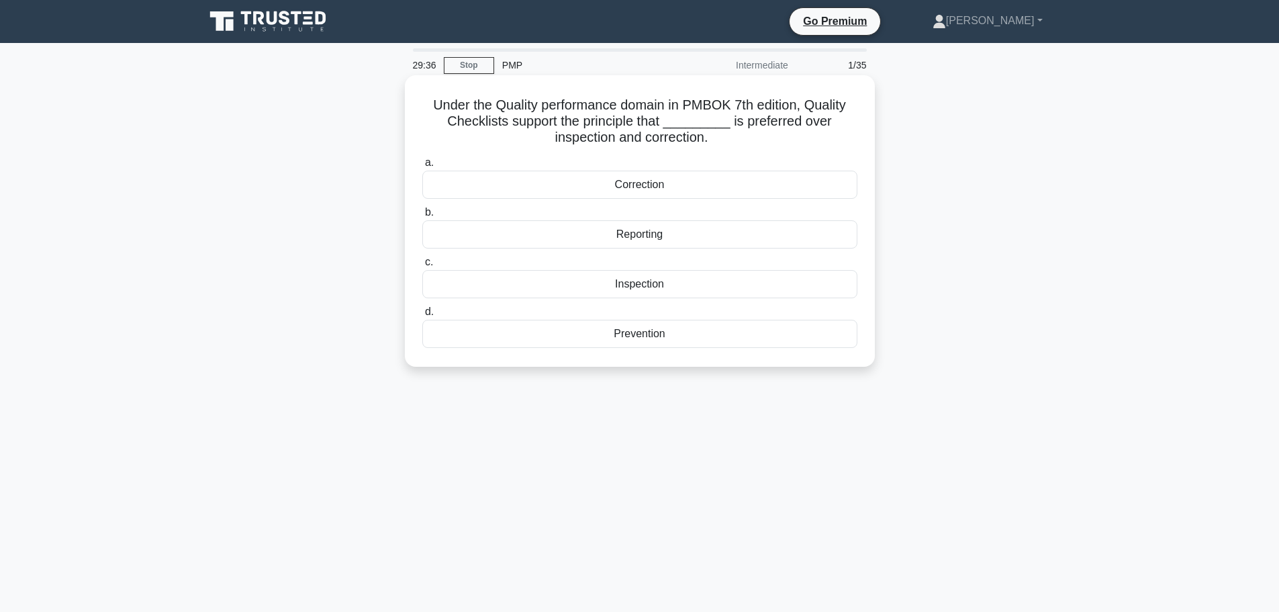
click at [674, 340] on div "Prevention" at bounding box center [639, 334] width 435 height 28
click at [422, 316] on input "d. Prevention" at bounding box center [422, 312] width 0 height 9
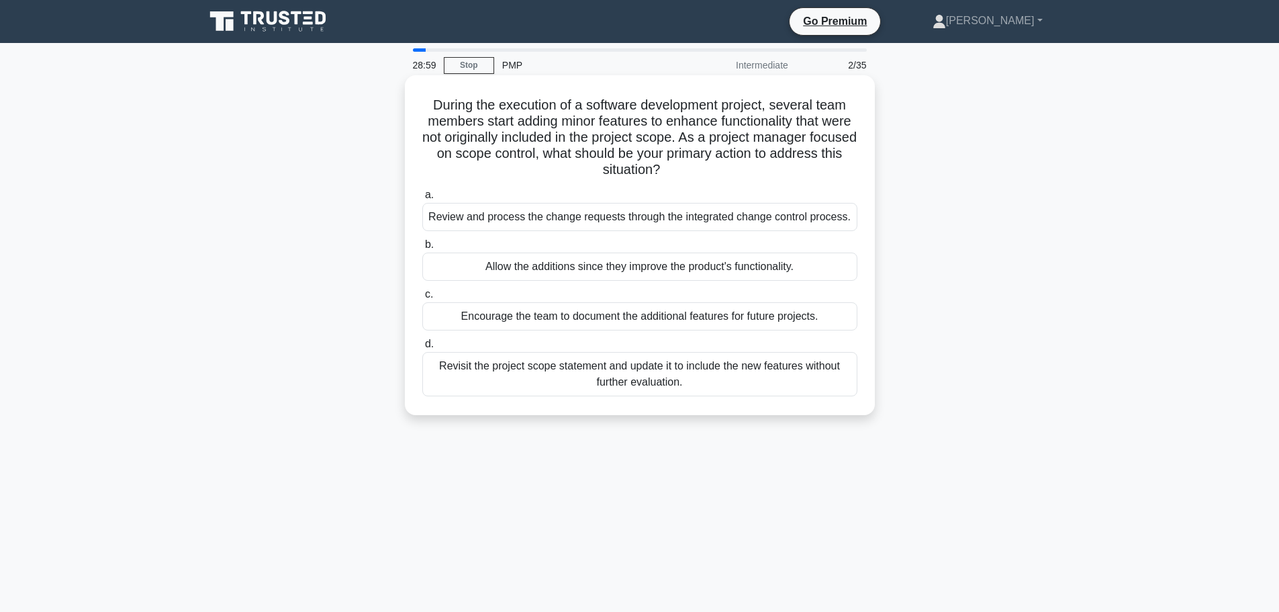
click at [631, 224] on div "Review and process the change requests through the integrated change control pr…" at bounding box center [639, 217] width 435 height 28
click at [422, 199] on input "a. Review and process the change requests through the integrated change control…" at bounding box center [422, 195] width 0 height 9
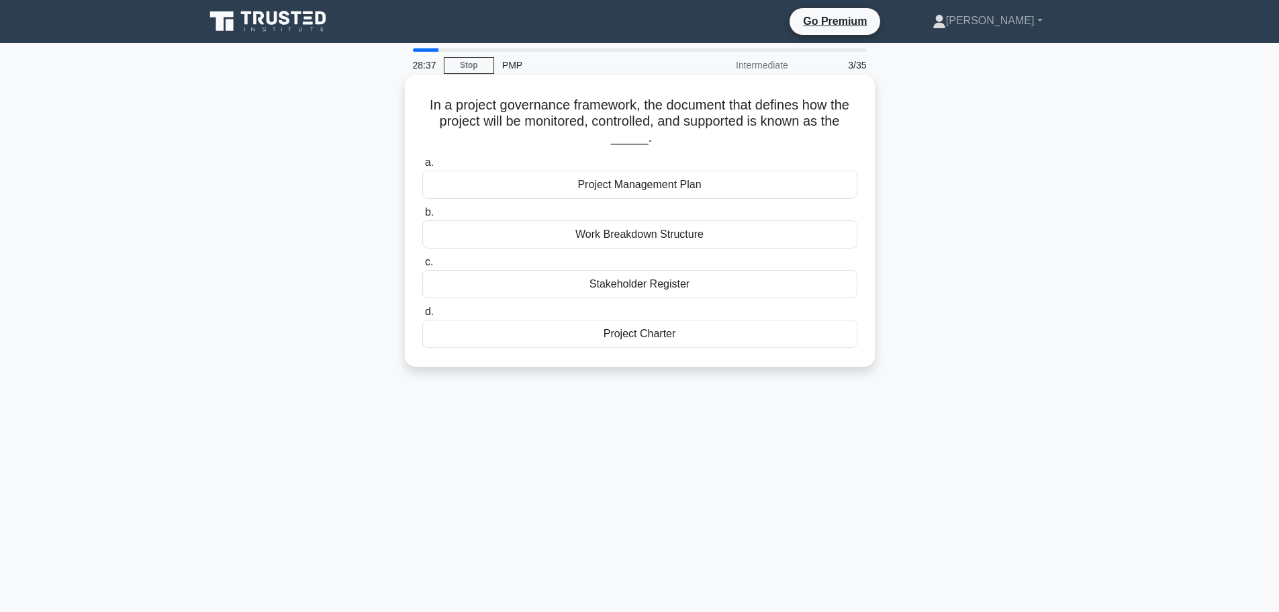
click at [663, 187] on div "Project Management Plan" at bounding box center [639, 185] width 435 height 28
click at [422, 167] on input "a. Project Management Plan" at bounding box center [422, 162] width 0 height 9
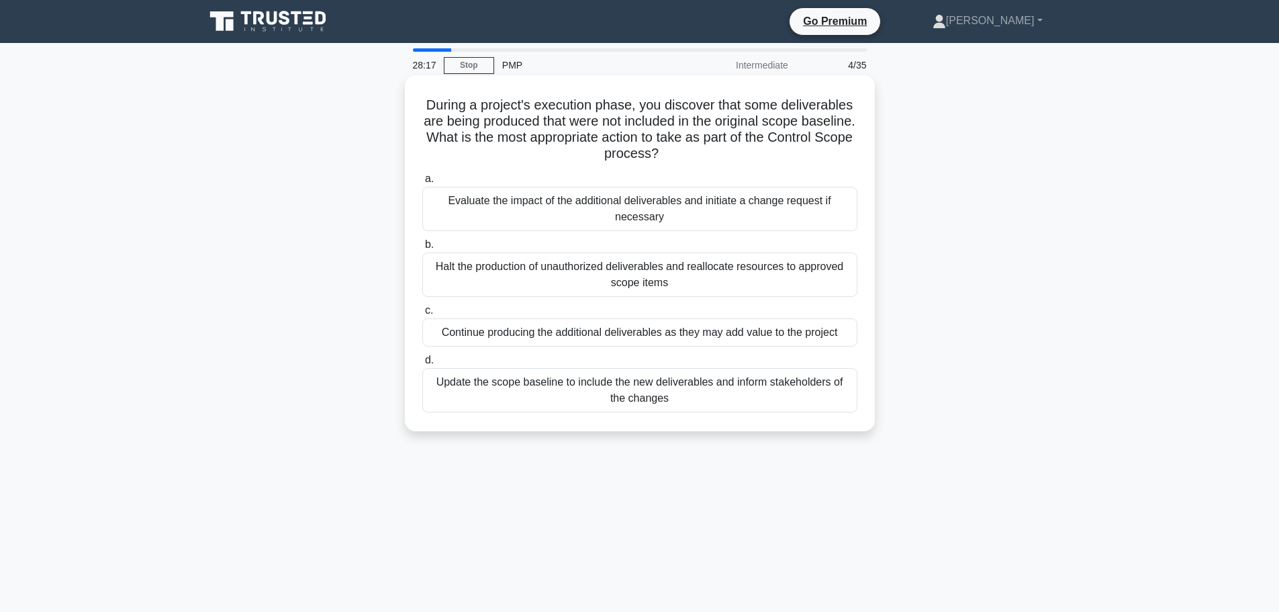
click at [658, 210] on div "Evaluate the impact of the additional deliverables and initiate a change reques…" at bounding box center [639, 209] width 435 height 44
click at [422, 183] on input "a. Evaluate the impact of the additional deliverables and initiate a change req…" at bounding box center [422, 179] width 0 height 9
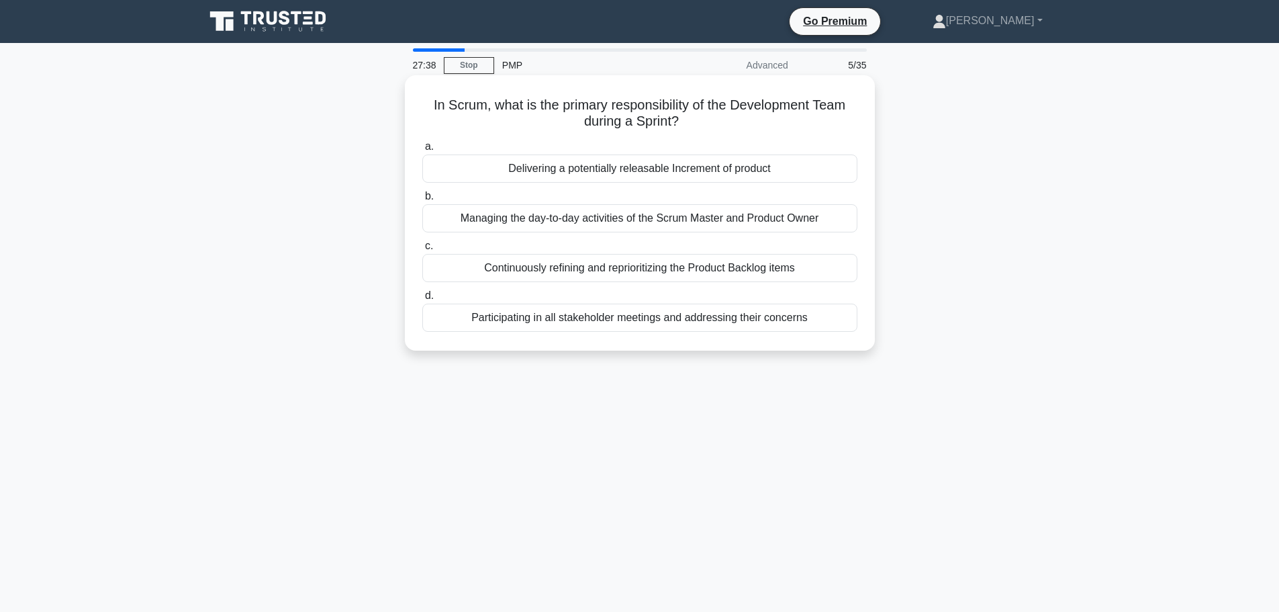
click at [677, 172] on div "Delivering a potentially releasable Increment of product" at bounding box center [639, 168] width 435 height 28
click at [422, 151] on input "a. Delivering a potentially releasable Increment of product" at bounding box center [422, 146] width 0 height 9
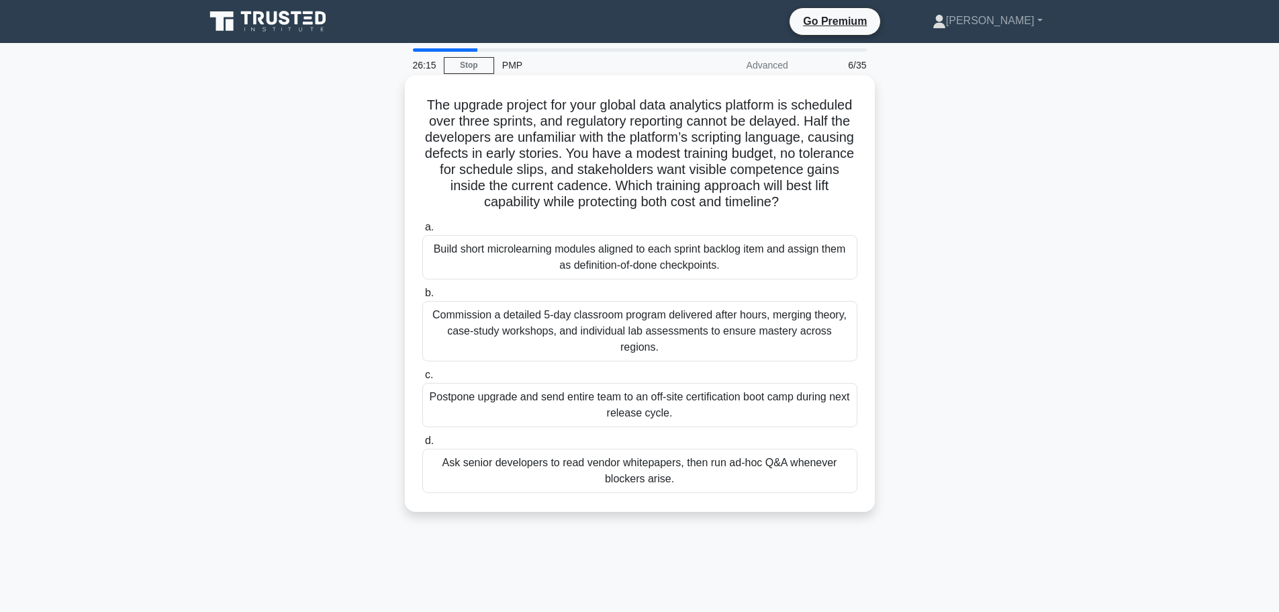
click at [660, 263] on div "Build short microlearning modules aligned to each sprint backlog item and assig…" at bounding box center [639, 257] width 435 height 44
click at [422, 232] on input "a. Build short microlearning modules aligned to each sprint backlog item and as…" at bounding box center [422, 227] width 0 height 9
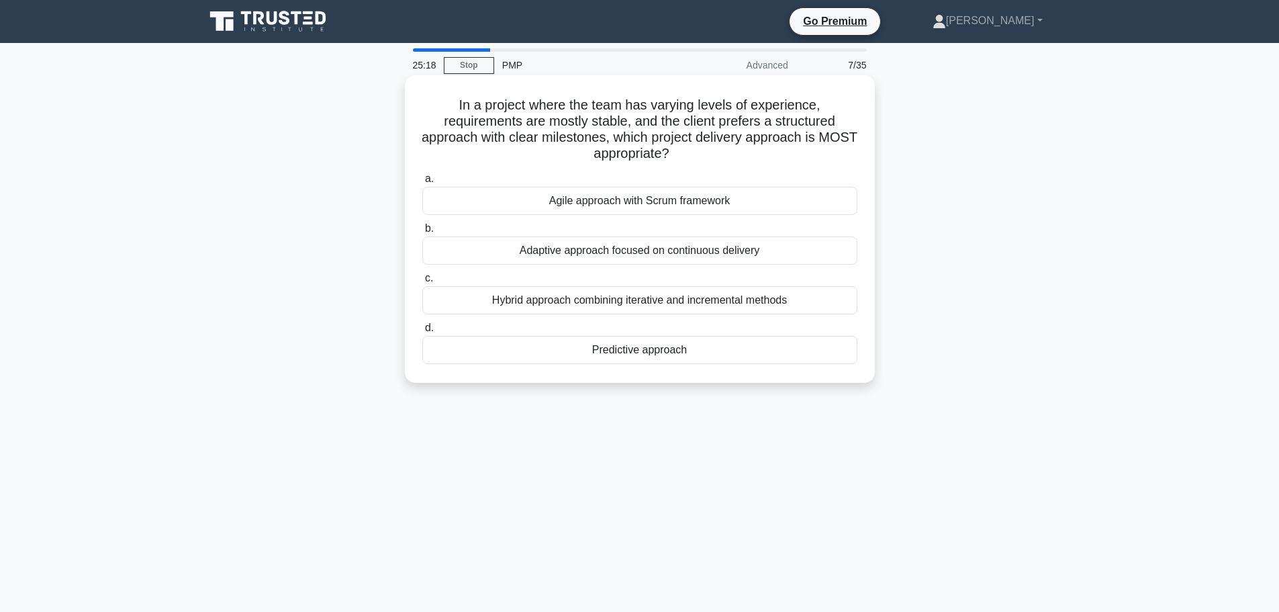
click at [604, 297] on div "Hybrid approach combining iterative and incremental methods" at bounding box center [639, 300] width 435 height 28
click at [422, 283] on input "c. Hybrid approach combining iterative and incremental methods" at bounding box center [422, 278] width 0 height 9
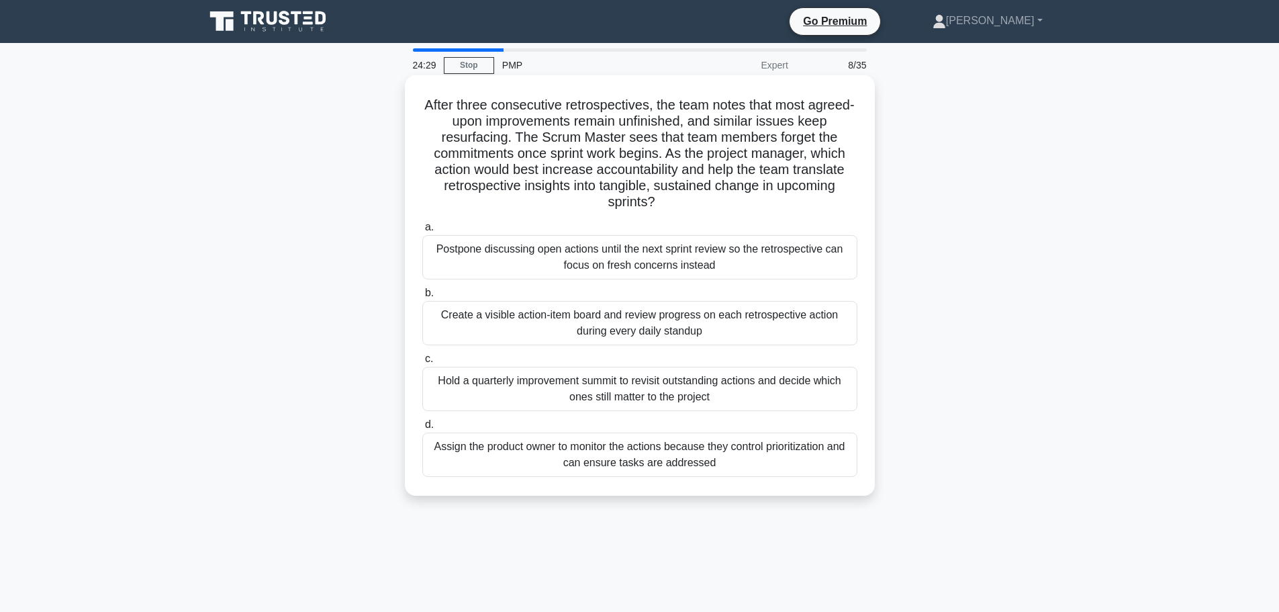
click at [590, 387] on div "Hold a quarterly improvement summit to revisit outstanding actions and decide w…" at bounding box center [639, 389] width 435 height 44
click at [422, 363] on input "c. Hold a quarterly improvement summit to revisit outstanding actions and decid…" at bounding box center [422, 359] width 0 height 9
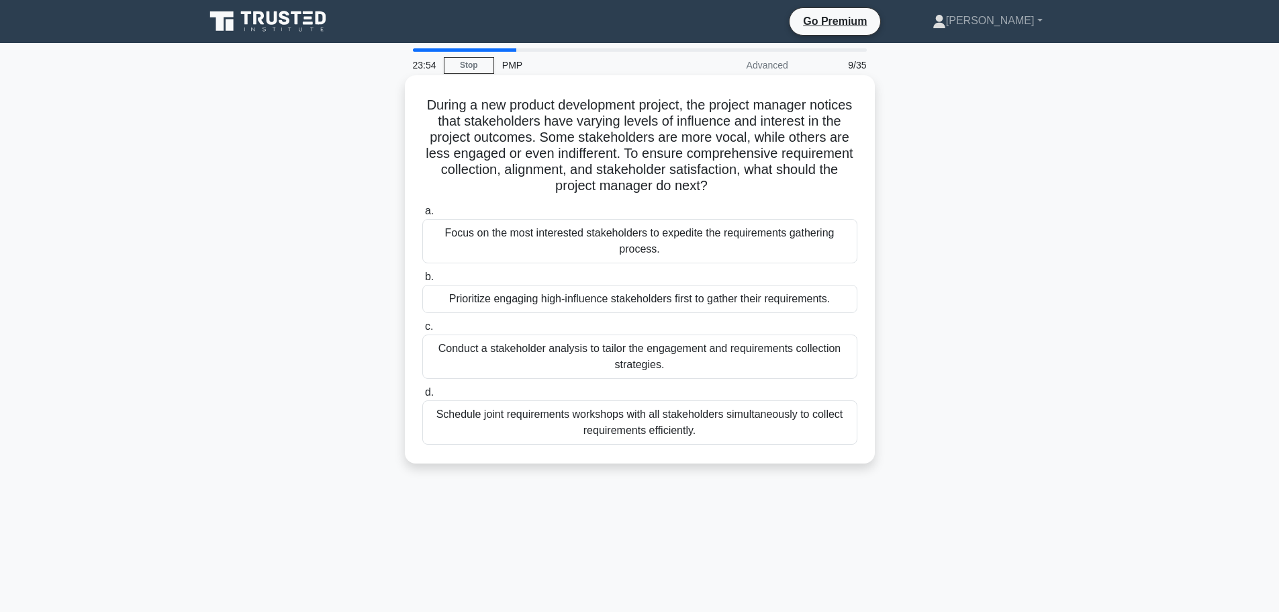
click at [602, 357] on div "Conduct a stakeholder analysis to tailor the engagement and requirements collec…" at bounding box center [639, 356] width 435 height 44
click at [422, 331] on input "c. Conduct a stakeholder analysis to tailor the engagement and requirements col…" at bounding box center [422, 326] width 0 height 9
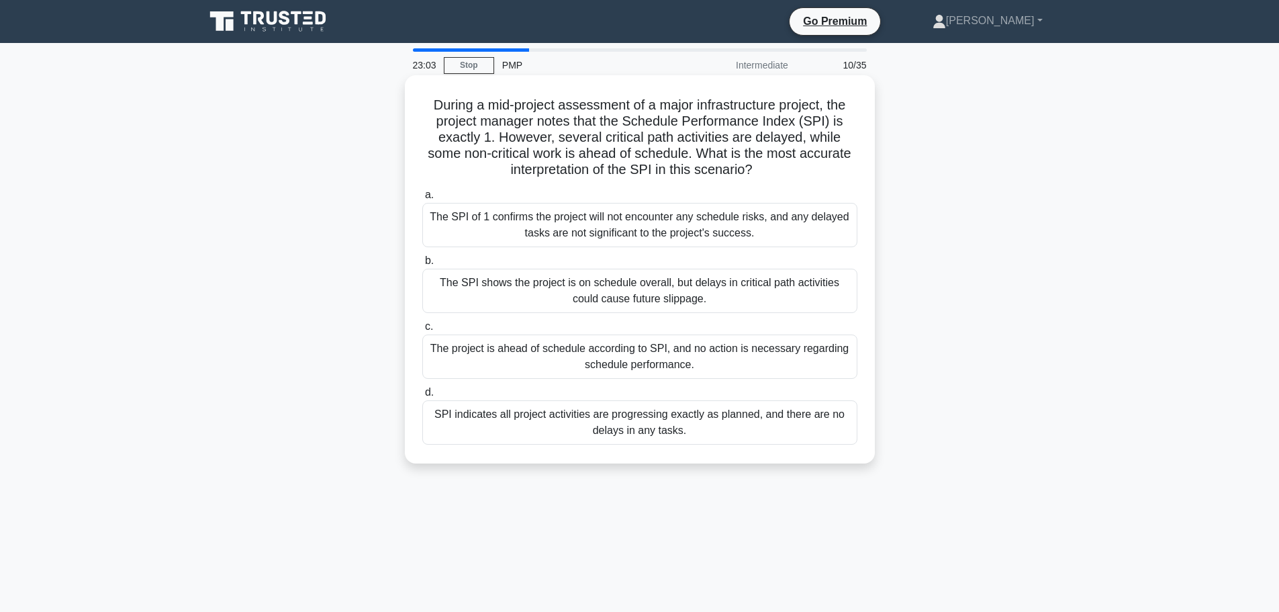
click at [545, 418] on div "SPI indicates all project activities are progressing exactly as planned, and th…" at bounding box center [639, 422] width 435 height 44
click at [422, 397] on input "d. SPI indicates all project activities are progressing exactly as planned, and…" at bounding box center [422, 392] width 0 height 9
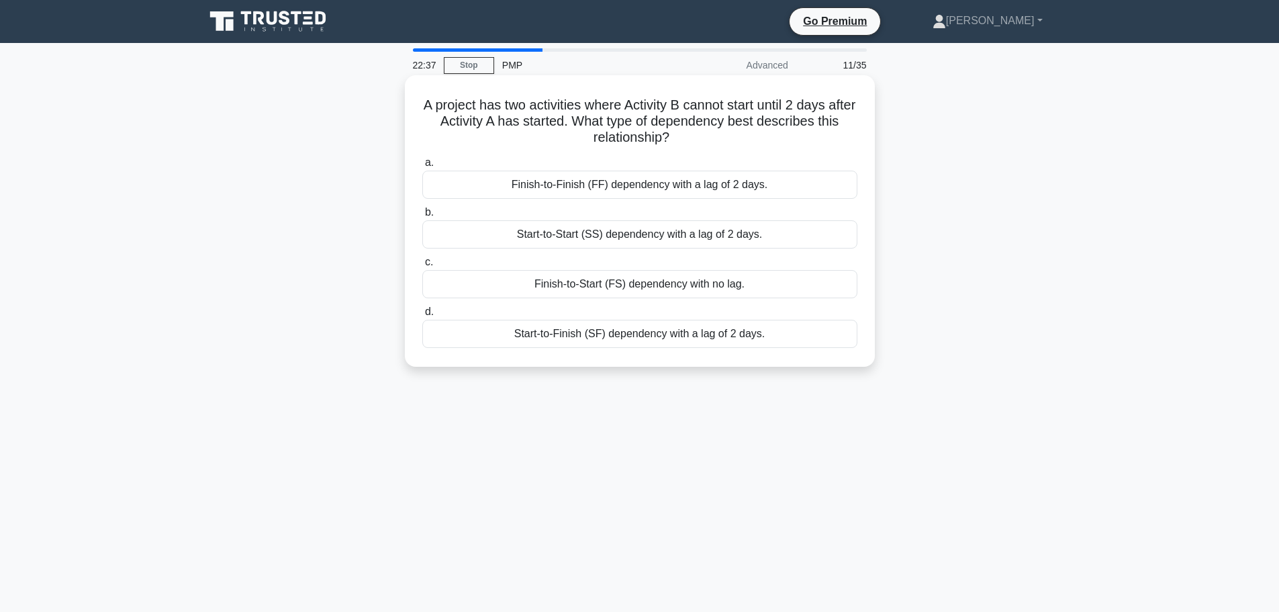
click at [700, 218] on label "b. Start-to-Start (SS) dependency with a lag of 2 days." at bounding box center [639, 226] width 435 height 44
click at [422, 217] on input "b. Start-to-Start (SS) dependency with a lag of 2 days." at bounding box center [422, 212] width 0 height 9
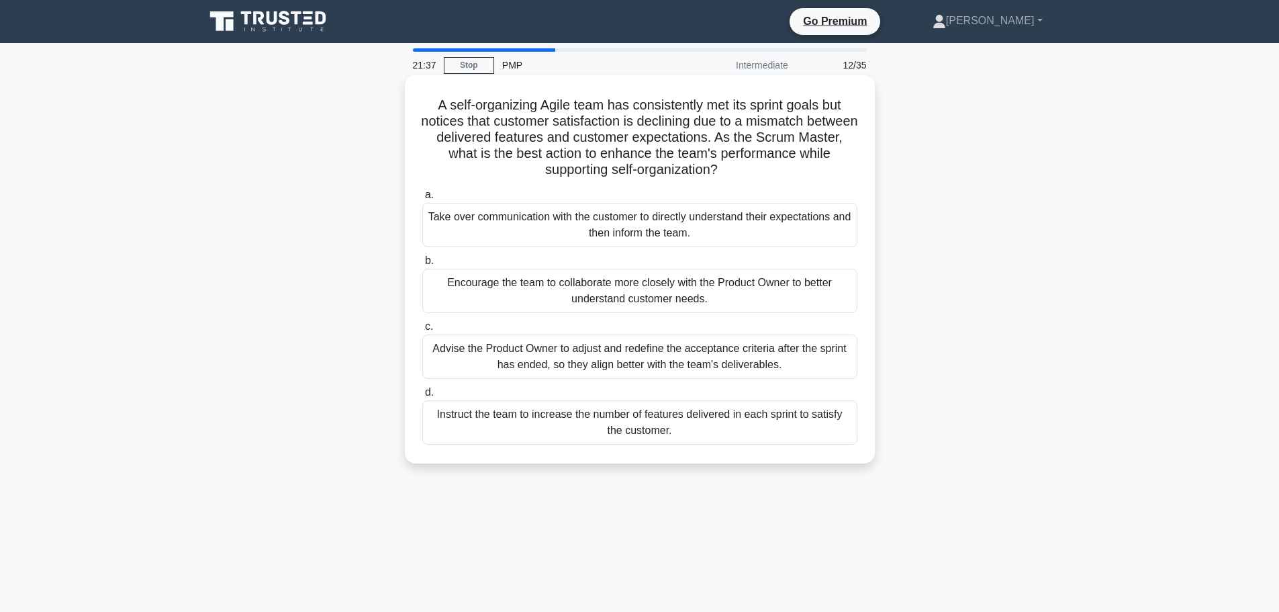
click at [610, 355] on div "Advise the Product Owner to adjust and redefine the acceptance criteria after t…" at bounding box center [639, 356] width 435 height 44
click at [422, 331] on input "c. Advise the Product Owner to adjust and redefine the acceptance criteria afte…" at bounding box center [422, 326] width 0 height 9
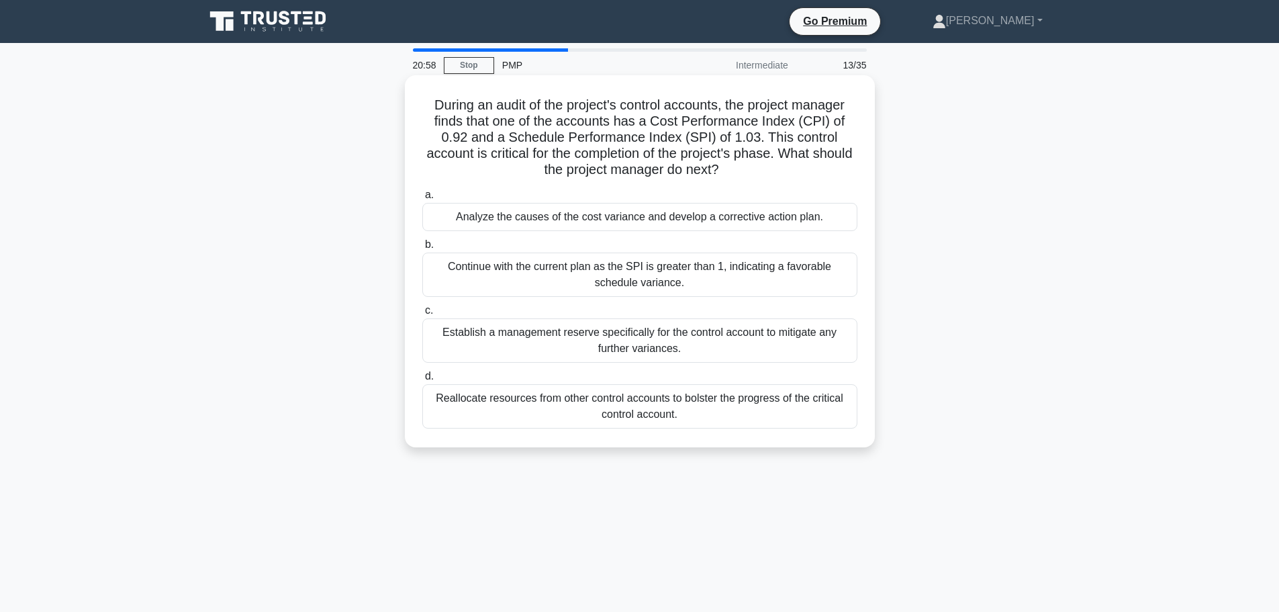
click at [678, 226] on div "Analyze the causes of the cost variance and develop a corrective action plan." at bounding box center [639, 217] width 435 height 28
click at [422, 199] on input "a. Analyze the causes of the cost variance and develop a corrective action plan." at bounding box center [422, 195] width 0 height 9
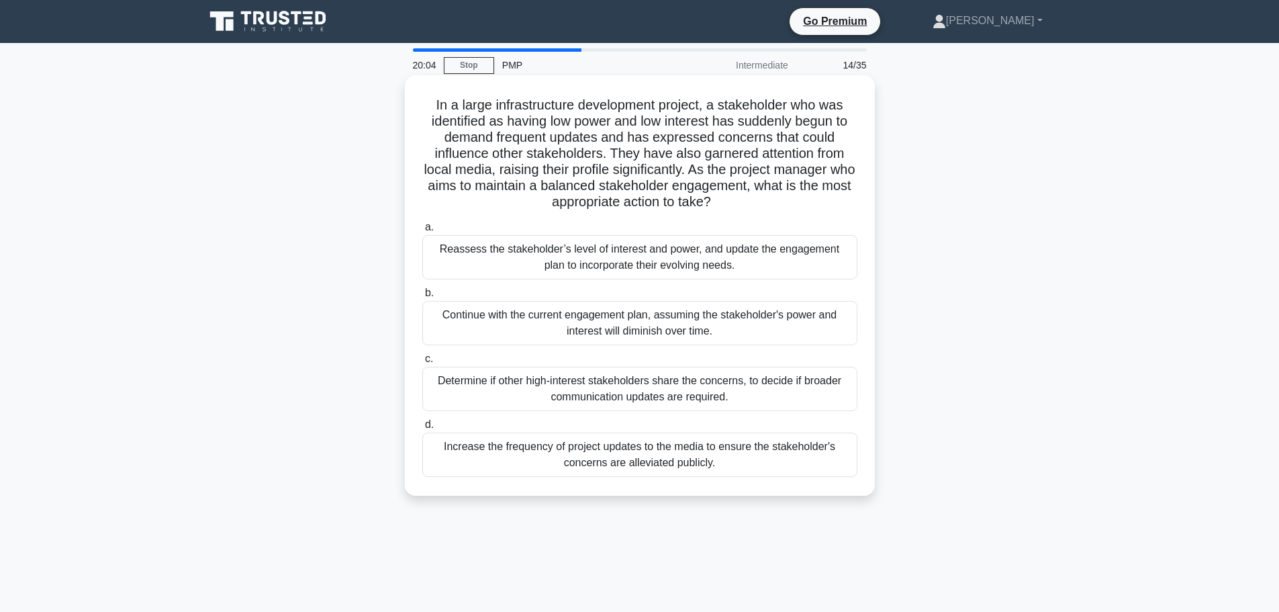
click at [682, 256] on div "Reassess the stakeholder’s level of interest and power, and update the engageme…" at bounding box center [639, 257] width 435 height 44
click at [422, 232] on input "a. Reassess the stakeholder’s level of interest and power, and update the engag…" at bounding box center [422, 227] width 0 height 9
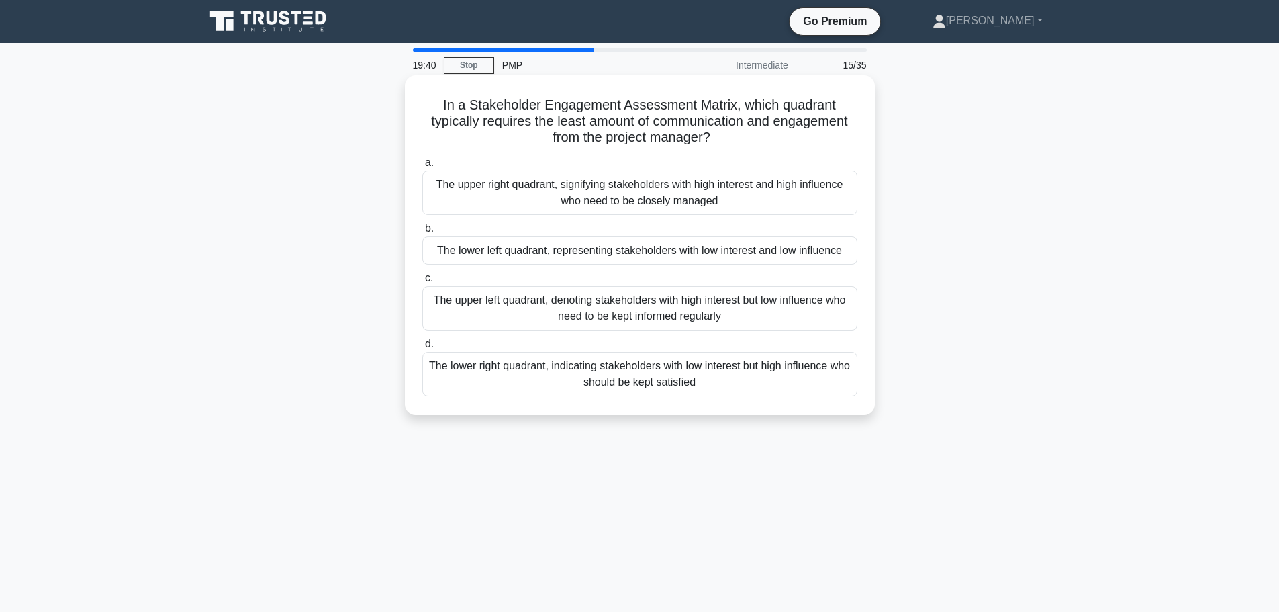
click at [635, 198] on div "The upper right quadrant, signifying stakeholders with high interest and high i…" at bounding box center [639, 193] width 435 height 44
click at [422, 167] on input "a. The upper right quadrant, signifying stakeholders with high interest and hig…" at bounding box center [422, 162] width 0 height 9
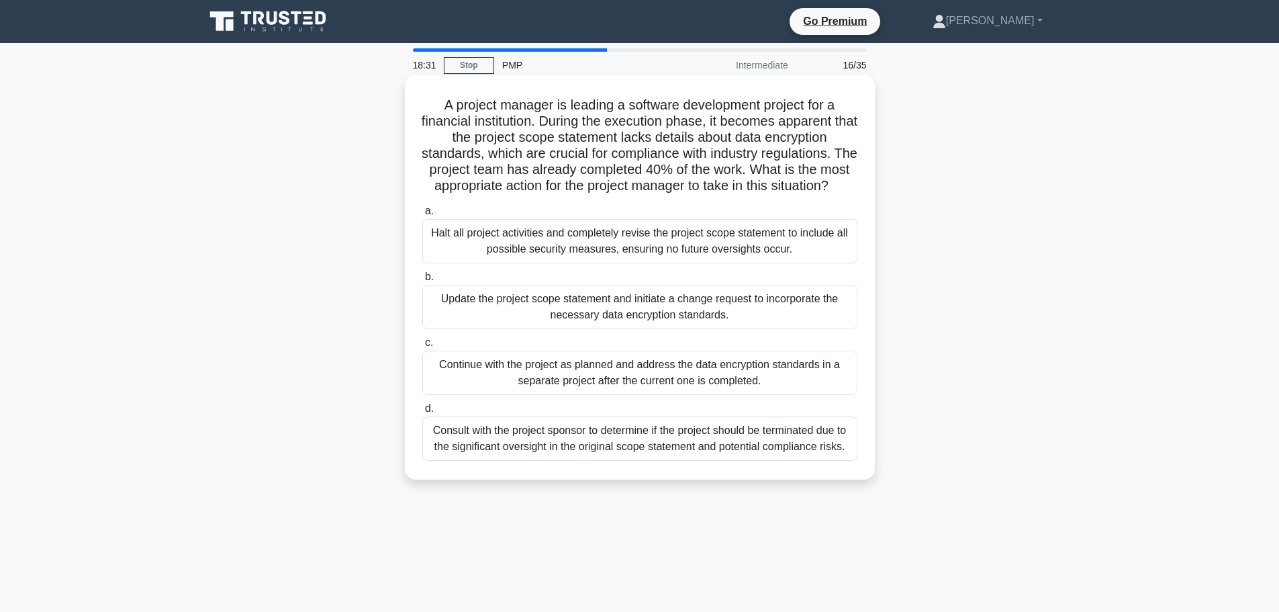
click at [656, 329] on div "Update the project scope statement and initiate a change request to incorporate…" at bounding box center [639, 307] width 435 height 44
click at [422, 281] on input "b. Update the project scope statement and initiate a change request to incorpor…" at bounding box center [422, 277] width 0 height 9
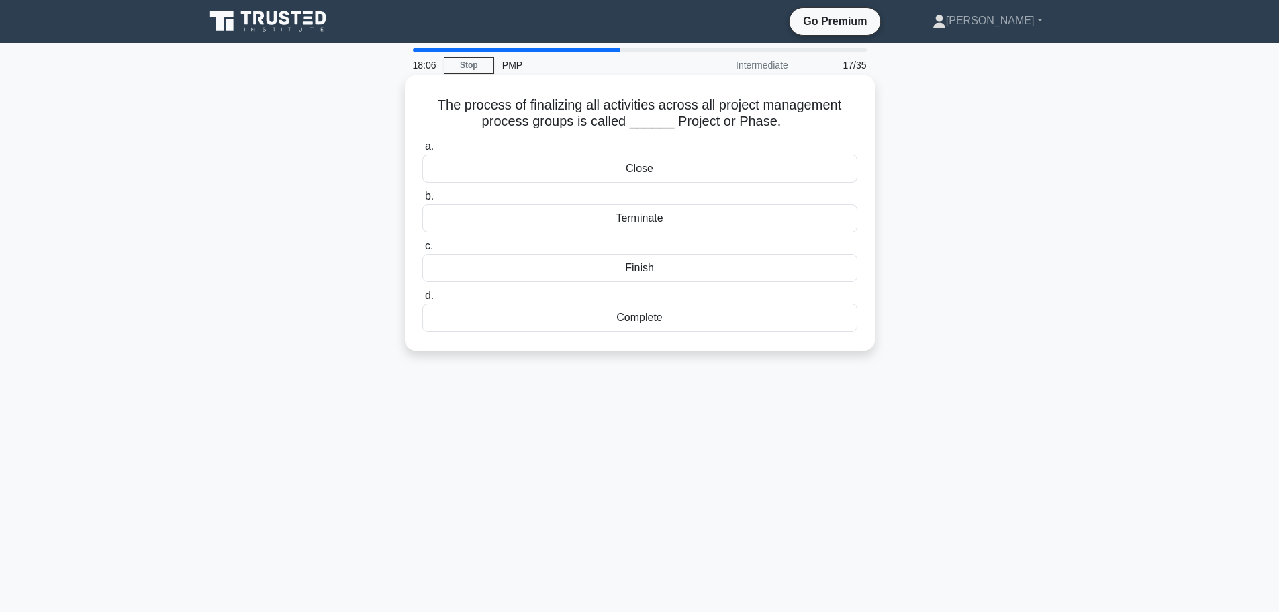
click at [651, 318] on div "Complete" at bounding box center [639, 318] width 435 height 28
click at [422, 300] on input "d. Complete" at bounding box center [422, 295] width 0 height 9
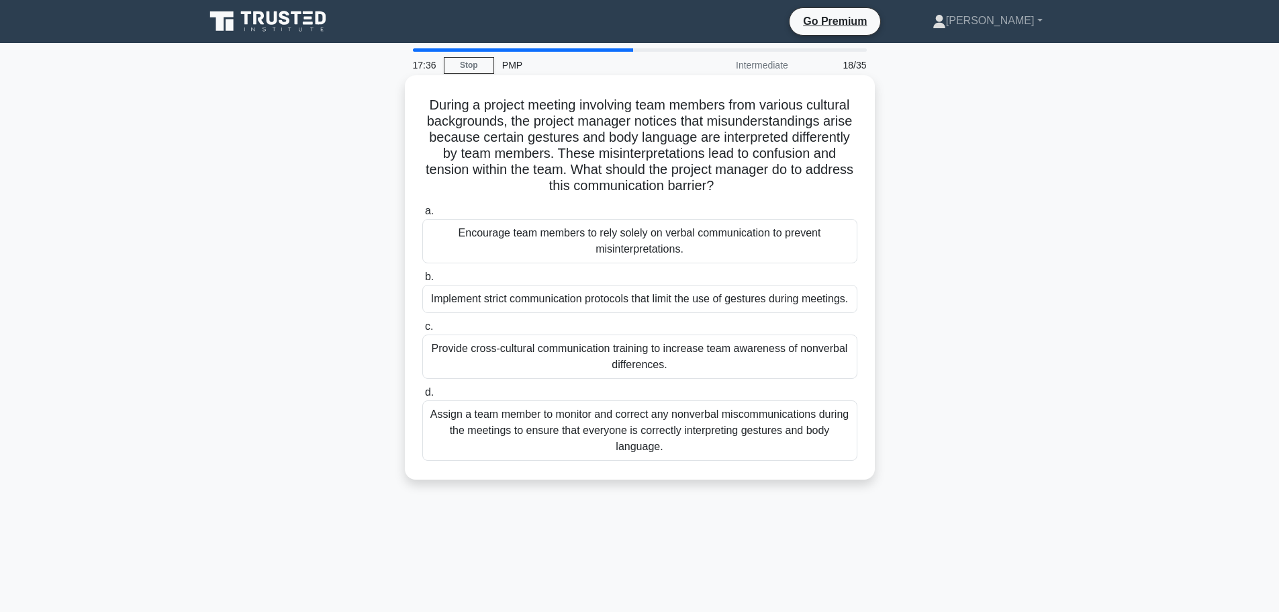
click at [586, 363] on div "Provide cross-cultural communication training to increase team awareness of non…" at bounding box center [639, 356] width 435 height 44
click at [422, 331] on input "c. Provide cross-cultural communication training to increase team awareness of …" at bounding box center [422, 326] width 0 height 9
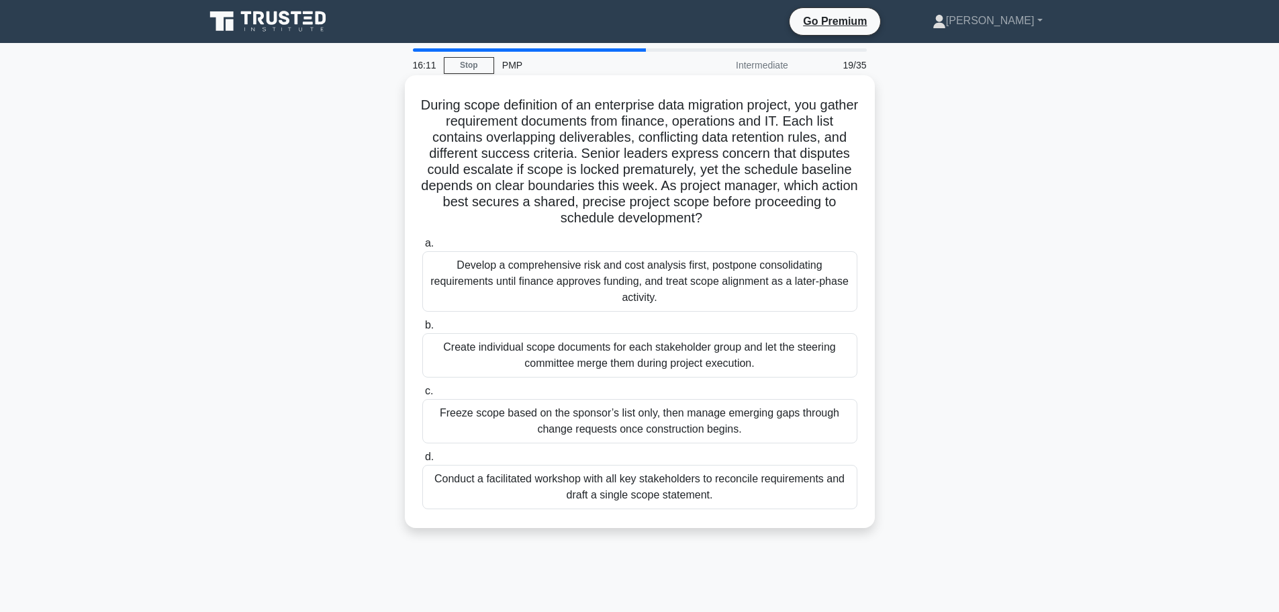
click at [554, 492] on div "Conduct a facilitated workshop with all key stakeholders to reconcile requireme…" at bounding box center [639, 487] width 435 height 44
click at [422, 461] on input "d. Conduct a facilitated workshop with all key stakeholders to reconcile requir…" at bounding box center [422, 457] width 0 height 9
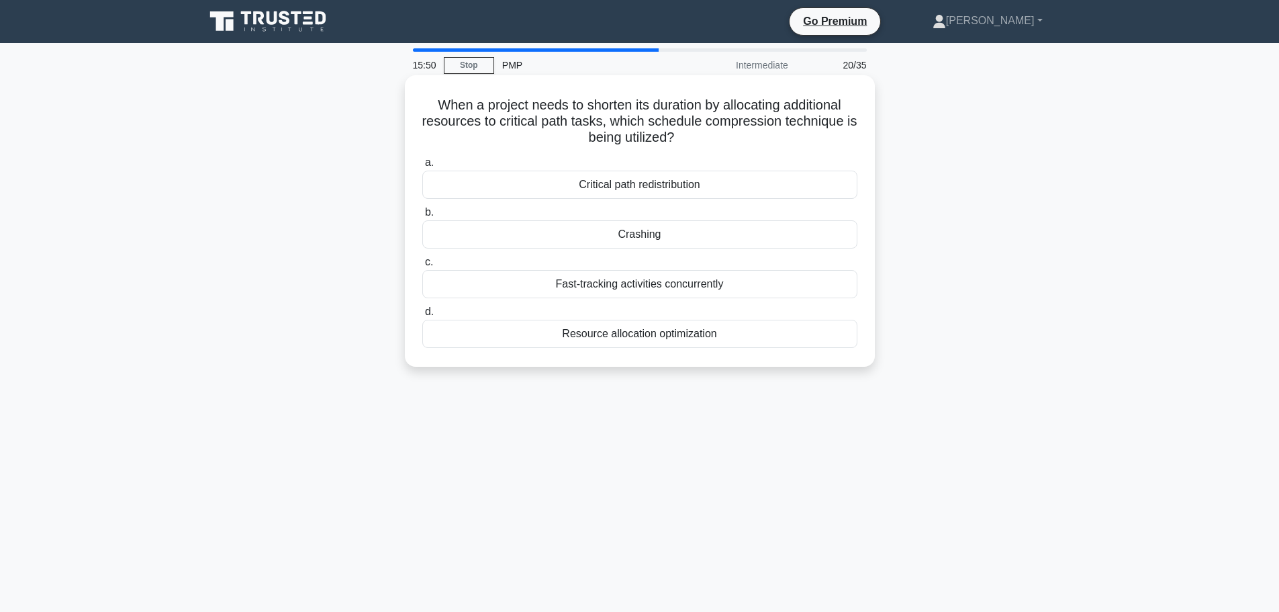
click at [639, 291] on div "Fast-tracking activities concurrently" at bounding box center [639, 284] width 435 height 28
click at [422, 267] on input "c. Fast-tracking activities concurrently" at bounding box center [422, 262] width 0 height 9
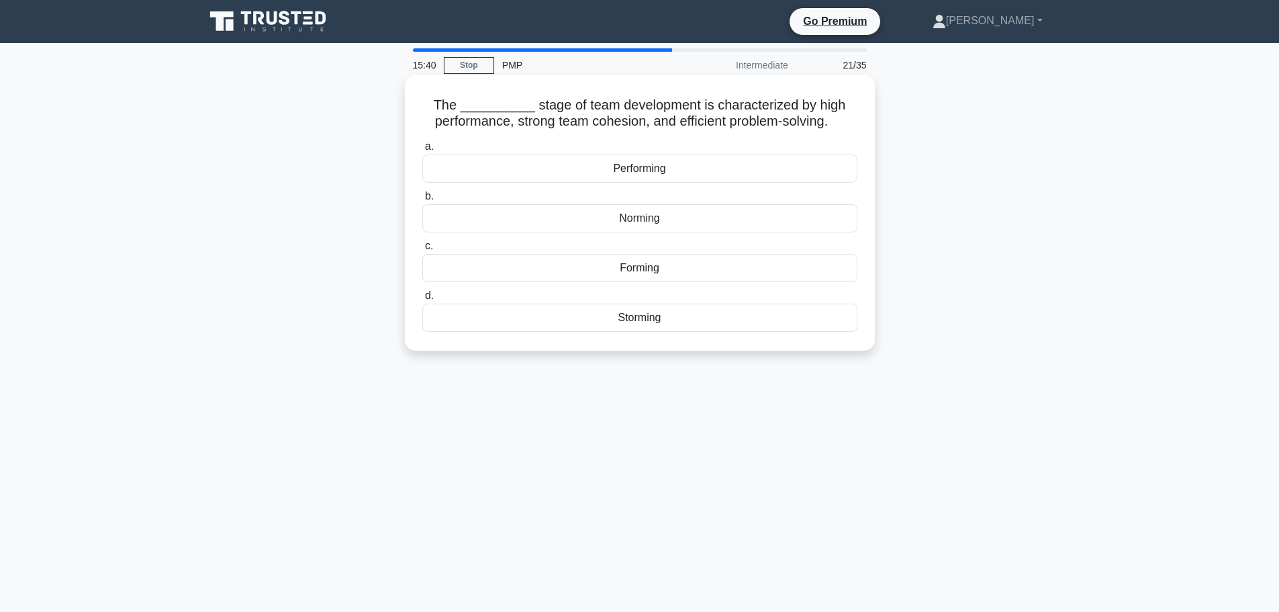
click at [640, 270] on div "Forming" at bounding box center [639, 268] width 435 height 28
click at [422, 250] on input "c. Forming" at bounding box center [422, 246] width 0 height 9
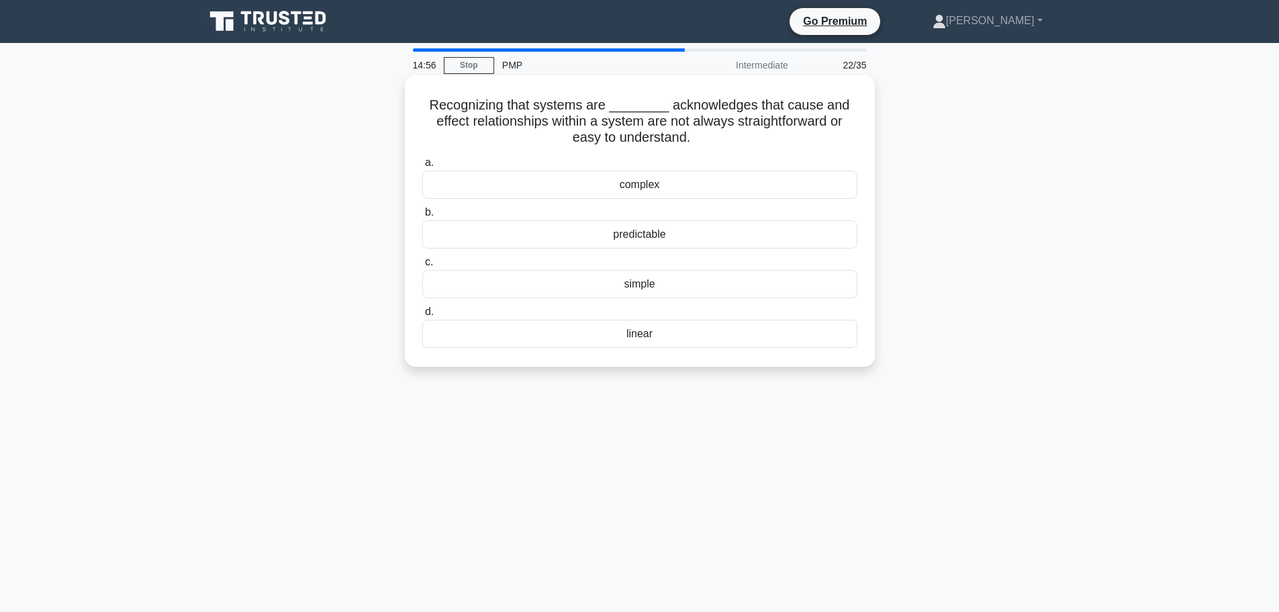
click at [651, 334] on div "linear" at bounding box center [639, 334] width 435 height 28
click at [422, 316] on input "d. linear" at bounding box center [422, 312] width 0 height 9
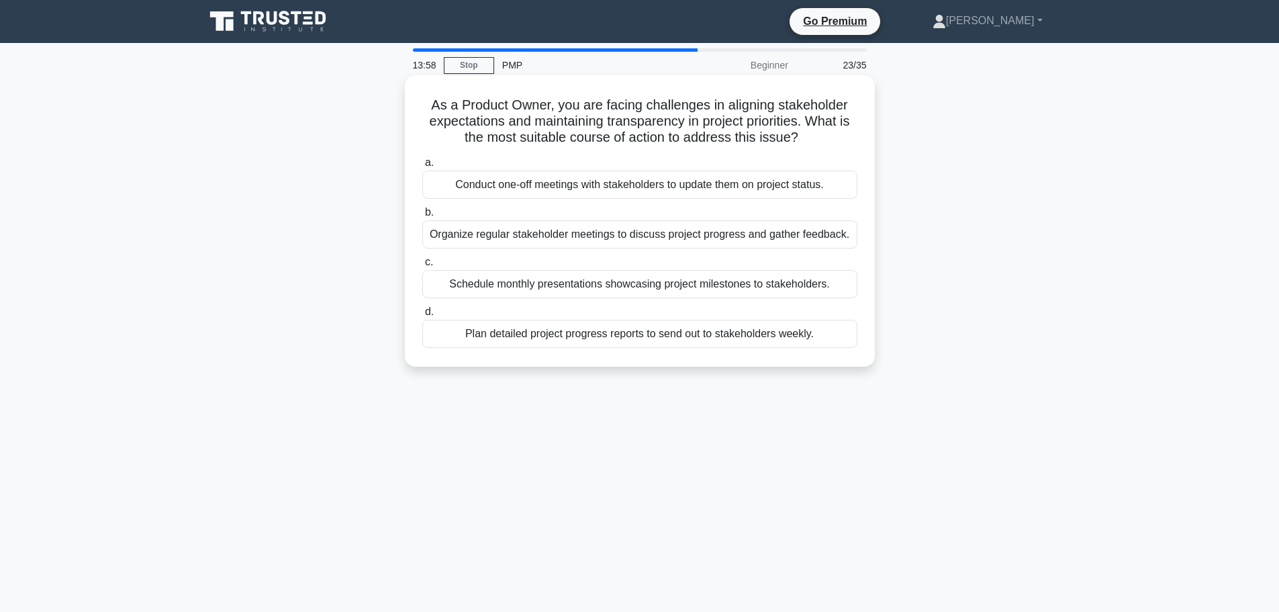
click at [678, 338] on div "Plan detailed project progress reports to send out to stakeholders weekly." at bounding box center [639, 334] width 435 height 28
click at [422, 316] on input "d. Plan detailed project progress reports to send out to stakeholders weekly." at bounding box center [422, 312] width 0 height 9
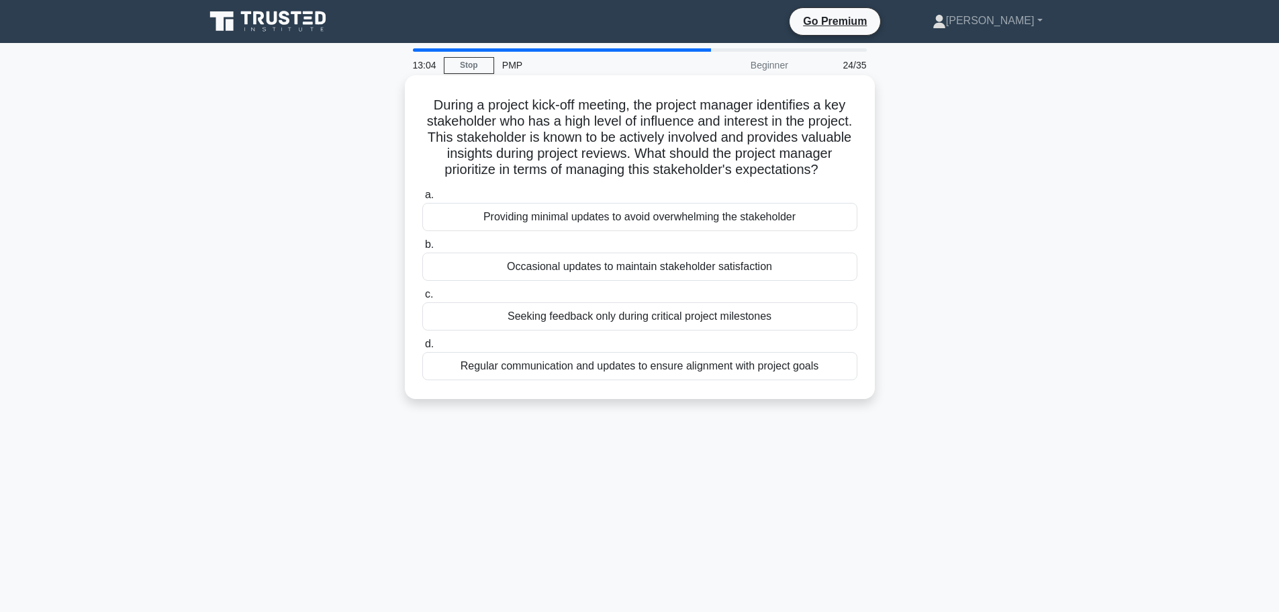
click at [671, 380] on div "Regular communication and updates to ensure alignment with project goals" at bounding box center [639, 366] width 435 height 28
click at [422, 349] on input "d. Regular communication and updates to ensure alignment with project goals" at bounding box center [422, 344] width 0 height 9
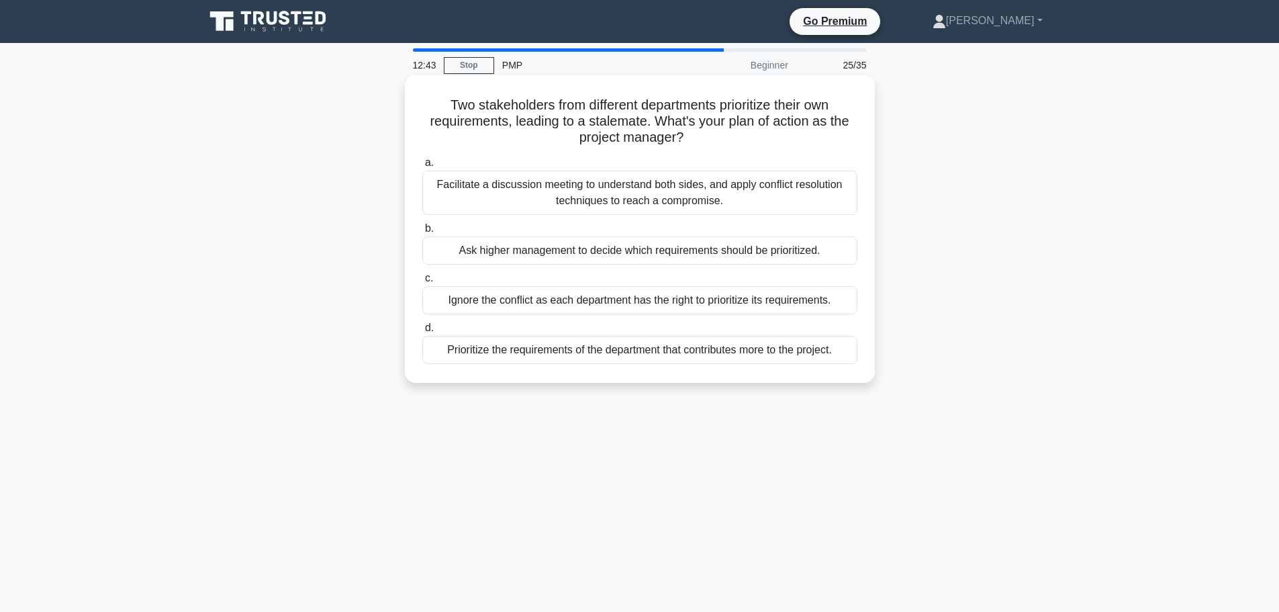
click at [553, 205] on div "Facilitate a discussion meeting to understand both sides, and apply conflict re…" at bounding box center [639, 193] width 435 height 44
click at [422, 167] on input "a. Facilitate a discussion meeting to understand both sides, and apply conflict…" at bounding box center [422, 162] width 0 height 9
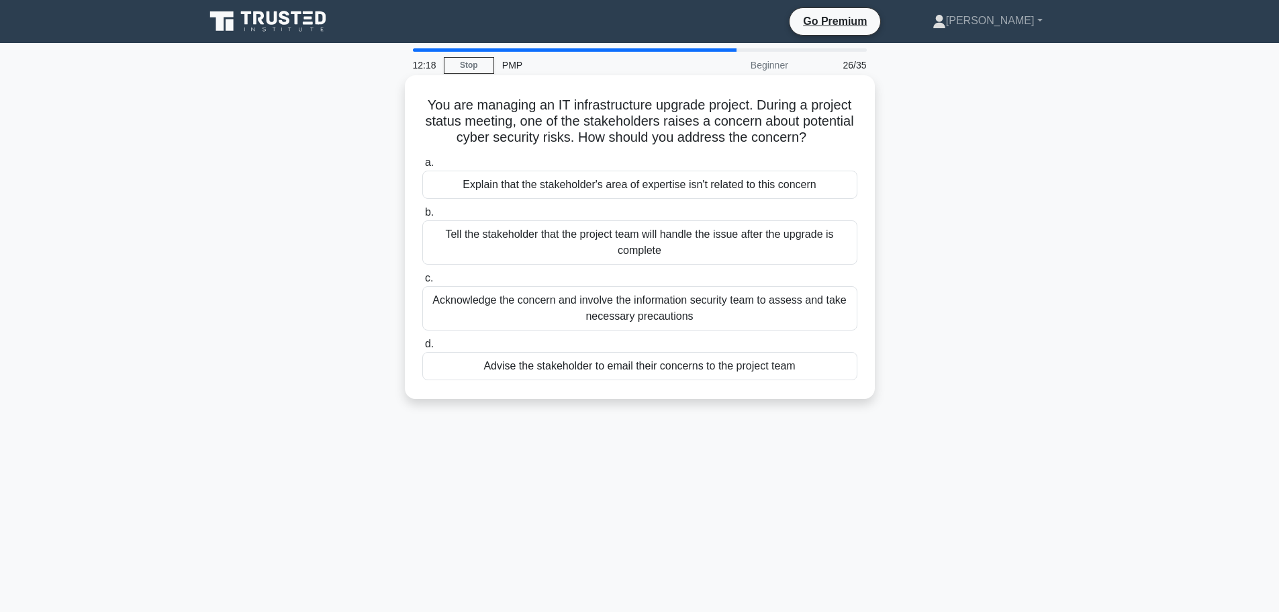
click at [584, 309] on div "Acknowledge the concern and involve the information security team to assess and…" at bounding box center [639, 308] width 435 height 44
click at [422, 283] on input "c. Acknowledge the concern and involve the information security team to assess …" at bounding box center [422, 278] width 0 height 9
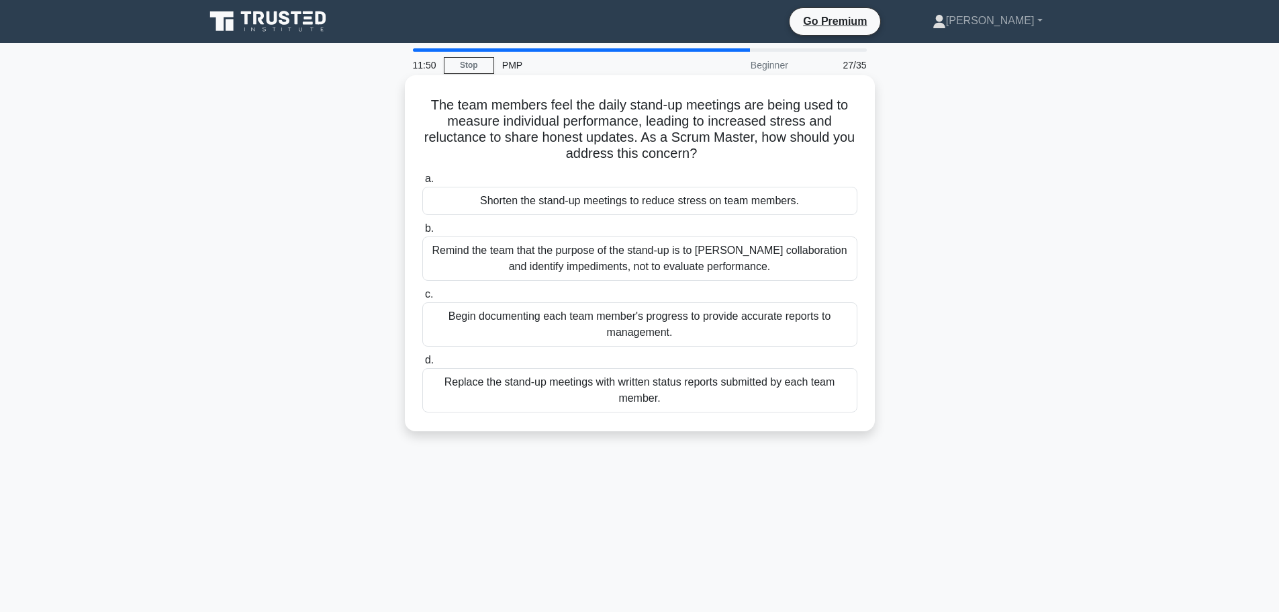
click at [590, 270] on div "Remind the team that the purpose of the stand-up is to foster collaboration and…" at bounding box center [639, 258] width 435 height 44
click at [422, 233] on input "b. Remind the team that the purpose of the stand-up is to foster collaboration …" at bounding box center [422, 228] width 0 height 9
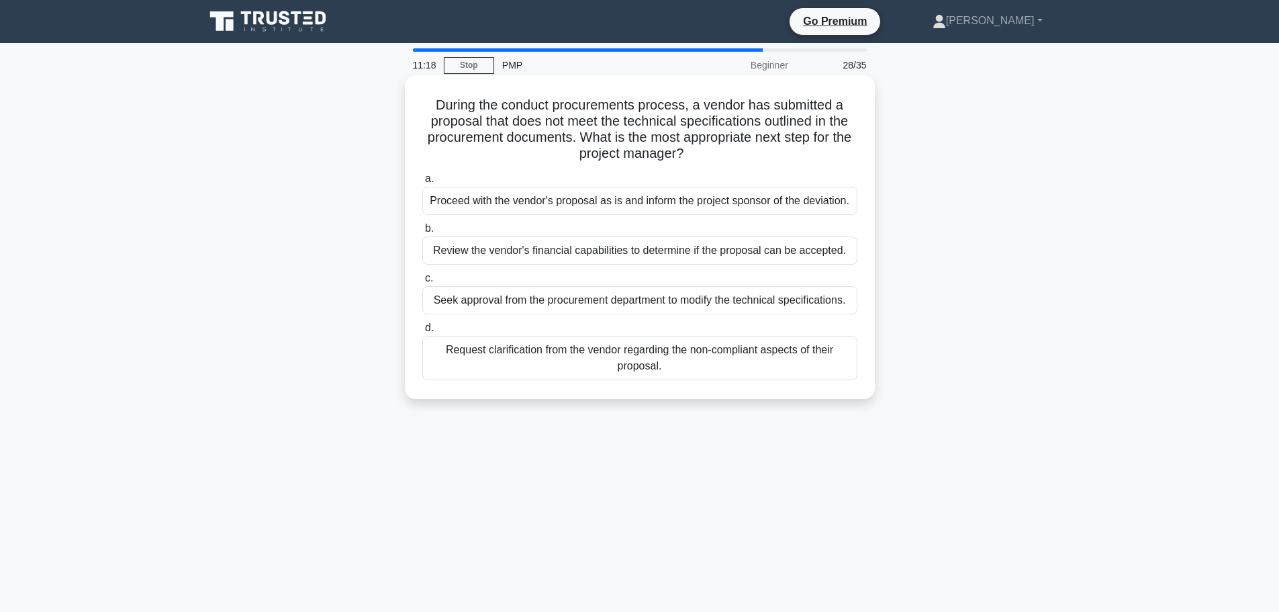
click at [588, 352] on div "Request clarification from the vendor regarding the non-compliant aspects of th…" at bounding box center [639, 358] width 435 height 44
click at [422, 332] on input "d. Request clarification from the vendor regarding the non-compliant aspects of…" at bounding box center [422, 328] width 0 height 9
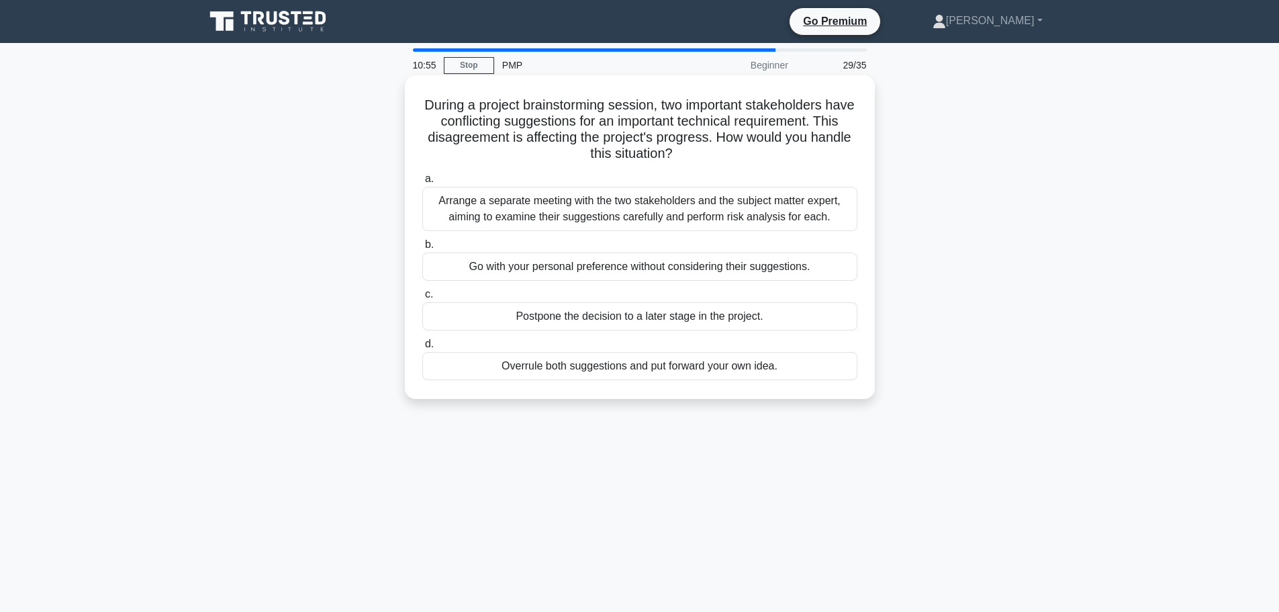
click at [708, 203] on div "Arrange a separate meeting with the two stakeholders and the subject matter exp…" at bounding box center [639, 209] width 435 height 44
click at [422, 183] on input "a. Arrange a separate meeting with the two stakeholders and the subject matter …" at bounding box center [422, 179] width 0 height 9
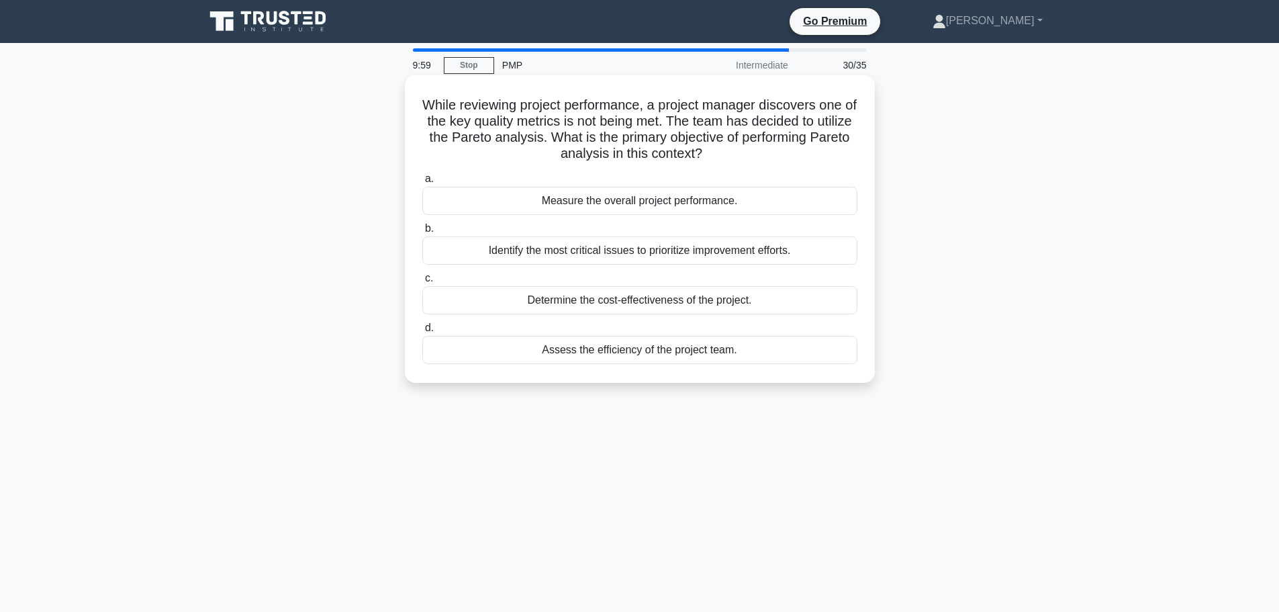
click at [722, 197] on div "Measure the overall project performance." at bounding box center [639, 201] width 435 height 28
click at [422, 183] on input "a. Measure the overall project performance." at bounding box center [422, 179] width 0 height 9
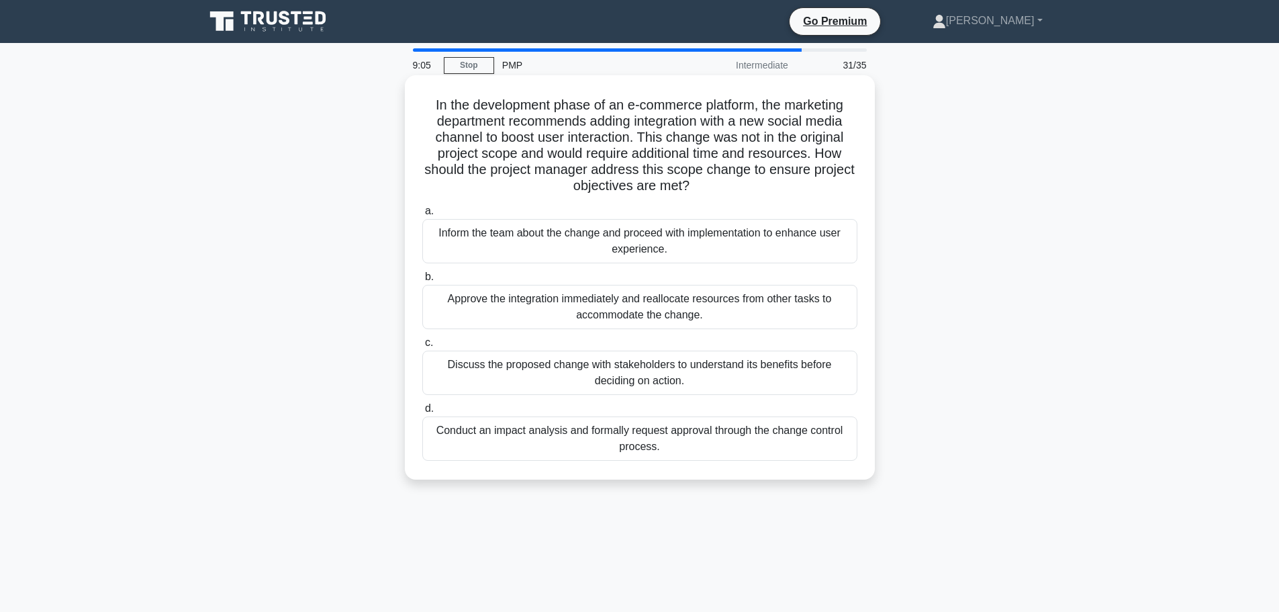
click at [690, 443] on div "Conduct an impact analysis and formally request approval through the change con…" at bounding box center [639, 438] width 435 height 44
click at [422, 413] on input "d. Conduct an impact analysis and formally request approval through the change …" at bounding box center [422, 408] width 0 height 9
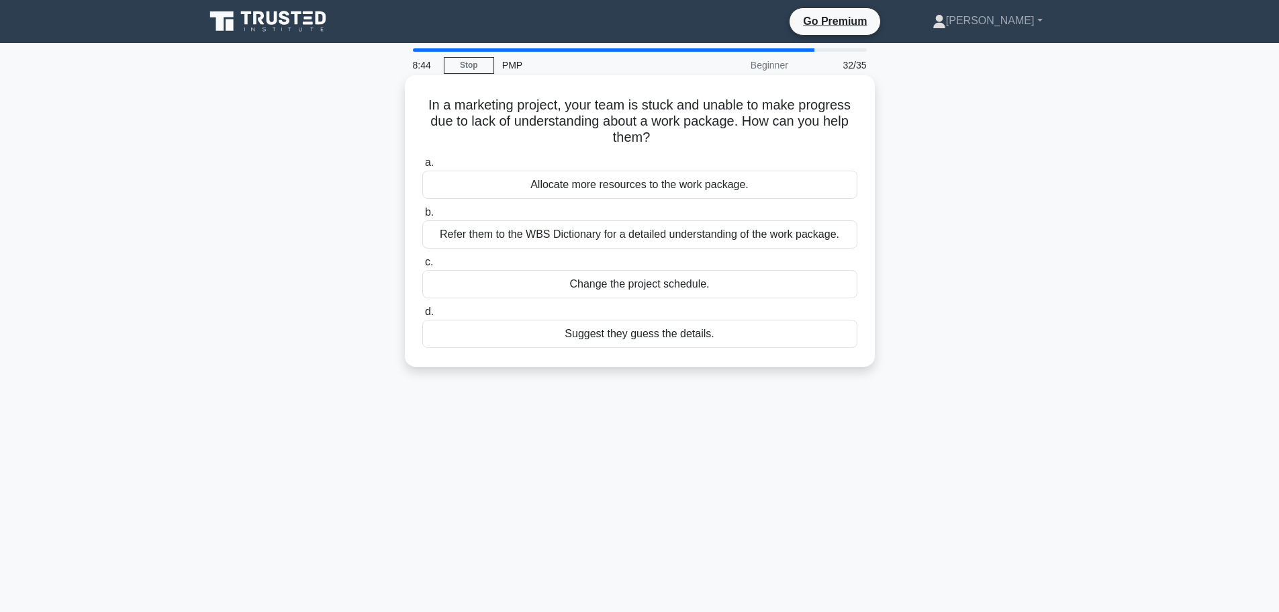
click at [679, 238] on div "Refer them to the WBS Dictionary for a detailed understanding of the work packa…" at bounding box center [639, 234] width 435 height 28
click at [422, 217] on input "b. Refer them to the WBS Dictionary for a detailed understanding of the work pa…" at bounding box center [422, 212] width 0 height 9
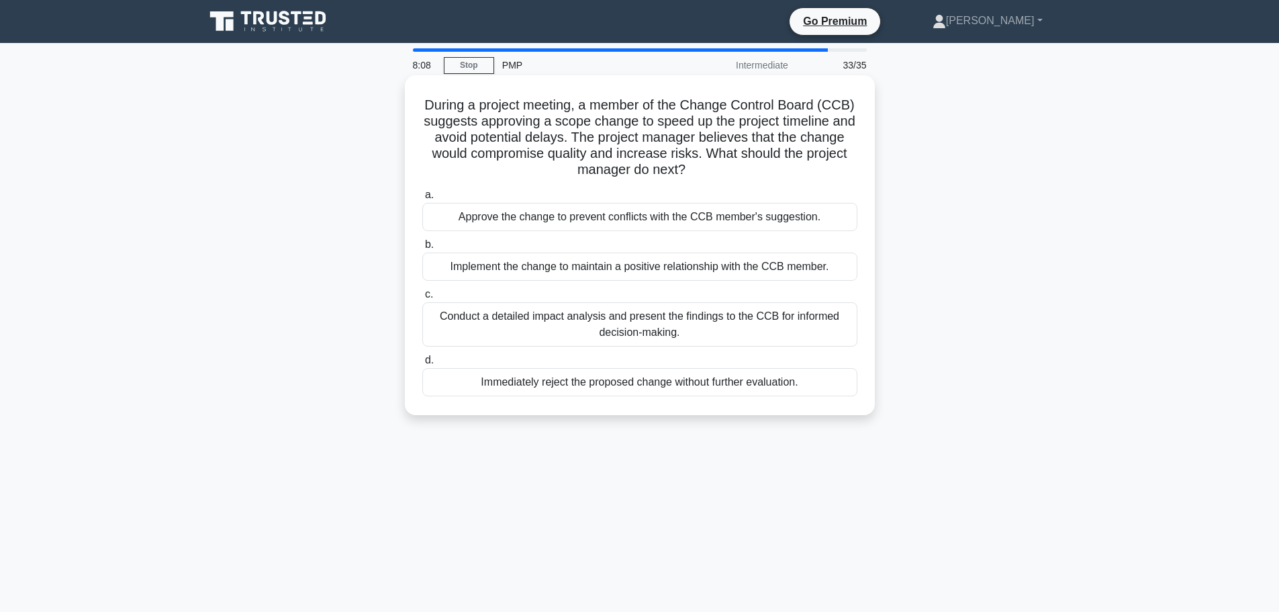
click at [719, 321] on div "Conduct a detailed impact analysis and present the findings to the CCB for info…" at bounding box center [639, 324] width 435 height 44
click at [422, 299] on input "c. Conduct a detailed impact analysis and present the findings to the CCB for i…" at bounding box center [422, 294] width 0 height 9
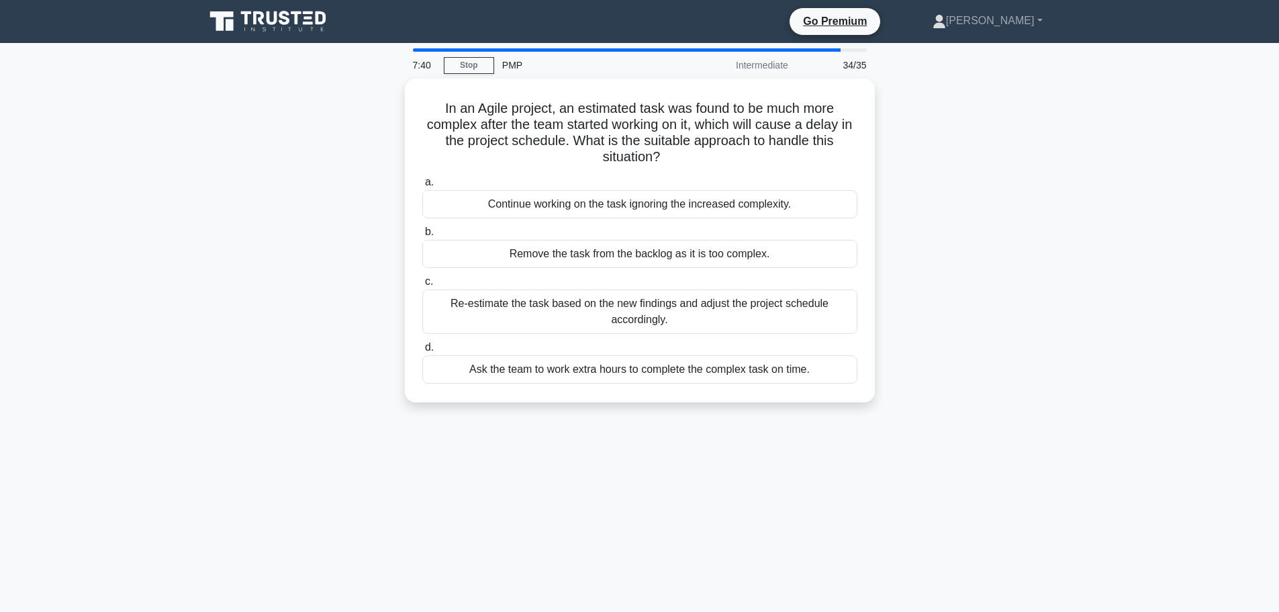
click at [719, 321] on div "Re-estimate the task based on the new findings and adjust the project schedule …" at bounding box center [639, 311] width 435 height 44
click at [422, 286] on input "c. Re-estimate the task based on the new findings and adjust the project schedu…" at bounding box center [422, 281] width 0 height 9
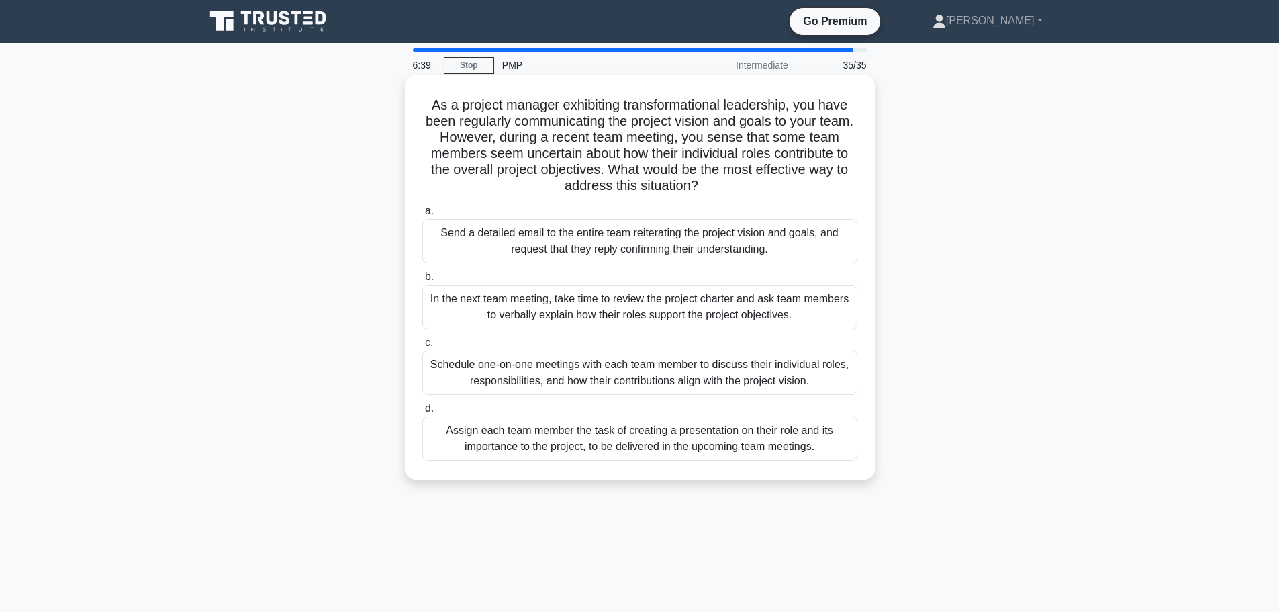
click at [712, 382] on div "Schedule one-on-one meetings with each team member to discuss their individual …" at bounding box center [639, 373] width 435 height 44
click at [422, 347] on input "c. Schedule one-on-one meetings with each team member to discuss their individu…" at bounding box center [422, 342] width 0 height 9
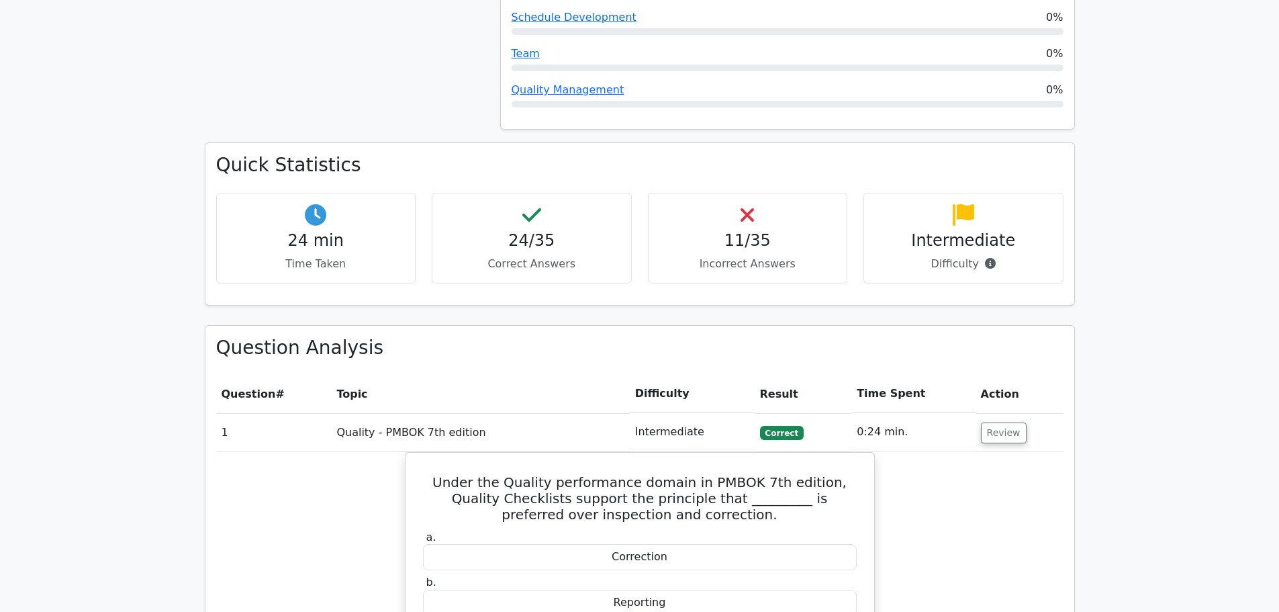
scroll to position [1410, 0]
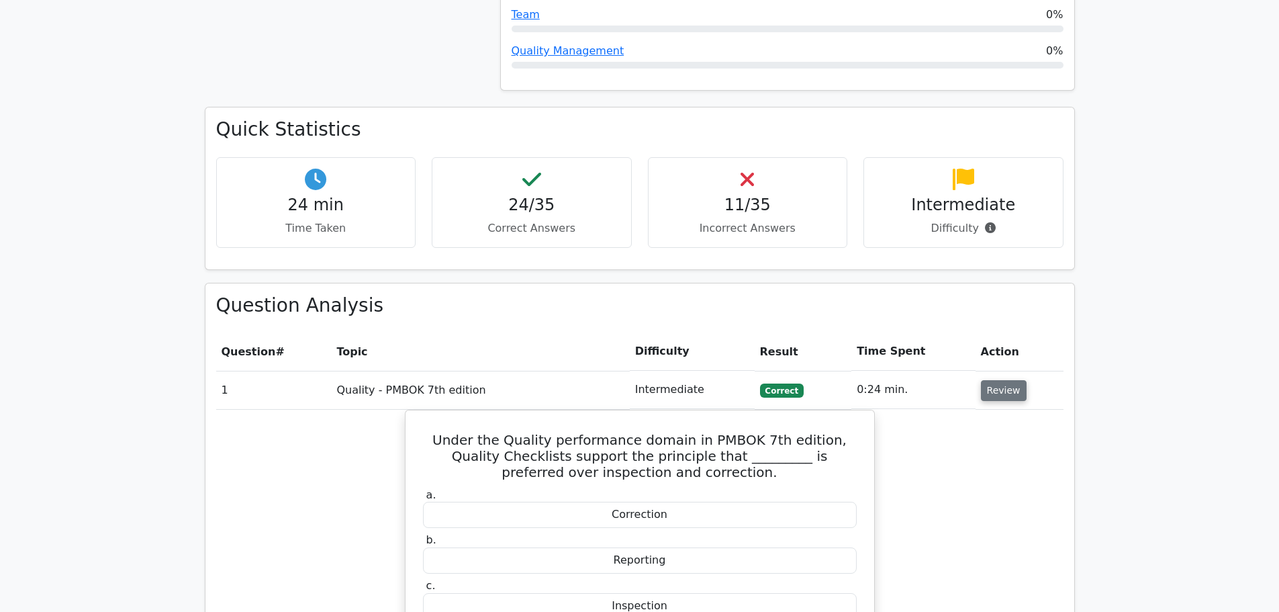
click at [1011, 380] on button "Review" at bounding box center [1004, 390] width 46 height 21
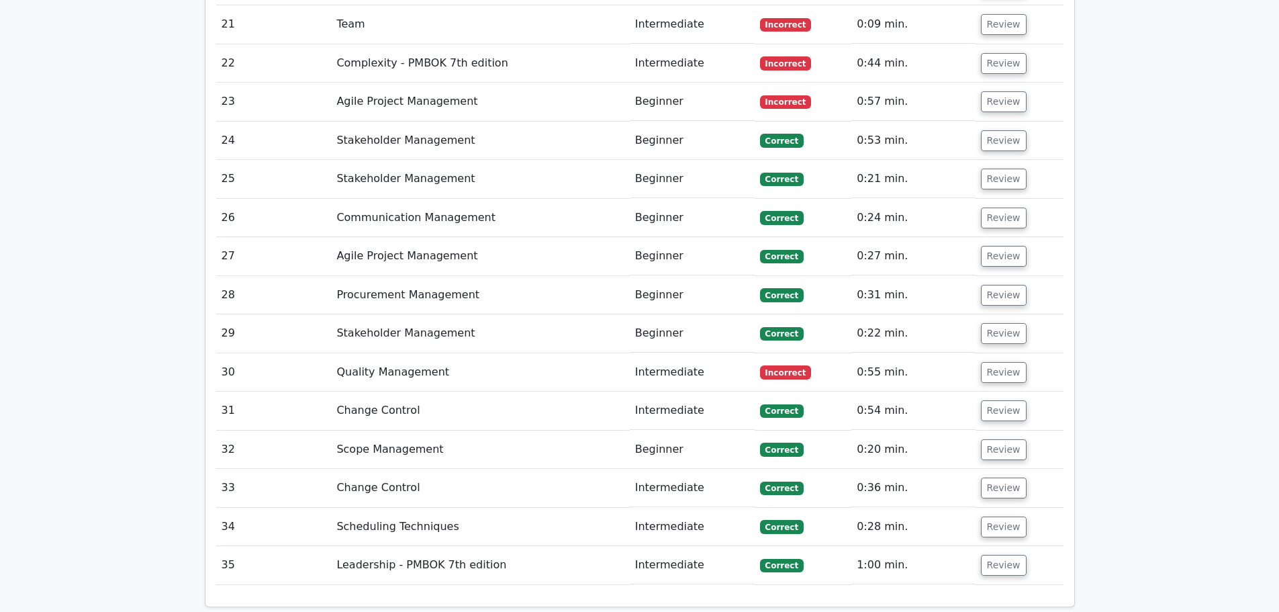
scroll to position [2619, 0]
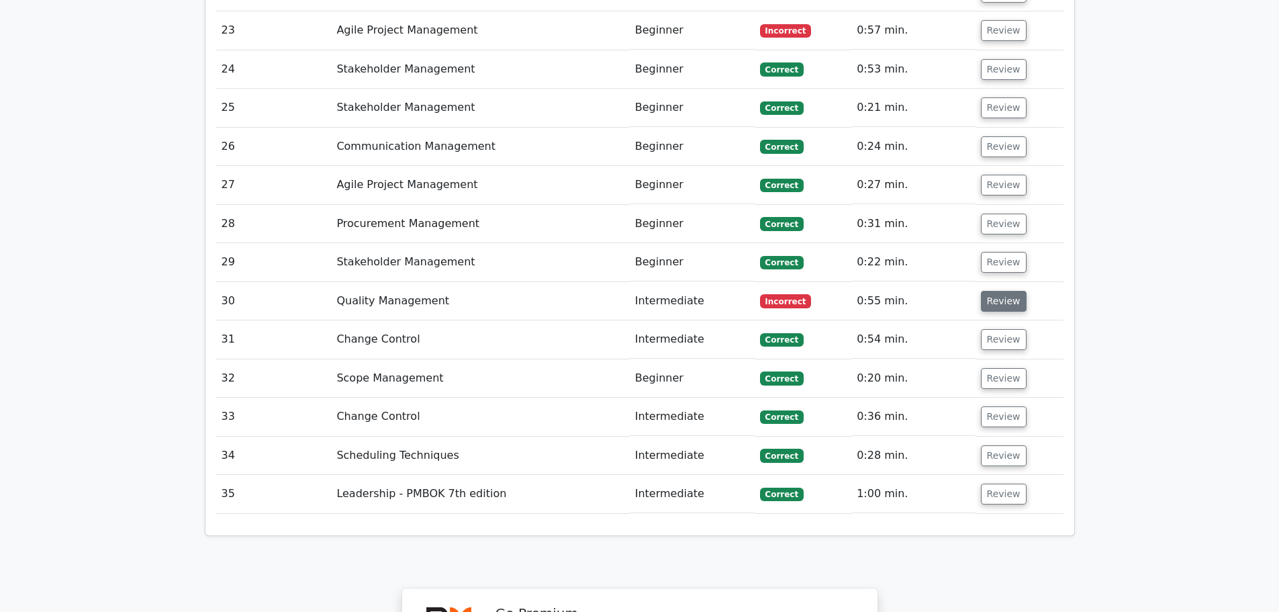
click at [1002, 291] on button "Review" at bounding box center [1004, 301] width 46 height 21
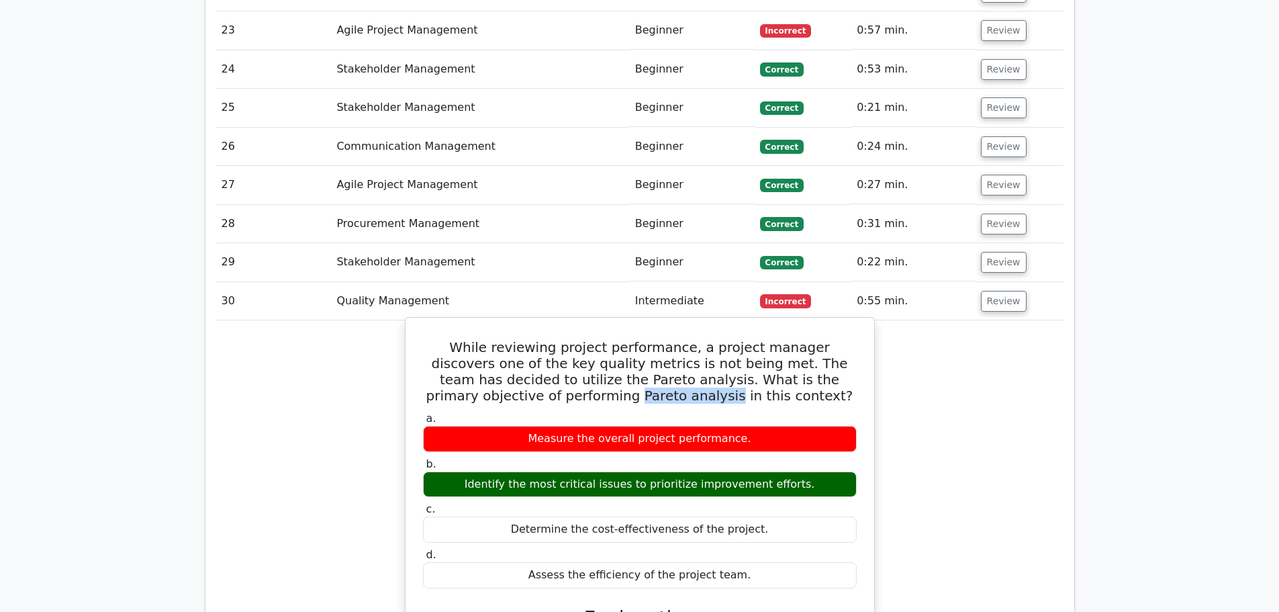
drag, startPoint x: 548, startPoint y: 332, endPoint x: 637, endPoint y: 338, distance: 89.5
click at [637, 339] on h5 "While reviewing project performance, a project manager discovers one of the key…" at bounding box center [640, 371] width 436 height 64
copy h5 "Pareto analysis"
drag, startPoint x: 800, startPoint y: 418, endPoint x: 480, endPoint y: 422, distance: 320.3
click at [480, 471] on div "Identify the most critical issues to prioritize improvement efforts." at bounding box center [640, 484] width 434 height 26
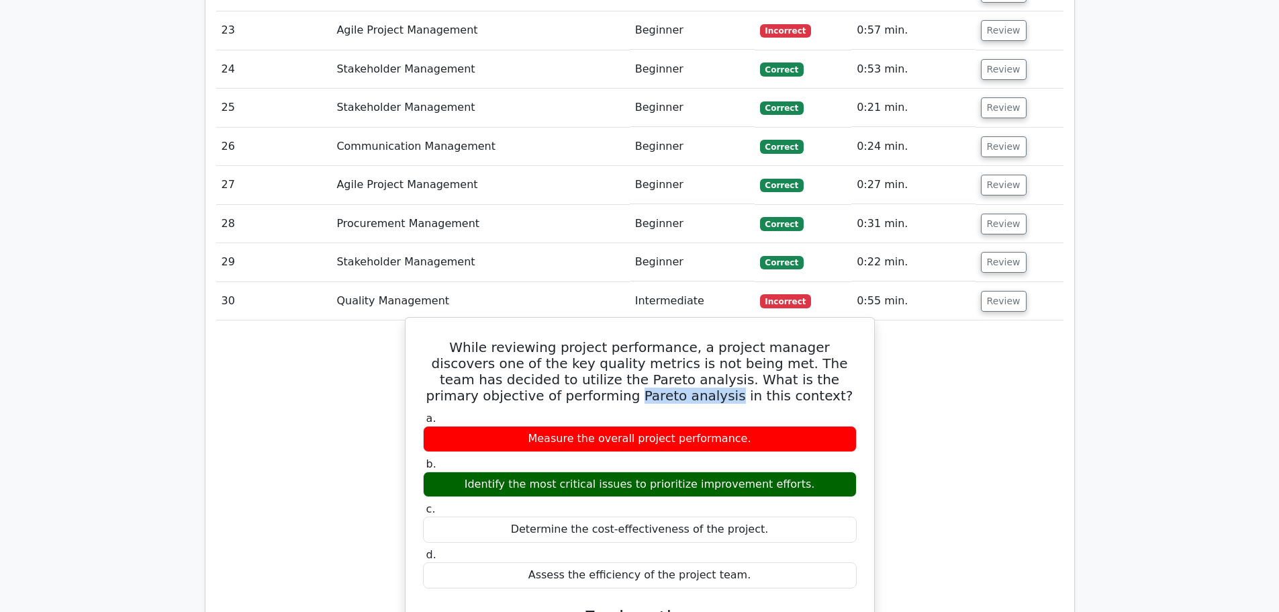
copy div "Identify the most critical issues to prioritize improvement efforts."
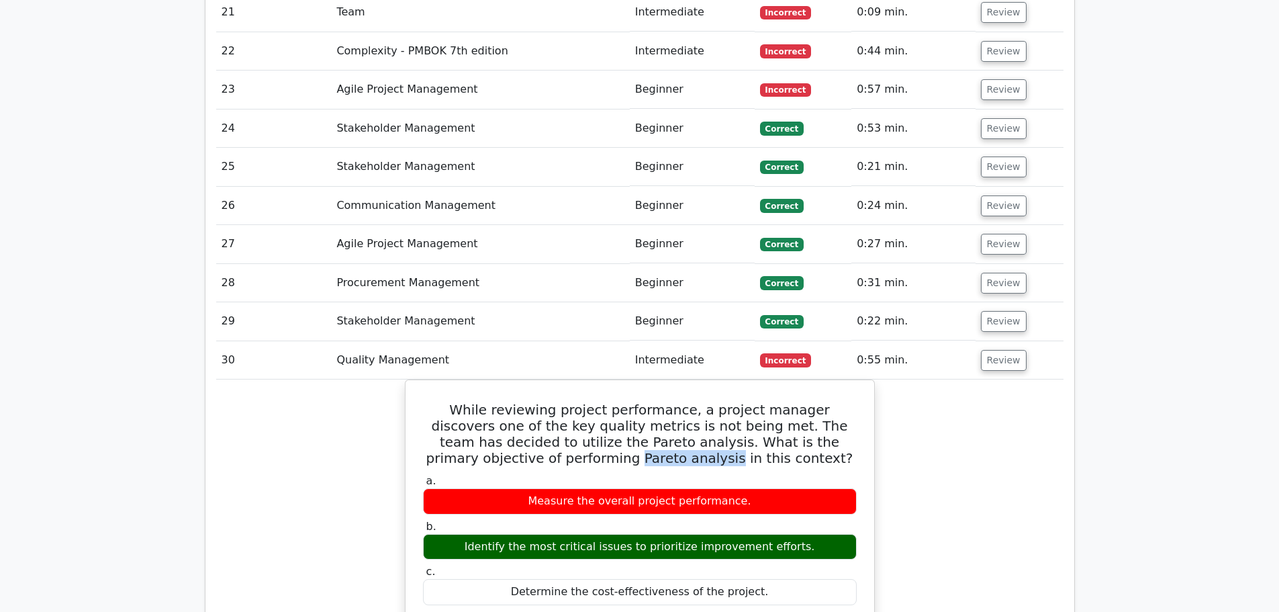
scroll to position [2552, 0]
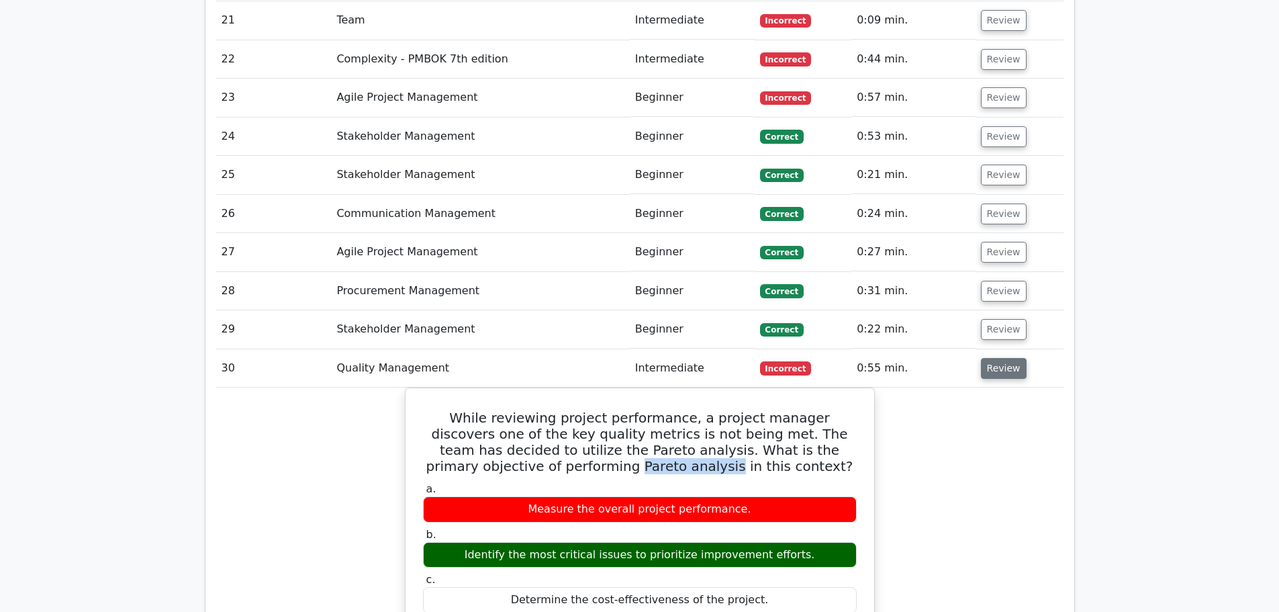
click at [997, 358] on button "Review" at bounding box center [1004, 368] width 46 height 21
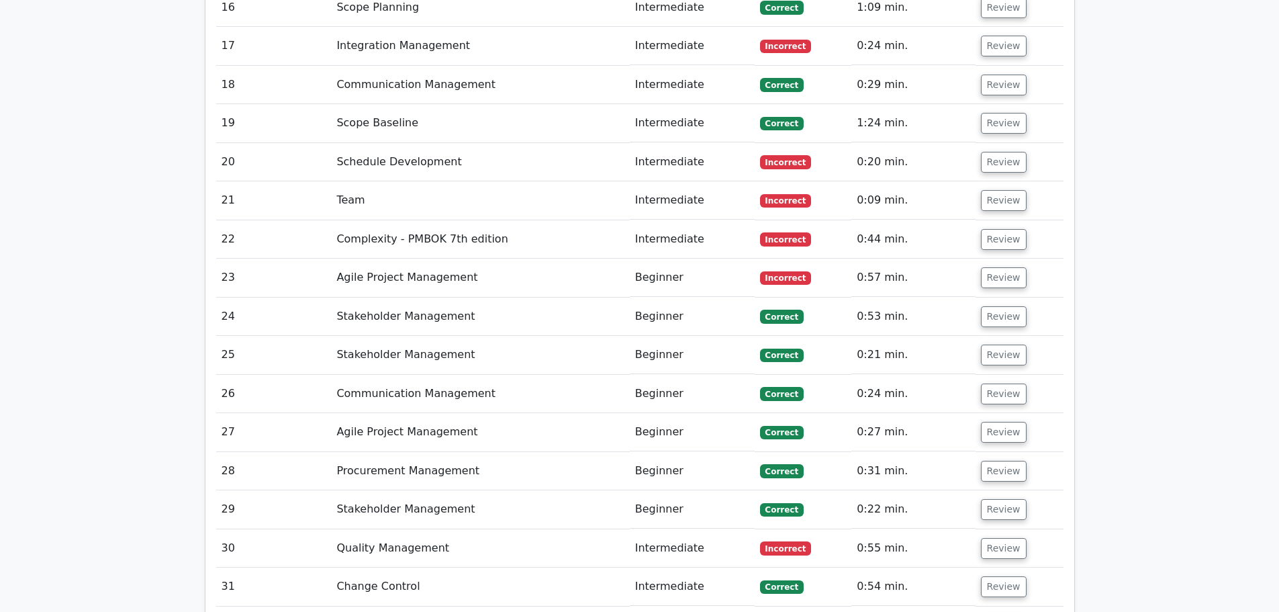
scroll to position [2350, 0]
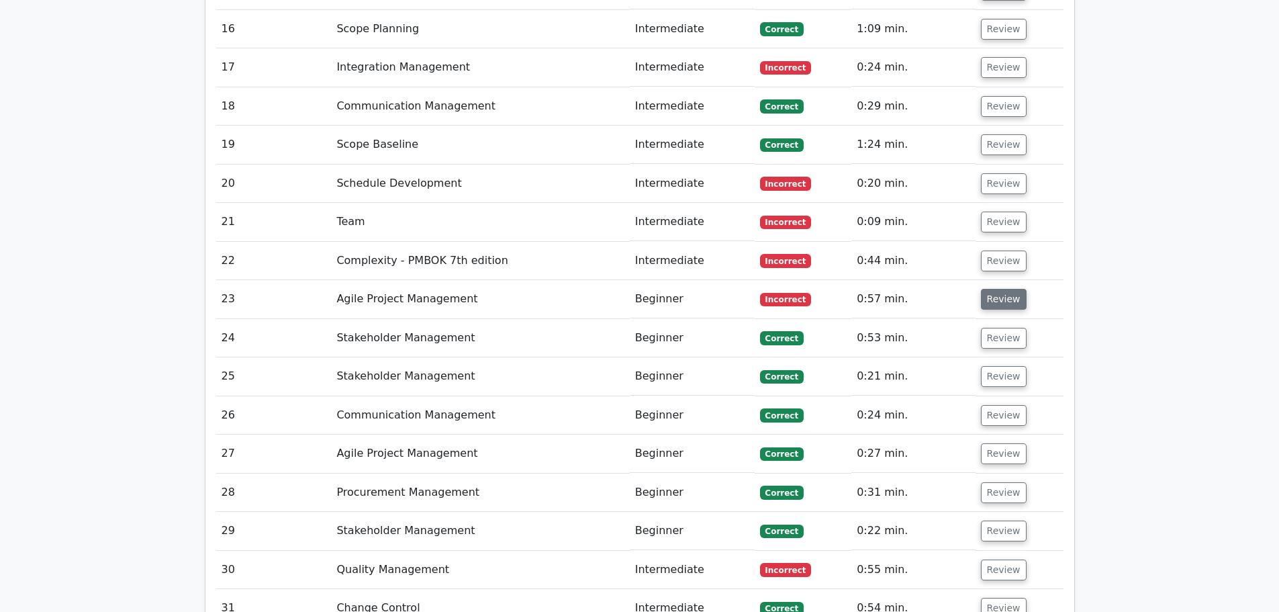
click at [999, 289] on button "Review" at bounding box center [1004, 299] width 46 height 21
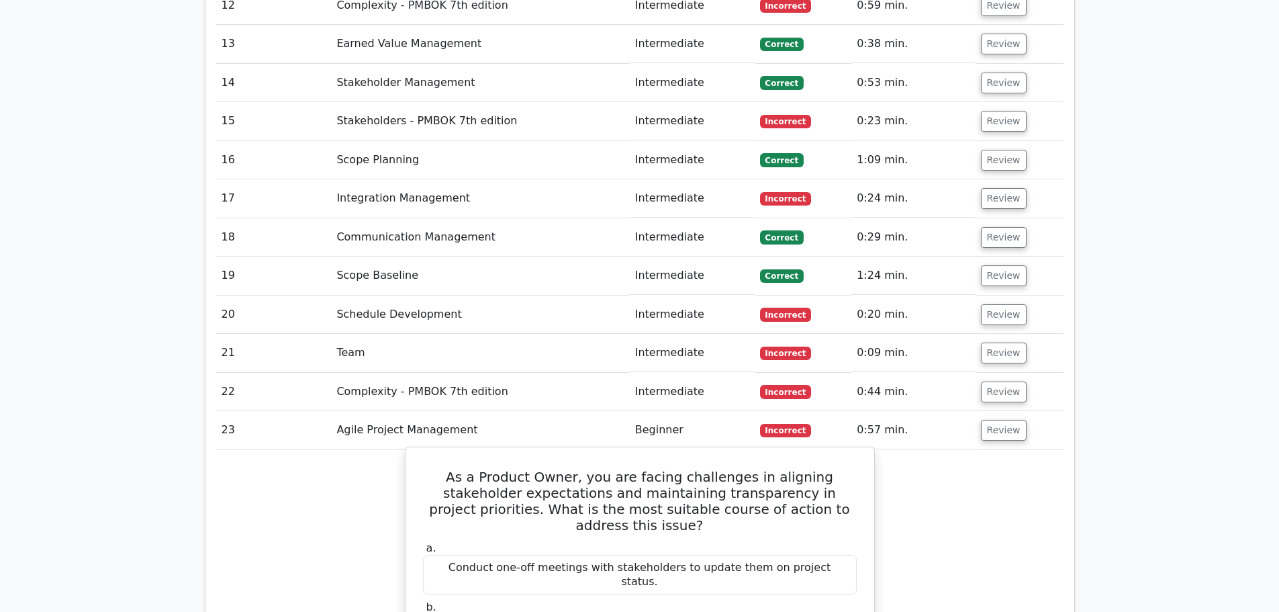
scroll to position [2216, 0]
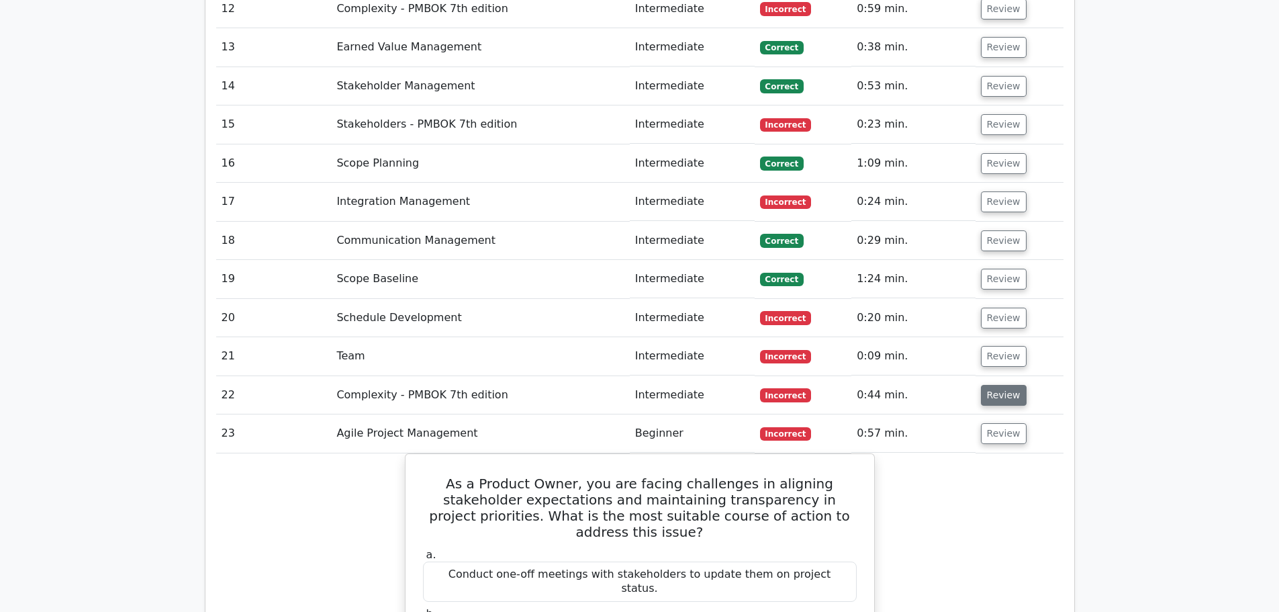
click at [985, 385] on button "Review" at bounding box center [1004, 395] width 46 height 21
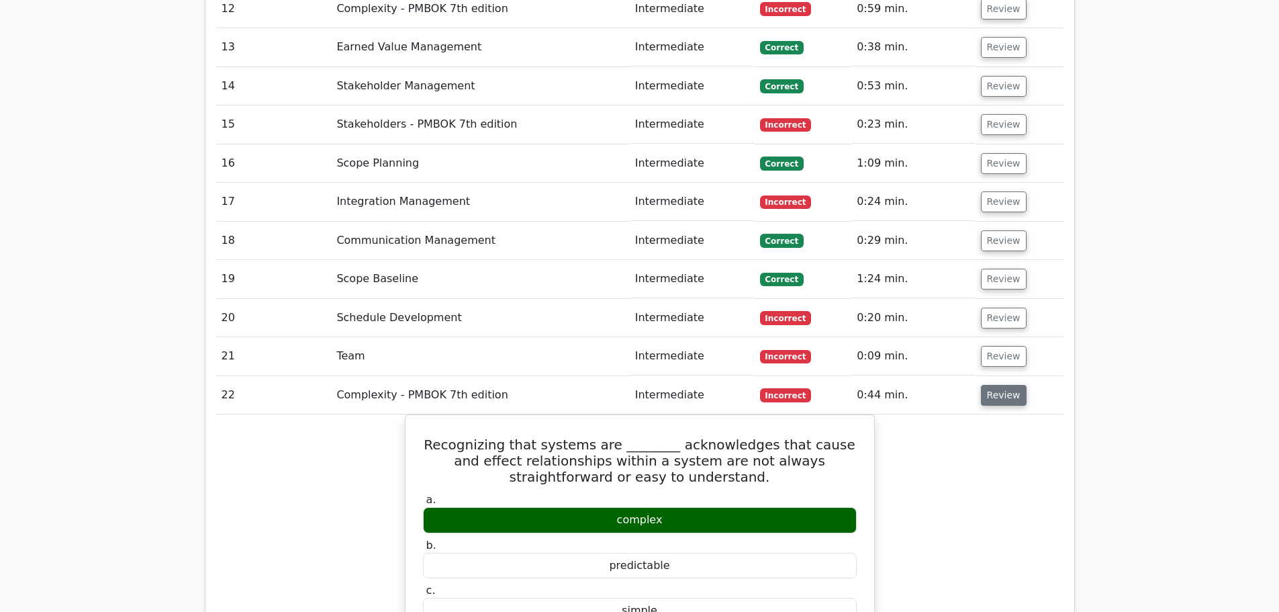
click at [1017, 385] on button "Review" at bounding box center [1004, 395] width 46 height 21
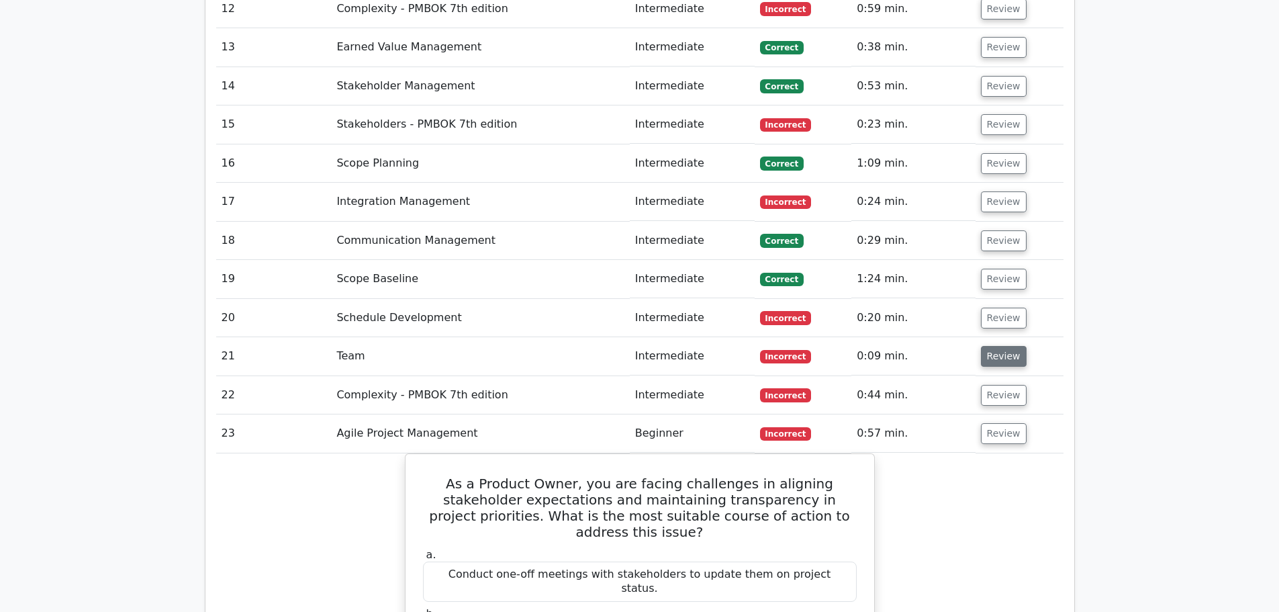
click at [999, 346] on button "Review" at bounding box center [1004, 356] width 46 height 21
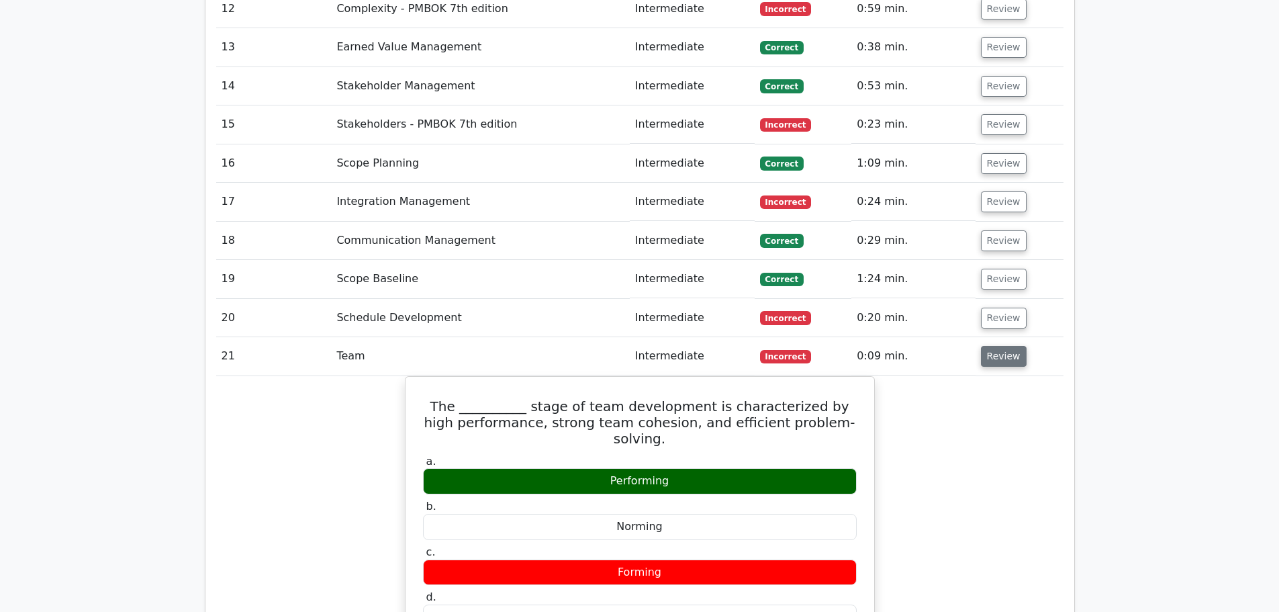
click at [990, 346] on button "Review" at bounding box center [1004, 356] width 46 height 21
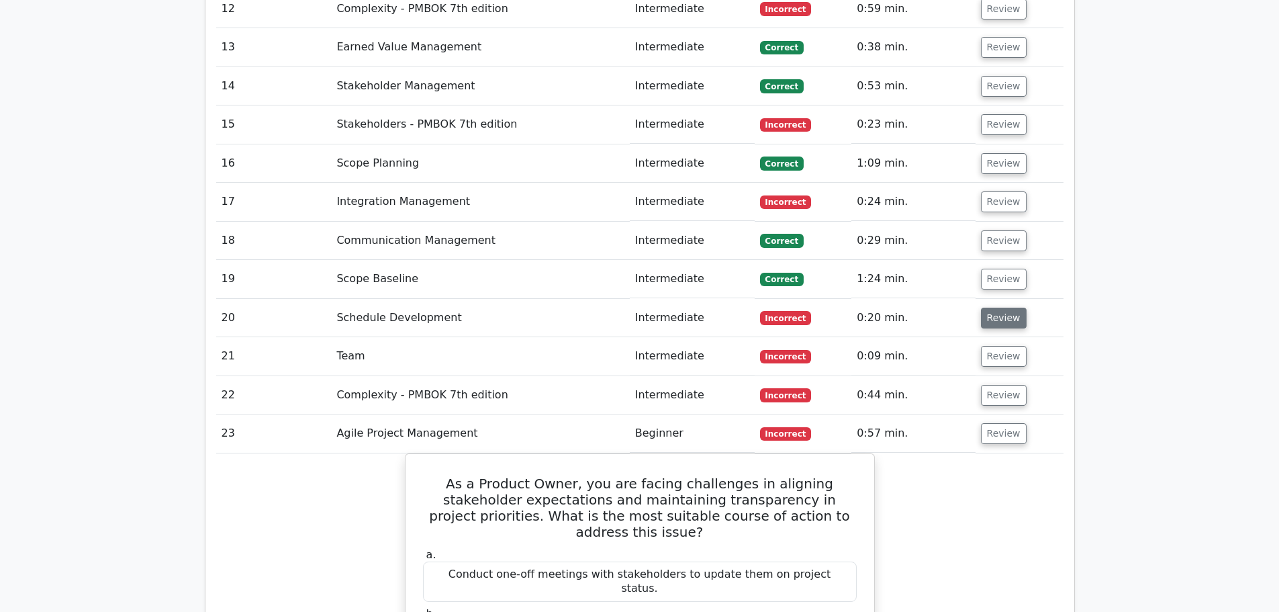
click at [1001, 308] on button "Review" at bounding box center [1004, 318] width 46 height 21
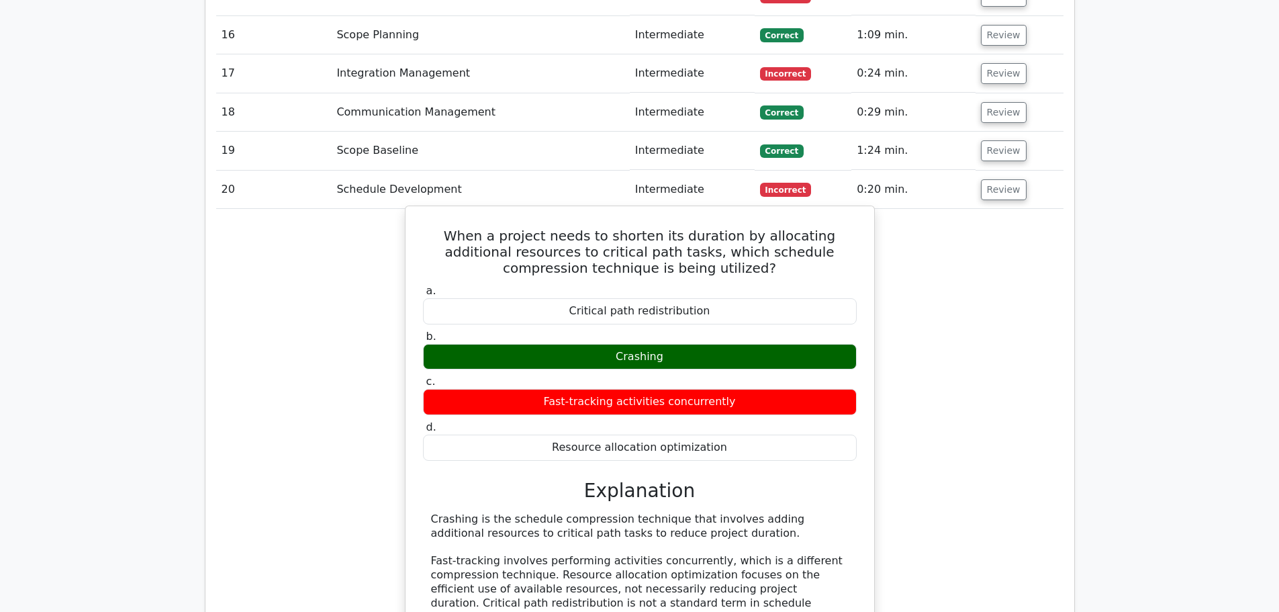
scroll to position [2350, 0]
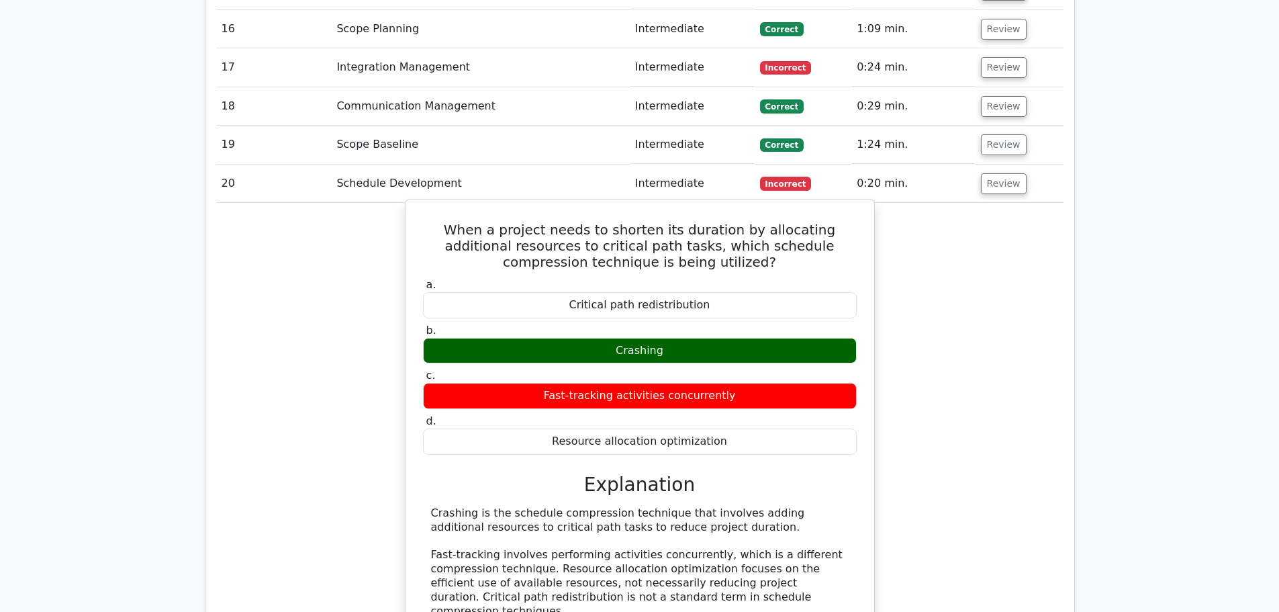
drag, startPoint x: 703, startPoint y: 464, endPoint x: 427, endPoint y: 451, distance: 276.3
click at [427, 506] on div "Crashing is the schedule compression technique that involves adding additional …" at bounding box center [640, 561] width 434 height 111
copy div "Crashing is the schedule compression technique that involves adding additional …"
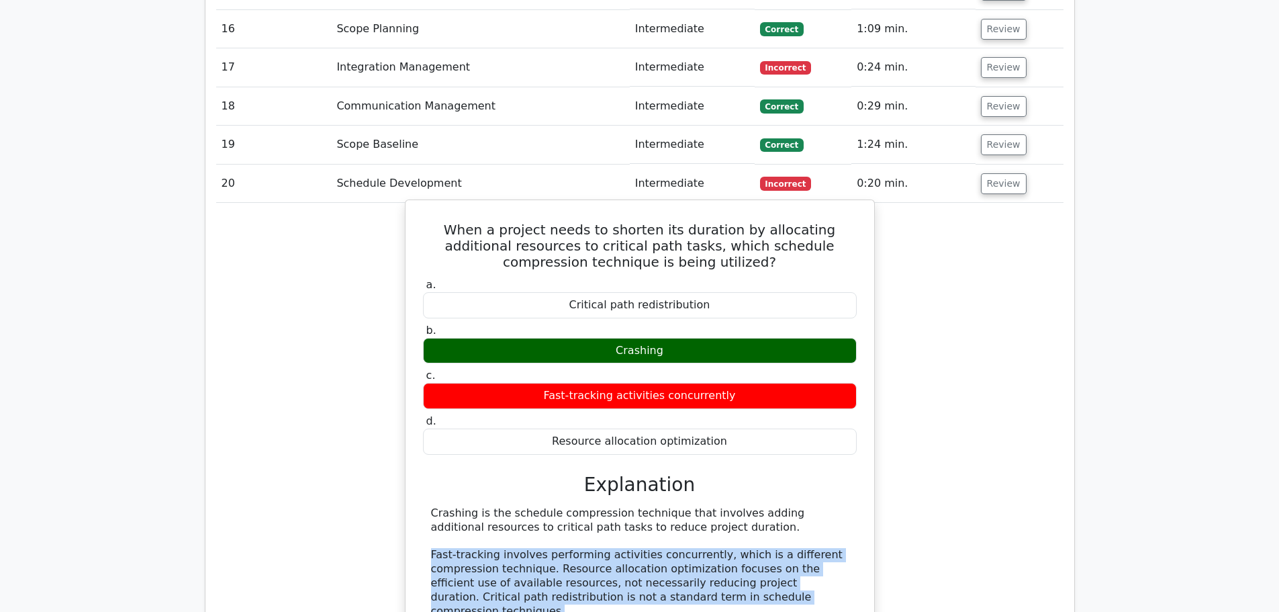
drag, startPoint x: 715, startPoint y: 536, endPoint x: 422, endPoint y: 495, distance: 295.6
click at [423, 506] on div "Crashing is the schedule compression technique that involves adding additional …" at bounding box center [640, 561] width 434 height 111
copy div "Fast-tracking involves performing activities concurrently, which is a different…"
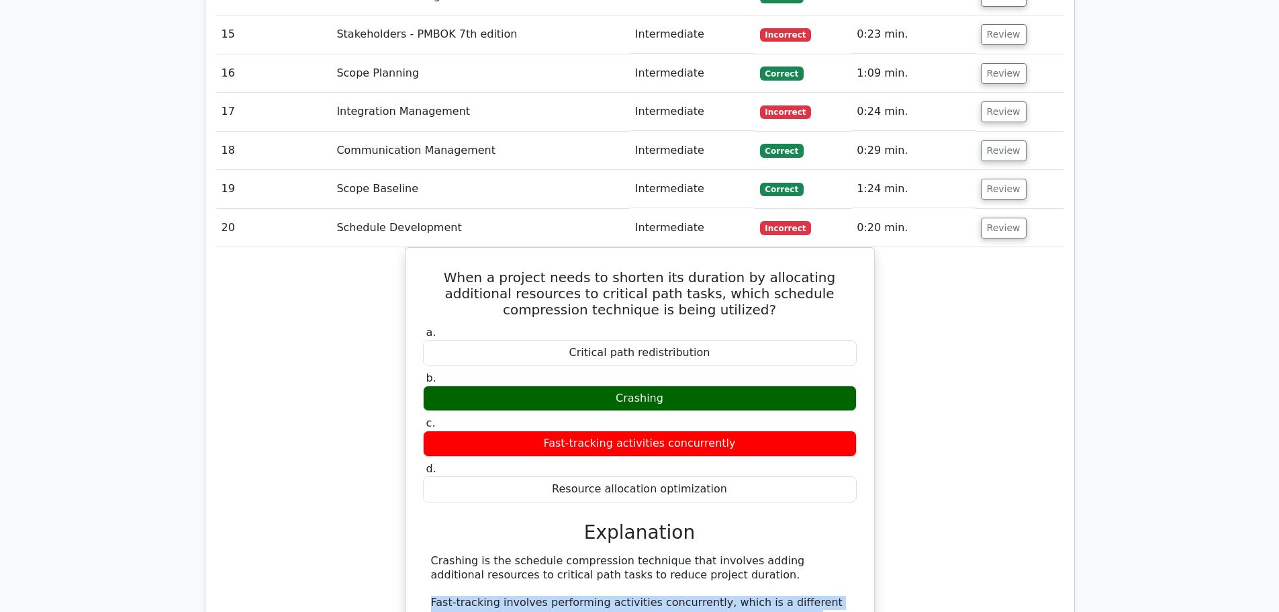
scroll to position [2283, 0]
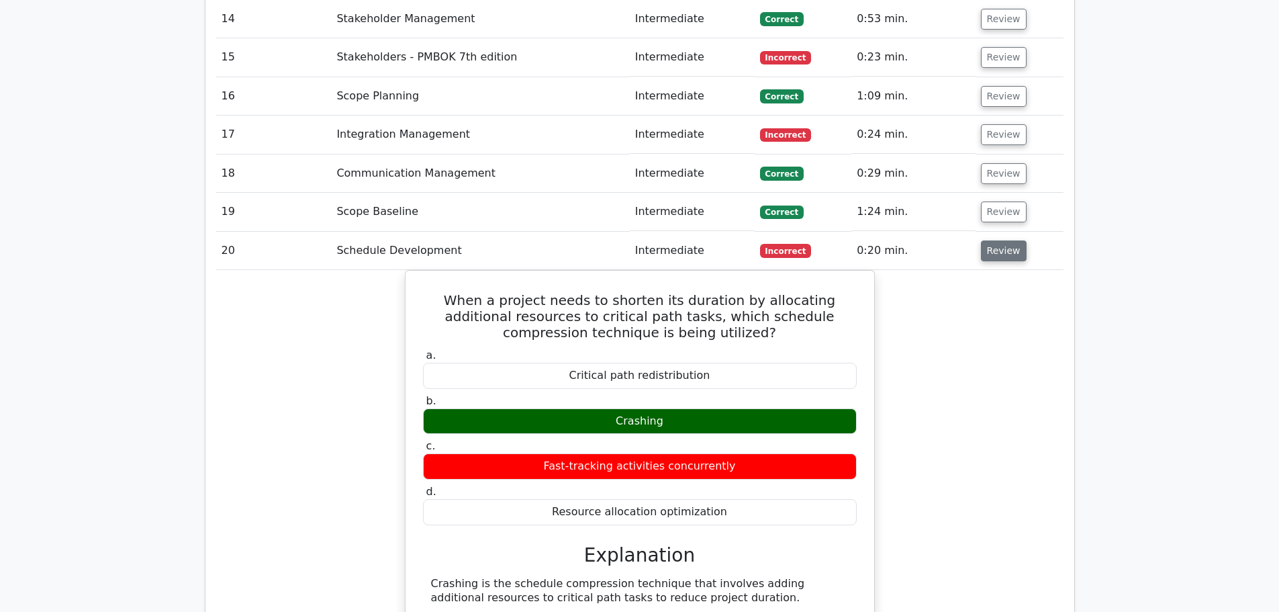
click at [1001, 240] on button "Review" at bounding box center [1004, 250] width 46 height 21
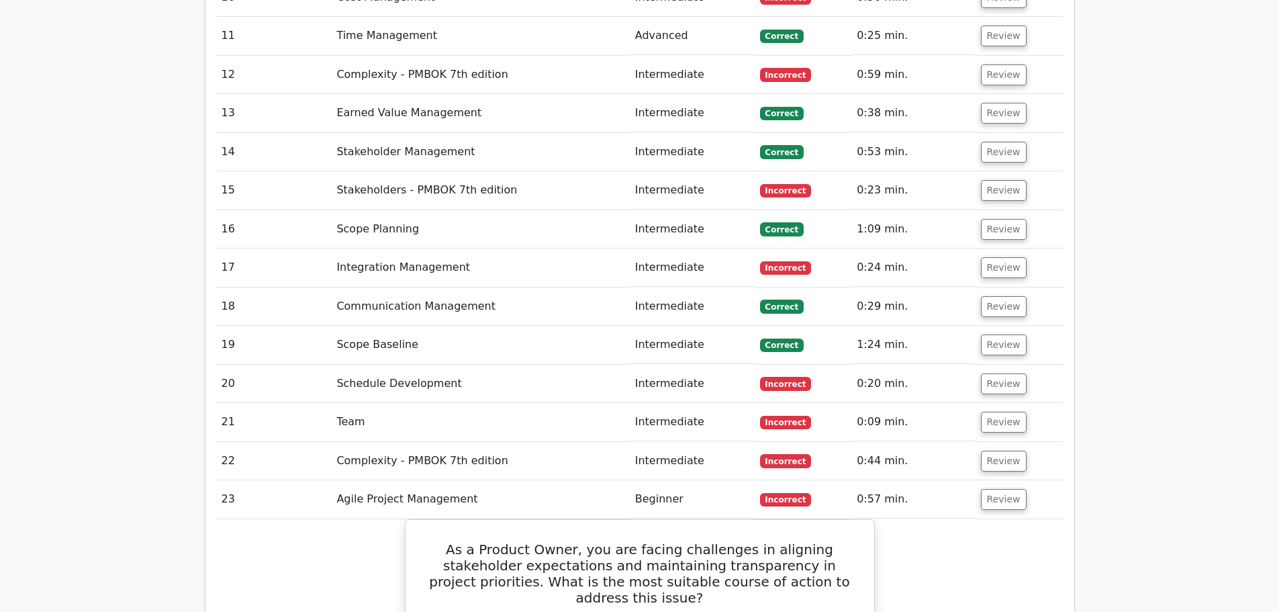
scroll to position [2149, 0]
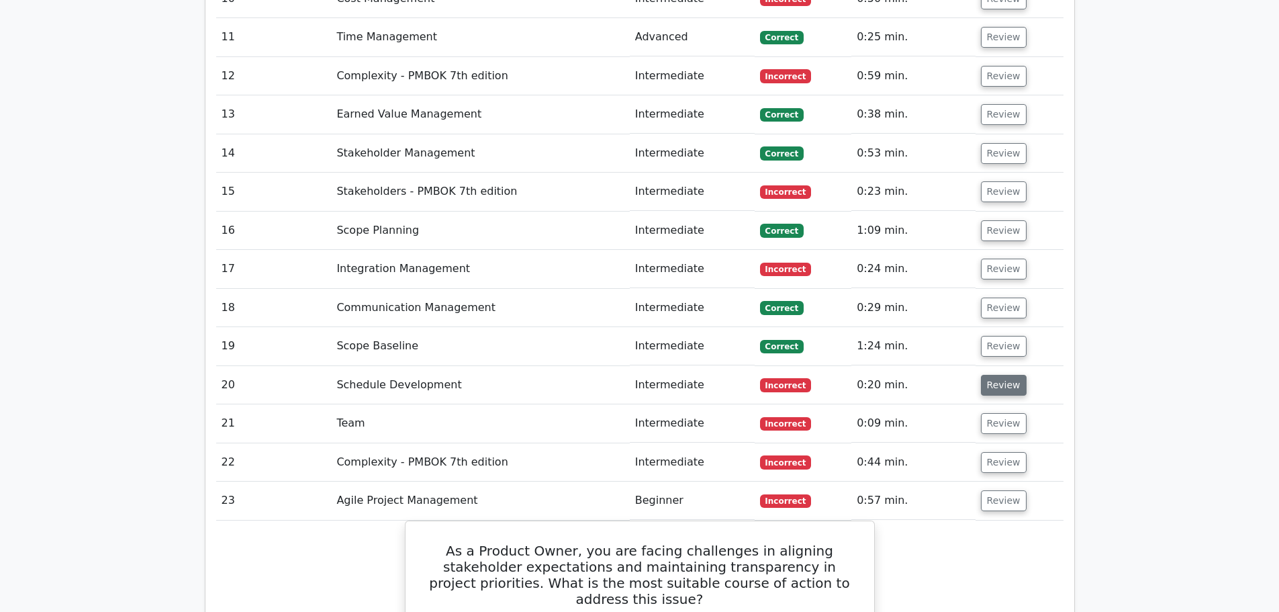
click at [998, 375] on button "Review" at bounding box center [1004, 385] width 46 height 21
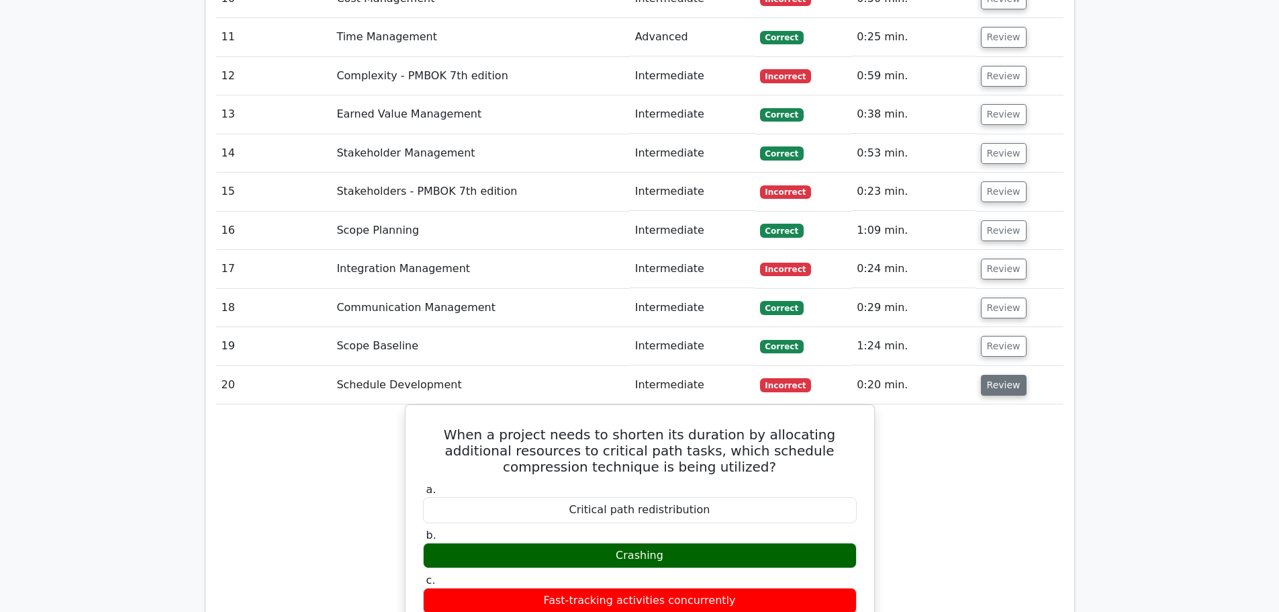
click at [997, 375] on button "Review" at bounding box center [1004, 385] width 46 height 21
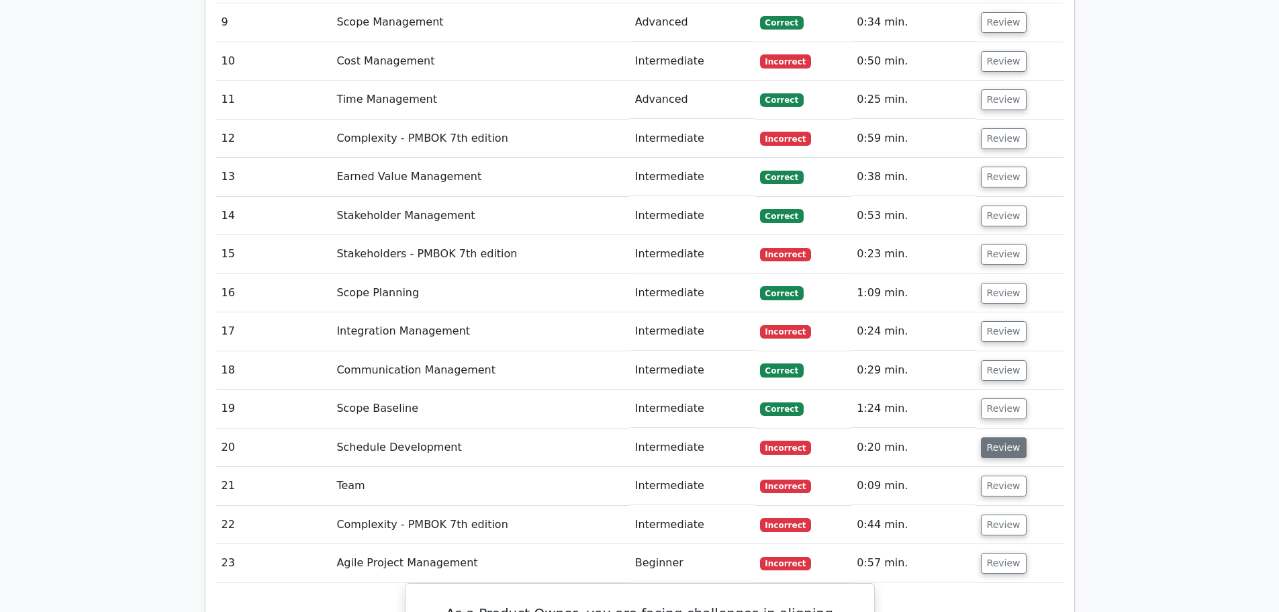
scroll to position [2015, 0]
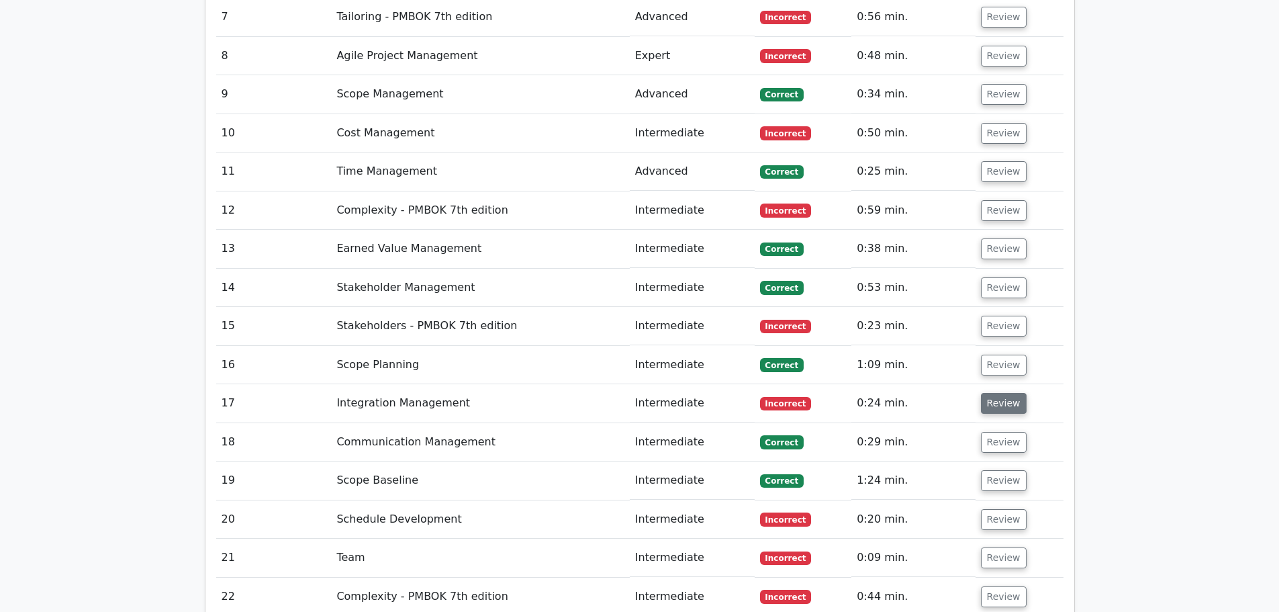
click at [1004, 393] on button "Review" at bounding box center [1004, 403] width 46 height 21
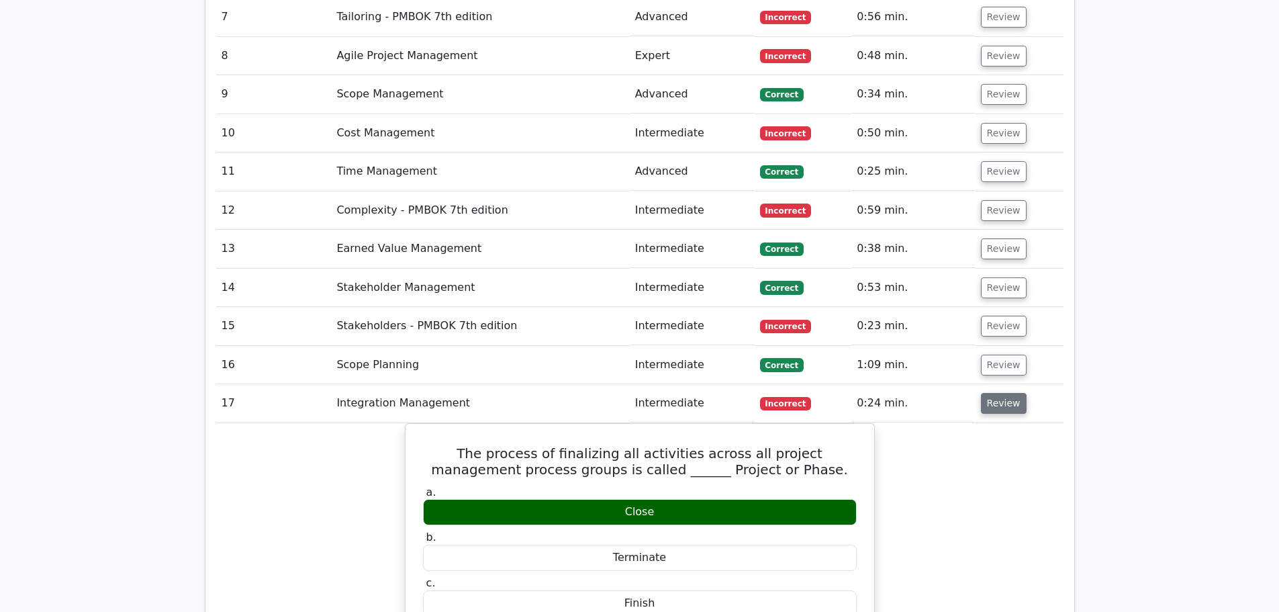
click at [1004, 393] on button "Review" at bounding box center [1004, 403] width 46 height 21
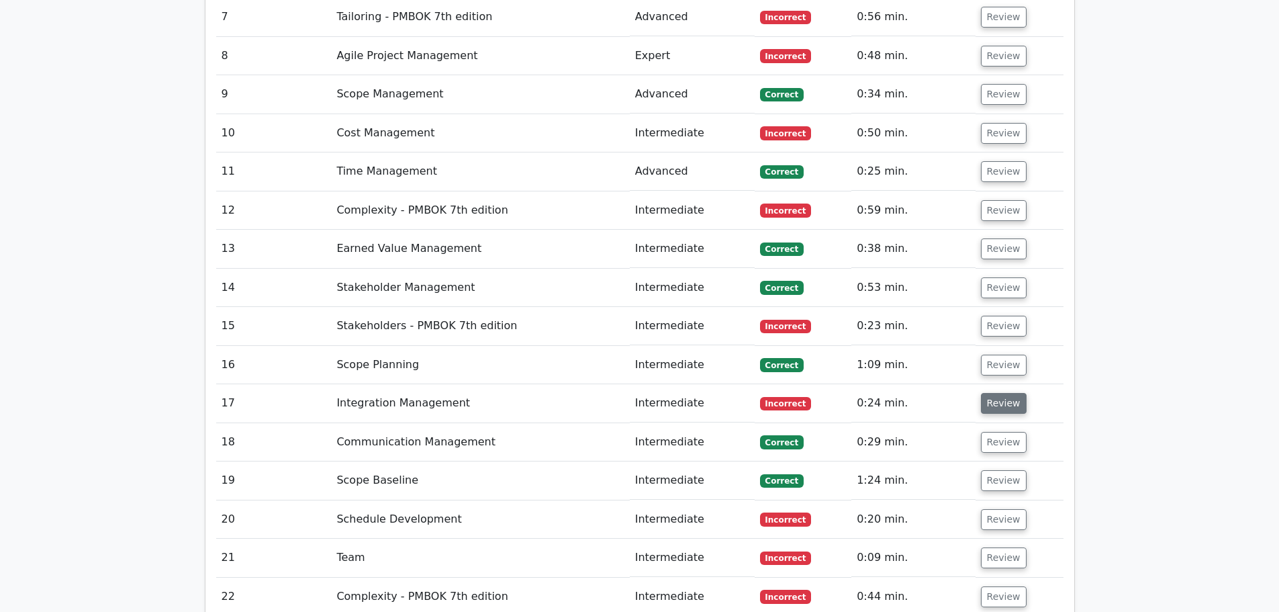
scroll to position [1947, 0]
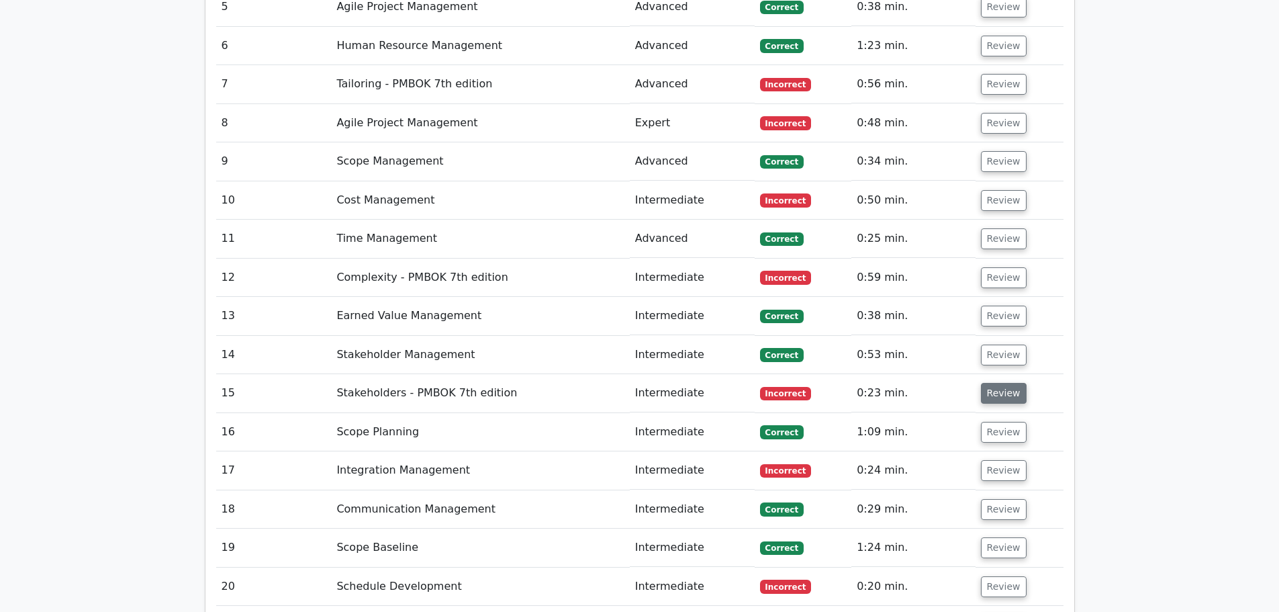
click at [1005, 383] on button "Review" at bounding box center [1004, 393] width 46 height 21
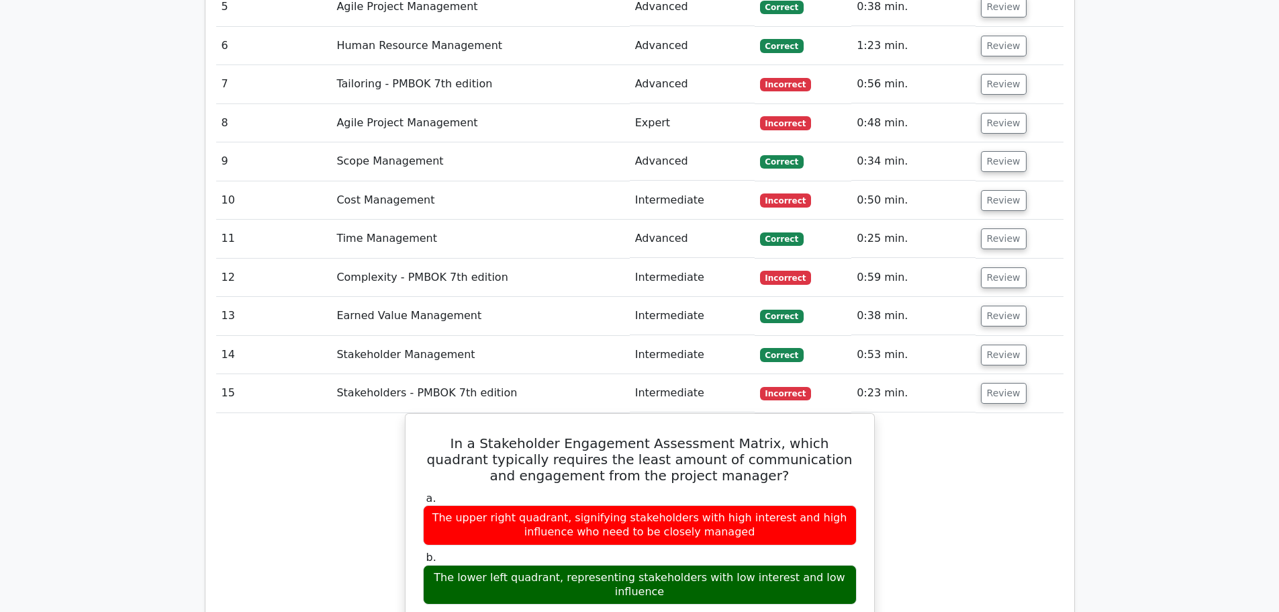
click at [999, 383] on button "Review" at bounding box center [1004, 393] width 46 height 21
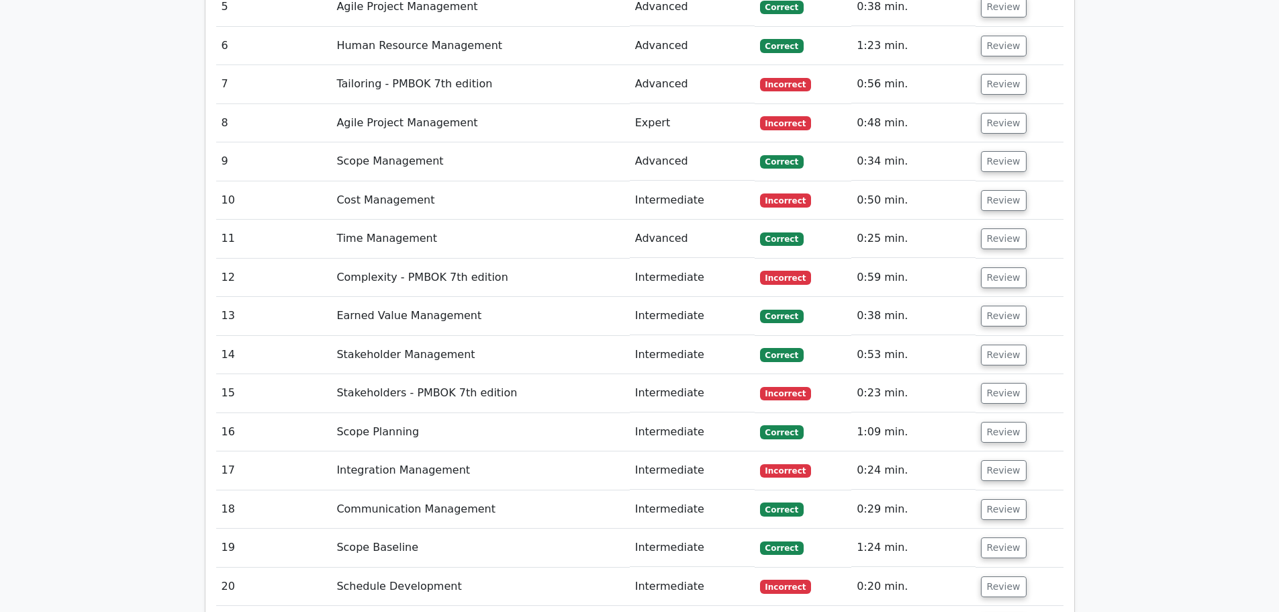
scroll to position [1813, 0]
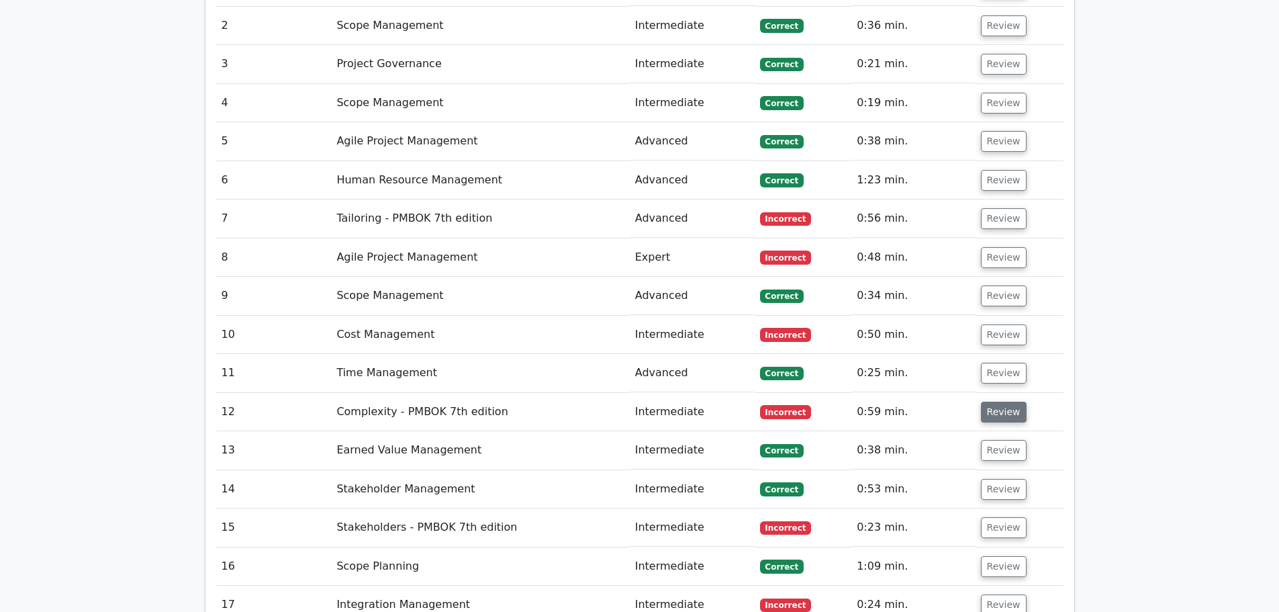
click at [1000, 402] on button "Review" at bounding box center [1004, 412] width 46 height 21
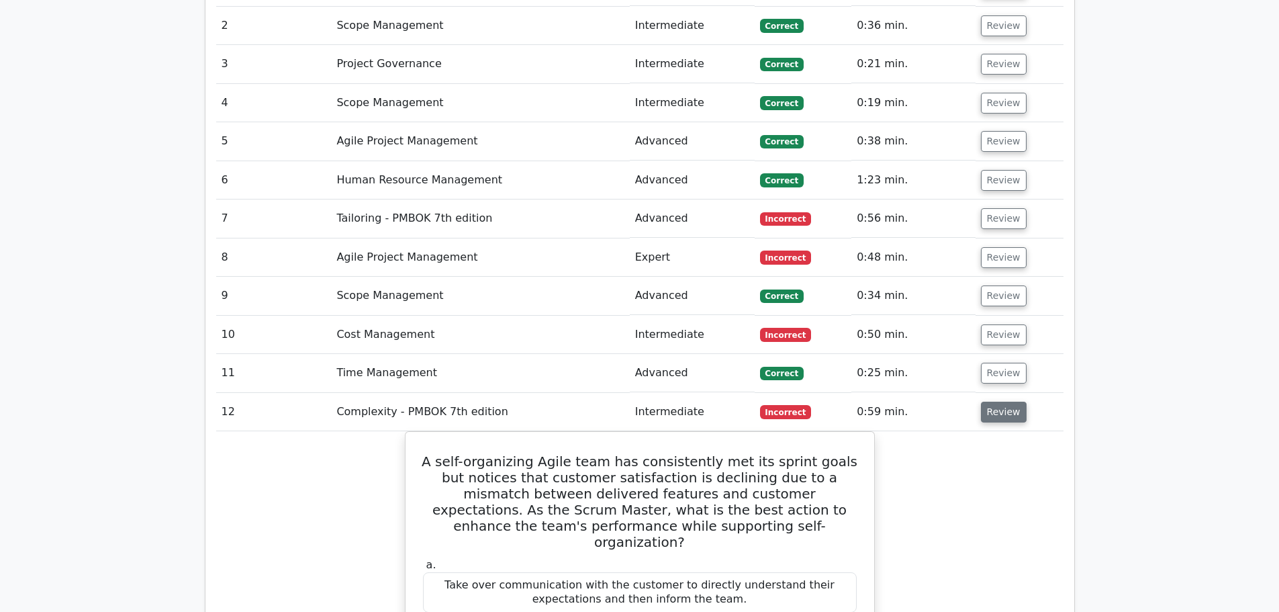
click at [1000, 402] on button "Review" at bounding box center [1004, 412] width 46 height 21
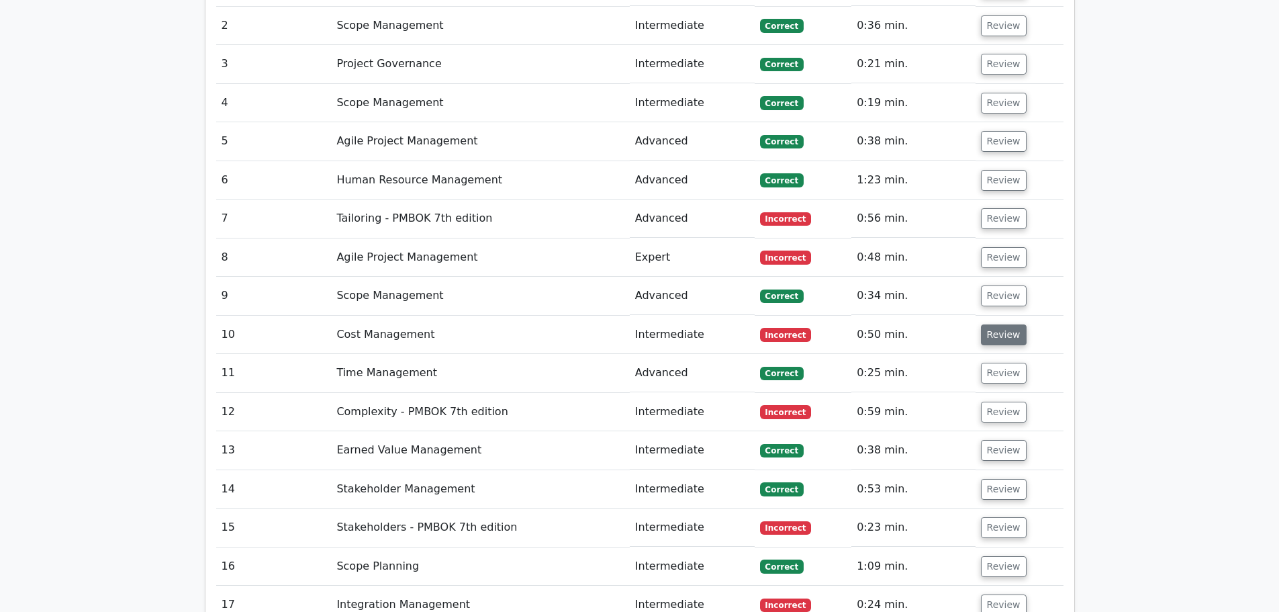
click at [999, 324] on button "Review" at bounding box center [1004, 334] width 46 height 21
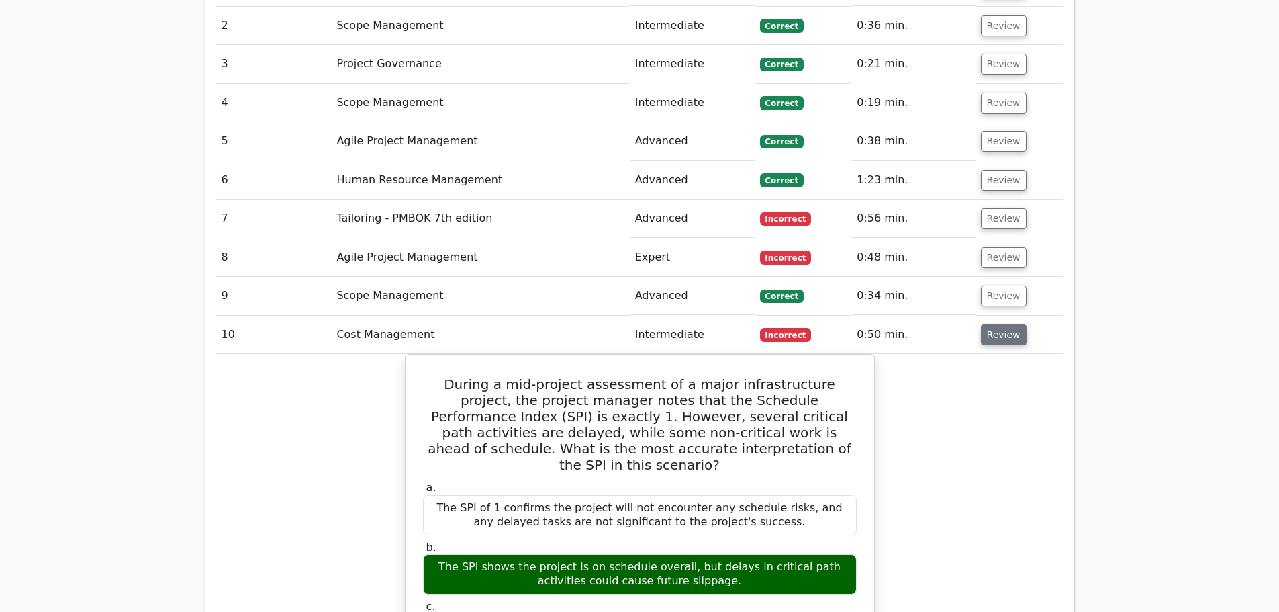
click at [999, 324] on button "Review" at bounding box center [1004, 334] width 46 height 21
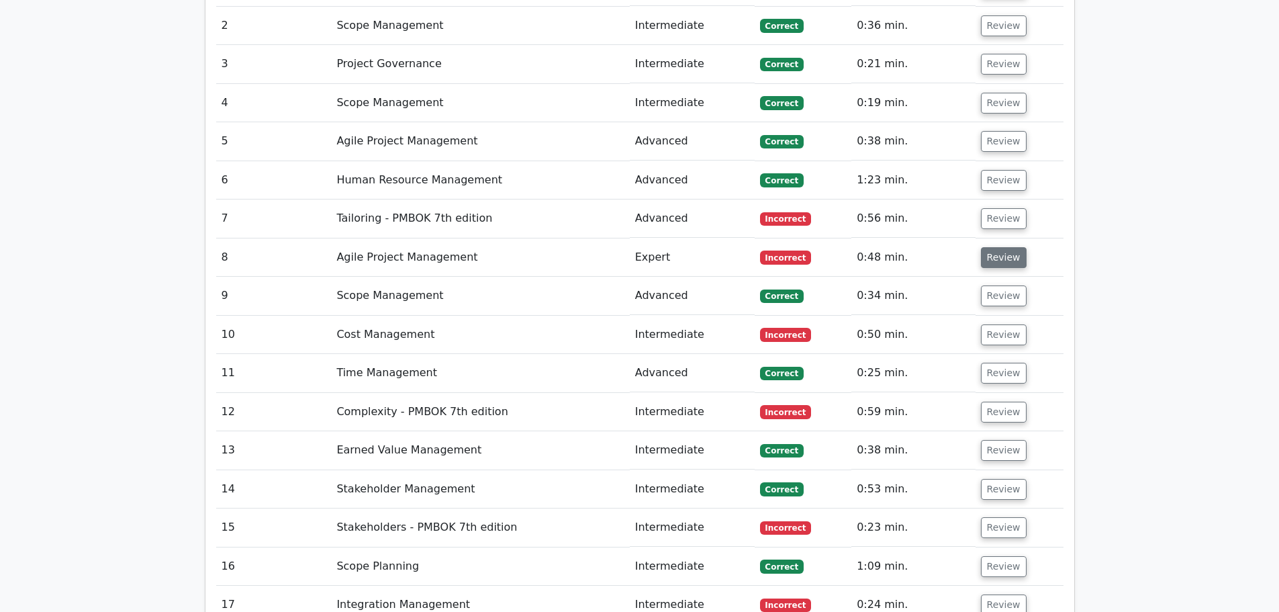
click at [1005, 247] on button "Review" at bounding box center [1004, 257] width 46 height 21
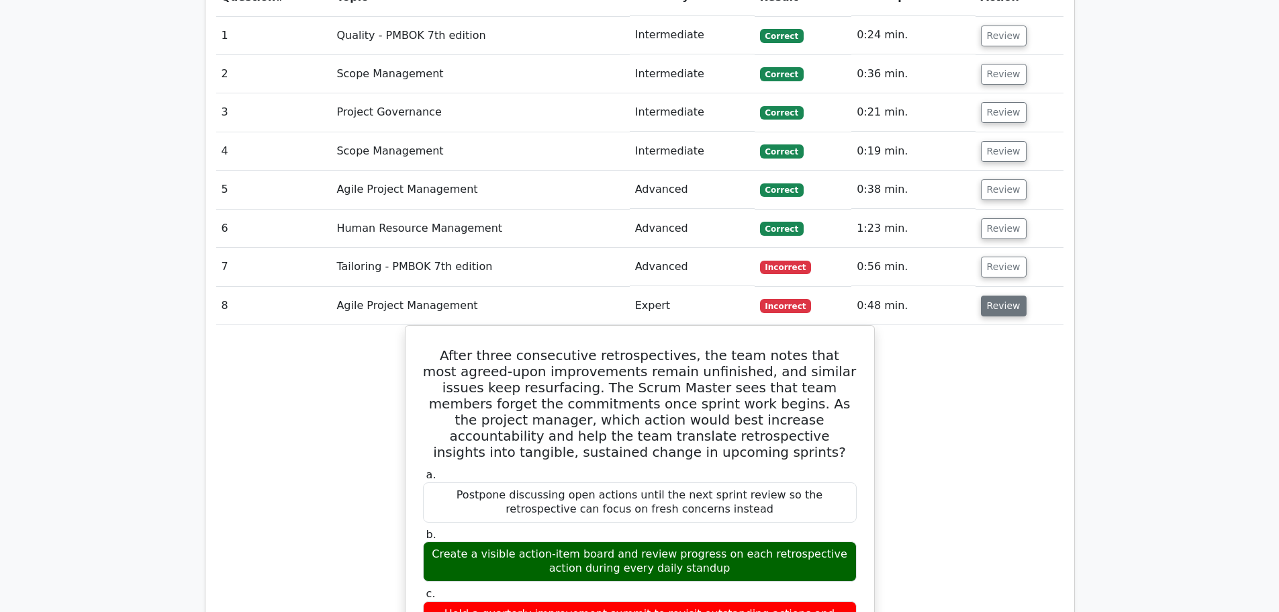
scroll to position [1746, 0]
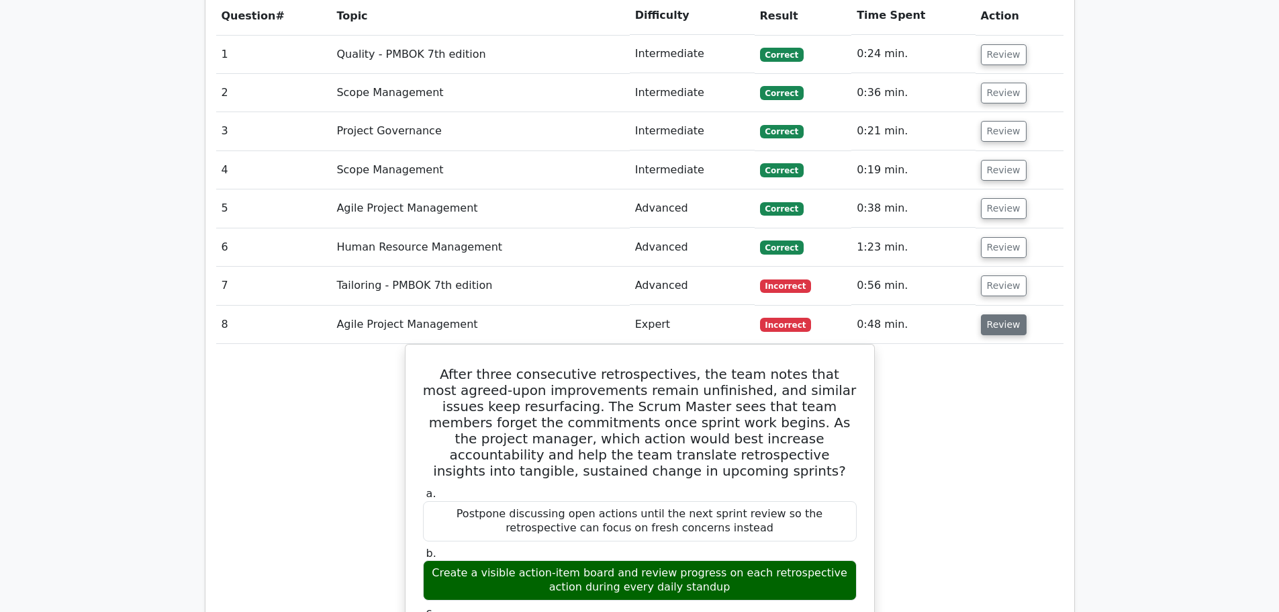
click at [1009, 314] on button "Review" at bounding box center [1004, 324] width 46 height 21
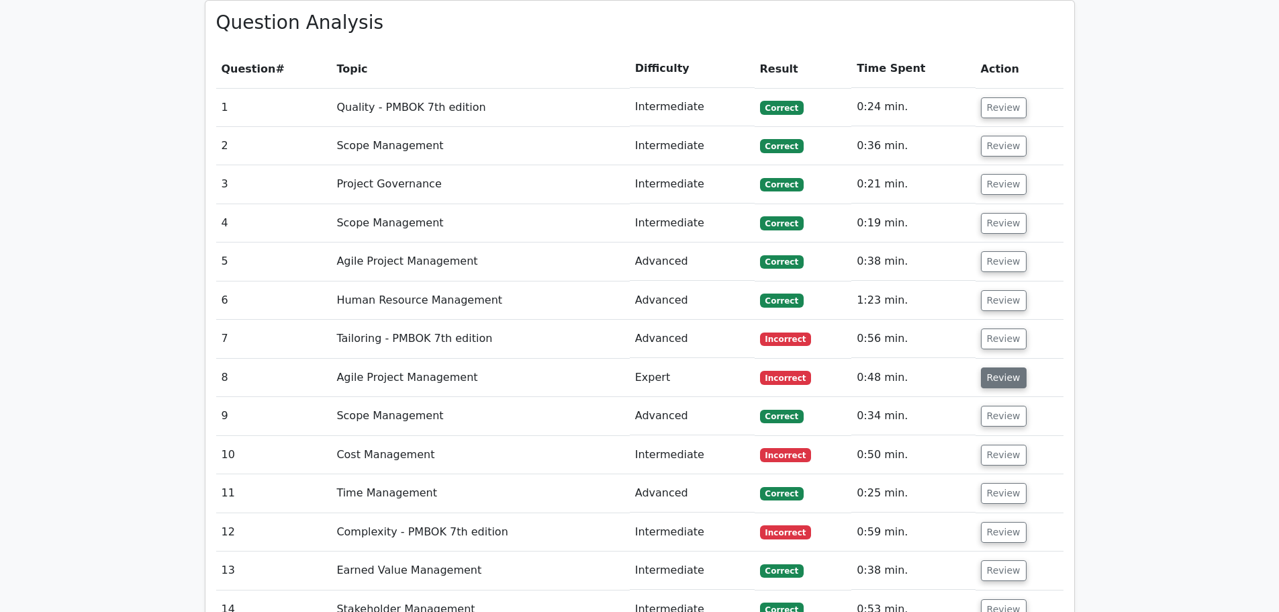
scroll to position [1612, 0]
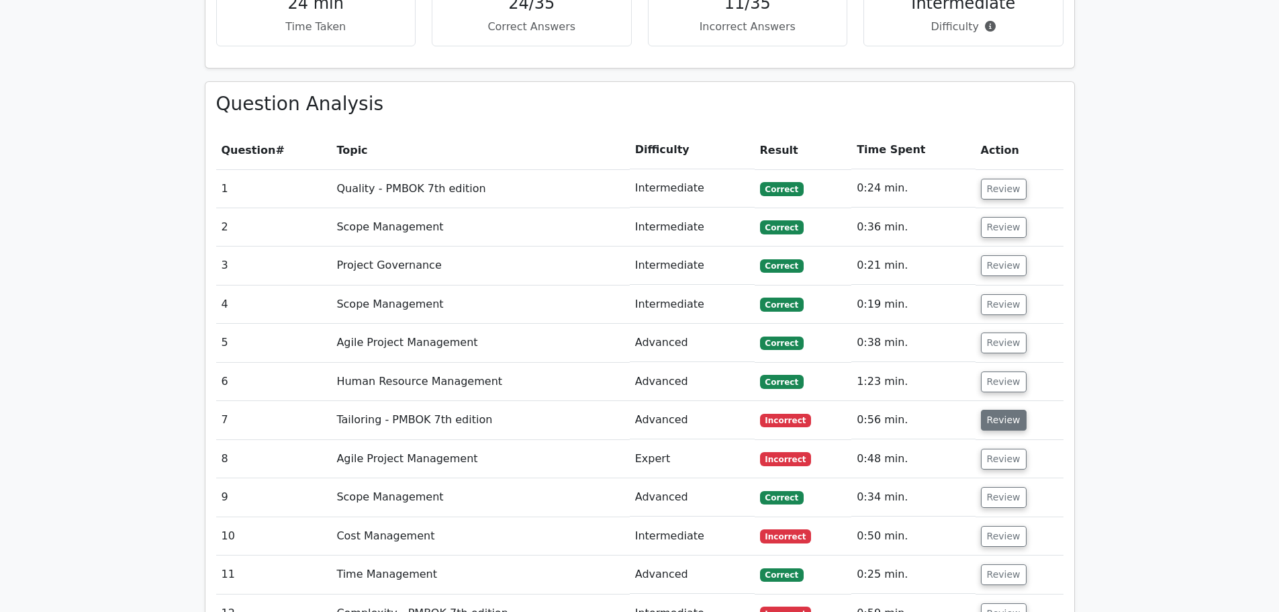
click at [986, 410] on button "Review" at bounding box center [1004, 420] width 46 height 21
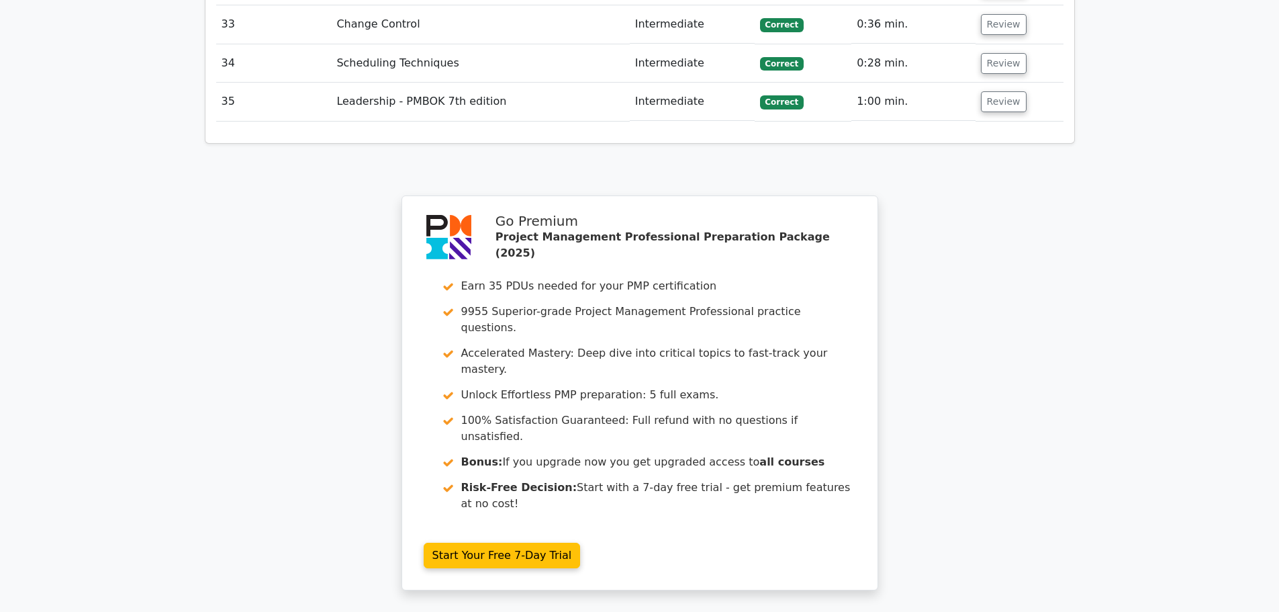
scroll to position [4653, 0]
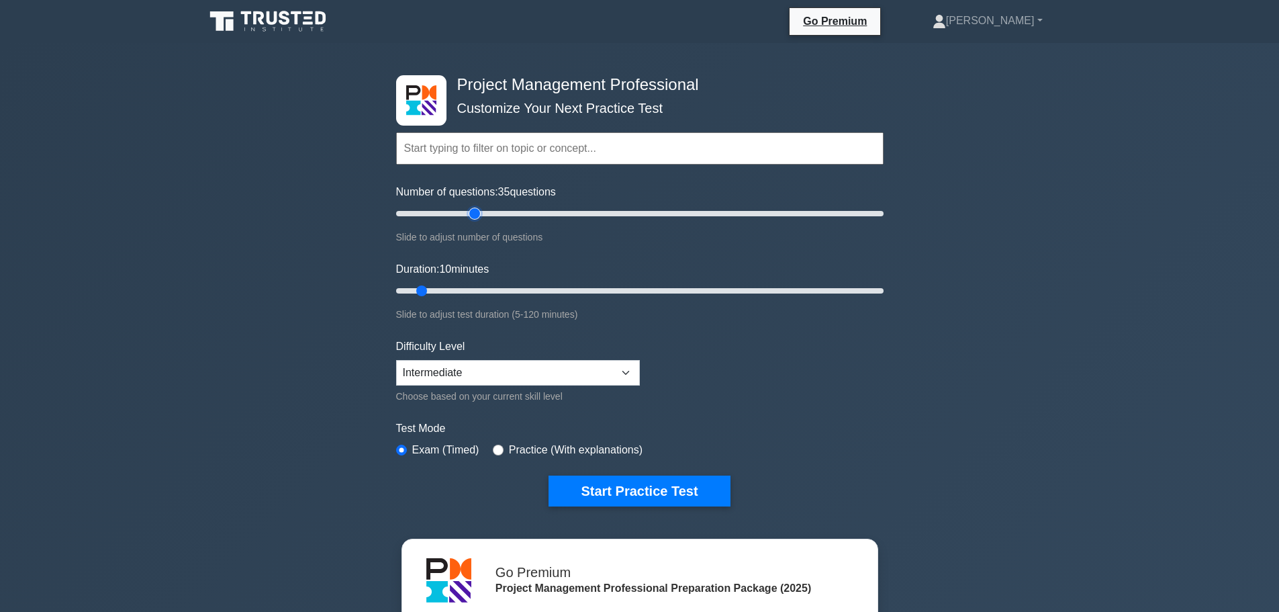
type input "35"
click at [479, 212] on input "Number of questions: 35 questions" at bounding box center [640, 213] width 488 height 16
click at [459, 287] on input "Duration: 10 minutes" at bounding box center [640, 291] width 488 height 16
click at [479, 291] on input "Duration: 20 minutes" at bounding box center [640, 291] width 488 height 16
type input "30"
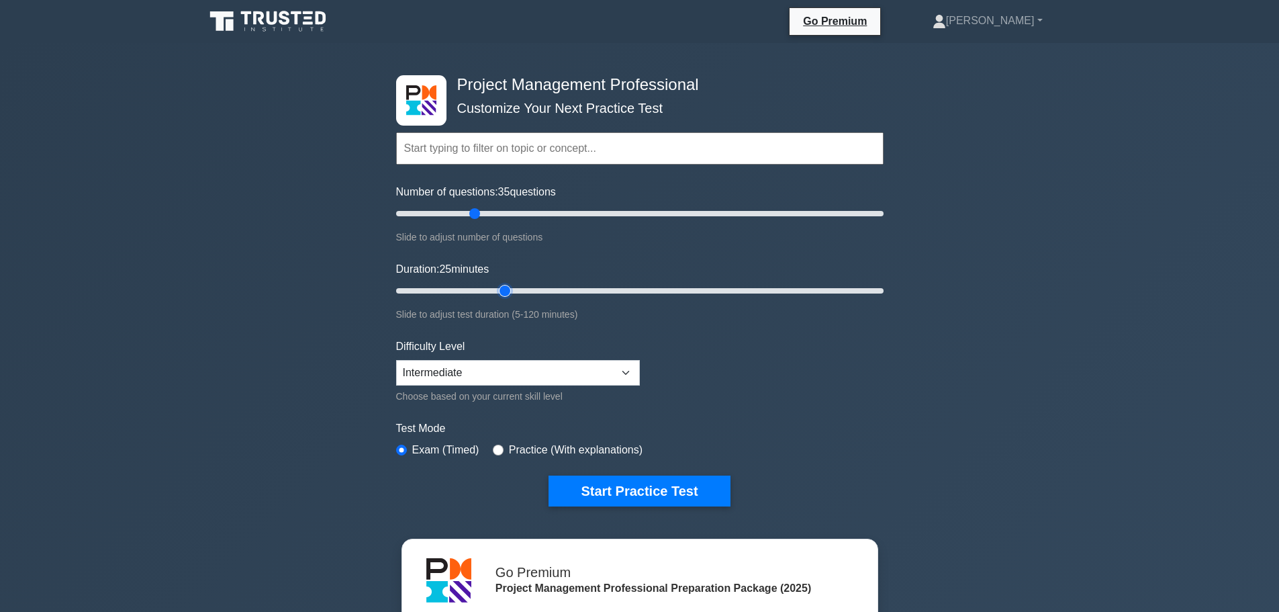
click at [500, 290] on input "Duration: 25 minutes" at bounding box center [640, 291] width 488 height 16
click at [622, 484] on button "Start Practice Test" at bounding box center [639, 490] width 181 height 31
click at [555, 449] on label "Practice (With explanations)" at bounding box center [576, 450] width 134 height 16
click at [496, 449] on input "radio" at bounding box center [498, 450] width 11 height 11
radio input "true"
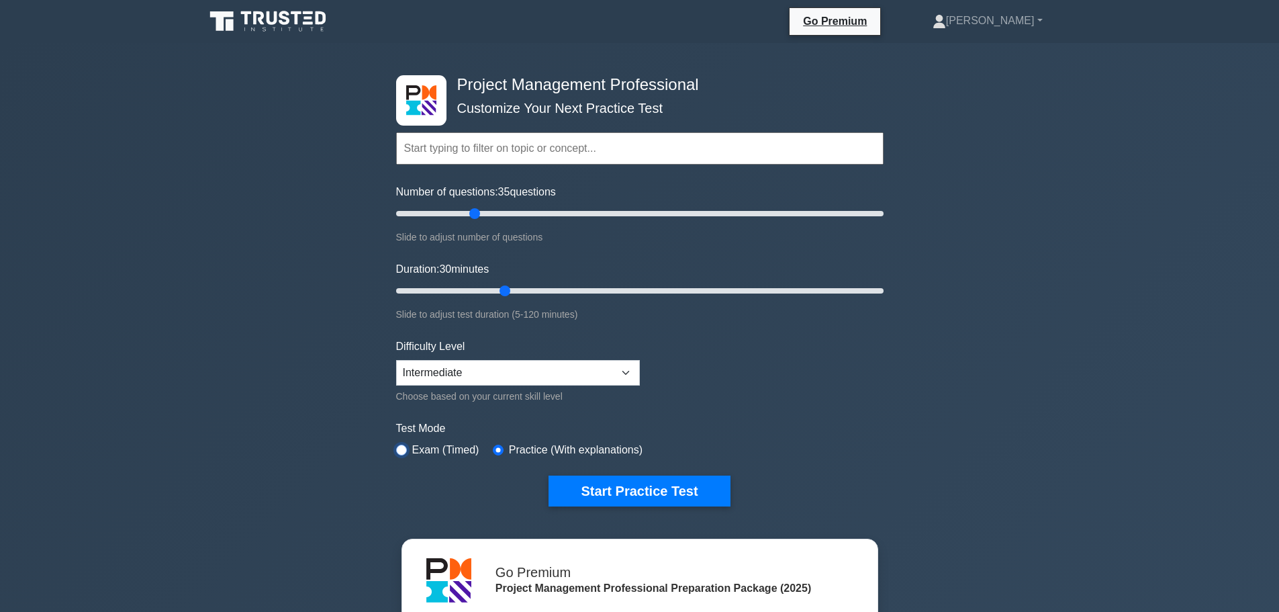
click at [400, 445] on input "radio" at bounding box center [401, 450] width 11 height 11
radio input "true"
click at [614, 498] on button "Start Practice Test" at bounding box center [639, 490] width 181 height 31
click at [484, 214] on input "Number of questions: 10 questions" at bounding box center [640, 213] width 488 height 16
type input "35"
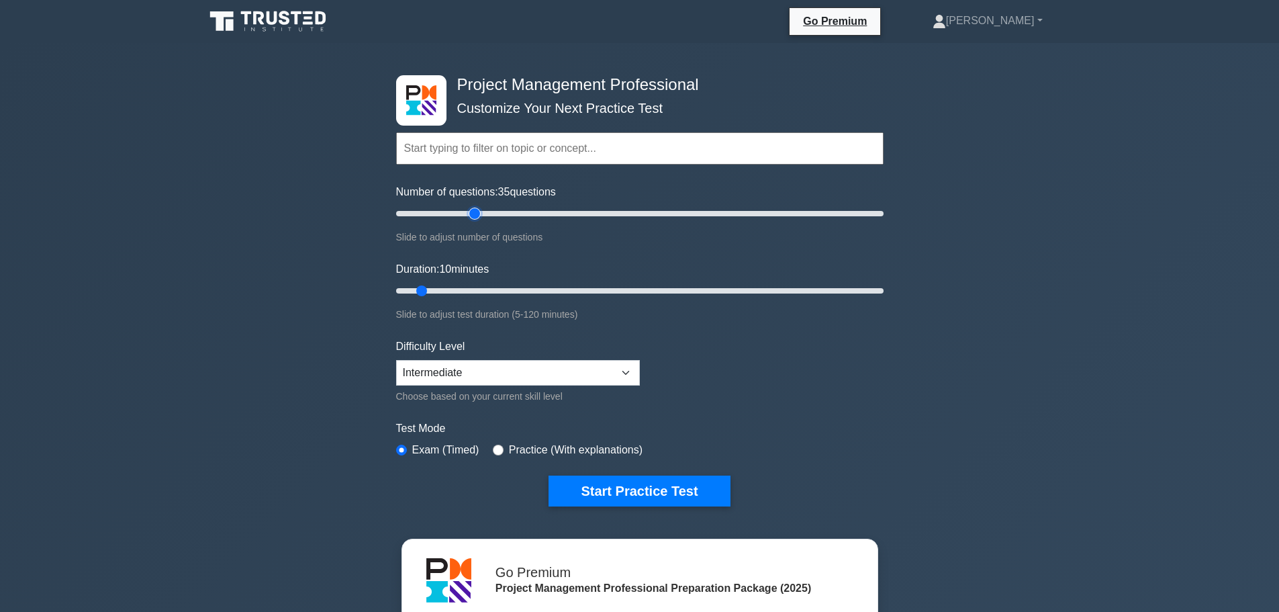
click at [471, 214] on input "Number of questions: 35 questions" at bounding box center [640, 213] width 488 height 16
type input "30"
click at [498, 290] on input "Duration: 30 minutes" at bounding box center [640, 291] width 488 height 16
click at [649, 487] on button "Start Practice Test" at bounding box center [639, 490] width 181 height 31
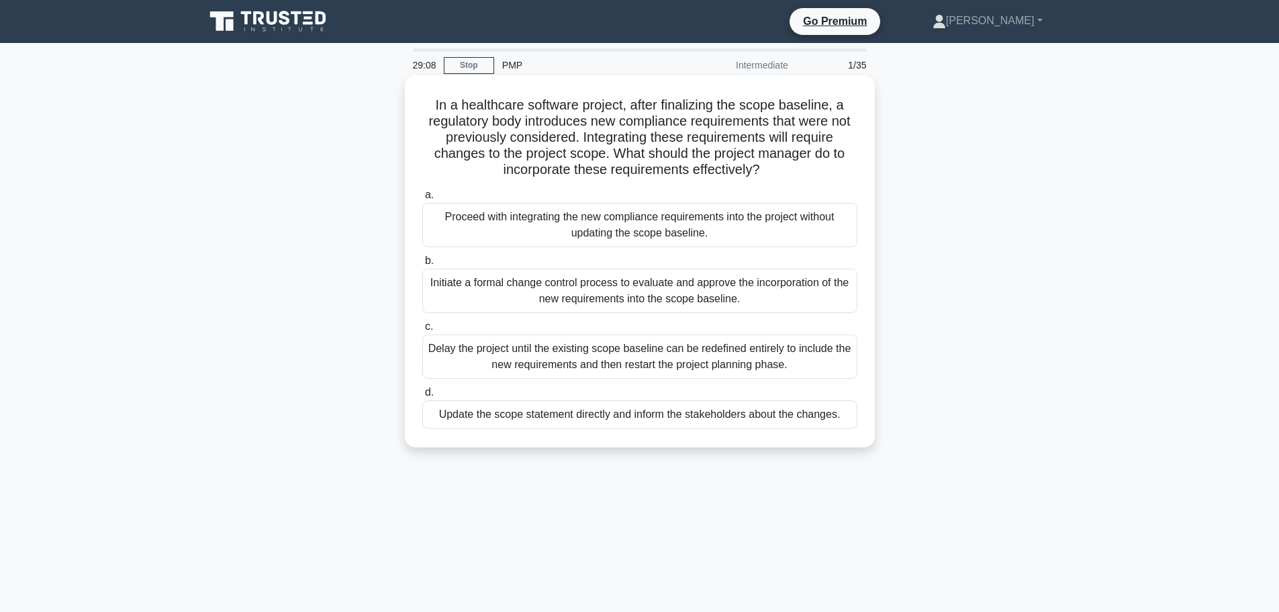
click at [616, 284] on div "Initiate a formal change control process to evaluate and approve the incorporat…" at bounding box center [639, 291] width 435 height 44
click at [422, 265] on input "b. Initiate a formal change control process to evaluate and approve the incorpo…" at bounding box center [422, 261] width 0 height 9
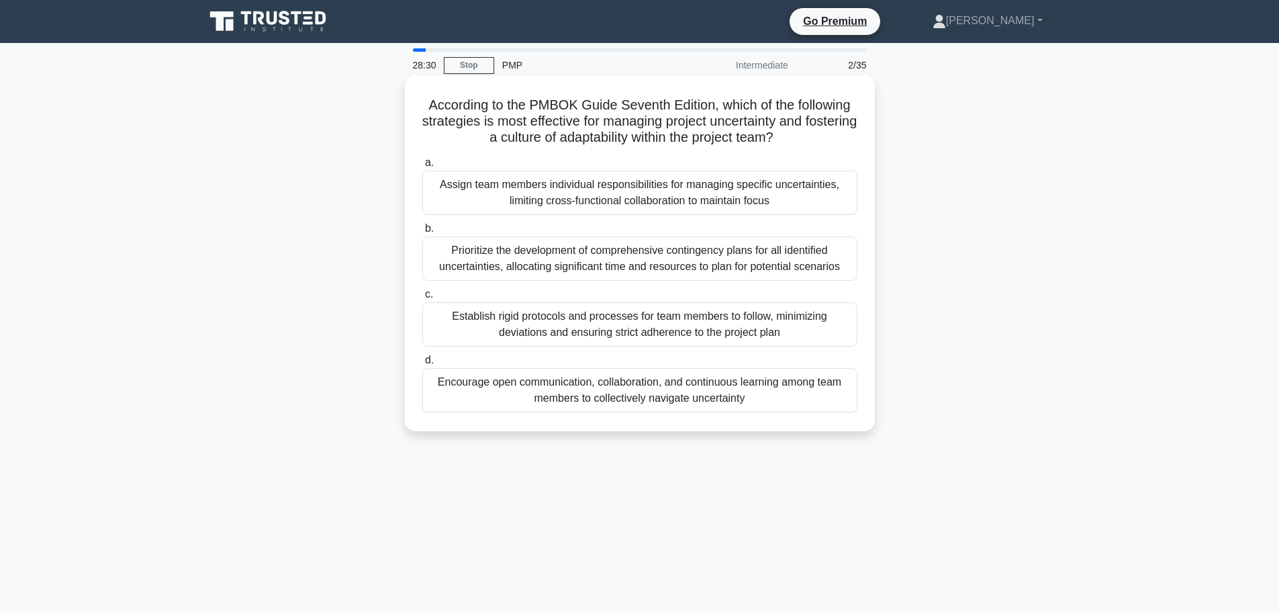
click at [680, 403] on div "Encourage open communication, collaboration, and continuous learning among team…" at bounding box center [639, 390] width 435 height 44
click at [422, 365] on input "d. Encourage open communication, collaboration, and continuous learning among t…" at bounding box center [422, 360] width 0 height 9
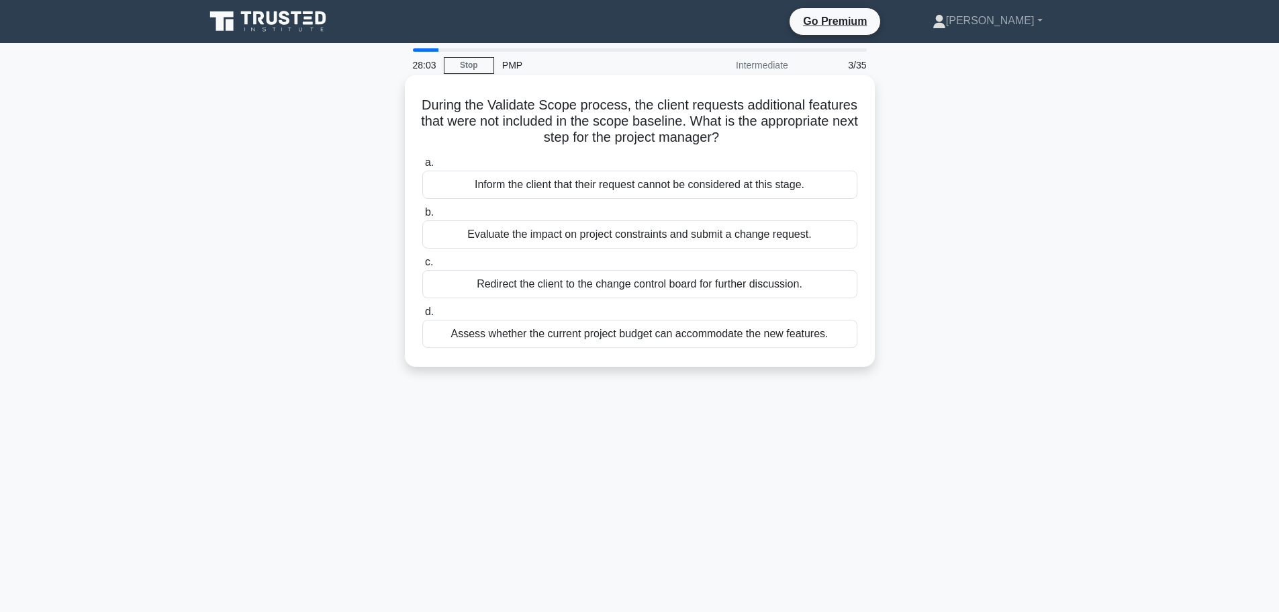
click at [665, 240] on div "Evaluate the impact on project constraints and submit a change request." at bounding box center [639, 234] width 435 height 28
click at [422, 217] on input "b. Evaluate the impact on project constraints and submit a change request." at bounding box center [422, 212] width 0 height 9
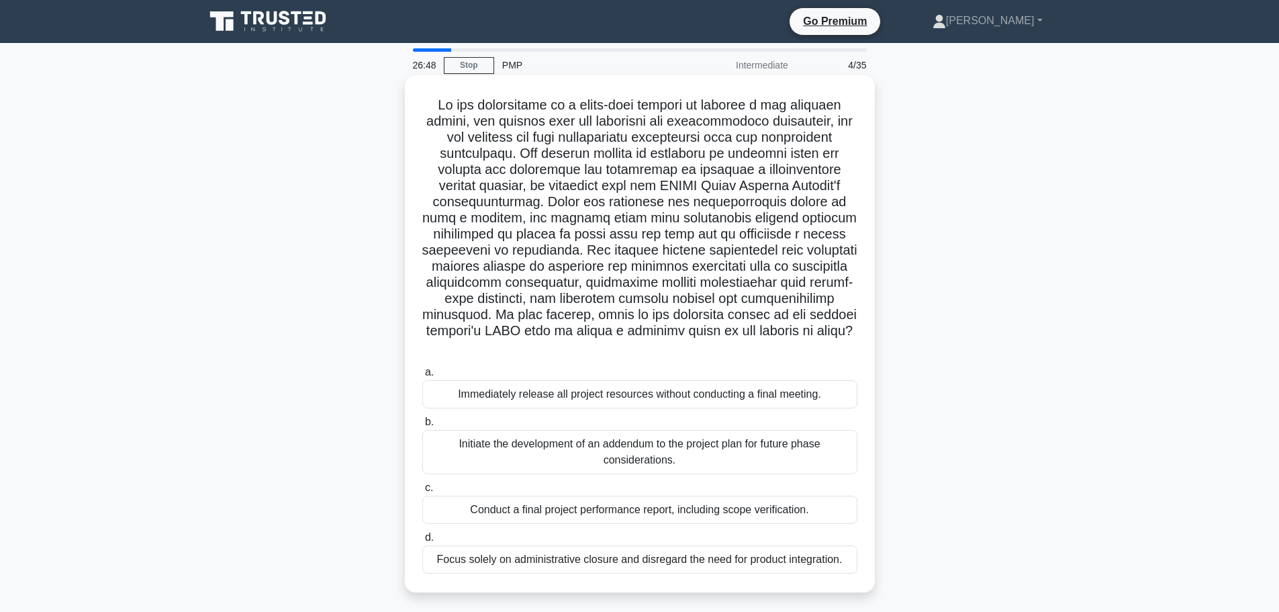
click at [687, 512] on div "Conduct a final project performance report, including scope verification." at bounding box center [639, 510] width 435 height 28
click at [422, 492] on input "c. Conduct a final project performance report, including scope verification." at bounding box center [422, 487] width 0 height 9
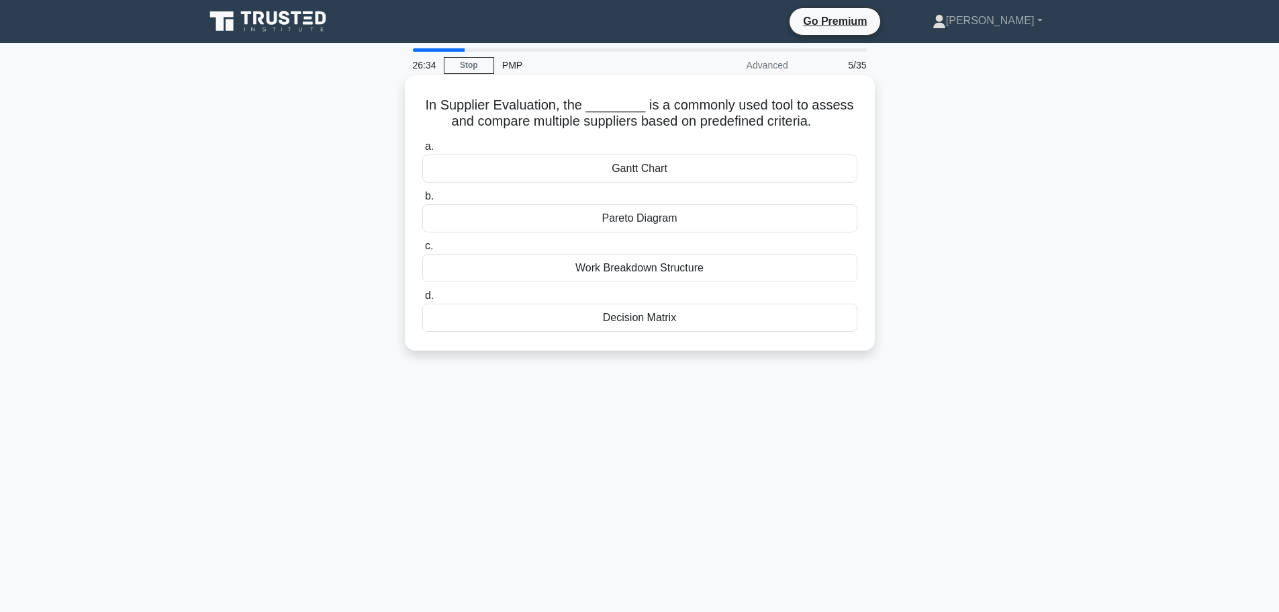
click at [667, 317] on div "Decision Matrix" at bounding box center [639, 318] width 435 height 28
click at [422, 300] on input "d. Decision Matrix" at bounding box center [422, 295] width 0 height 9
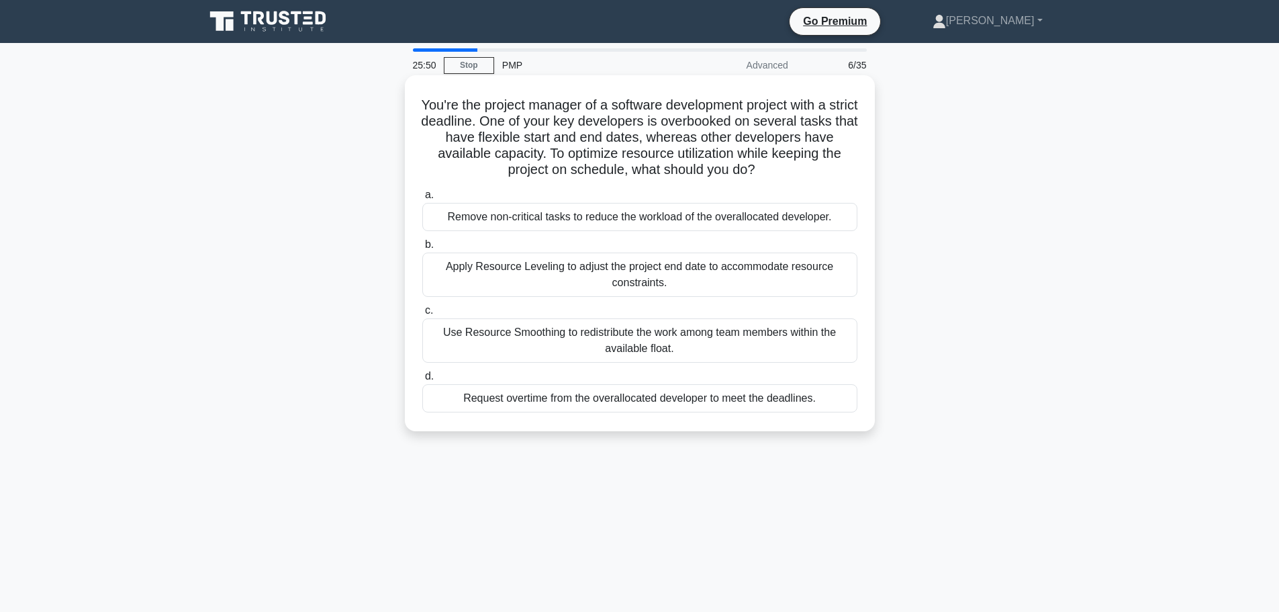
click at [555, 352] on div "Use Resource Smoothing to redistribute the work among team members within the a…" at bounding box center [639, 340] width 435 height 44
click at [422, 315] on input "c. Use Resource Smoothing to redistribute the work among team members within th…" at bounding box center [422, 310] width 0 height 9
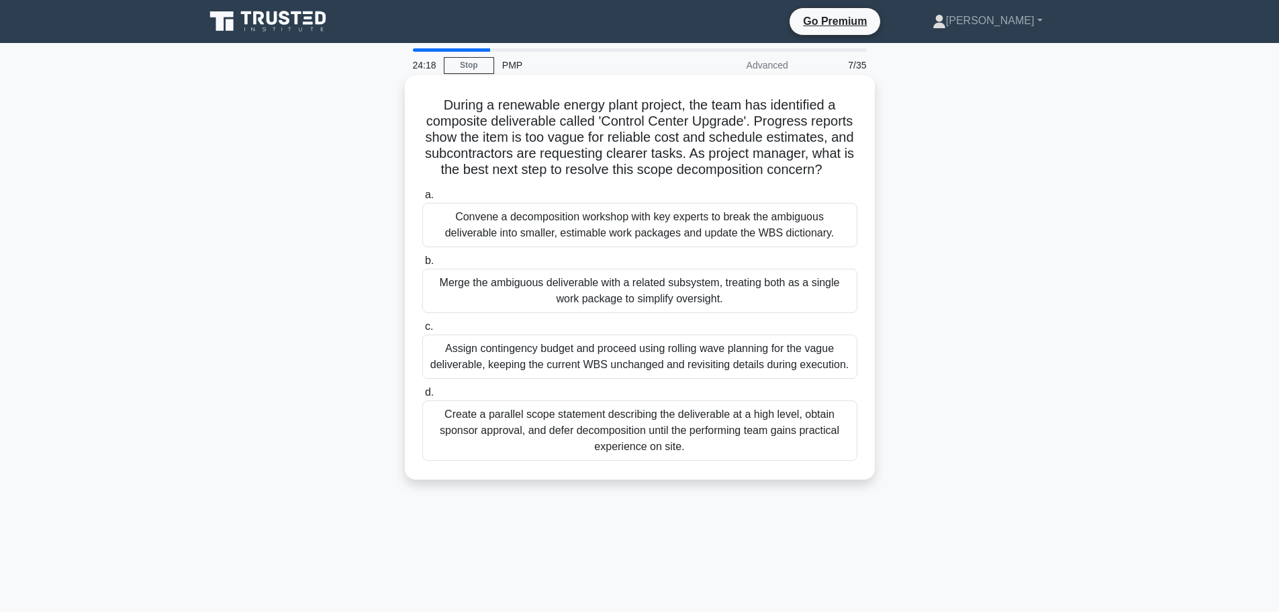
click at [785, 367] on div "Assign contingency budget and proceed using rolling wave planning for the vague…" at bounding box center [639, 356] width 435 height 44
click at [422, 331] on input "c. Assign contingency budget and proceed using rolling wave planning for the va…" at bounding box center [422, 326] width 0 height 9
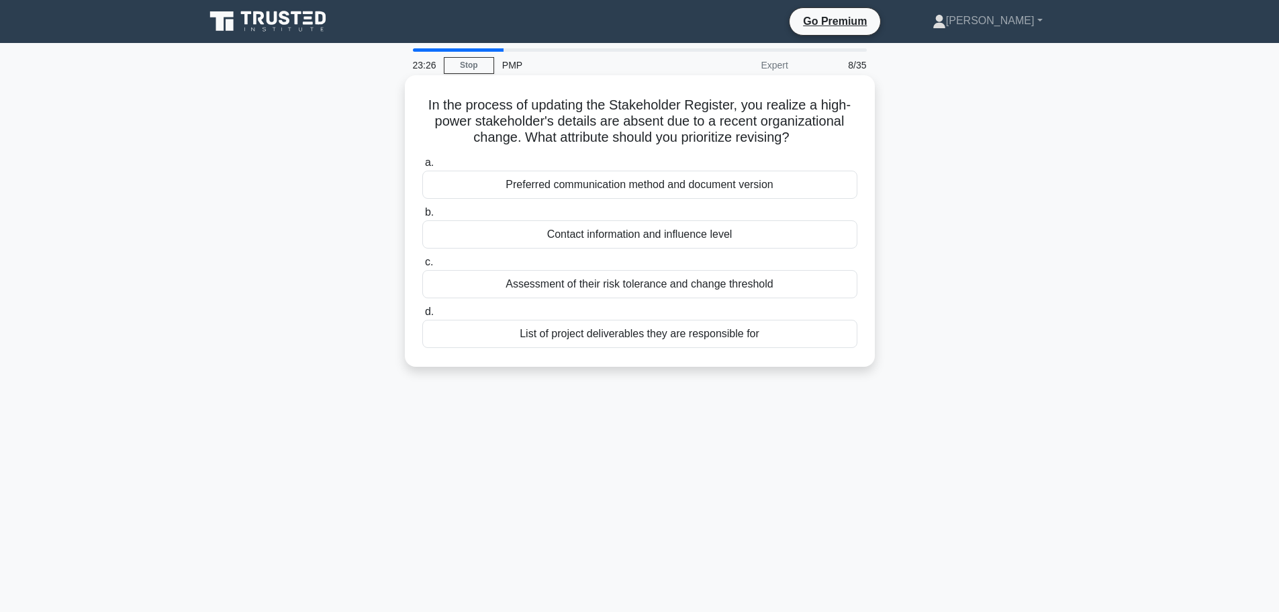
click at [603, 182] on div "Preferred communication method and document version" at bounding box center [639, 185] width 435 height 28
click at [422, 167] on input "a. Preferred communication method and document version" at bounding box center [422, 162] width 0 height 9
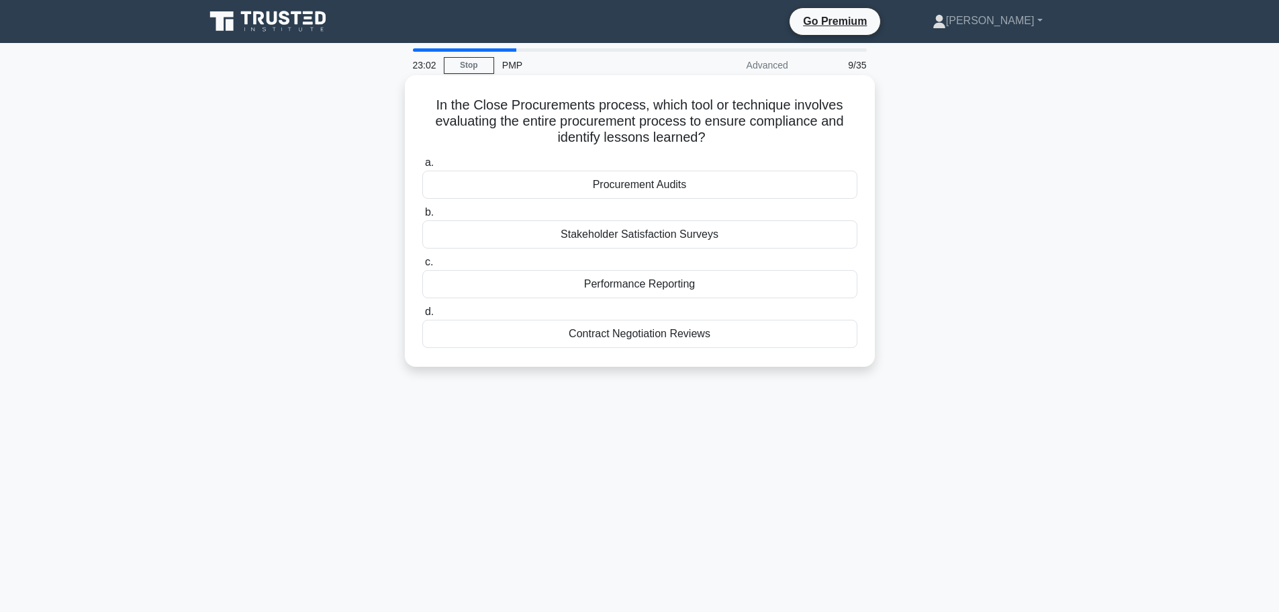
click at [656, 188] on div "Procurement Audits" at bounding box center [639, 185] width 435 height 28
click at [422, 167] on input "a. Procurement Audits" at bounding box center [422, 162] width 0 height 9
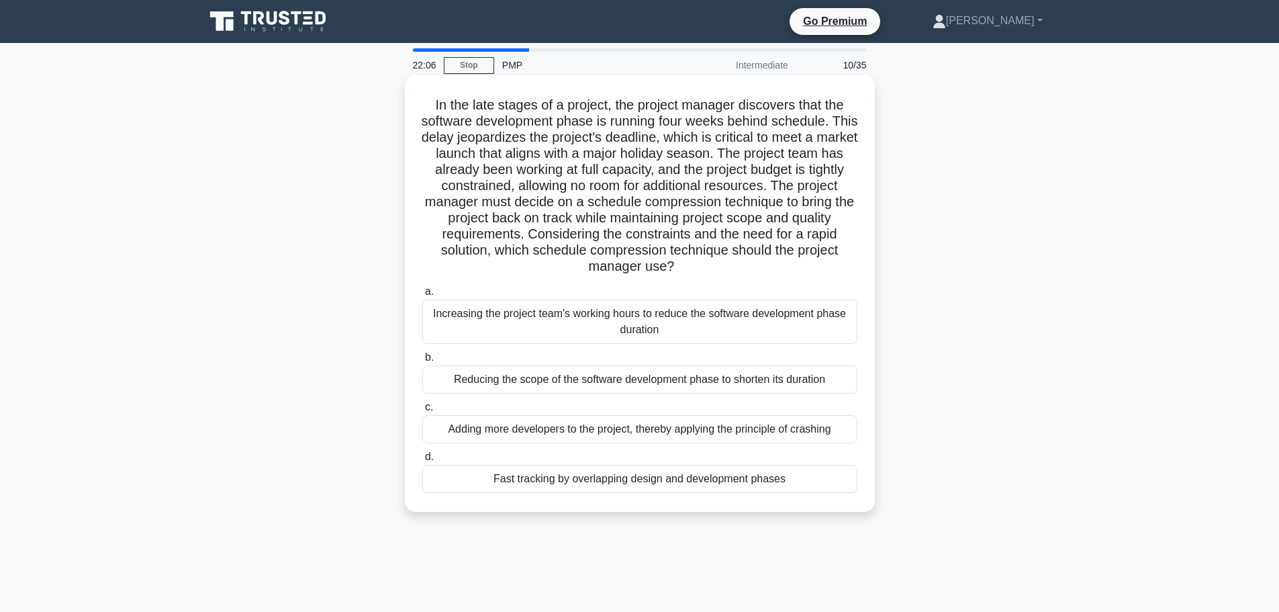
click at [604, 482] on div "Fast tracking by overlapping design and development phases" at bounding box center [639, 479] width 435 height 28
click at [422, 461] on input "d. Fast tracking by overlapping design and development phases" at bounding box center [422, 457] width 0 height 9
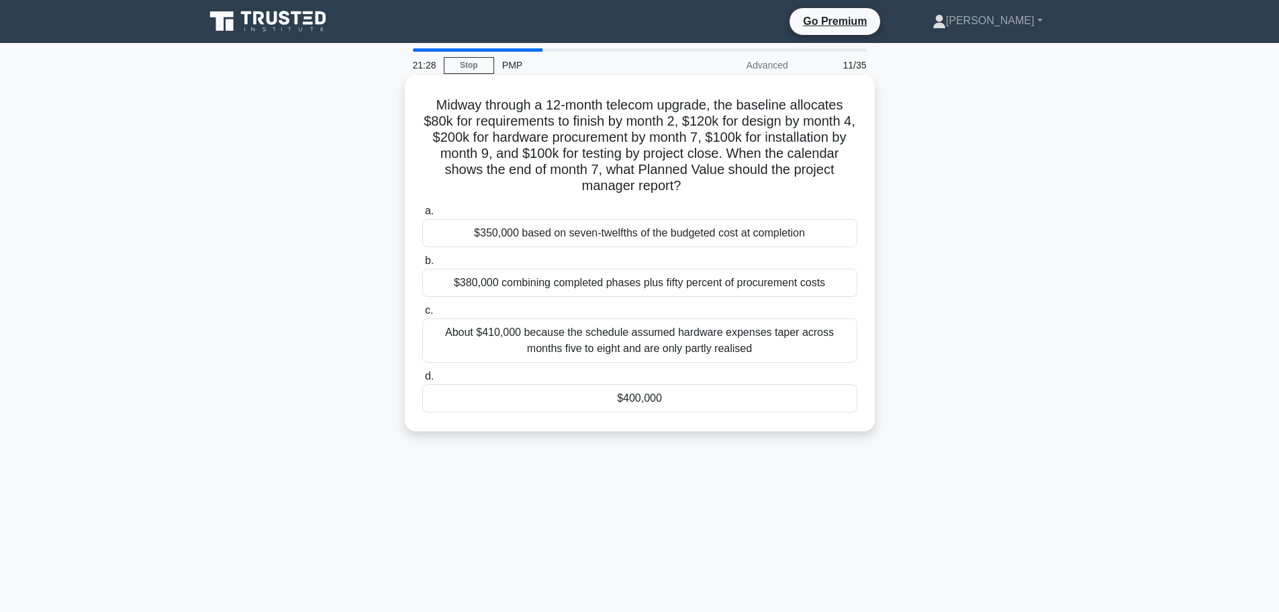
click at [642, 387] on div "$400,000" at bounding box center [639, 398] width 435 height 28
click at [422, 381] on input "d. $400,000" at bounding box center [422, 376] width 0 height 9
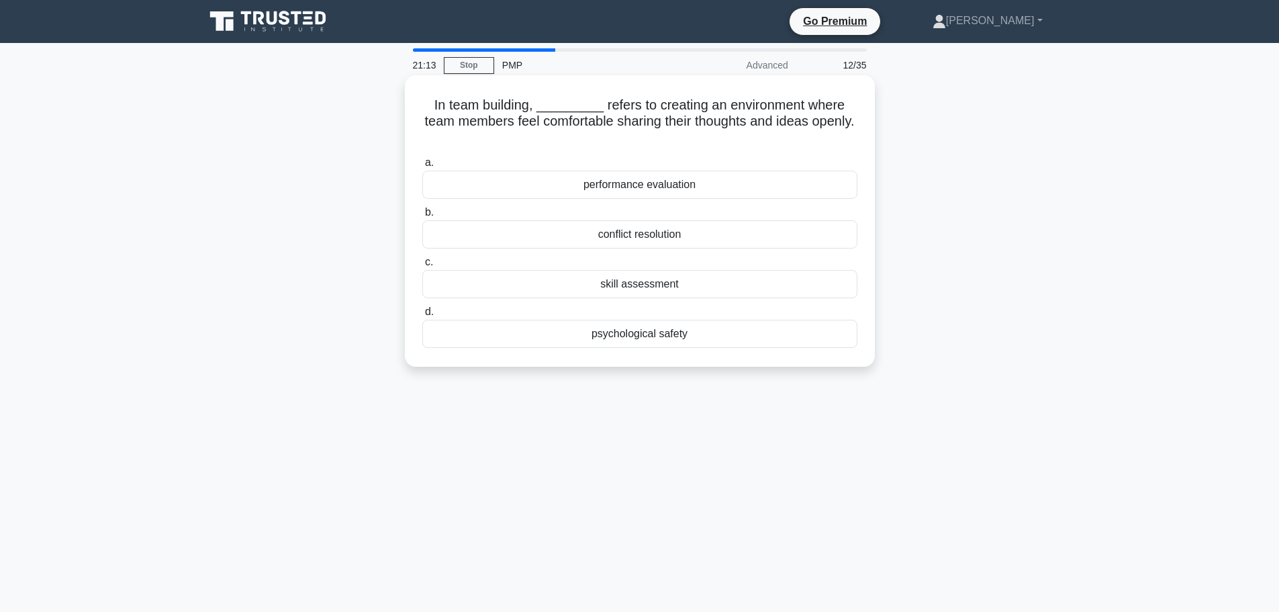
click at [661, 242] on div "conflict resolution" at bounding box center [639, 234] width 435 height 28
click at [422, 217] on input "b. conflict resolution" at bounding box center [422, 212] width 0 height 9
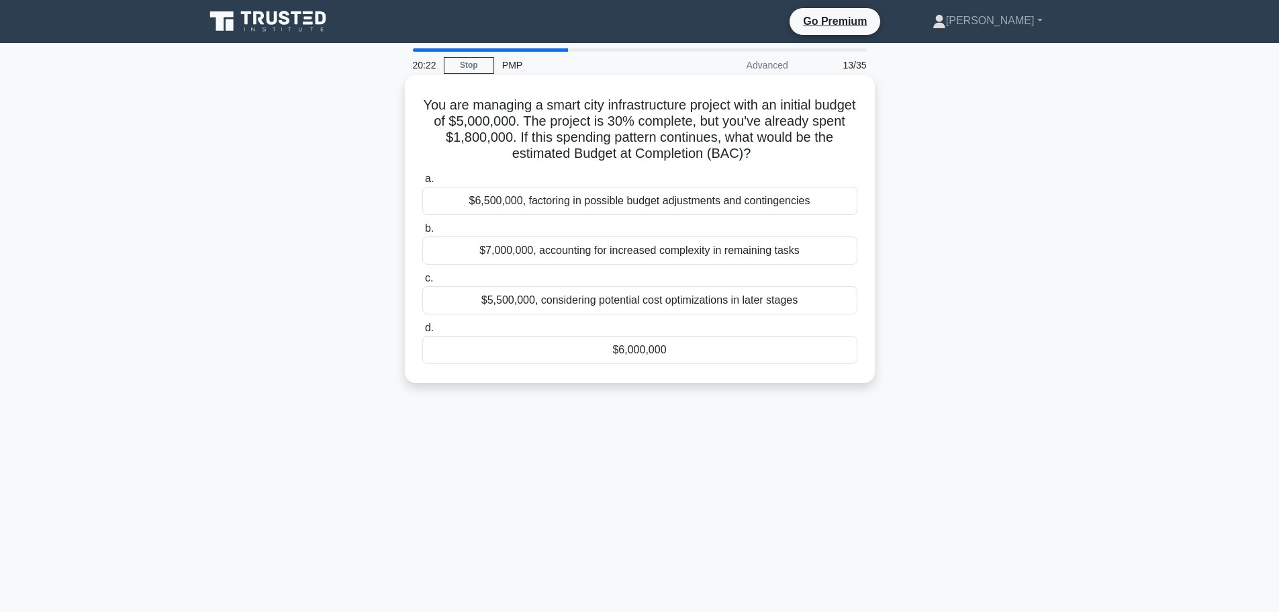
click at [647, 357] on div "$6,000,000" at bounding box center [639, 350] width 435 height 28
click at [422, 332] on input "d. $6,000,000" at bounding box center [422, 328] width 0 height 9
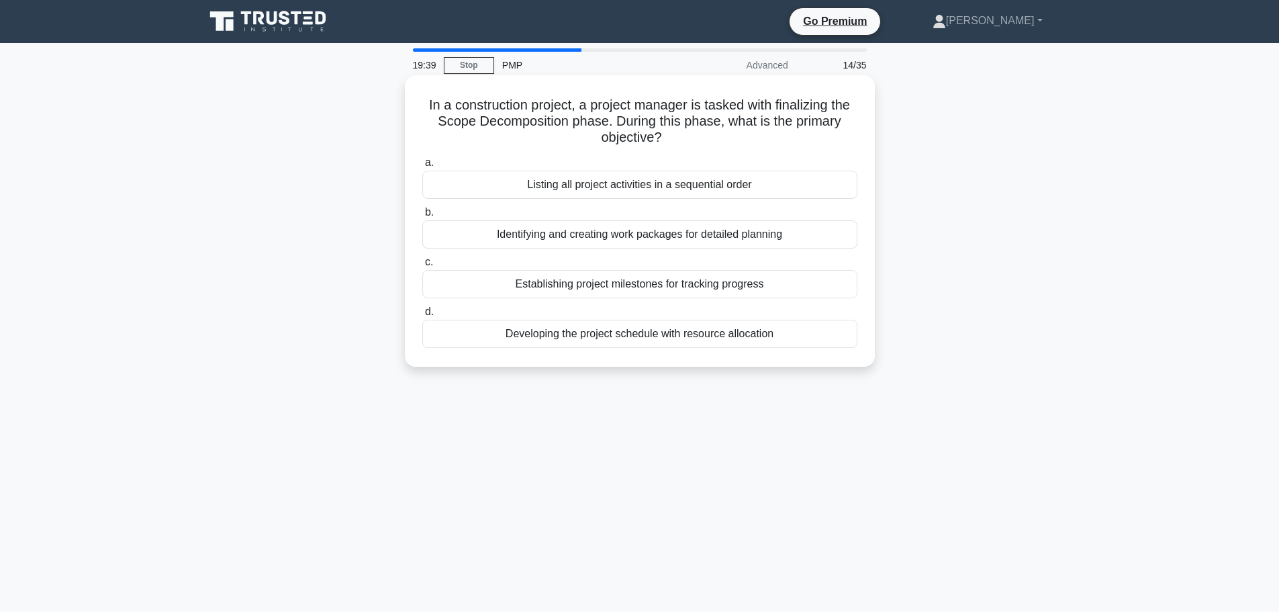
click at [716, 238] on div "Identifying and creating work packages for detailed planning" at bounding box center [639, 234] width 435 height 28
click at [422, 217] on input "b. Identifying and creating work packages for detailed planning" at bounding box center [422, 212] width 0 height 9
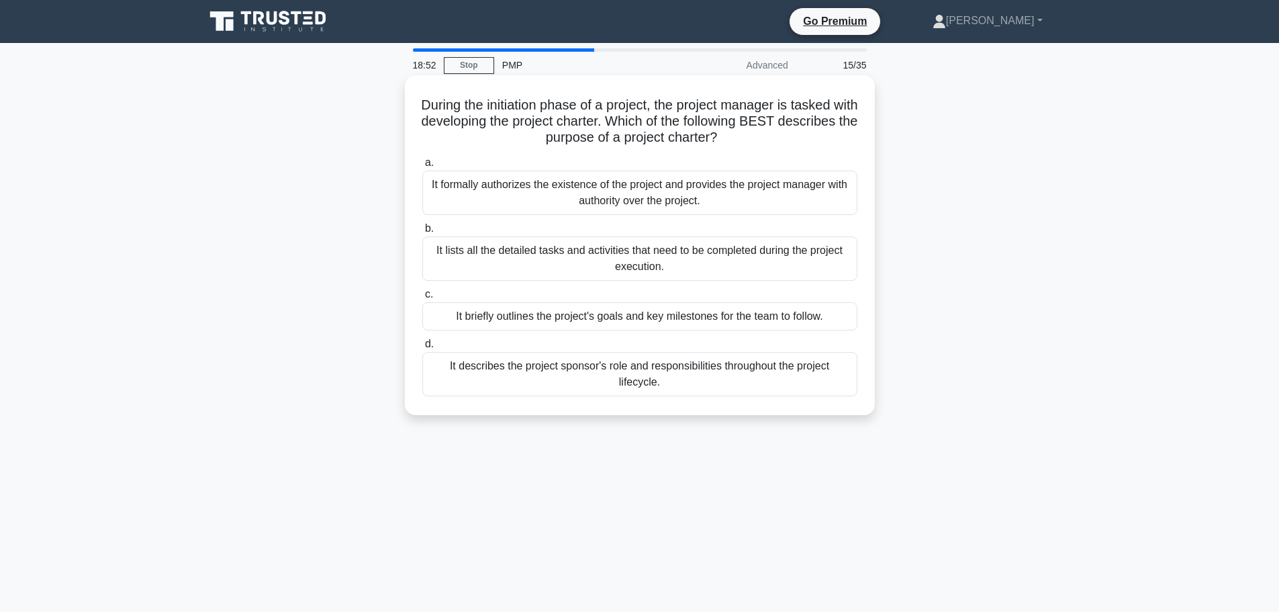
click at [686, 200] on div "It formally authorizes the existence of the project and provides the project ma…" at bounding box center [639, 193] width 435 height 44
click at [422, 167] on input "a. It formally authorizes the existence of the project and provides the project…" at bounding box center [422, 162] width 0 height 9
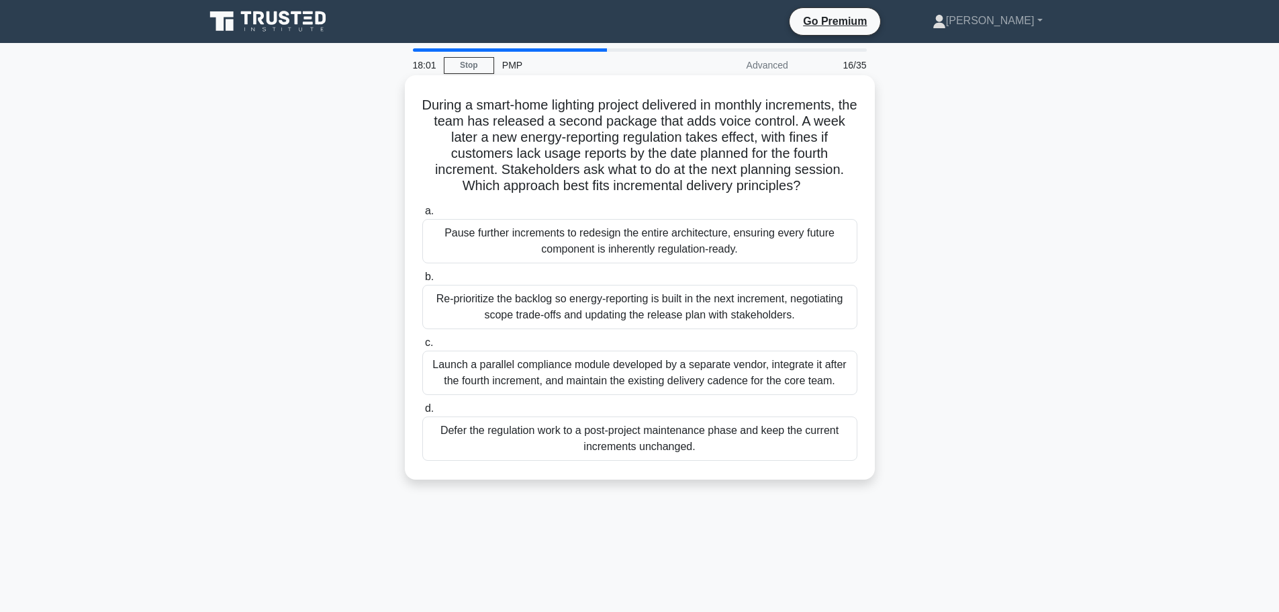
click at [642, 295] on div "Re-prioritize the backlog so energy-reporting is built in the next increment, n…" at bounding box center [639, 307] width 435 height 44
click at [422, 281] on input "b. Re-prioritize the backlog so energy-reporting is built in the next increment…" at bounding box center [422, 277] width 0 height 9
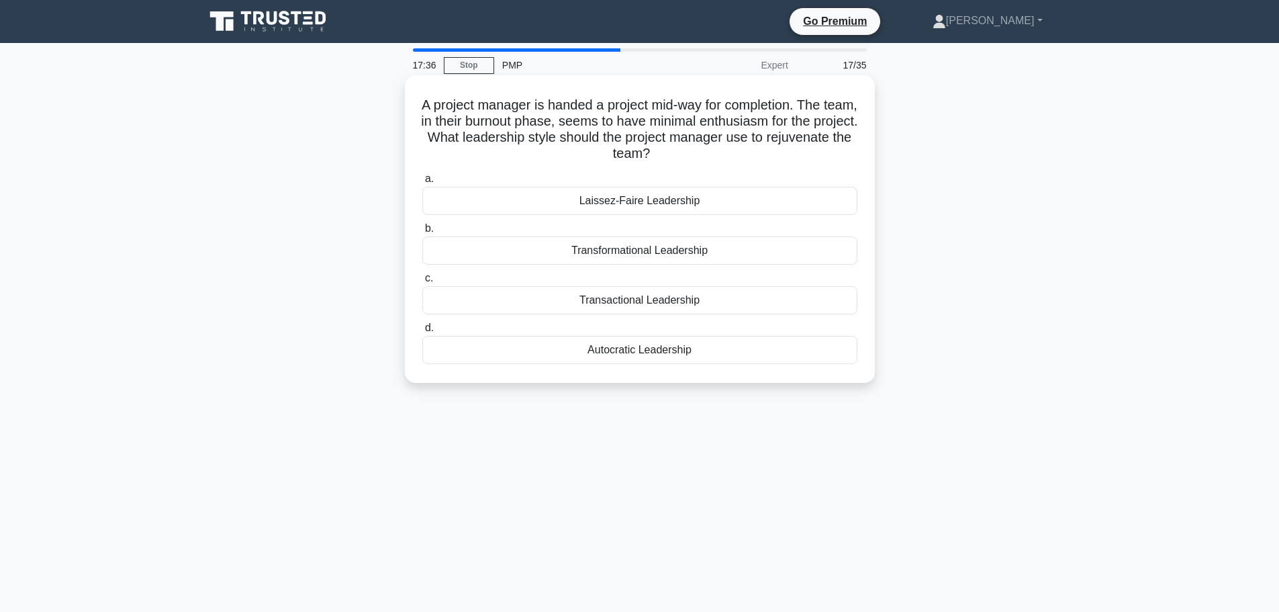
drag, startPoint x: 585, startPoint y: 199, endPoint x: 702, endPoint y: 202, distance: 116.9
click at [702, 202] on div "Laissez-Faire Leadership" at bounding box center [639, 201] width 435 height 28
copy div "Laissez-Faire Leadership"
click at [616, 257] on div "Transformational Leadership" at bounding box center [639, 250] width 435 height 28
click at [422, 233] on input "b. Transformational Leadership" at bounding box center [422, 228] width 0 height 9
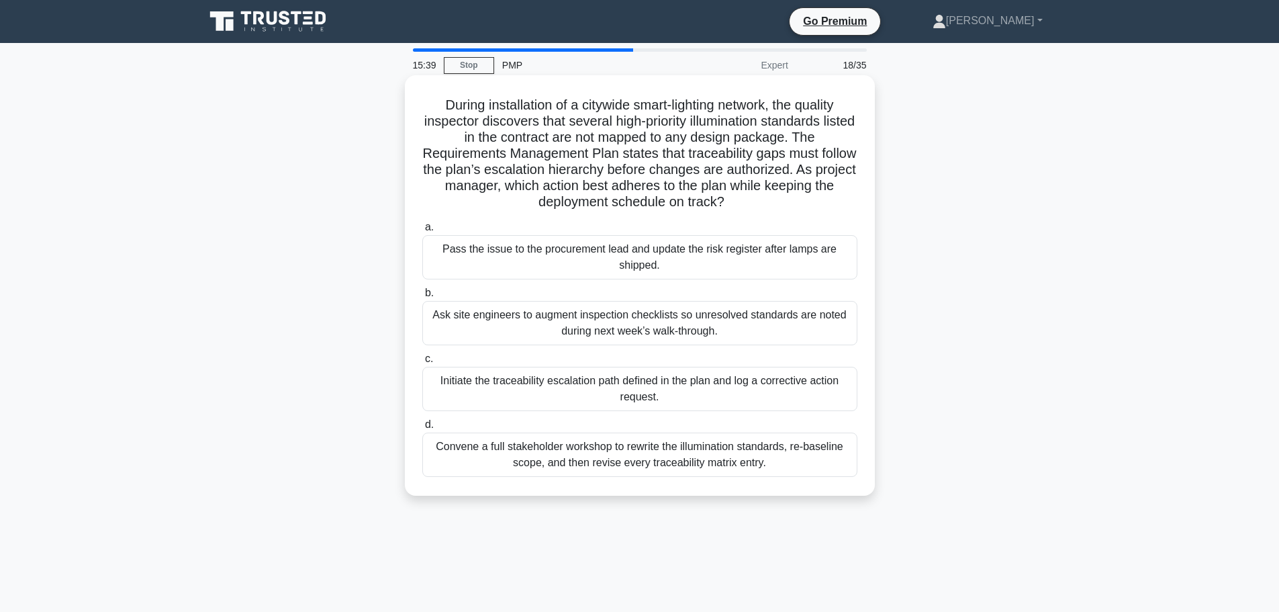
click at [762, 411] on div "Initiate the traceability escalation path defined in the plan and log a correct…" at bounding box center [639, 389] width 435 height 44
click at [422, 363] on input "c. Initiate the traceability escalation path defined in the plan and log a corr…" at bounding box center [422, 359] width 0 height 9
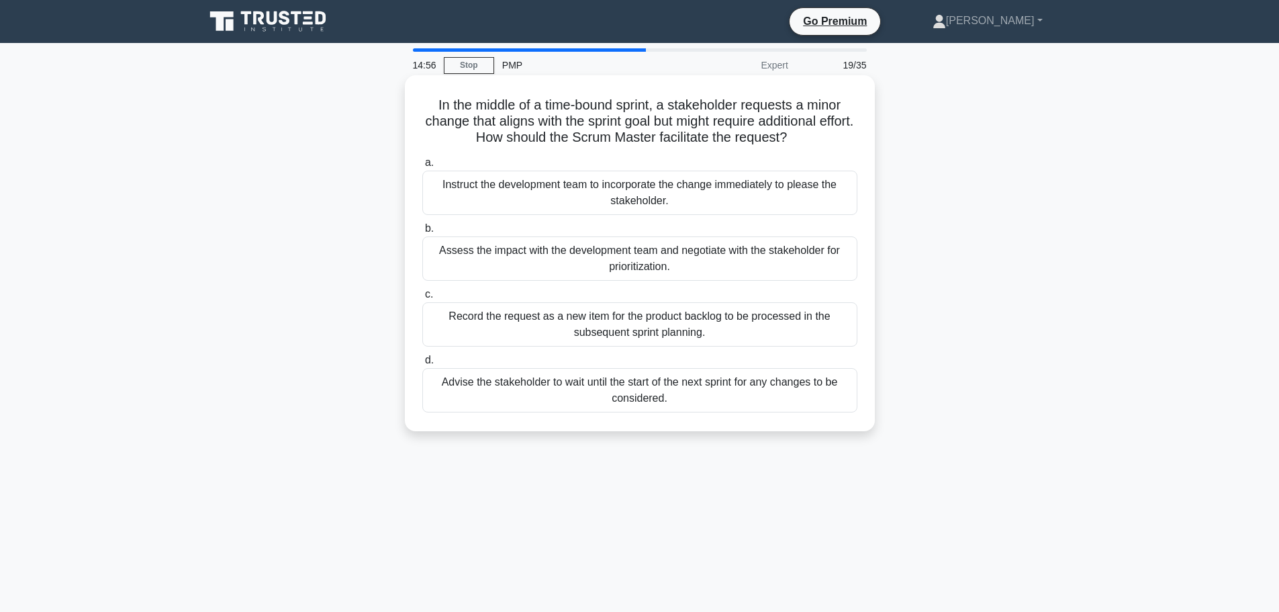
click at [592, 258] on div "Assess the impact with the development team and negotiate with the stakeholder …" at bounding box center [639, 258] width 435 height 44
click at [422, 233] on input "b. Assess the impact with the development team and negotiate with the stakehold…" at bounding box center [422, 228] width 0 height 9
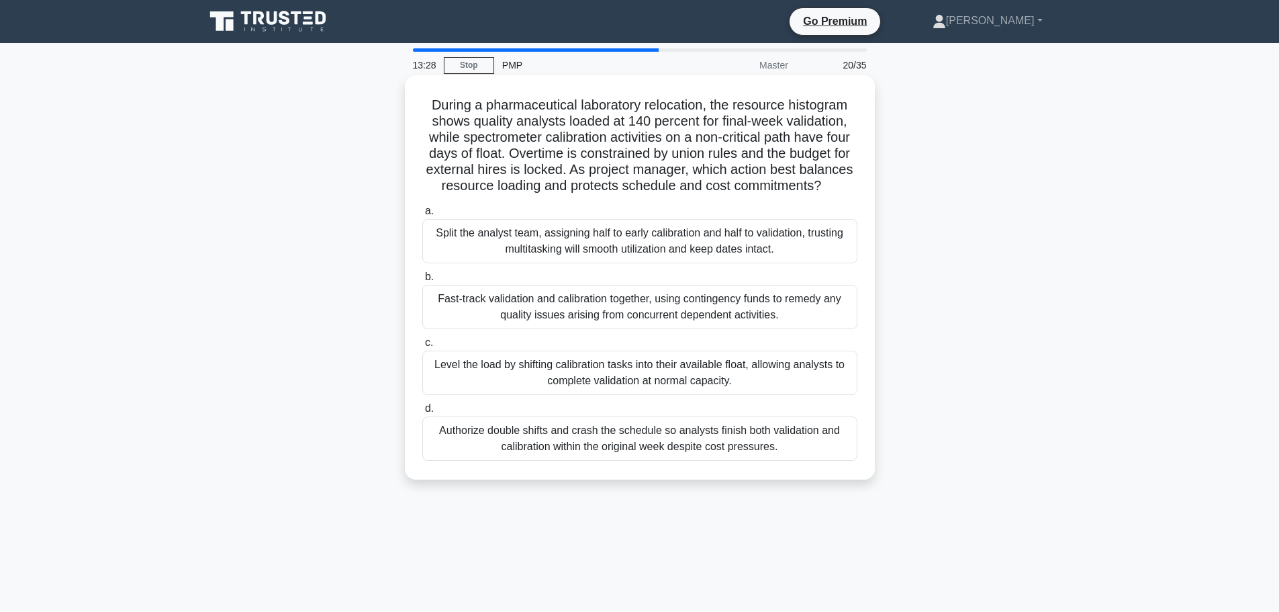
click at [623, 384] on div "Level the load by shifting calibration tasks into their available float, allowi…" at bounding box center [639, 373] width 435 height 44
click at [422, 347] on input "c. Level the load by shifting calibration tasks into their available float, all…" at bounding box center [422, 342] width 0 height 9
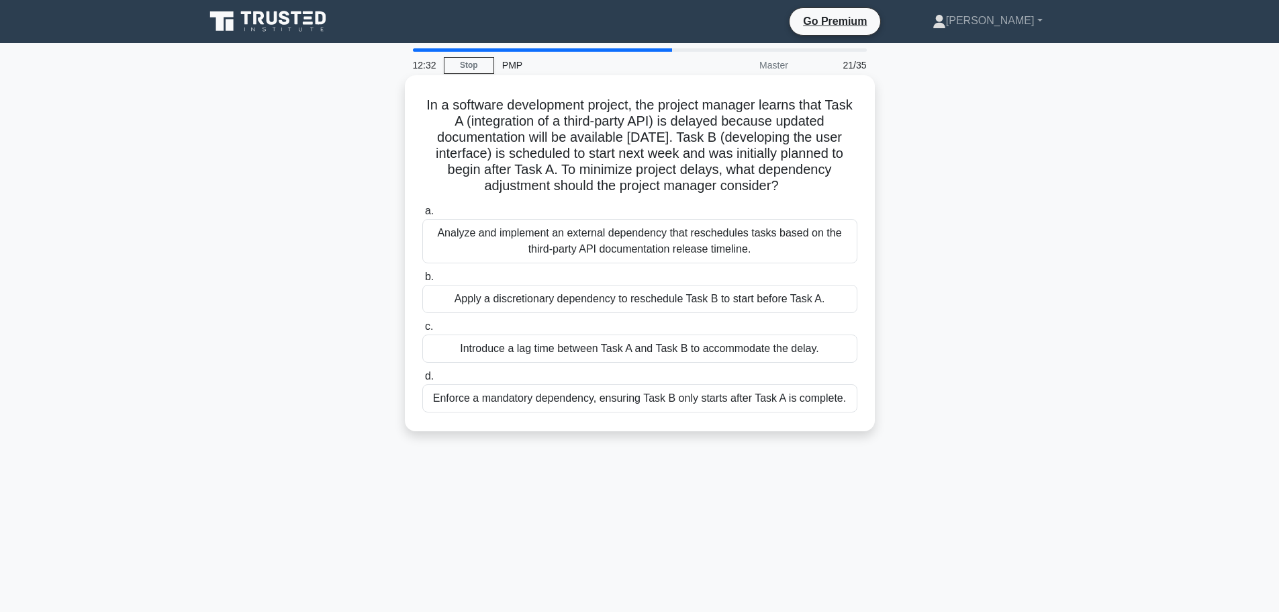
drag, startPoint x: 560, startPoint y: 300, endPoint x: 576, endPoint y: 304, distance: 16.6
click at [565, 300] on div "Apply a discretionary dependency to reschedule Task B to start before Task A." at bounding box center [639, 299] width 435 height 28
click at [637, 305] on div "Apply a discretionary dependency to reschedule Task B to start before Task A." at bounding box center [639, 299] width 435 height 28
click at [422, 281] on input "b. Apply a discretionary dependency to reschedule Task B to start before Task A." at bounding box center [422, 277] width 0 height 9
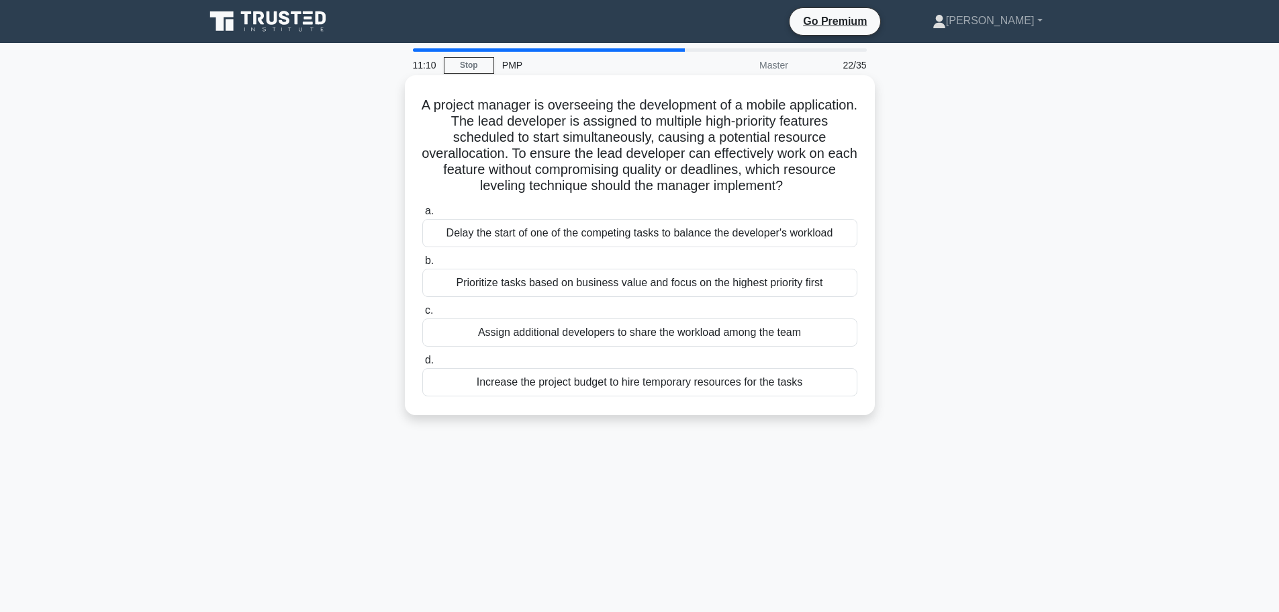
click at [567, 285] on div "Prioritize tasks based on business value and focus on the highest priority first" at bounding box center [639, 283] width 435 height 28
click at [422, 265] on input "b. Prioritize tasks based on business value and focus on the highest priority f…" at bounding box center [422, 261] width 0 height 9
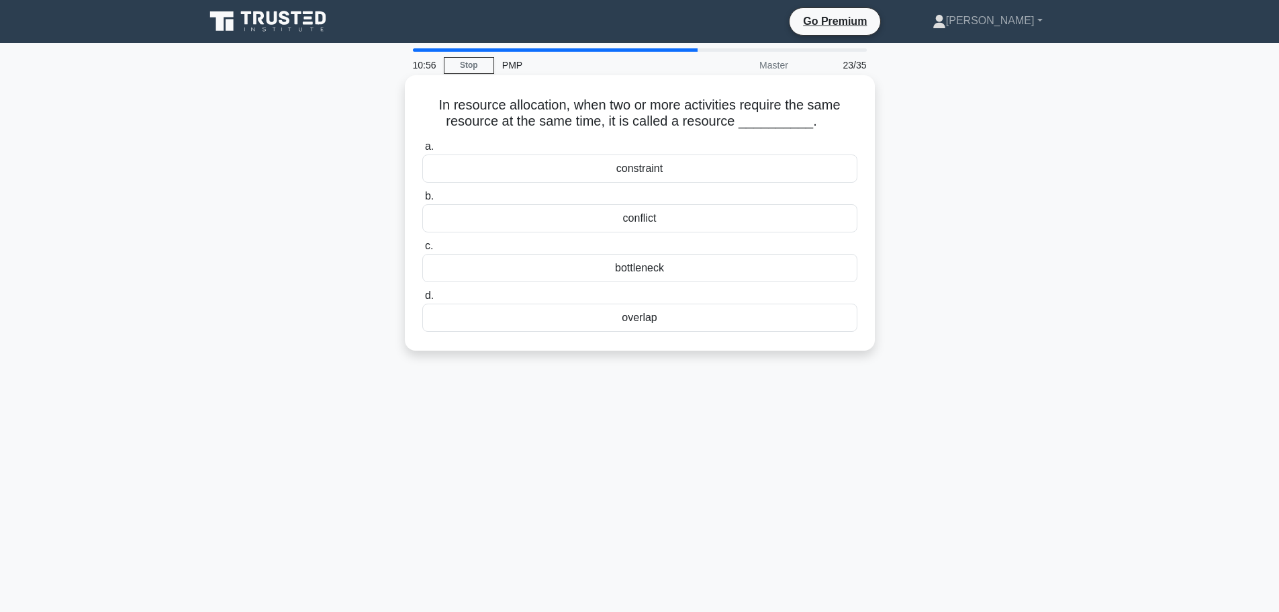
click at [654, 169] on div "constraint" at bounding box center [639, 168] width 435 height 28
click at [422, 151] on input "a. constraint" at bounding box center [422, 146] width 0 height 9
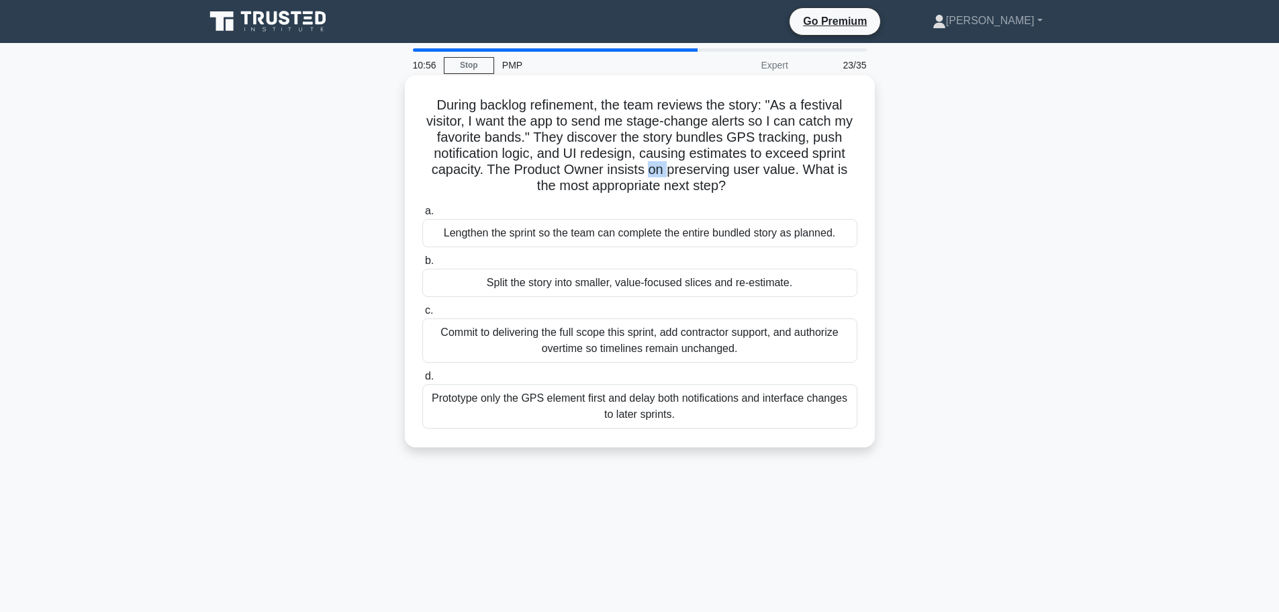
click at [653, 169] on h5 "During backlog refinement, the team reviews the story: "As a festival visitor, …" at bounding box center [640, 146] width 438 height 98
click at [558, 279] on div "Split the story into smaller, value-focused slices and re-estimate." at bounding box center [639, 283] width 435 height 28
click at [598, 287] on div "Split the story into smaller, value-focused slices and re-estimate." at bounding box center [639, 283] width 435 height 28
click at [422, 265] on input "b. Split the story into smaller, value-focused slices and re-estimate." at bounding box center [422, 261] width 0 height 9
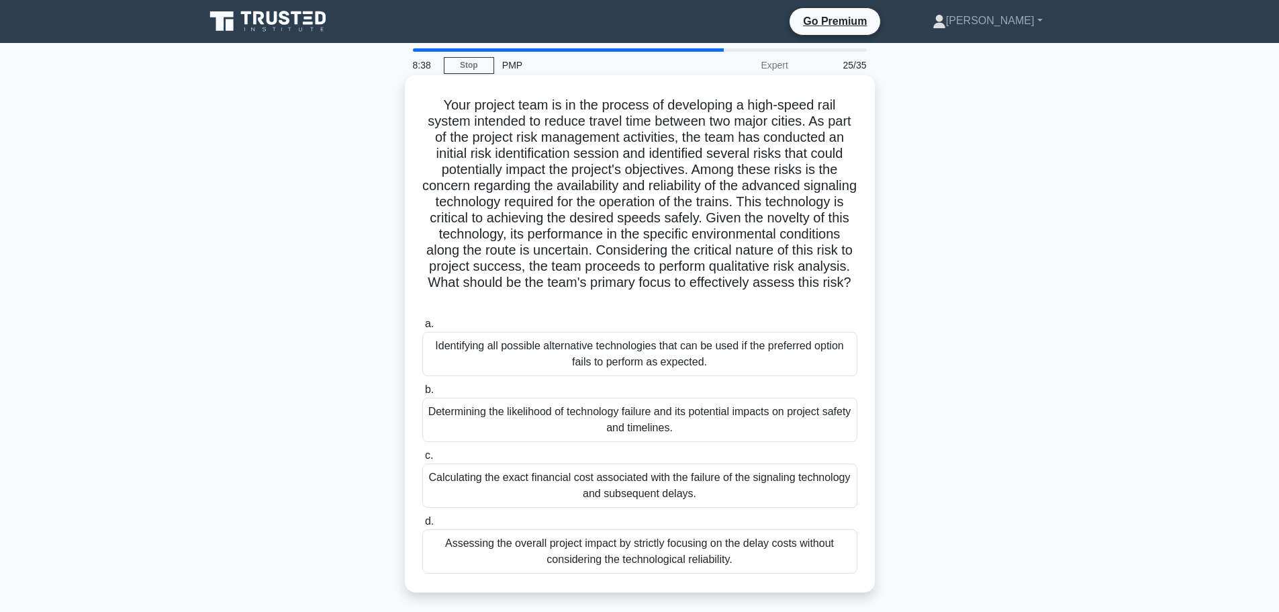
click at [706, 553] on div "Assessing the overall project impact by strictly focusing on the delay costs wi…" at bounding box center [639, 551] width 435 height 44
click at [422, 526] on input "d. Assessing the overall project impact by strictly focusing on the delay costs…" at bounding box center [422, 521] width 0 height 9
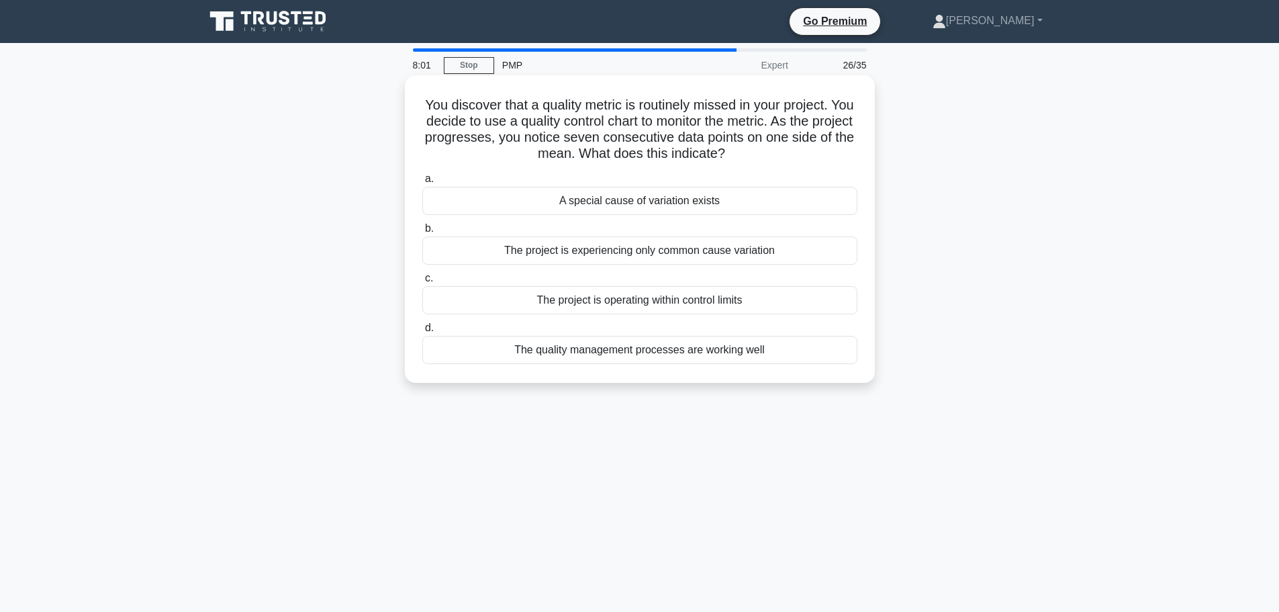
click at [706, 253] on div "The project is experiencing only common cause variation" at bounding box center [639, 250] width 435 height 28
click at [422, 233] on input "b. The project is experiencing only common cause variation" at bounding box center [422, 228] width 0 height 9
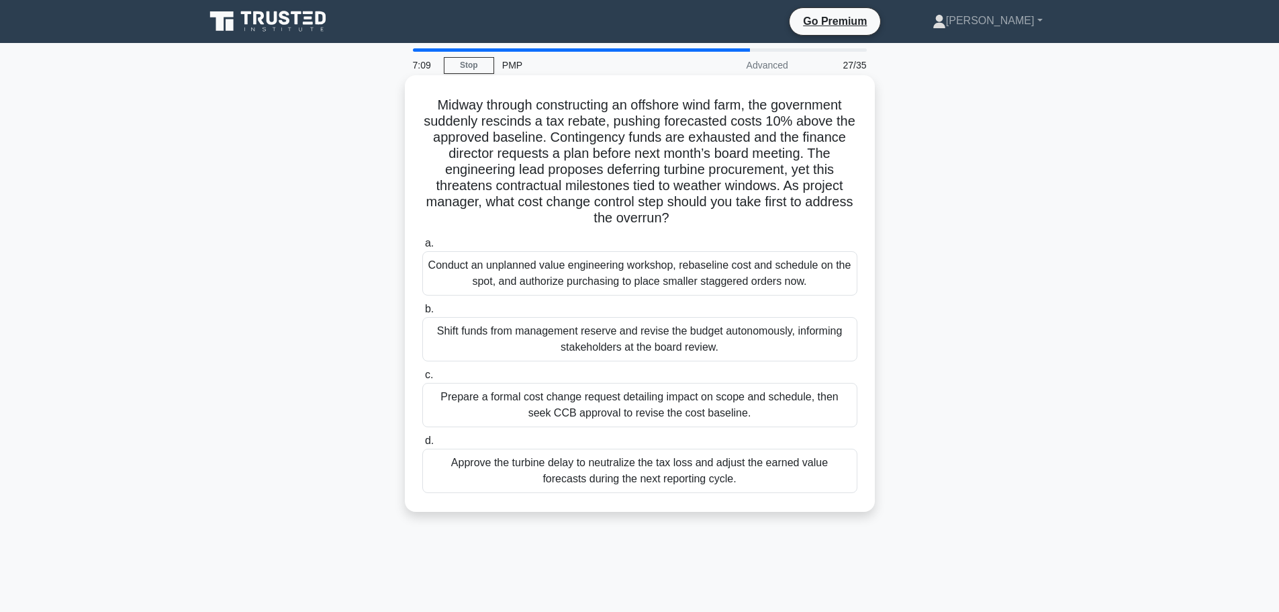
click at [608, 405] on div "Prepare a formal cost change request detailing impact on scope and schedule, th…" at bounding box center [639, 405] width 435 height 44
click at [422, 379] on input "c. Prepare a formal cost change request detailing impact on scope and schedule,…" at bounding box center [422, 375] width 0 height 9
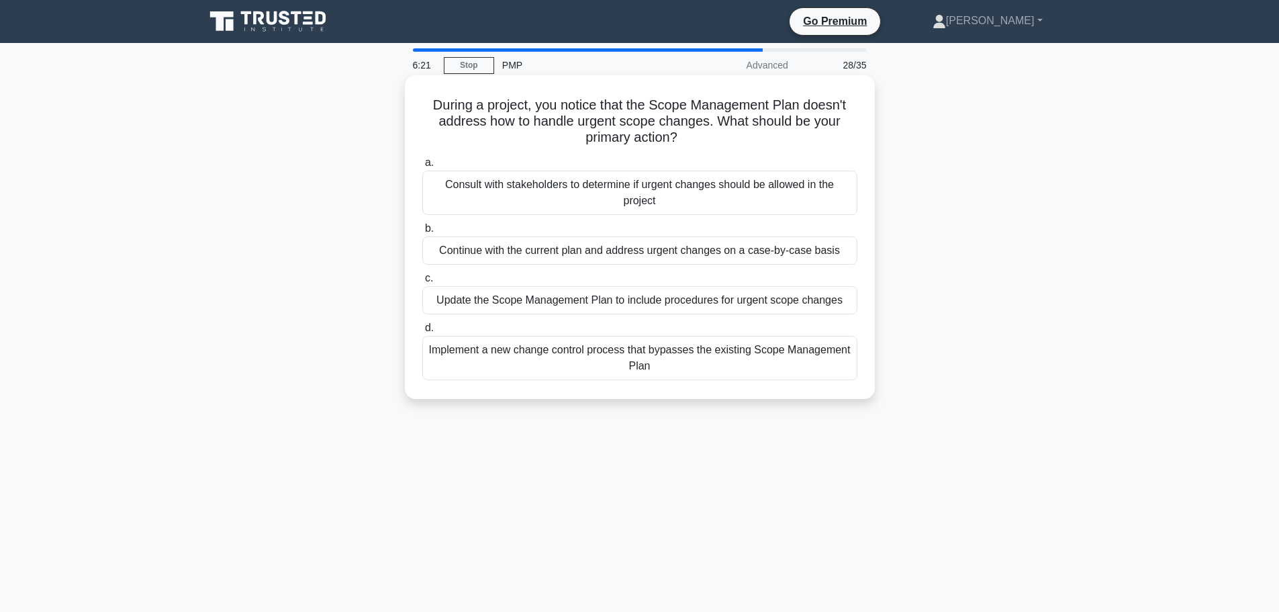
click at [714, 308] on div "Update the Scope Management Plan to include procedures for urgent scope changes" at bounding box center [639, 300] width 435 height 28
click at [422, 283] on input "c. Update the Scope Management Plan to include procedures for urgent scope chan…" at bounding box center [422, 278] width 0 height 9
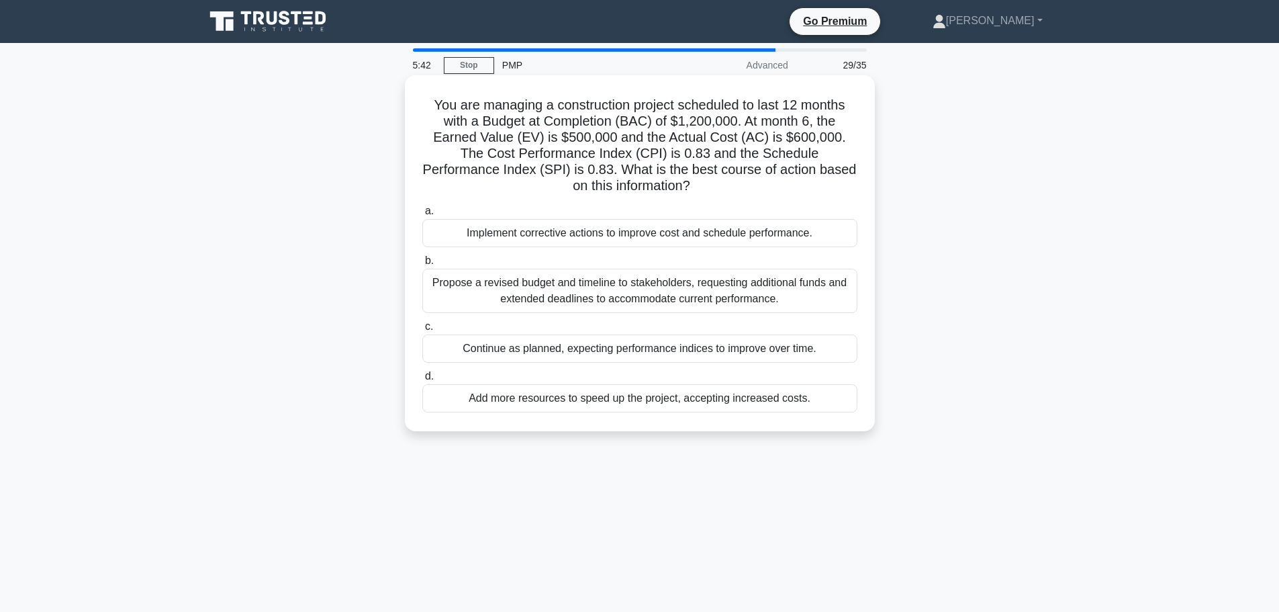
click at [659, 402] on div "Add more resources to speed up the project, accepting increased costs." at bounding box center [639, 398] width 435 height 28
click at [422, 381] on input "d. Add more resources to speed up the project, accepting increased costs." at bounding box center [422, 376] width 0 height 9
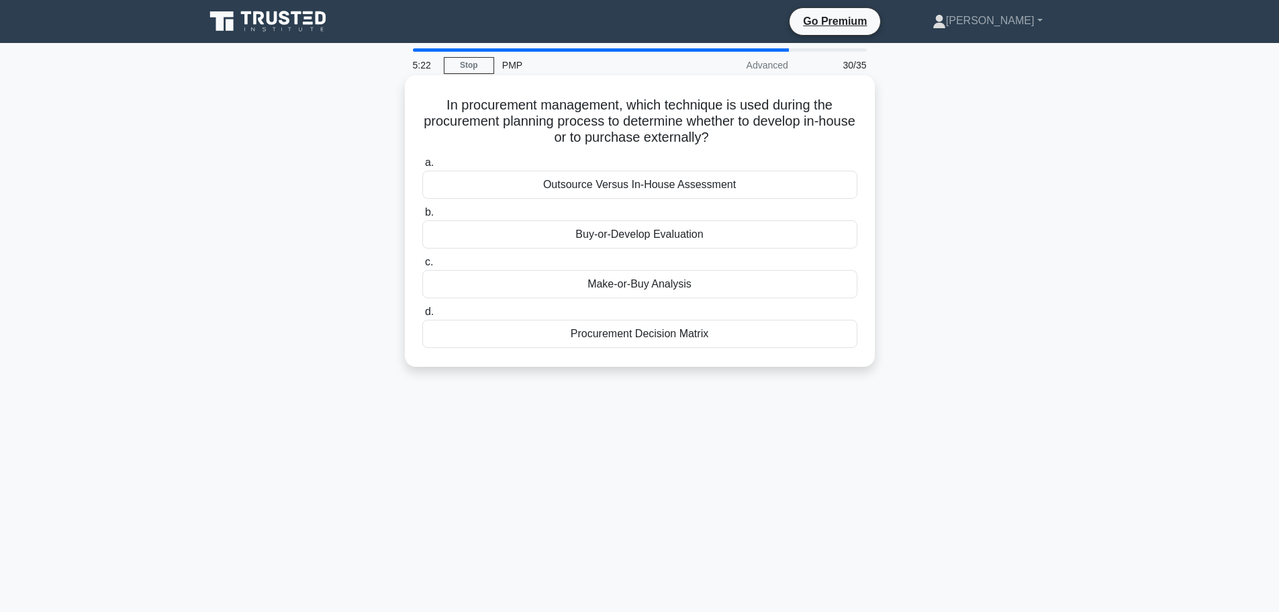
click at [649, 337] on div "Procurement Decision Matrix" at bounding box center [639, 334] width 435 height 28
click at [422, 316] on input "d. Procurement Decision Matrix" at bounding box center [422, 312] width 0 height 9
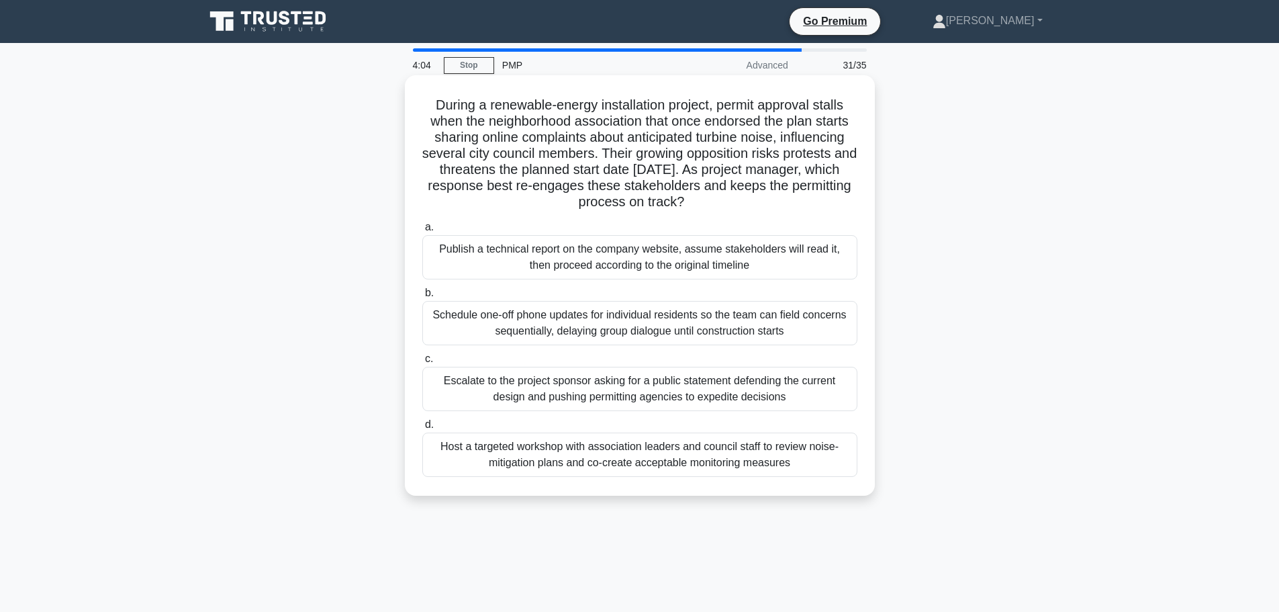
click at [594, 457] on div "Host a targeted workshop with association leaders and council staff to review n…" at bounding box center [639, 454] width 435 height 44
click at [422, 429] on input "d. Host a targeted workshop with association leaders and council staff to revie…" at bounding box center [422, 424] width 0 height 9
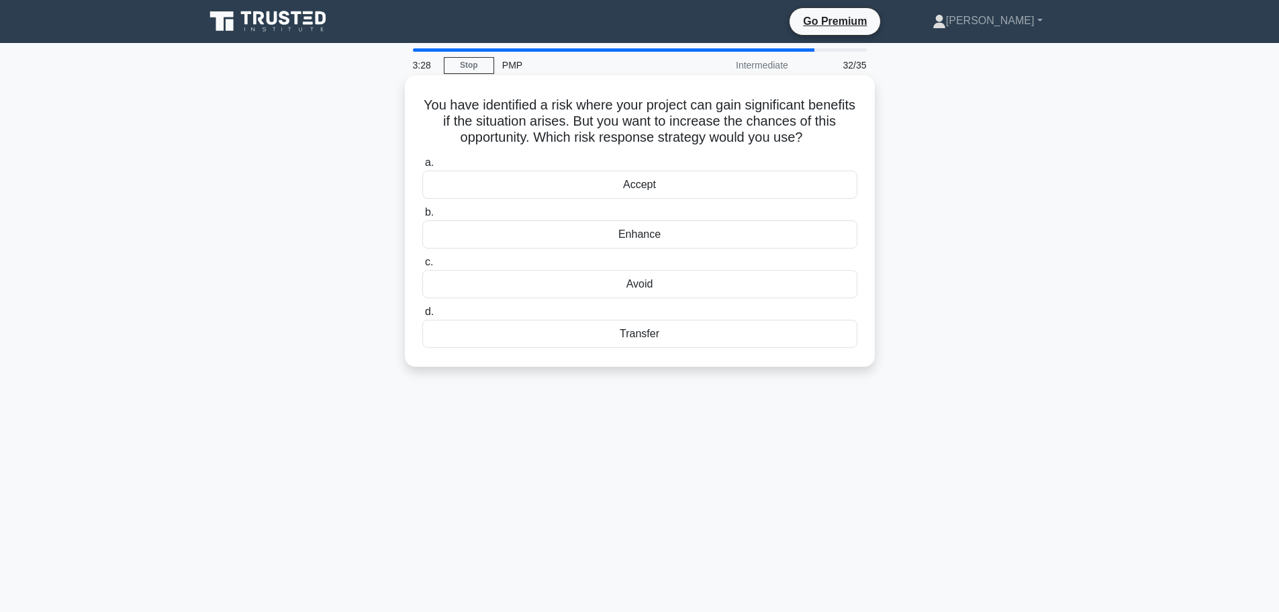
click at [646, 185] on div "Accept" at bounding box center [639, 185] width 435 height 28
click at [422, 167] on input "a. Accept" at bounding box center [422, 162] width 0 height 9
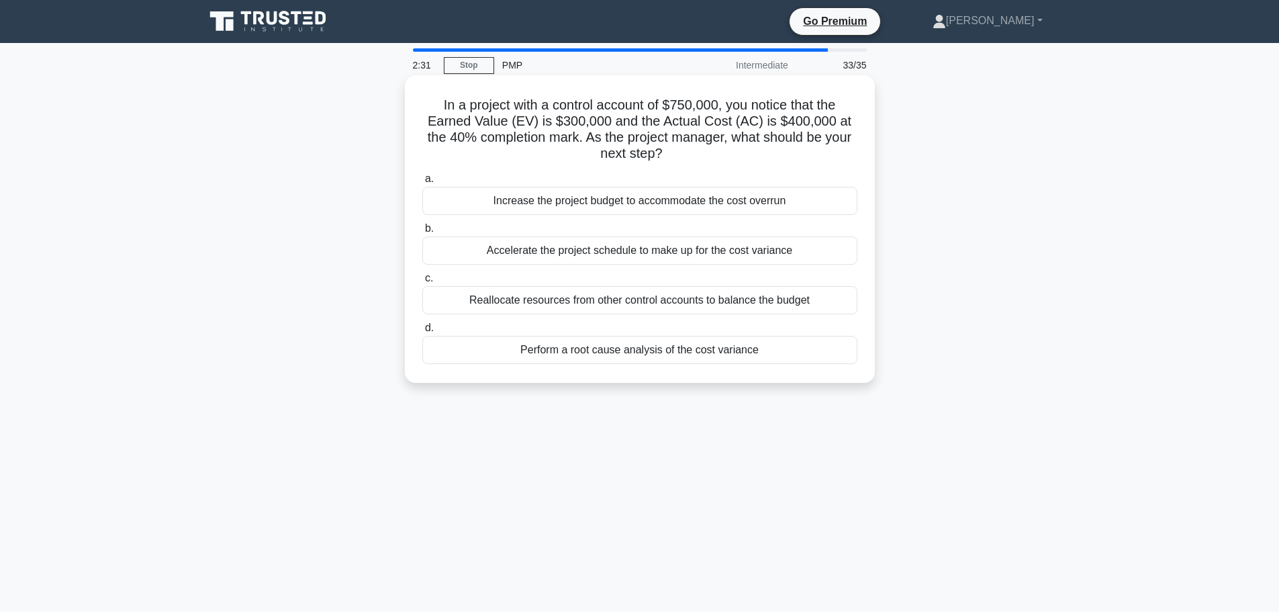
click at [580, 353] on div "Perform a root cause analysis of the cost variance" at bounding box center [639, 350] width 435 height 28
click at [422, 332] on input "d. Perform a root cause analysis of the cost variance" at bounding box center [422, 328] width 0 height 9
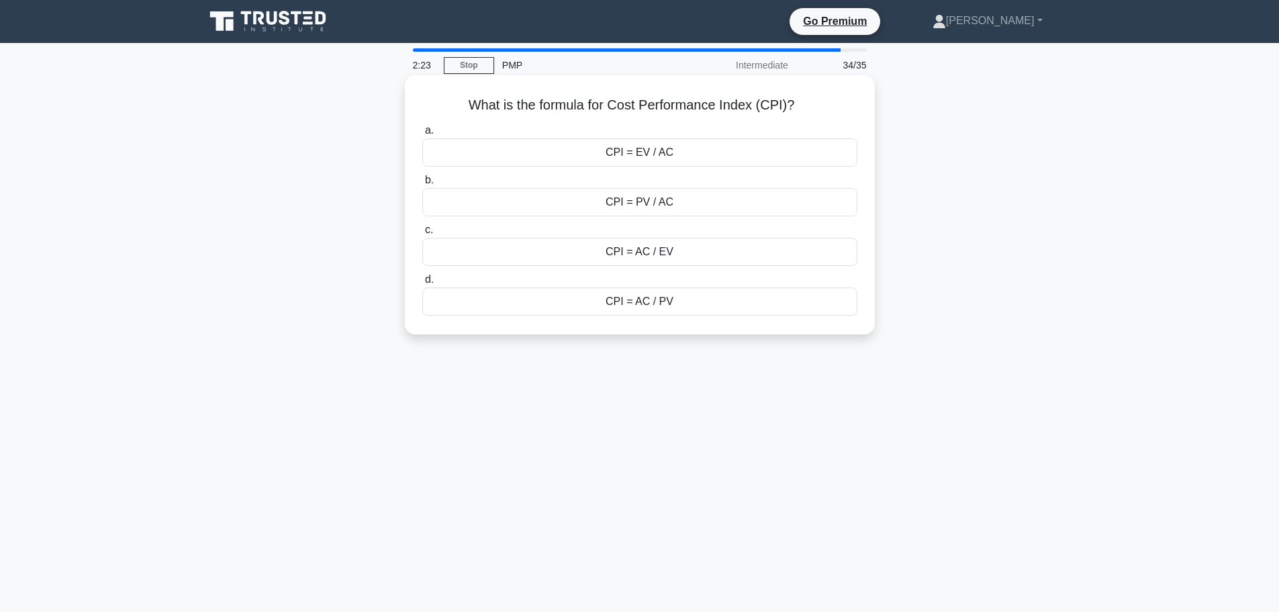
click at [678, 154] on div "CPI = EV / AC" at bounding box center [639, 152] width 435 height 28
click at [422, 135] on input "a. CPI = EV / AC" at bounding box center [422, 130] width 0 height 9
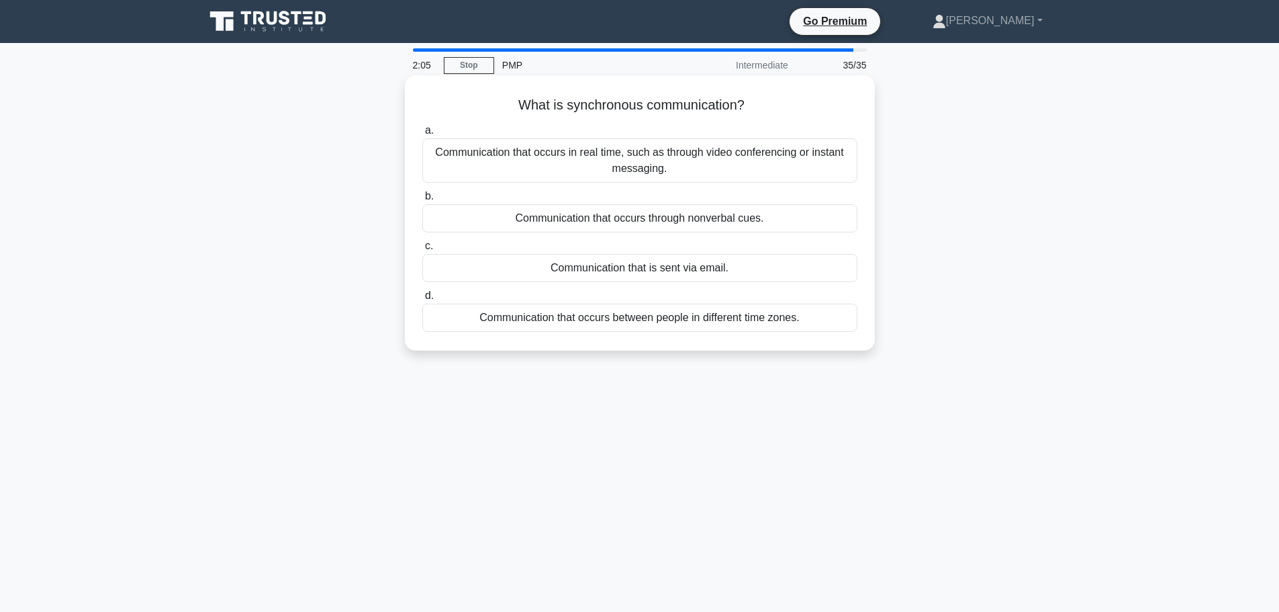
click at [774, 325] on div "Communication that occurs between people in different time zones." at bounding box center [639, 318] width 435 height 28
click at [422, 300] on input "d. Communication that occurs between people in different time zones." at bounding box center [422, 295] width 0 height 9
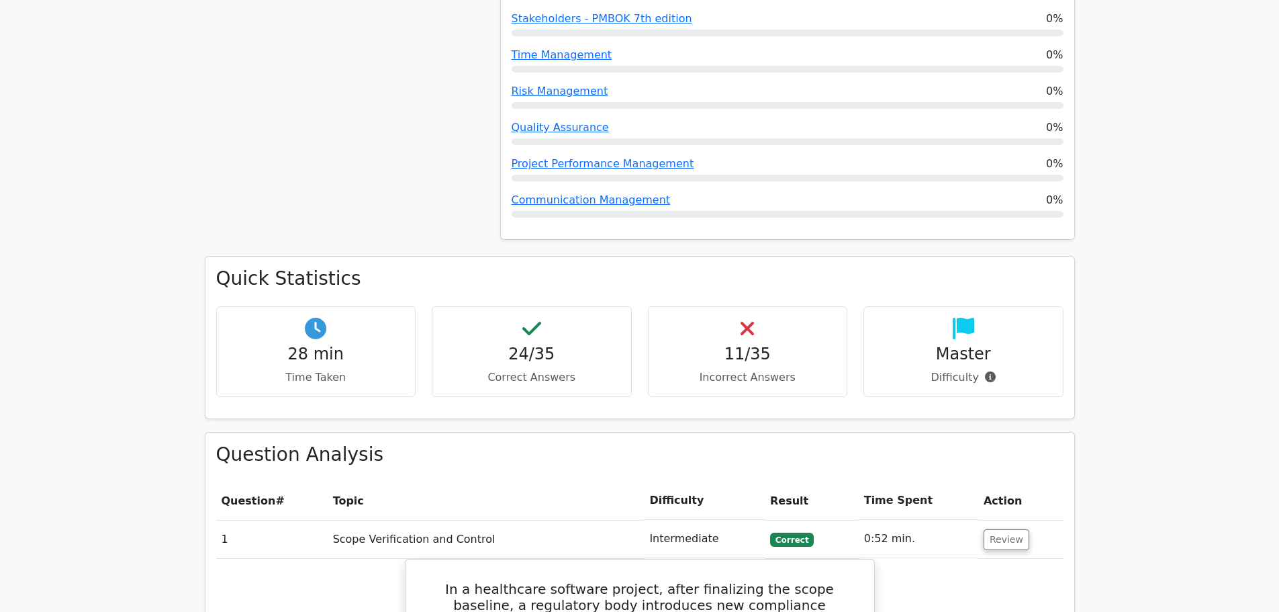
scroll to position [1276, 0]
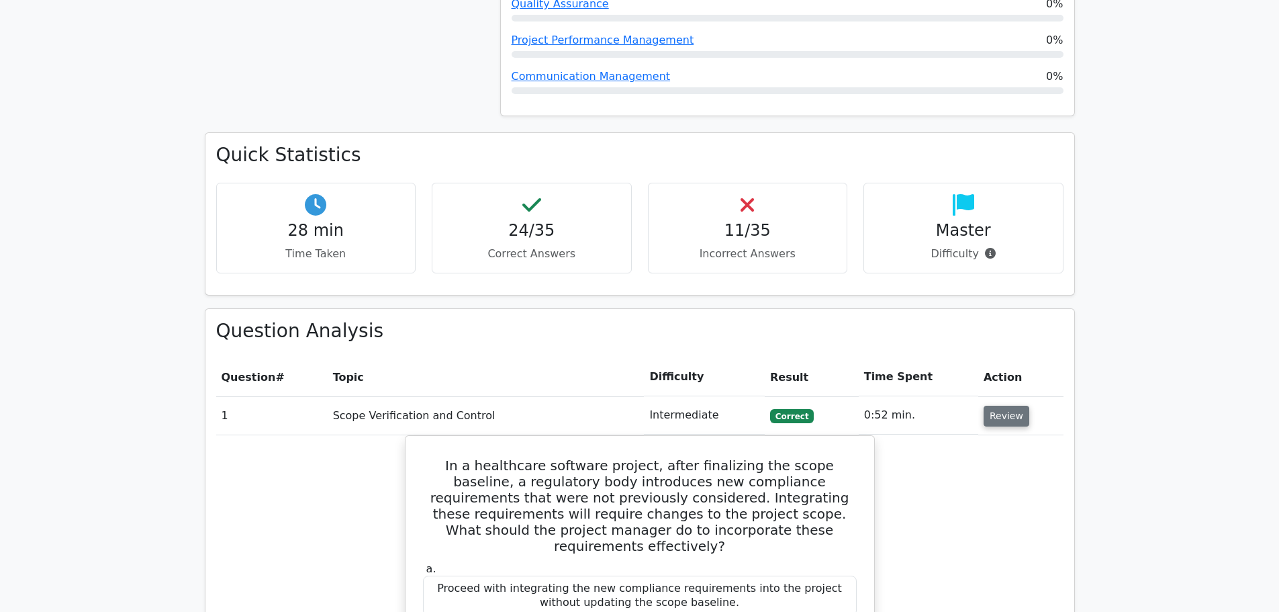
click at [999, 406] on button "Review" at bounding box center [1007, 416] width 46 height 21
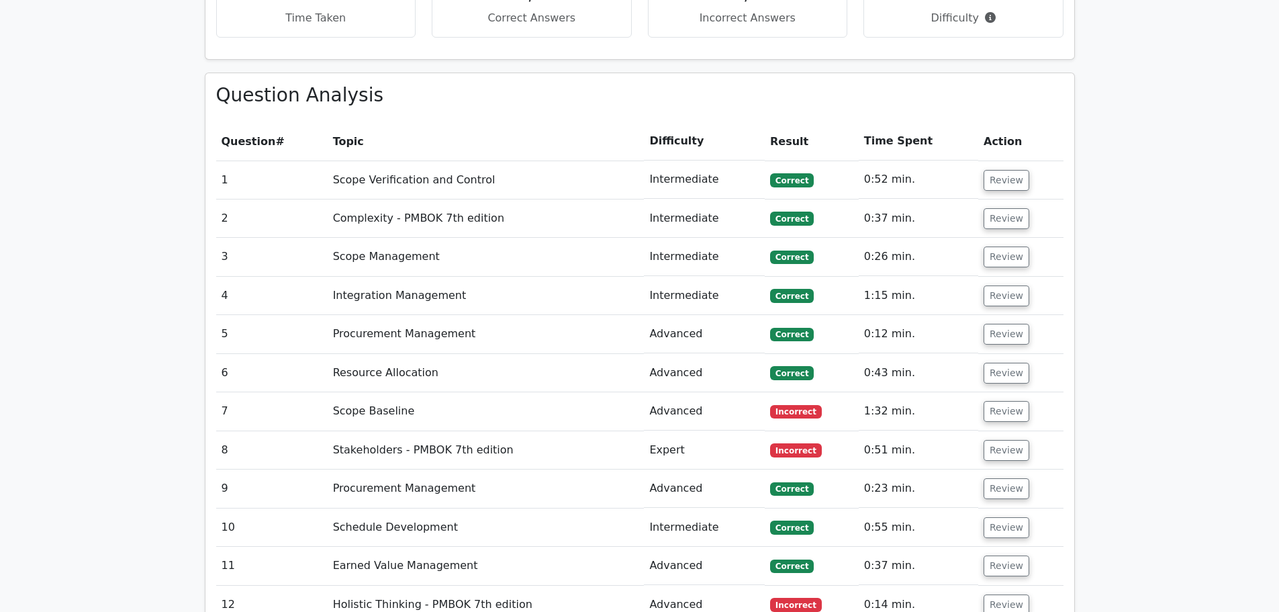
scroll to position [1544, 0]
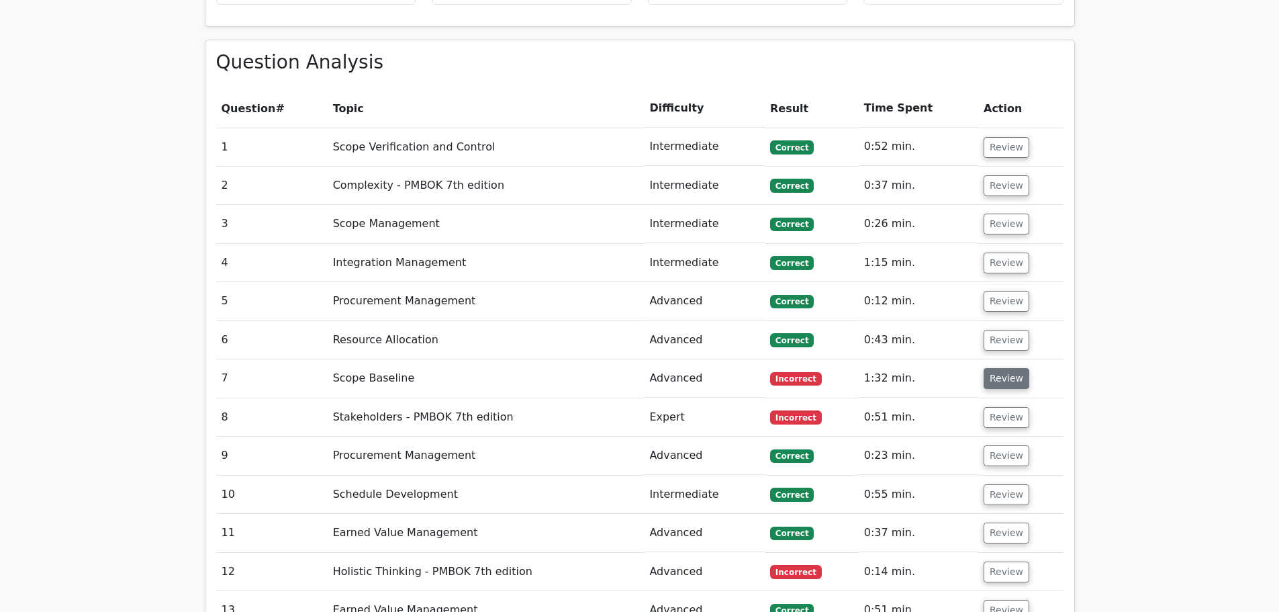
click at [1017, 368] on button "Review" at bounding box center [1007, 378] width 46 height 21
click at [1014, 368] on button "Review" at bounding box center [1007, 378] width 46 height 21
click at [1012, 368] on button "Review" at bounding box center [1007, 378] width 46 height 21
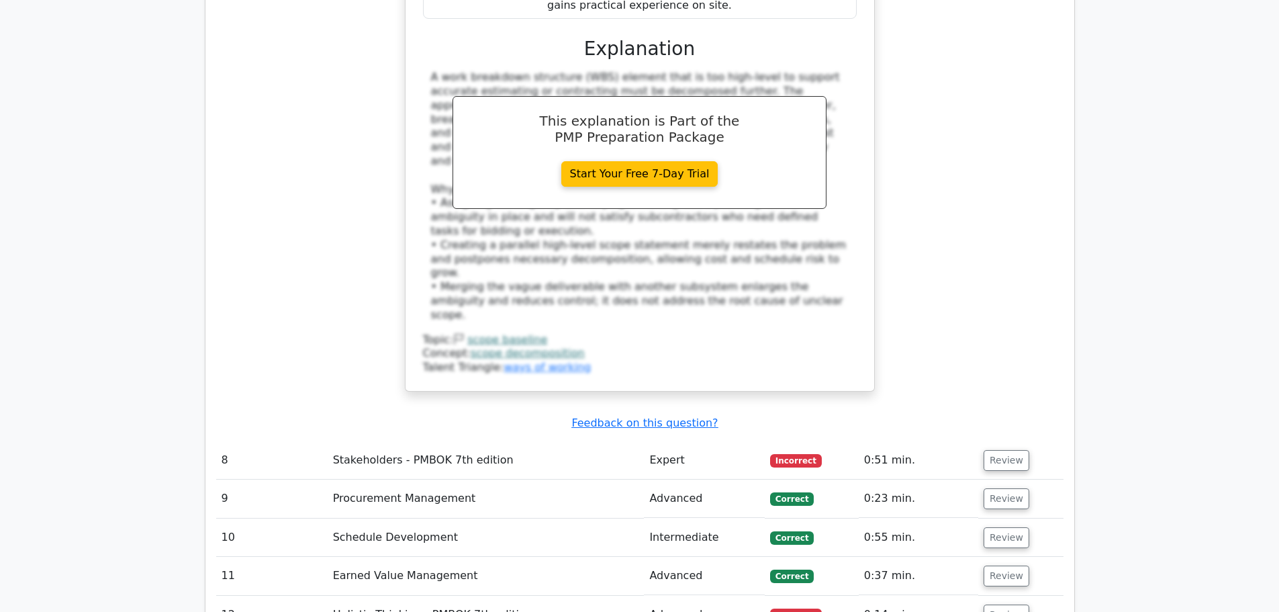
scroll to position [2350, 0]
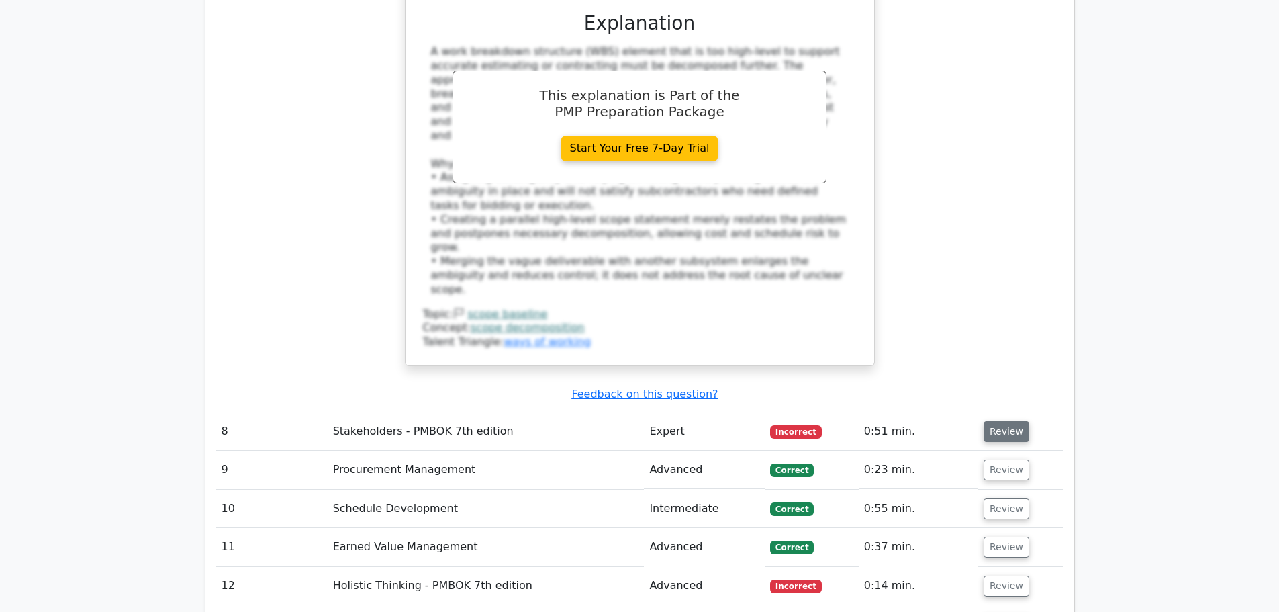
click at [1019, 421] on button "Review" at bounding box center [1007, 431] width 46 height 21
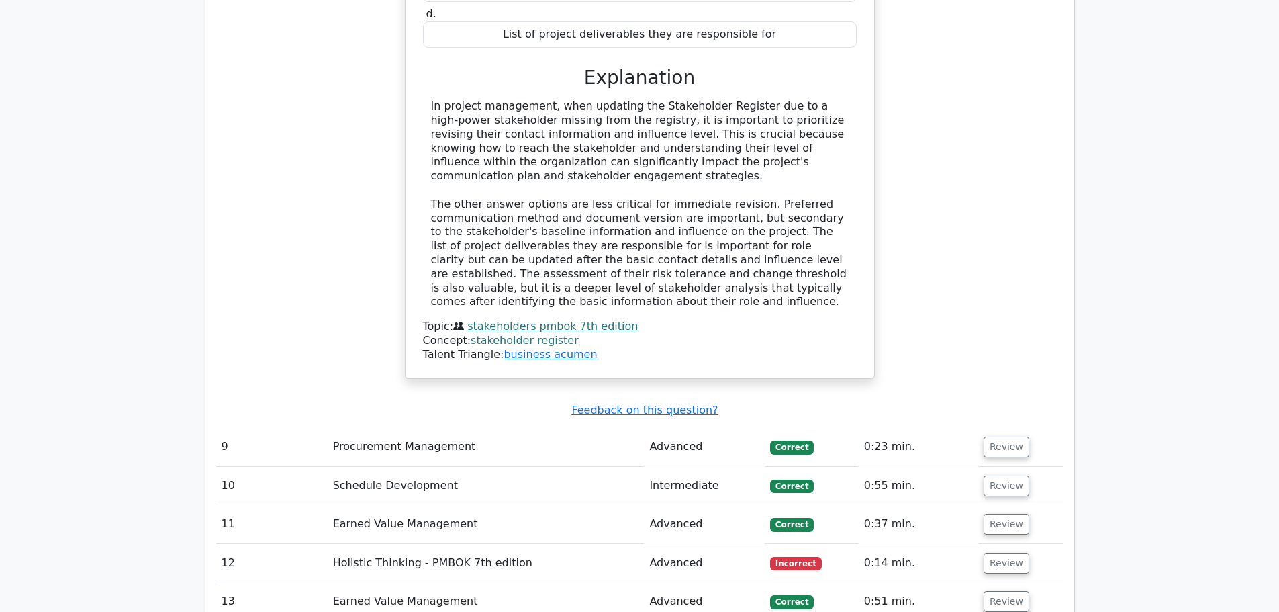
scroll to position [3022, 0]
click at [1007, 552] on button "Review" at bounding box center [1007, 562] width 46 height 21
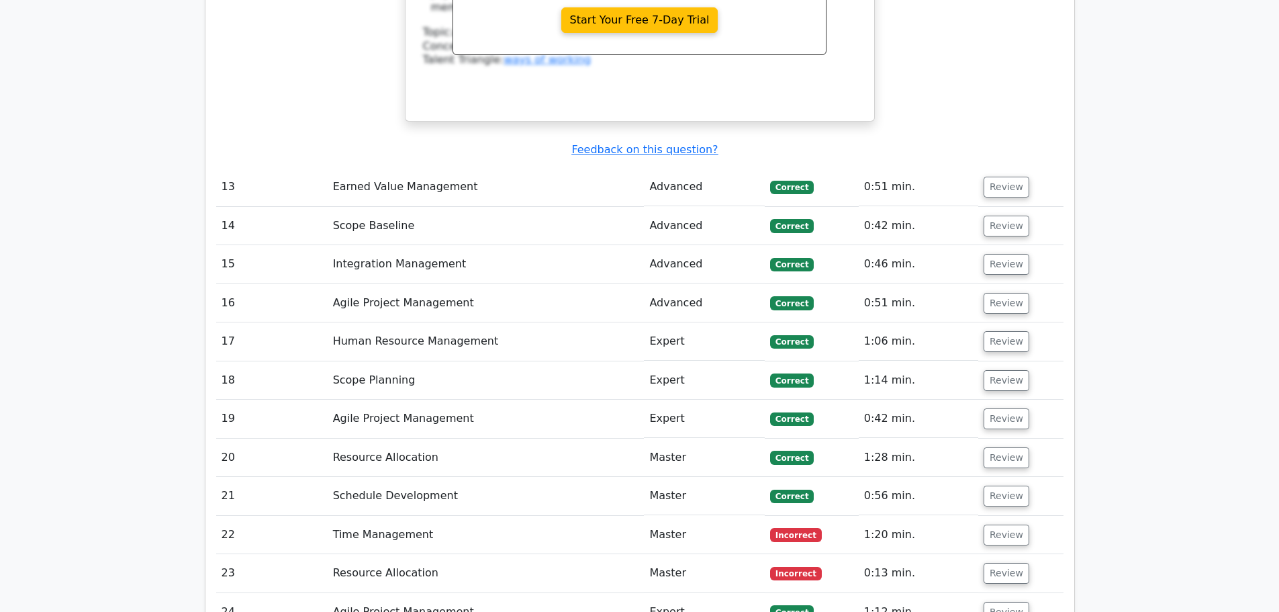
scroll to position [4029, 0]
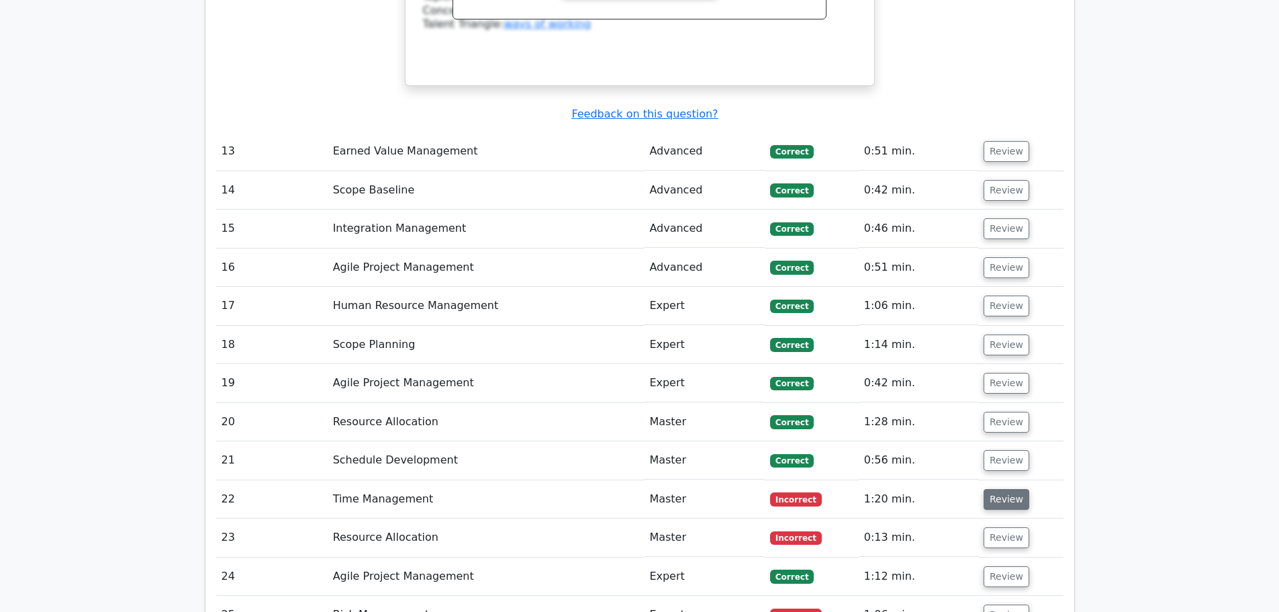
click at [1002, 489] on button "Review" at bounding box center [1007, 499] width 46 height 21
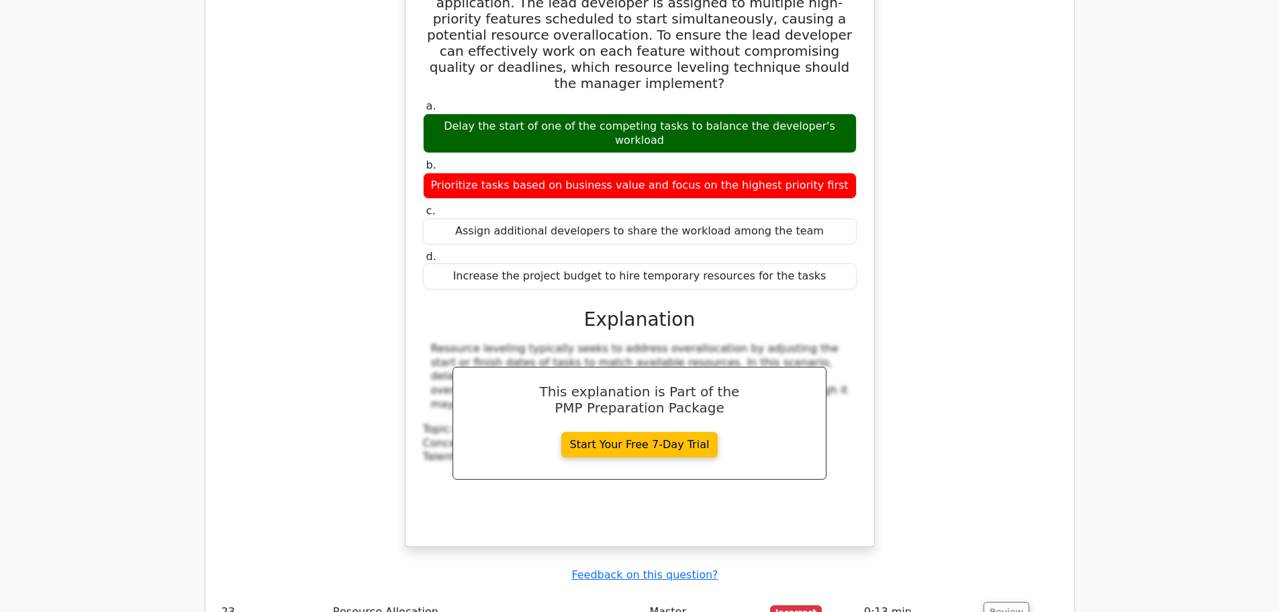
scroll to position [4701, 0]
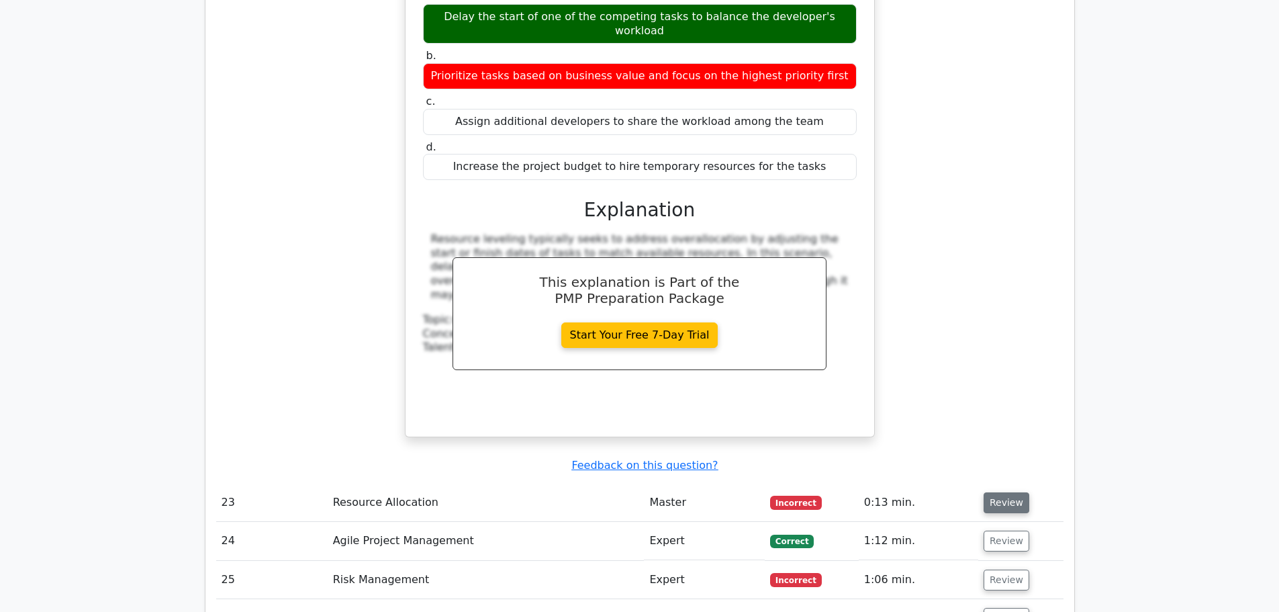
click at [1015, 492] on button "Review" at bounding box center [1007, 502] width 46 height 21
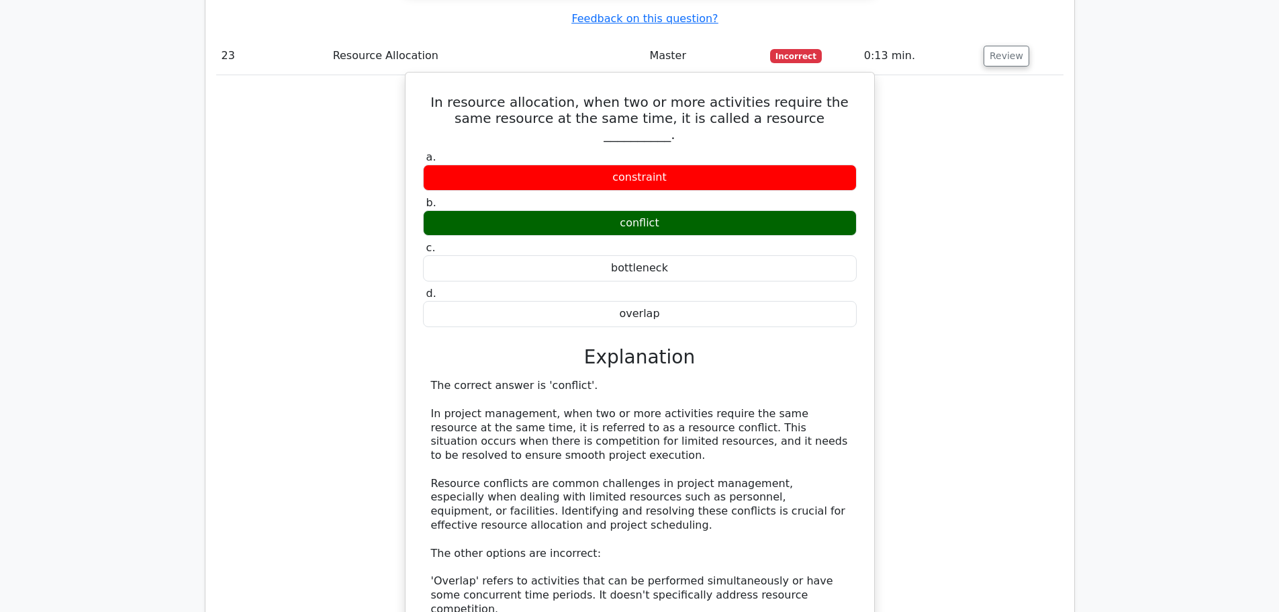
scroll to position [5171, 0]
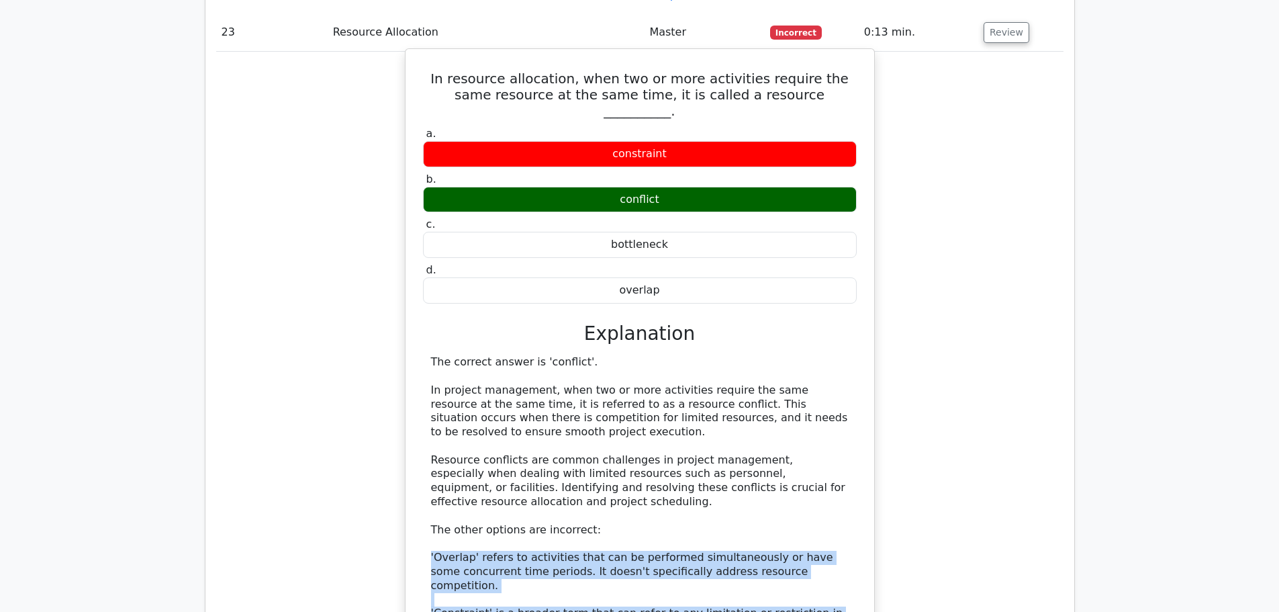
drag, startPoint x: 431, startPoint y: 373, endPoint x: 599, endPoint y: 486, distance: 202.3
click at [599, 486] on div "The correct answer is 'conflict'. In project management, when two or more activ…" at bounding box center [640, 522] width 418 height 335
copy div "'Overlap' refers to activities that can be performed simultaneously or have som…"
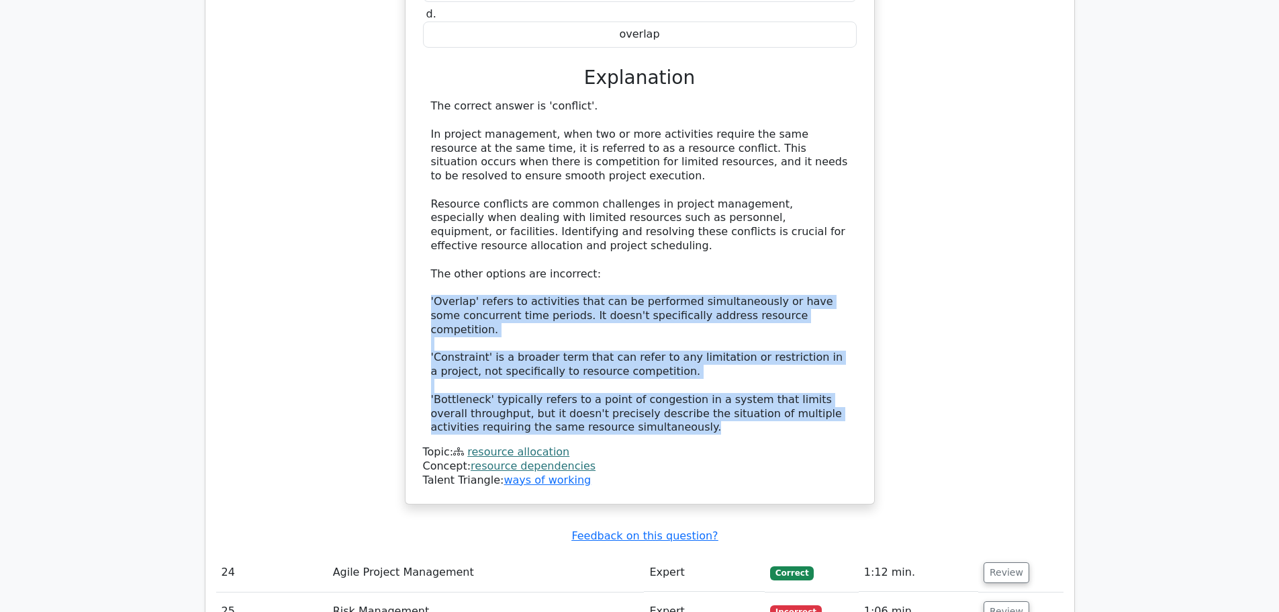
scroll to position [5506, 0]
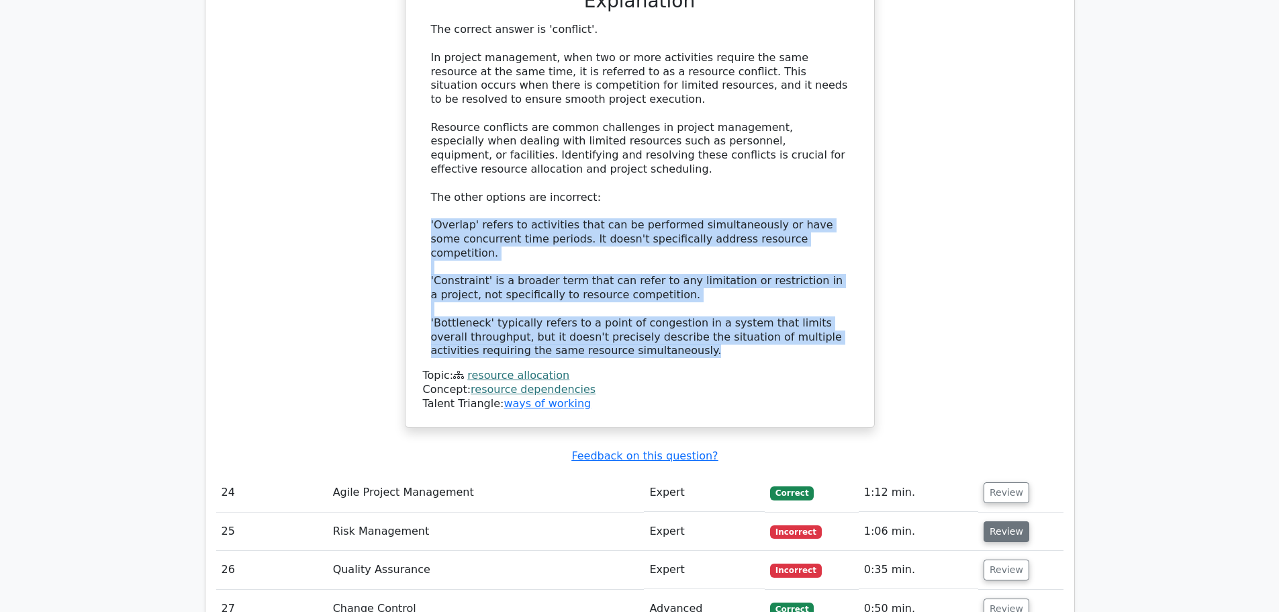
click at [1003, 521] on button "Review" at bounding box center [1007, 531] width 46 height 21
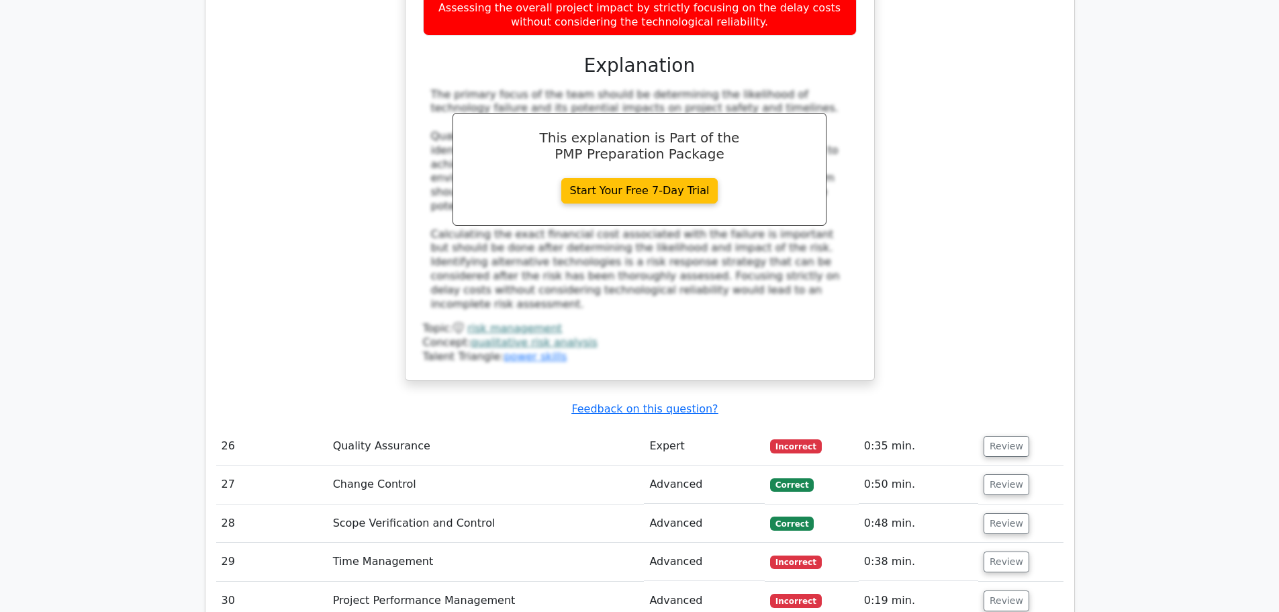
scroll to position [6514, 0]
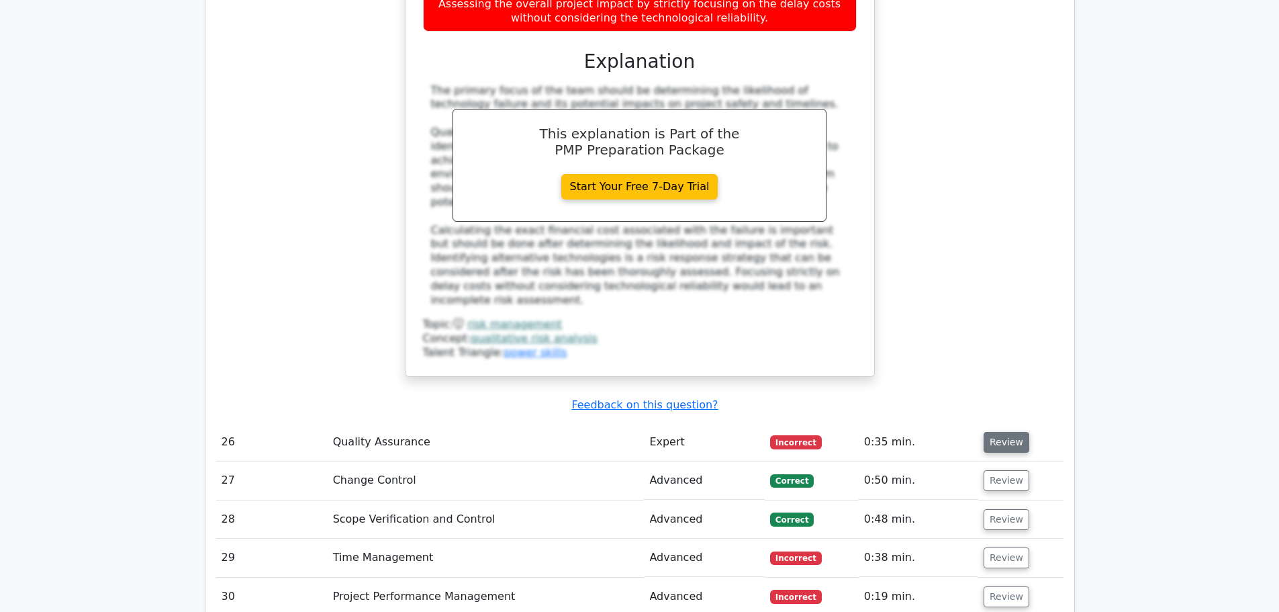
click at [1010, 432] on button "Review" at bounding box center [1007, 442] width 46 height 21
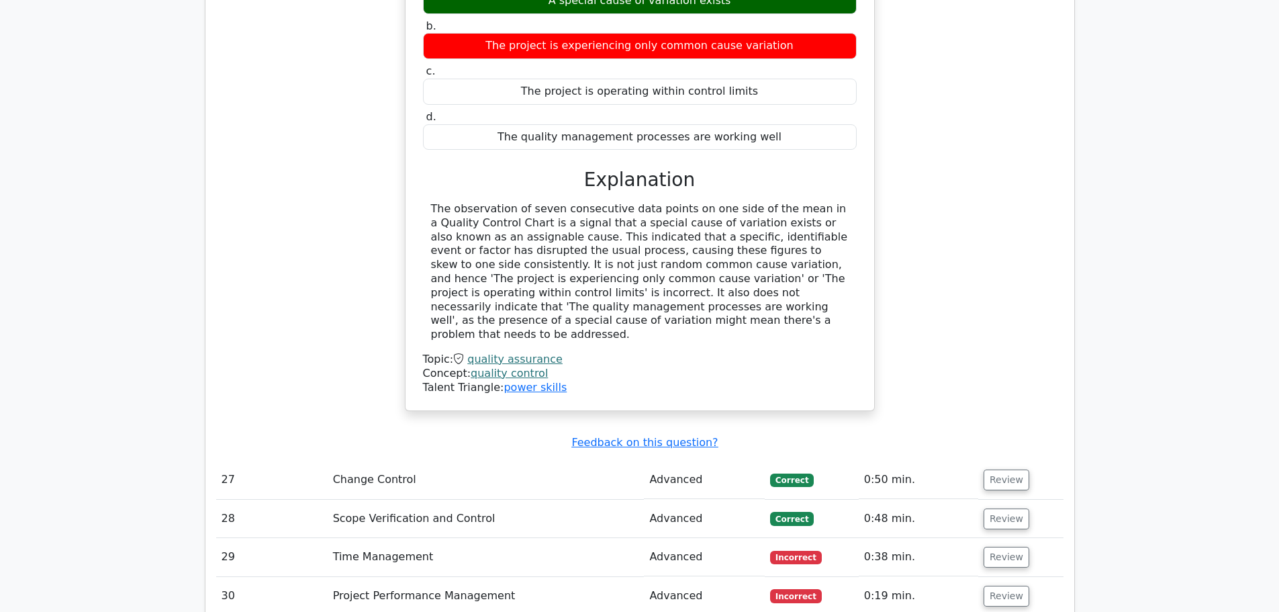
scroll to position [7118, 0]
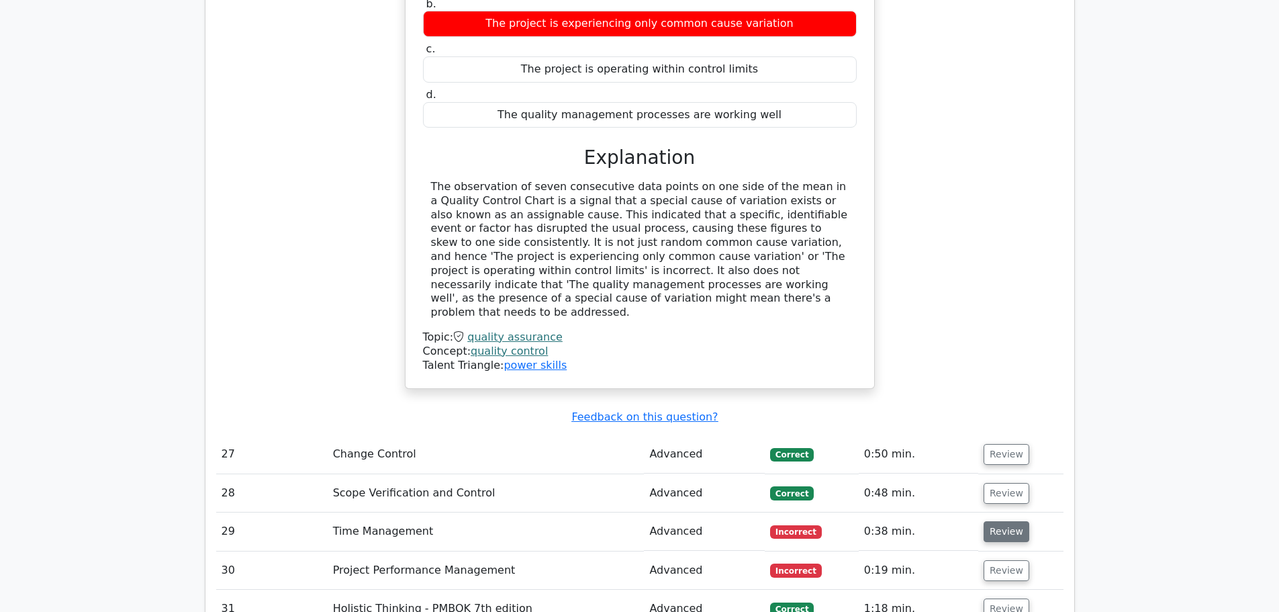
click at [996, 521] on button "Review" at bounding box center [1007, 531] width 46 height 21
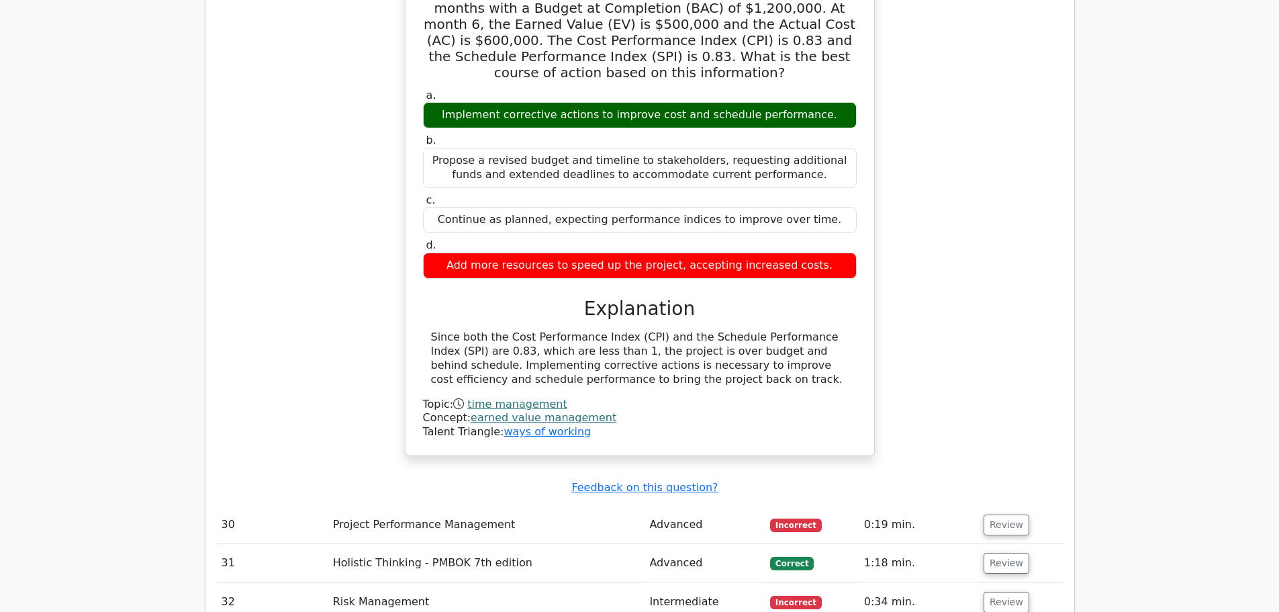
scroll to position [7722, 0]
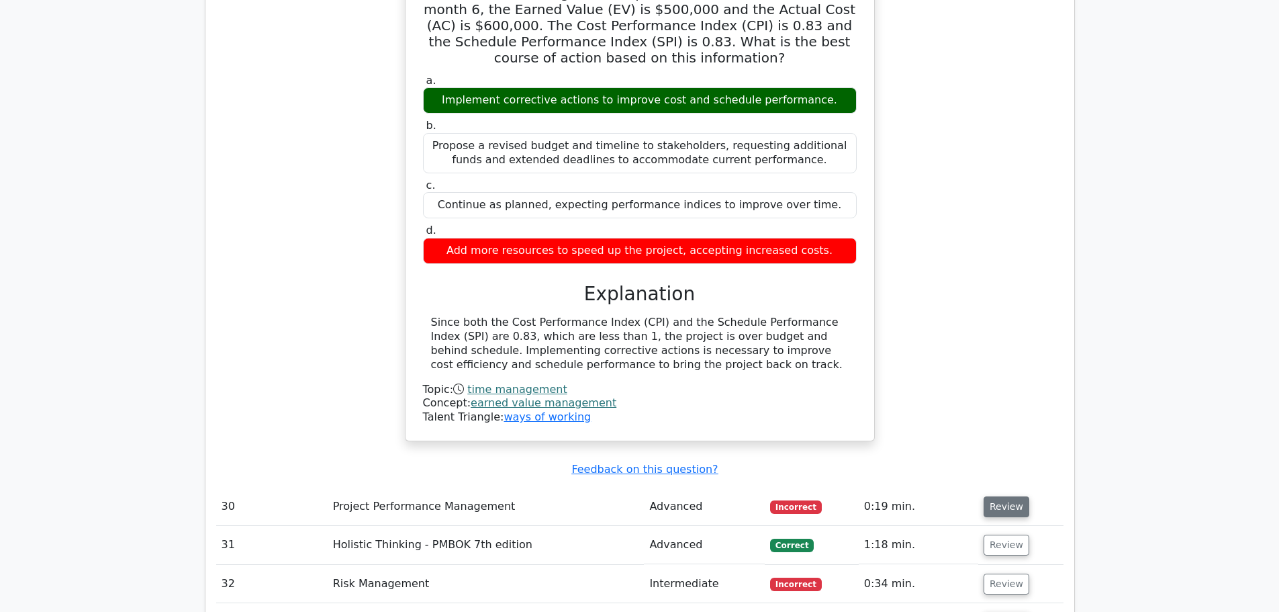
click at [1019, 496] on button "Review" at bounding box center [1007, 506] width 46 height 21
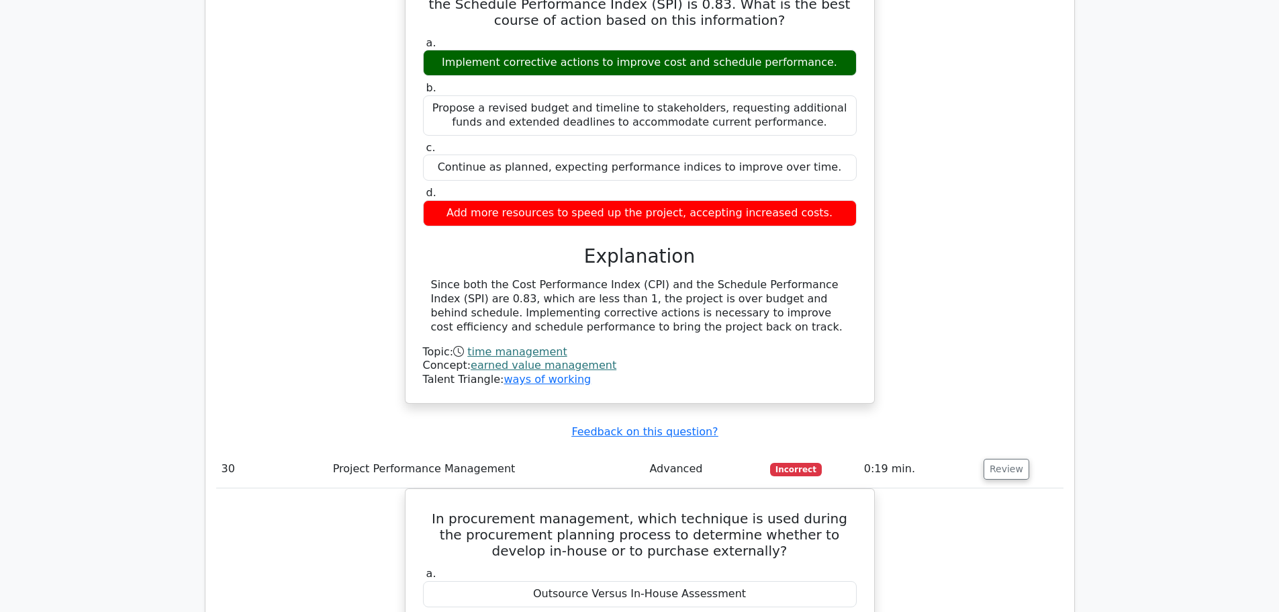
scroll to position [7790, 0]
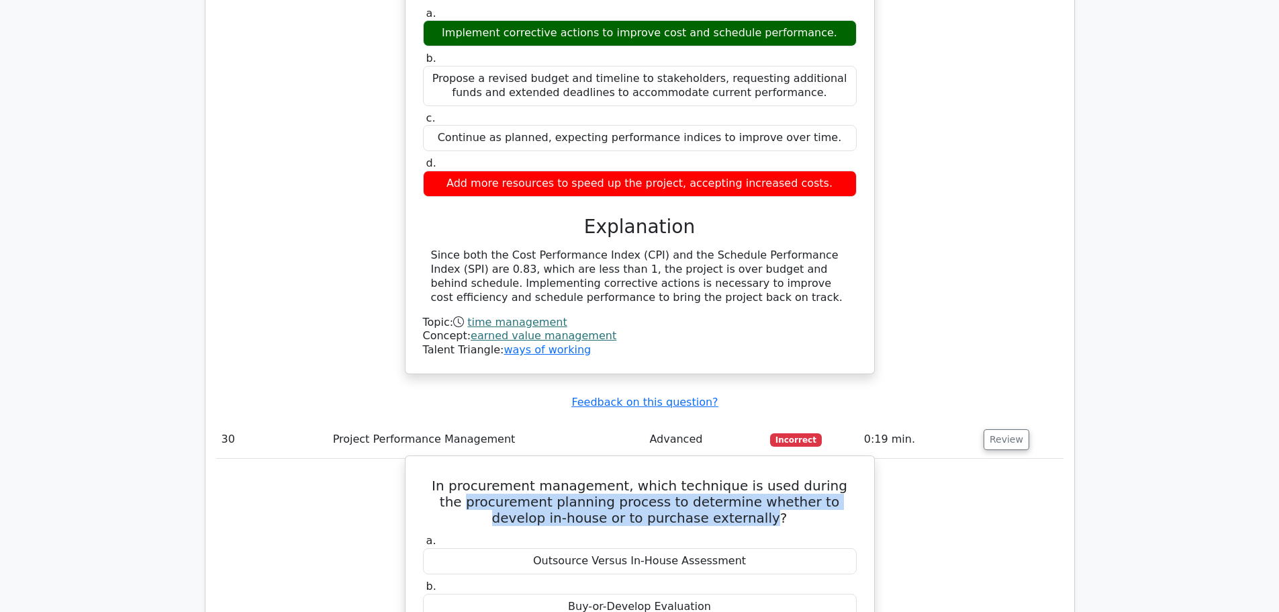
drag, startPoint x: 434, startPoint y: 250, endPoint x: 730, endPoint y: 264, distance: 295.8
click at [730, 477] on h5 "In procurement management, which technique is used during the procurement plann…" at bounding box center [640, 501] width 436 height 48
copy h5 "procurement planning process to determine whether to develop in-house or to pur…"
drag, startPoint x: 582, startPoint y: 400, endPoint x: 704, endPoint y: 401, distance: 122.2
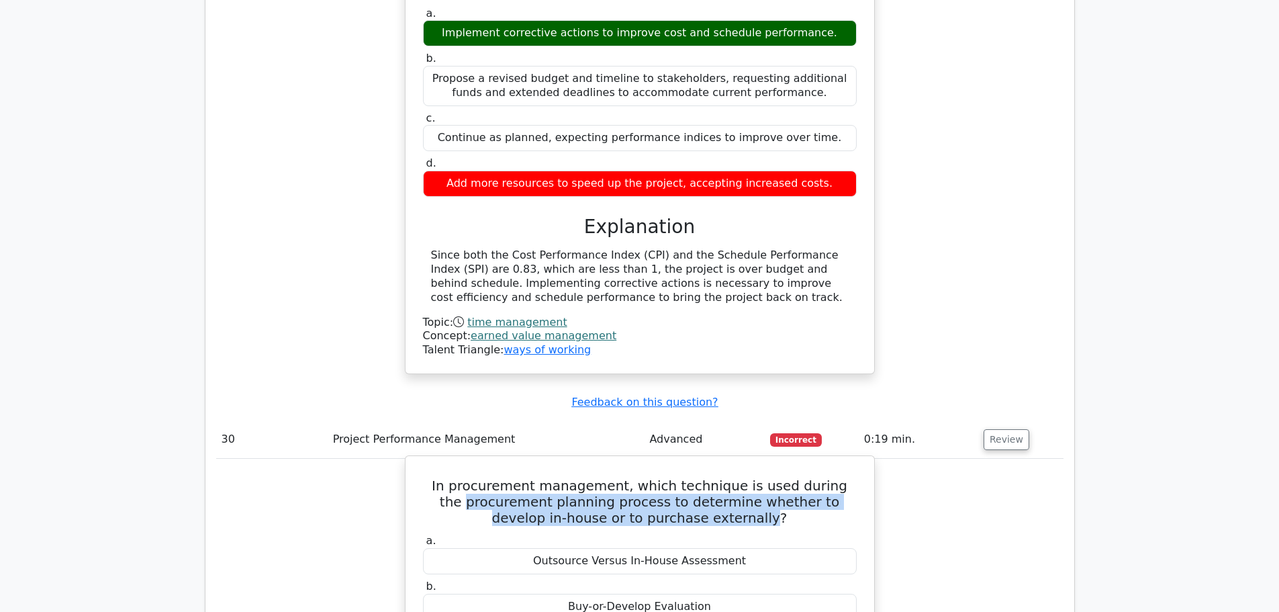
copy div "Make-or-Buy Analysis"
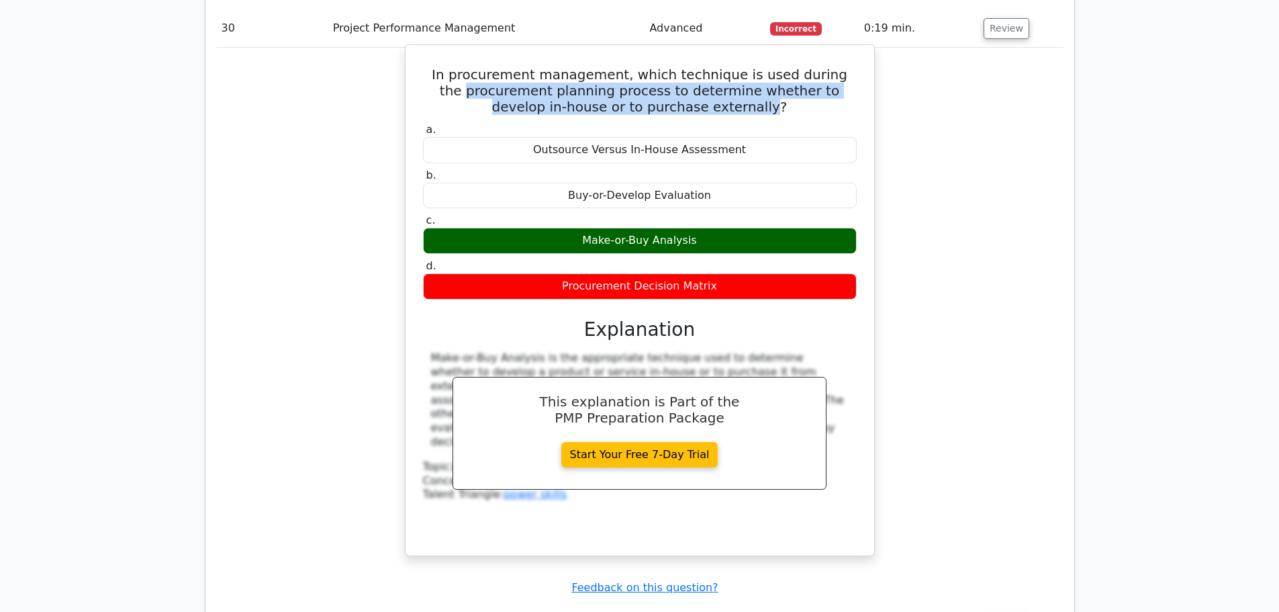
scroll to position [8327, 0]
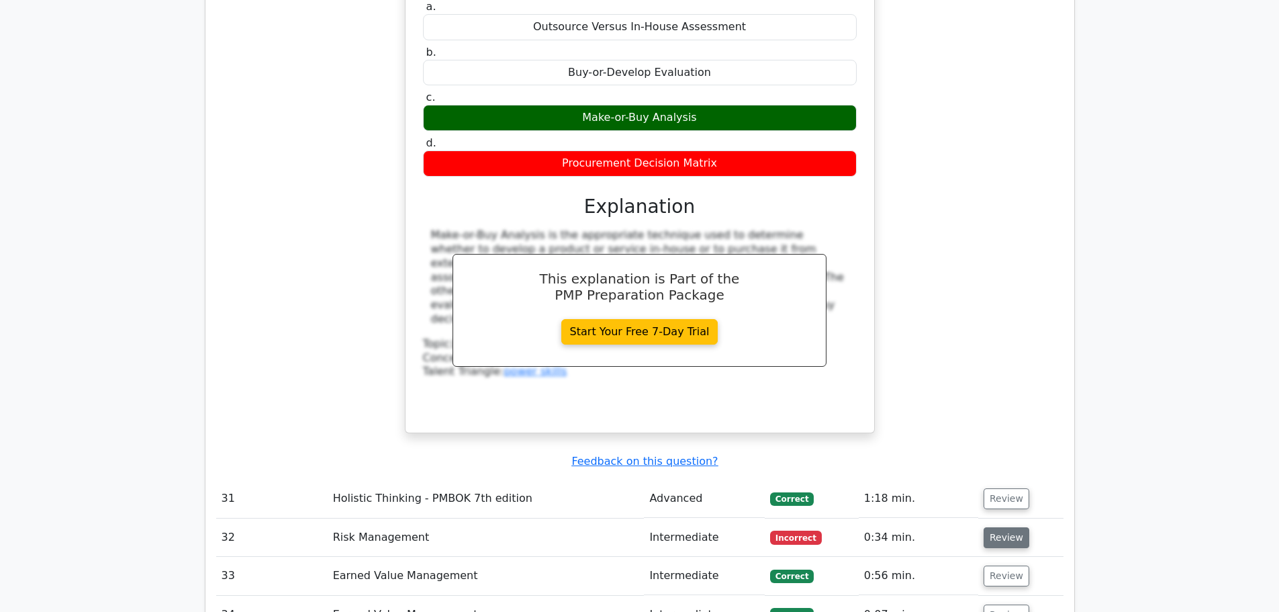
click at [1000, 527] on button "Review" at bounding box center [1007, 537] width 46 height 21
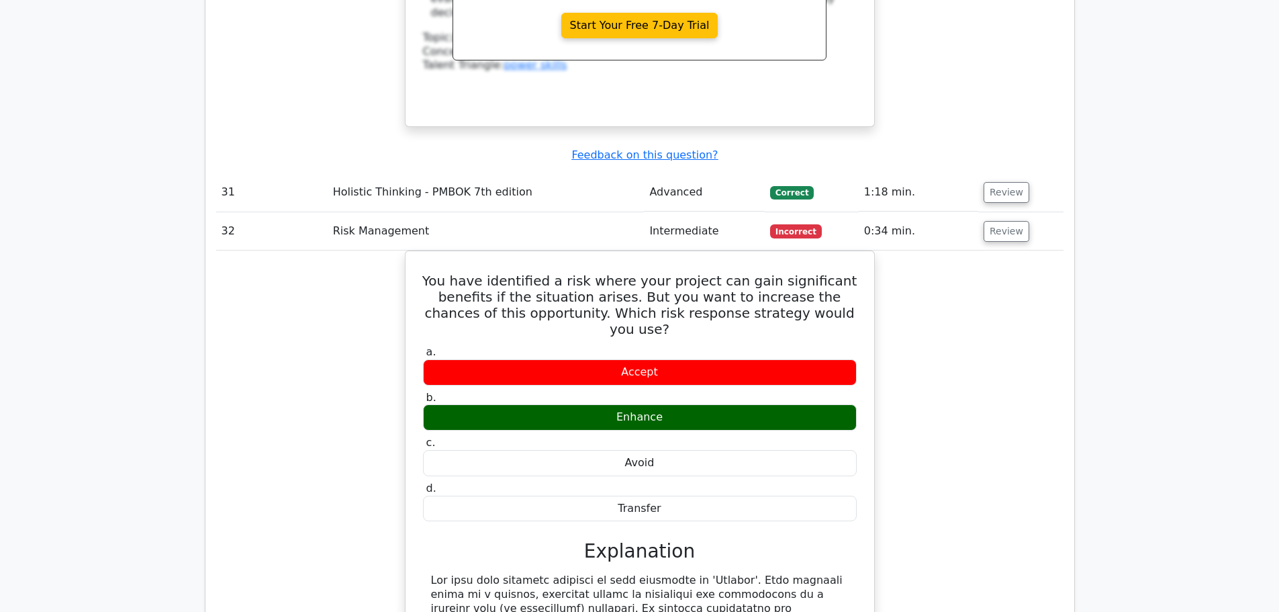
scroll to position [8663, 0]
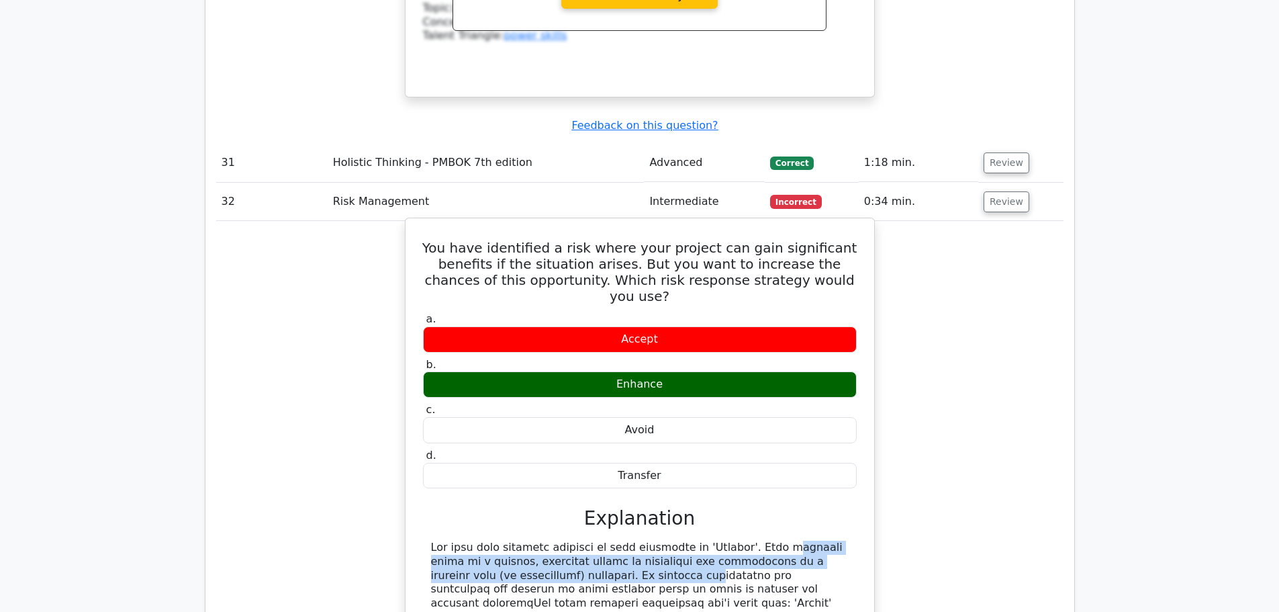
drag, startPoint x: 665, startPoint y: 277, endPoint x: 475, endPoint y: 309, distance: 192.8
copy div "'Enhance'. When managing risks in a project, enhancing refers to increasing the…"
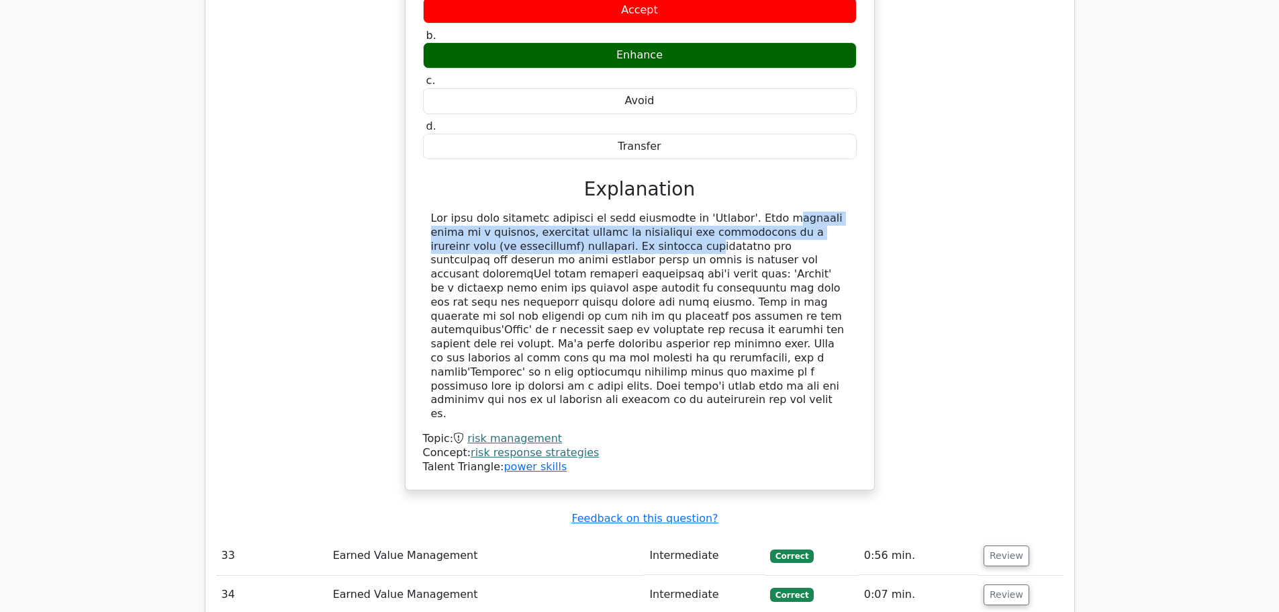
scroll to position [8998, 0]
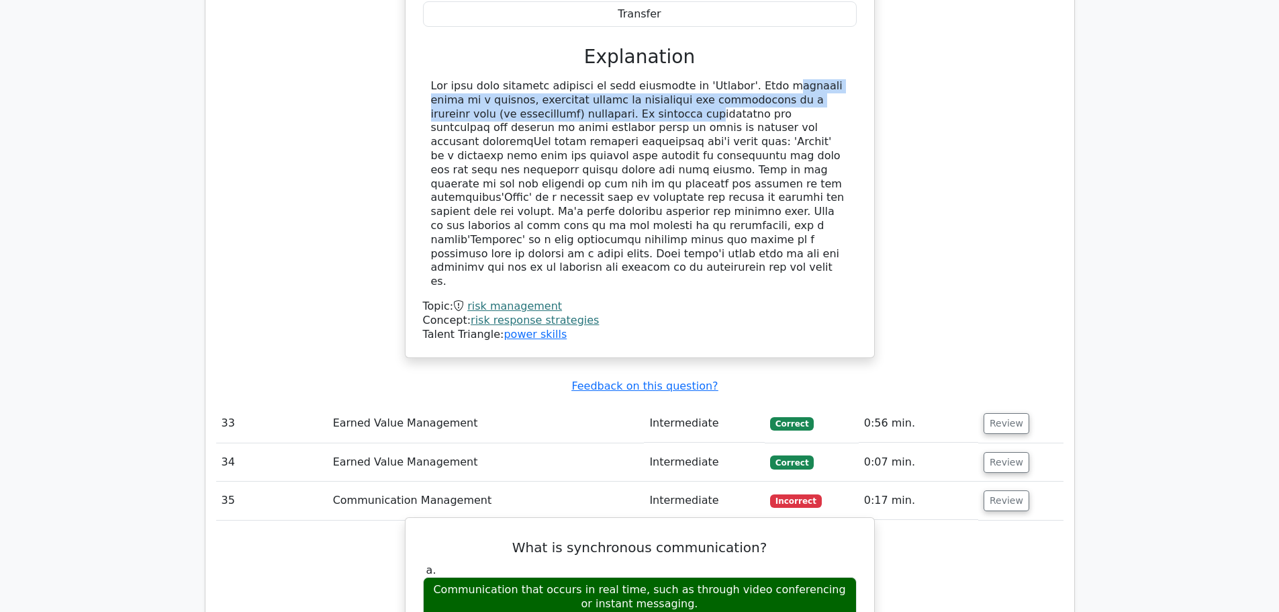
scroll to position [9133, 0]
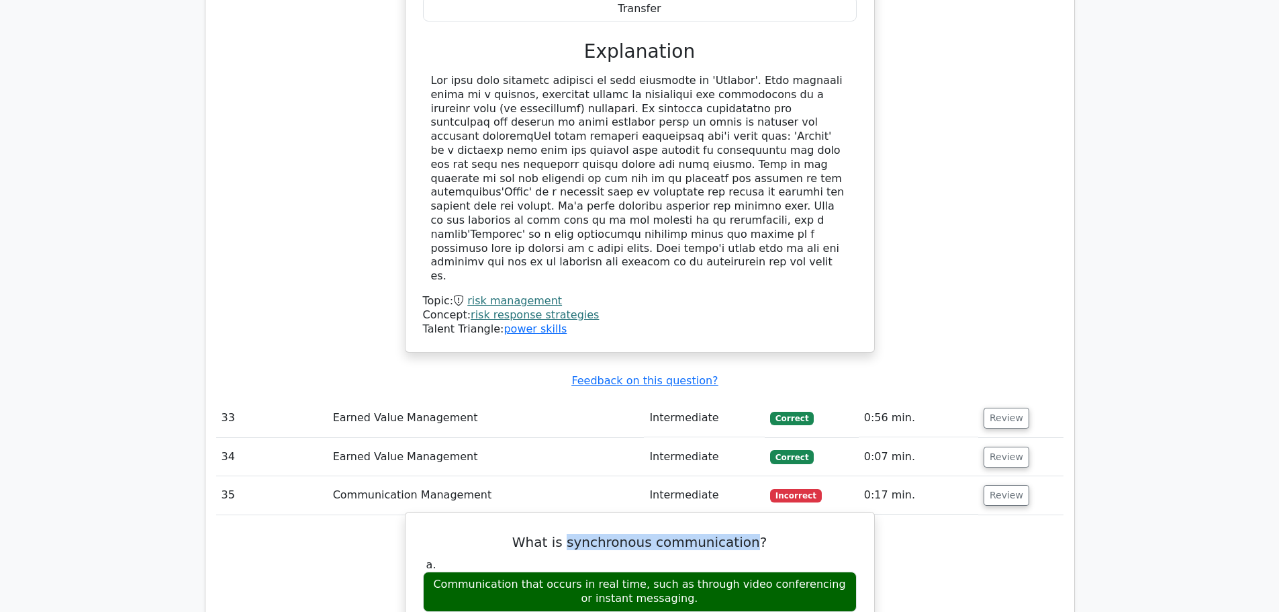
drag, startPoint x: 574, startPoint y: 231, endPoint x: 751, endPoint y: 230, distance: 177.3
click at [751, 534] on h5 "What is synchronous communication?" at bounding box center [640, 542] width 436 height 16
copy h5 "synchronous communication"
drag, startPoint x: 430, startPoint y: 268, endPoint x: 670, endPoint y: 289, distance: 241.4
click at [670, 571] on div "Communication that occurs in real time, such as through video conferencing or i…" at bounding box center [640, 591] width 434 height 40
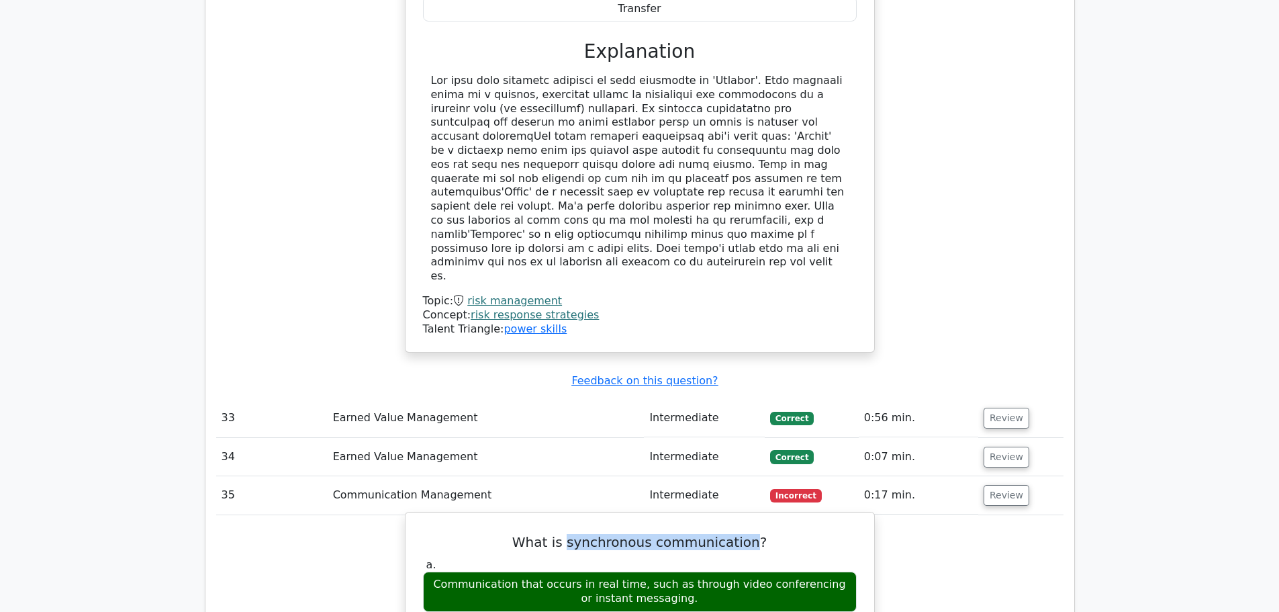
copy div "Communication that occurs in real time, such as through video conferencing or i…"
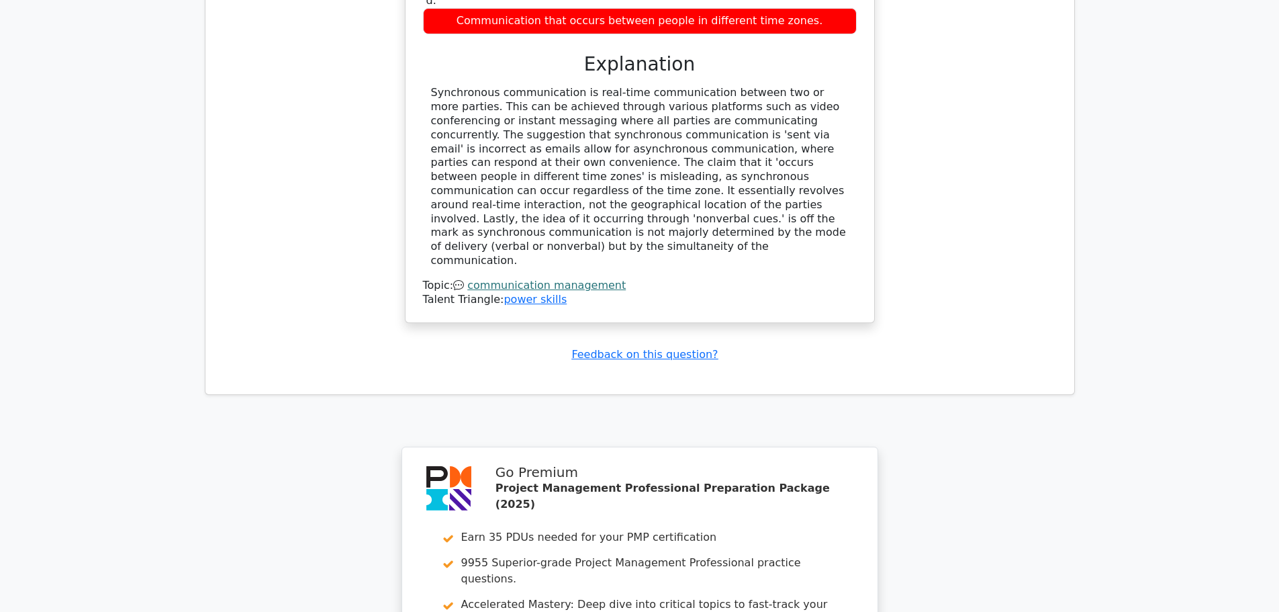
scroll to position [9871, 0]
